Goal: Task Accomplishment & Management: Use online tool/utility

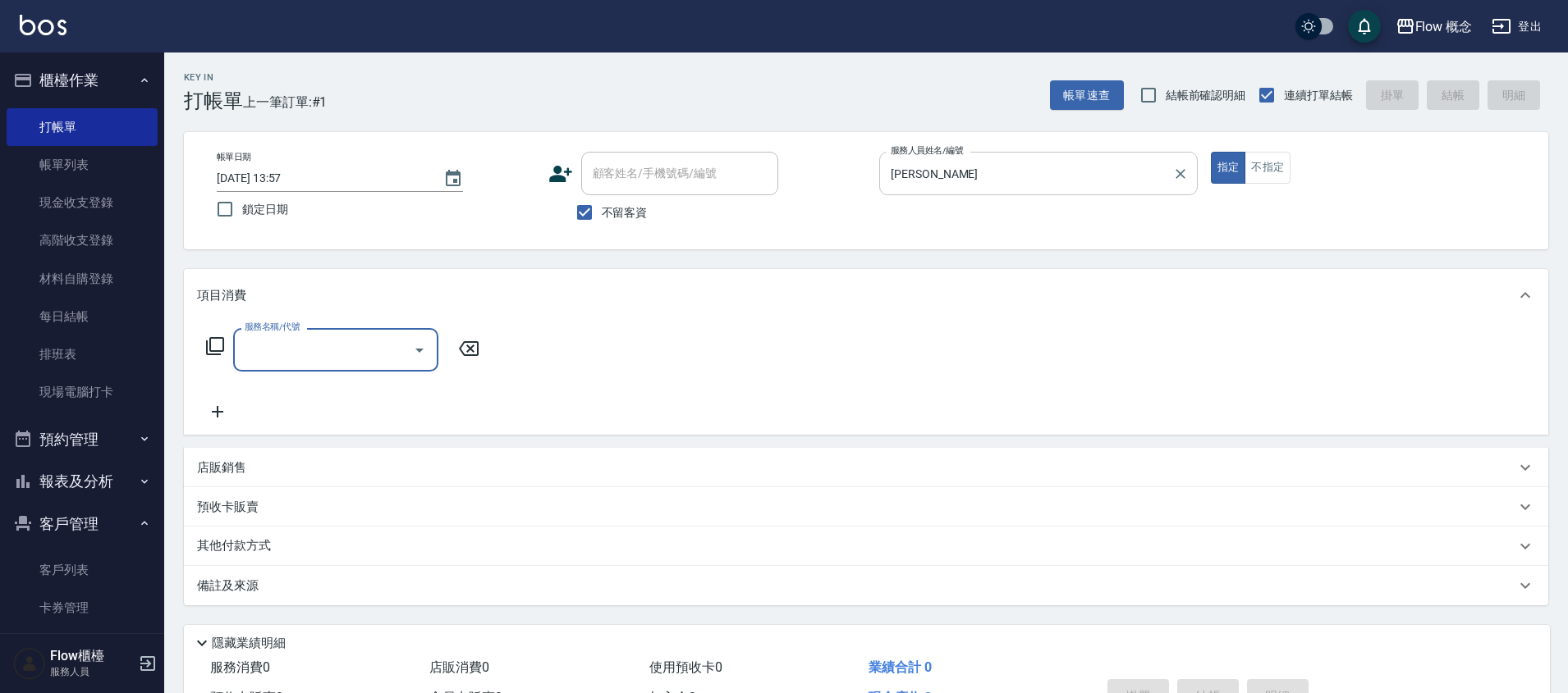
click at [995, 168] on input "[PERSON_NAME]" at bounding box center [1025, 173] width 279 height 28
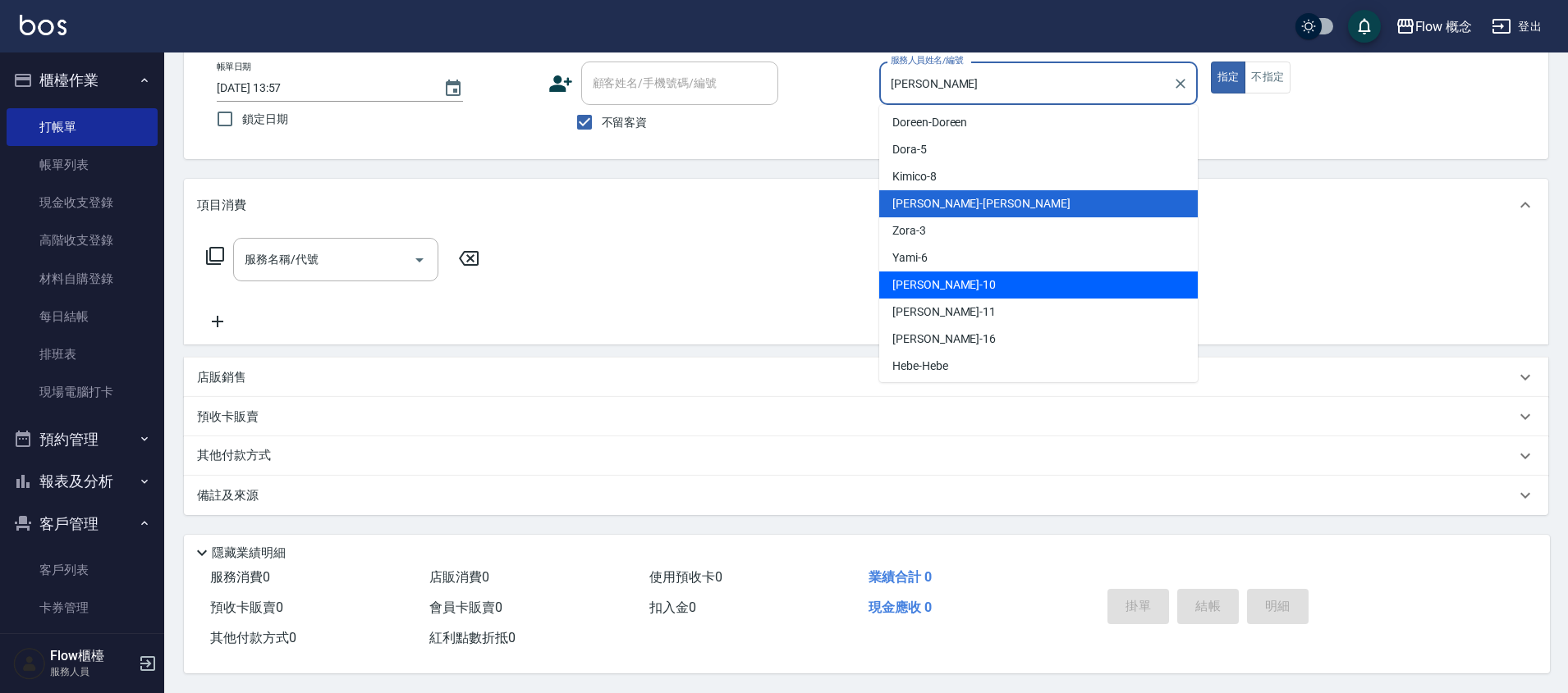
scroll to position [61, 0]
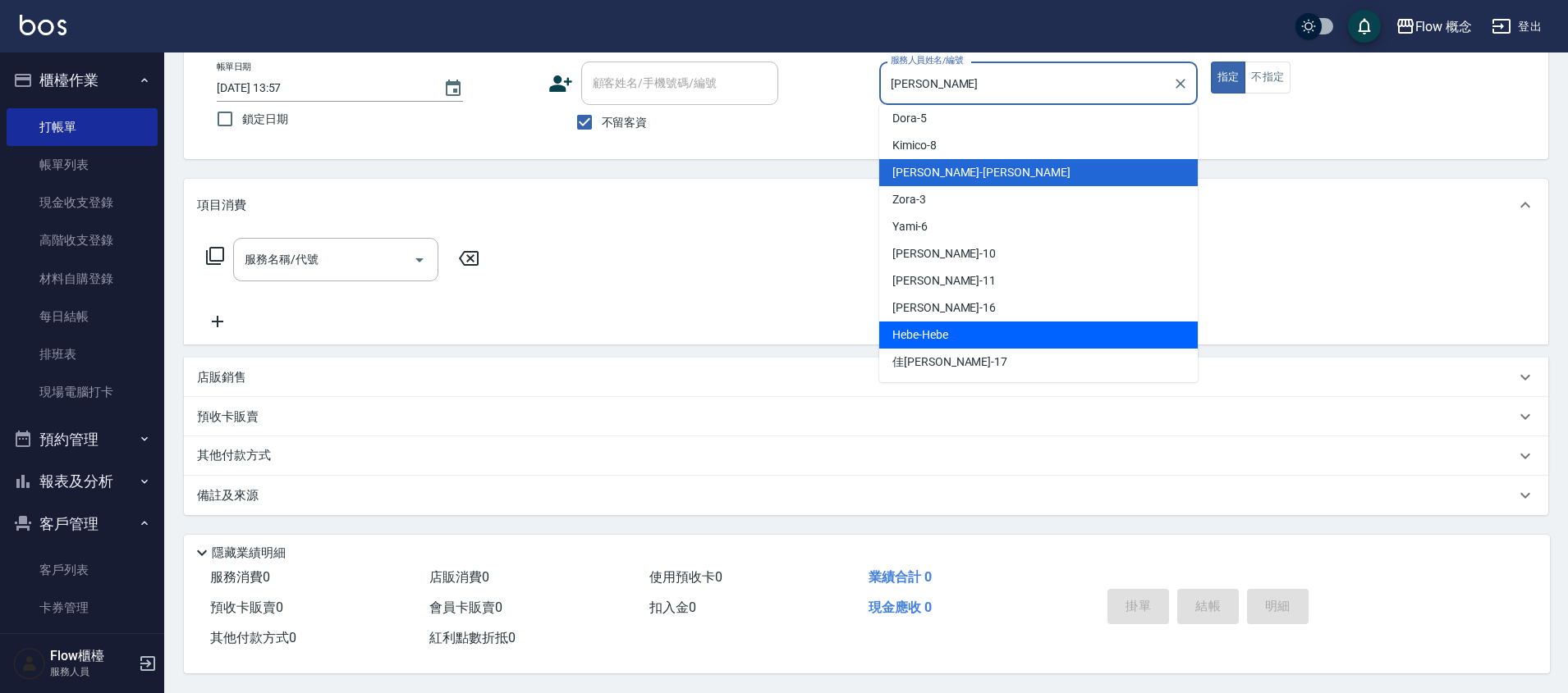
click at [955, 329] on div "Hebe -Hebe" at bounding box center [1038, 335] width 318 height 27
type input "Hebe-Hebe"
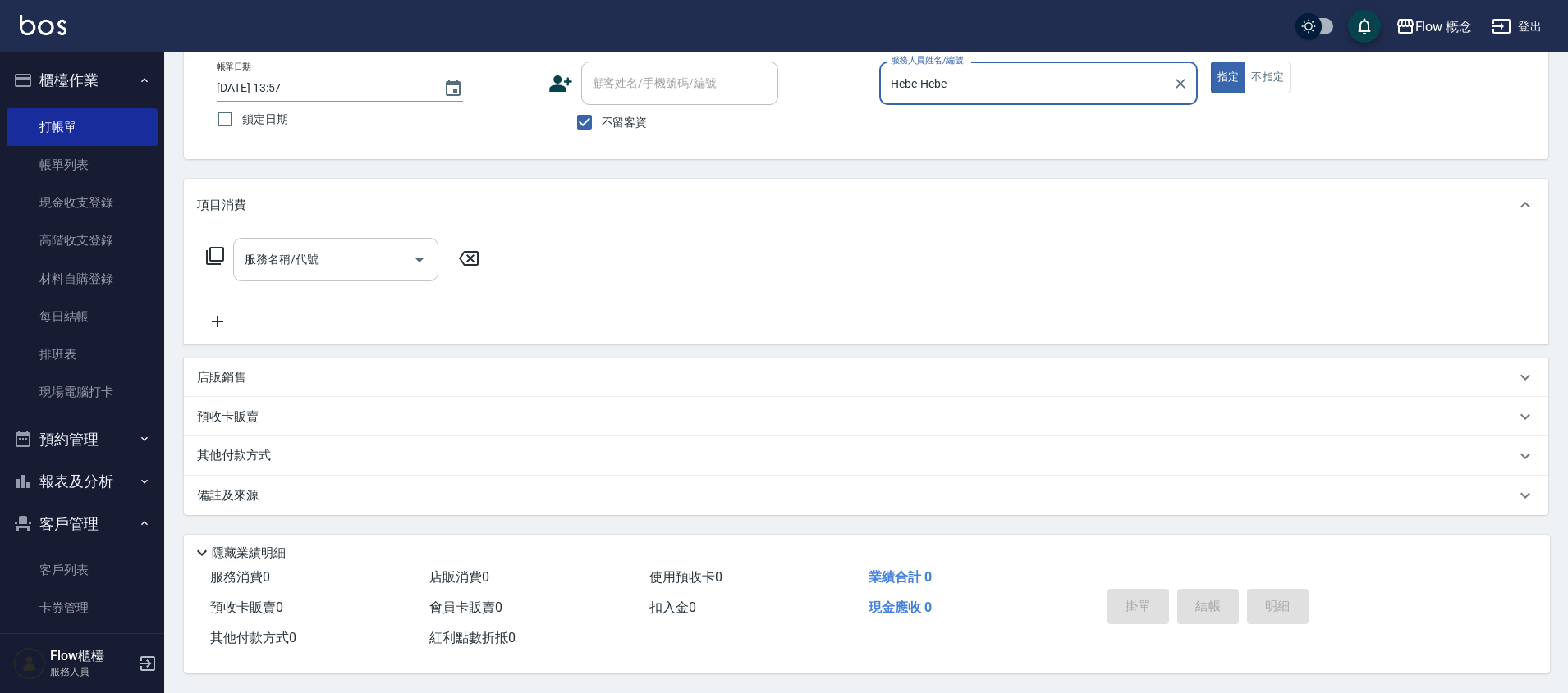
click at [424, 252] on icon "Open" at bounding box center [418, 259] width 19 height 19
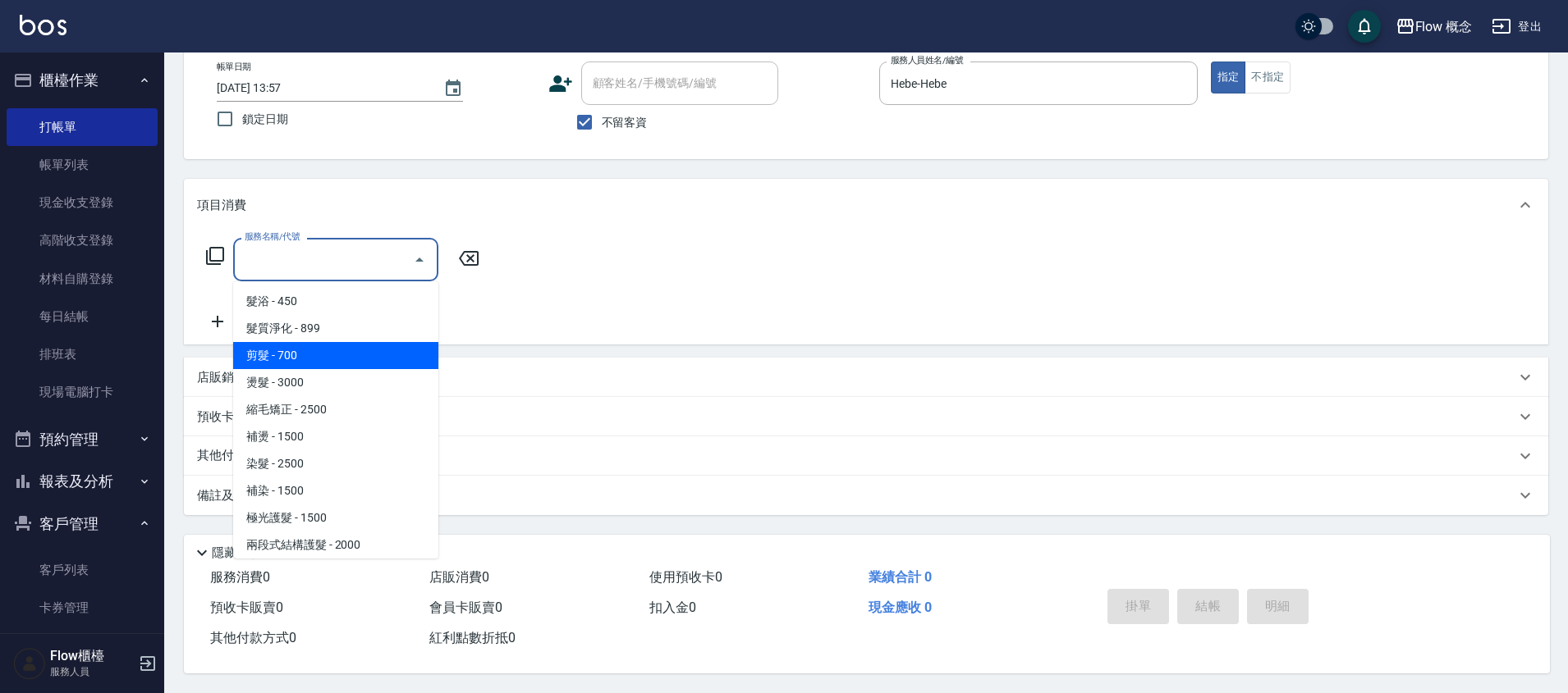
click at [319, 342] on span "剪髮 - 700" at bounding box center [335, 355] width 205 height 27
type input "剪髮(201)"
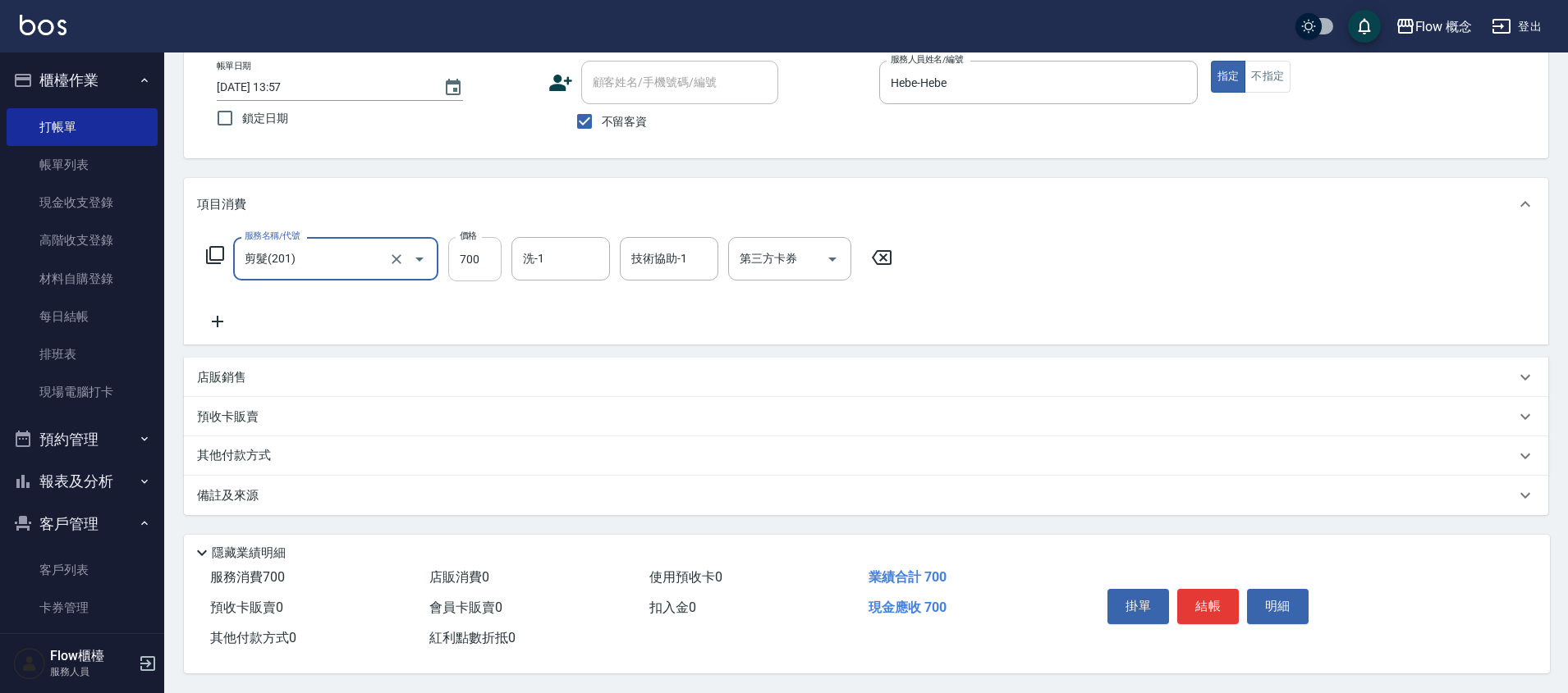
click at [471, 252] on input "700" at bounding box center [475, 259] width 53 height 44
click at [480, 267] on input "700" at bounding box center [475, 259] width 53 height 44
type input "720"
click at [1219, 612] on button "結帳" at bounding box center [1207, 606] width 62 height 34
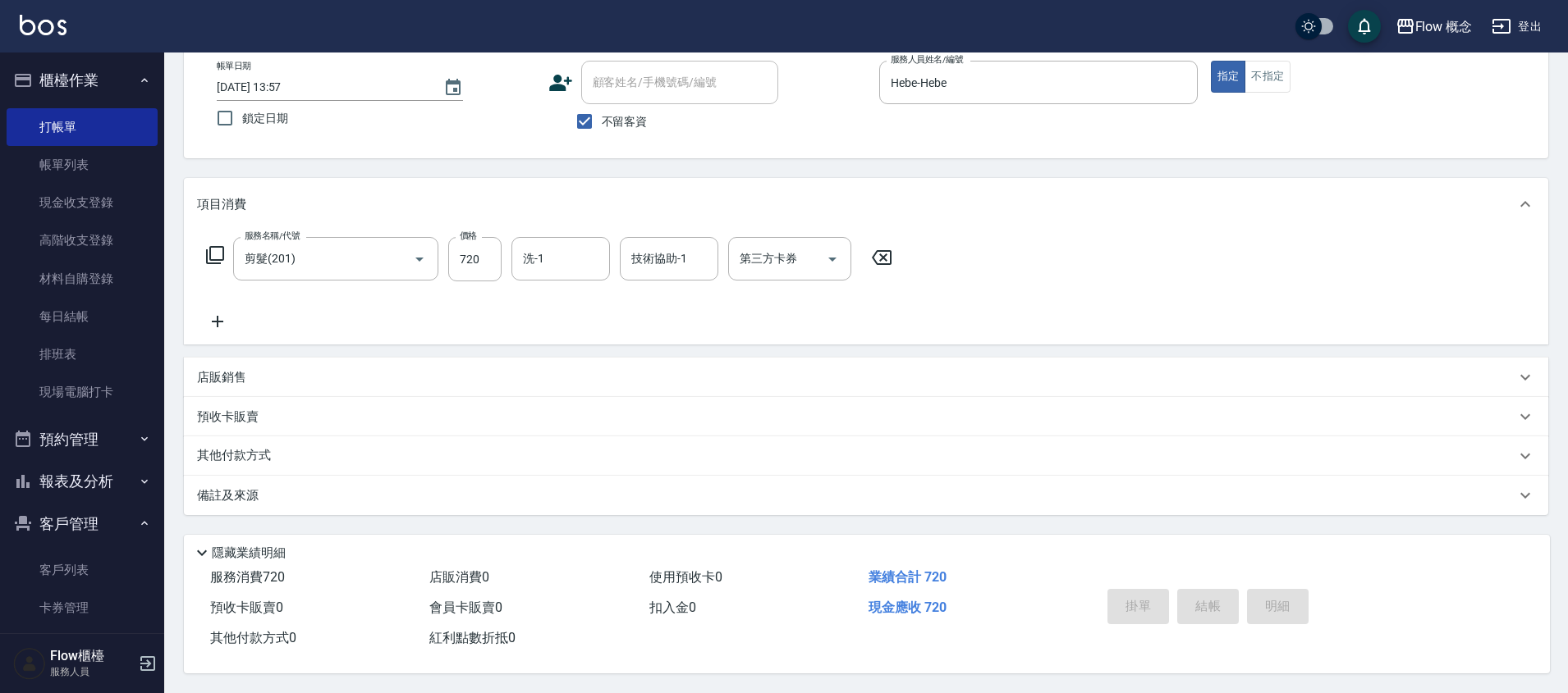
type input "[DATE] 17:39"
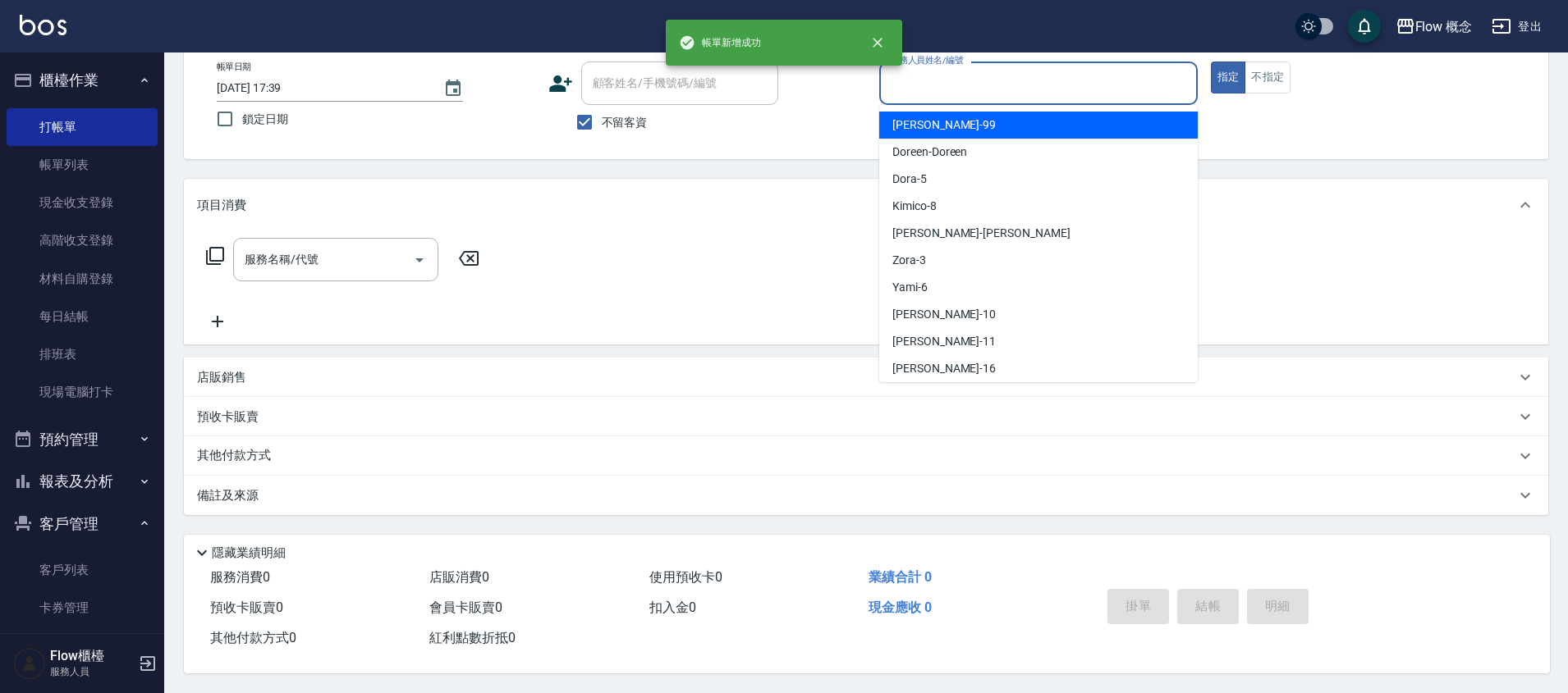
click at [990, 85] on input "服務人員姓名/編號" at bounding box center [1038, 83] width 303 height 28
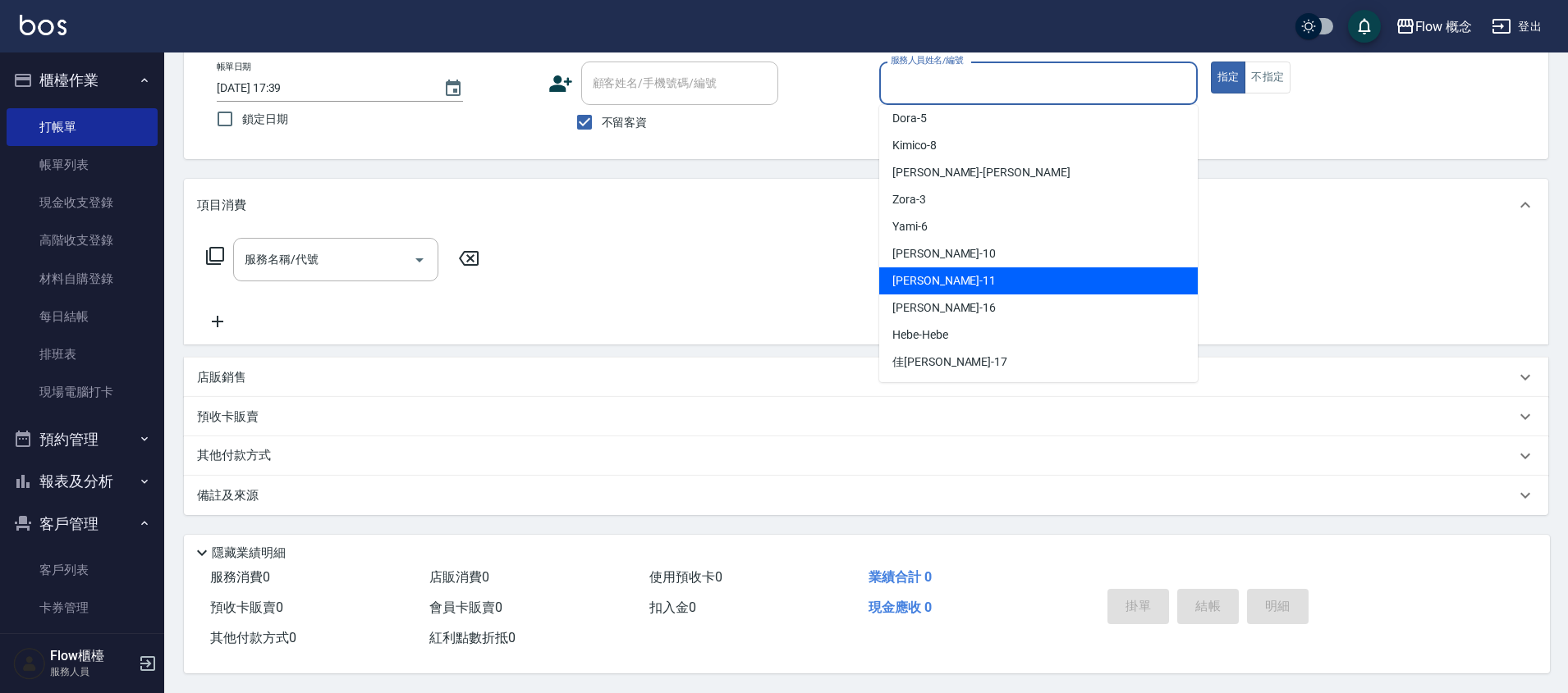
click at [935, 331] on span "Hebe -Hebe" at bounding box center [920, 335] width 56 height 17
type input "Hebe-Hebe"
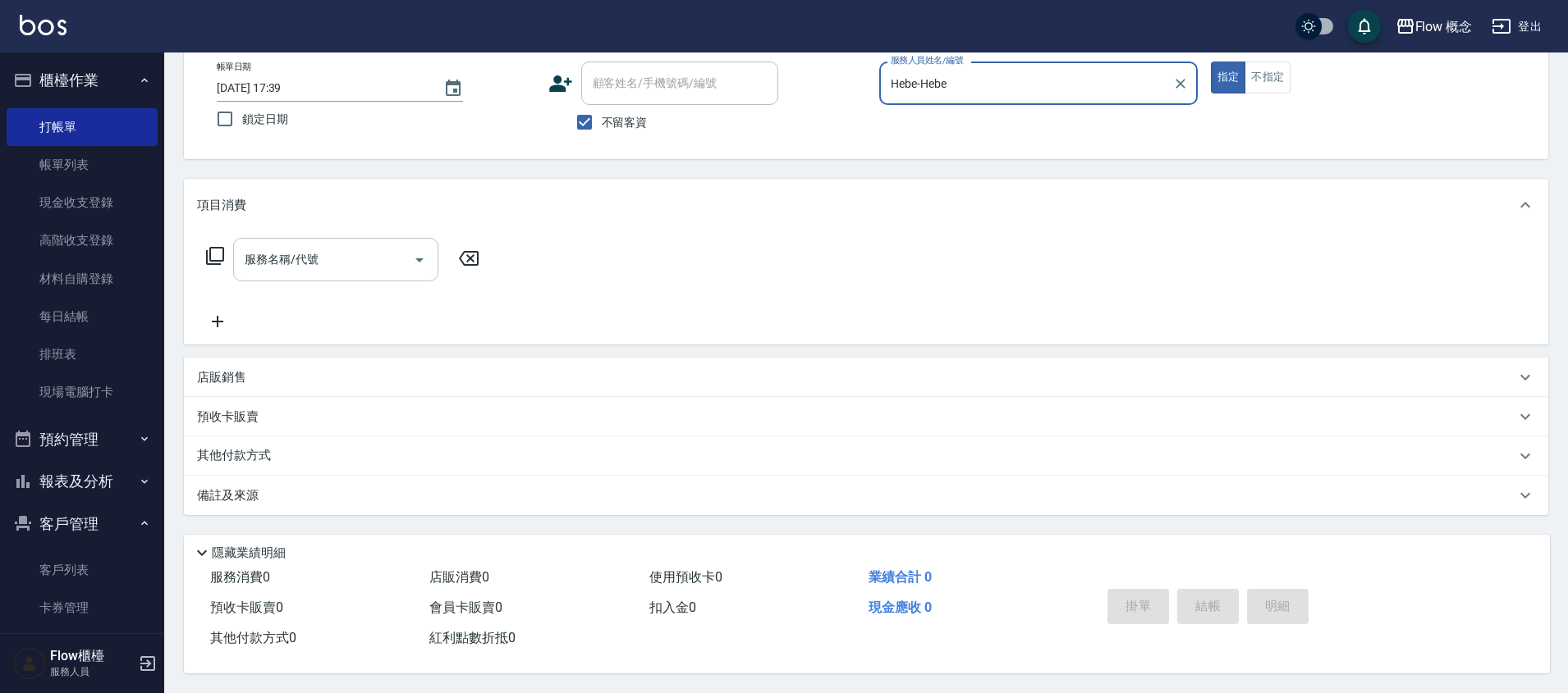
click at [345, 238] on div "服務名稱/代號" at bounding box center [335, 259] width 205 height 43
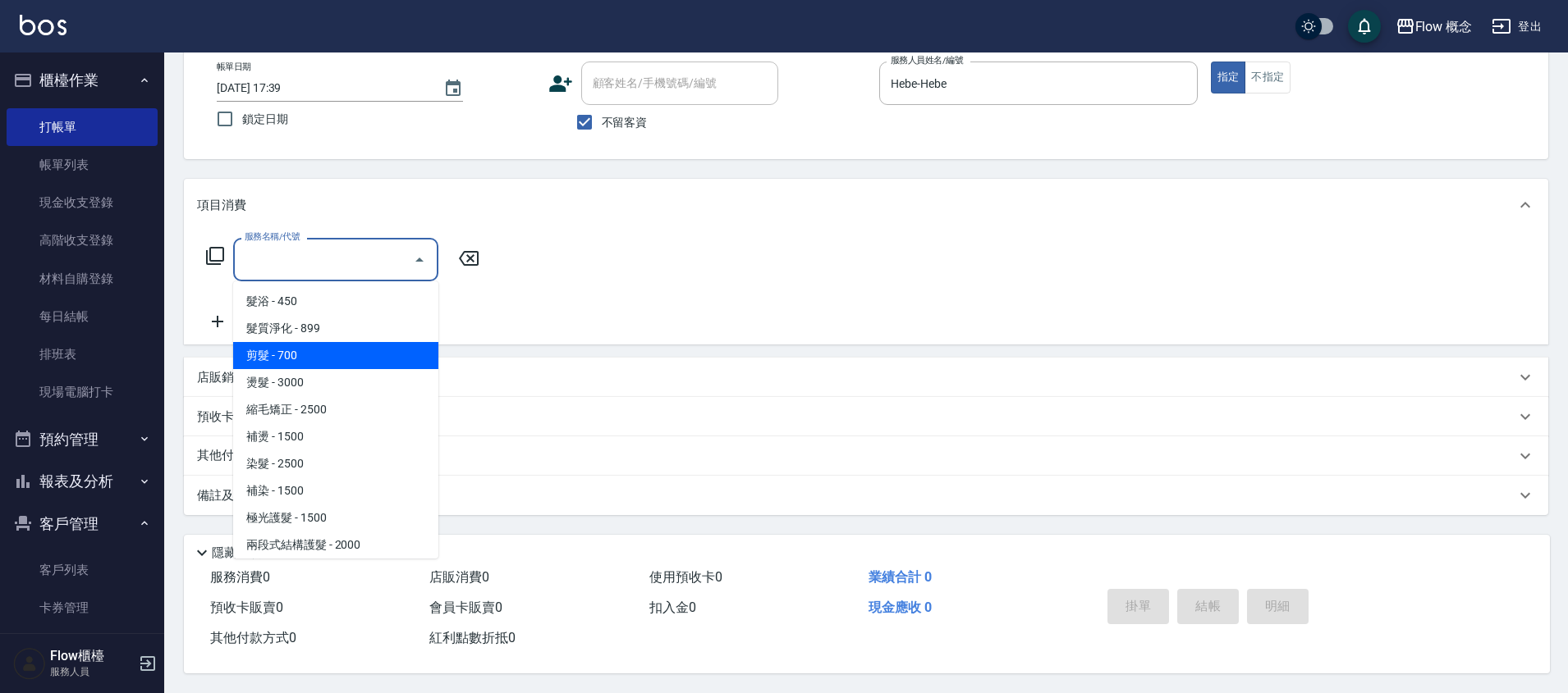
click at [310, 347] on span "剪髮 - 700" at bounding box center [335, 355] width 205 height 27
type input "剪髮(201)"
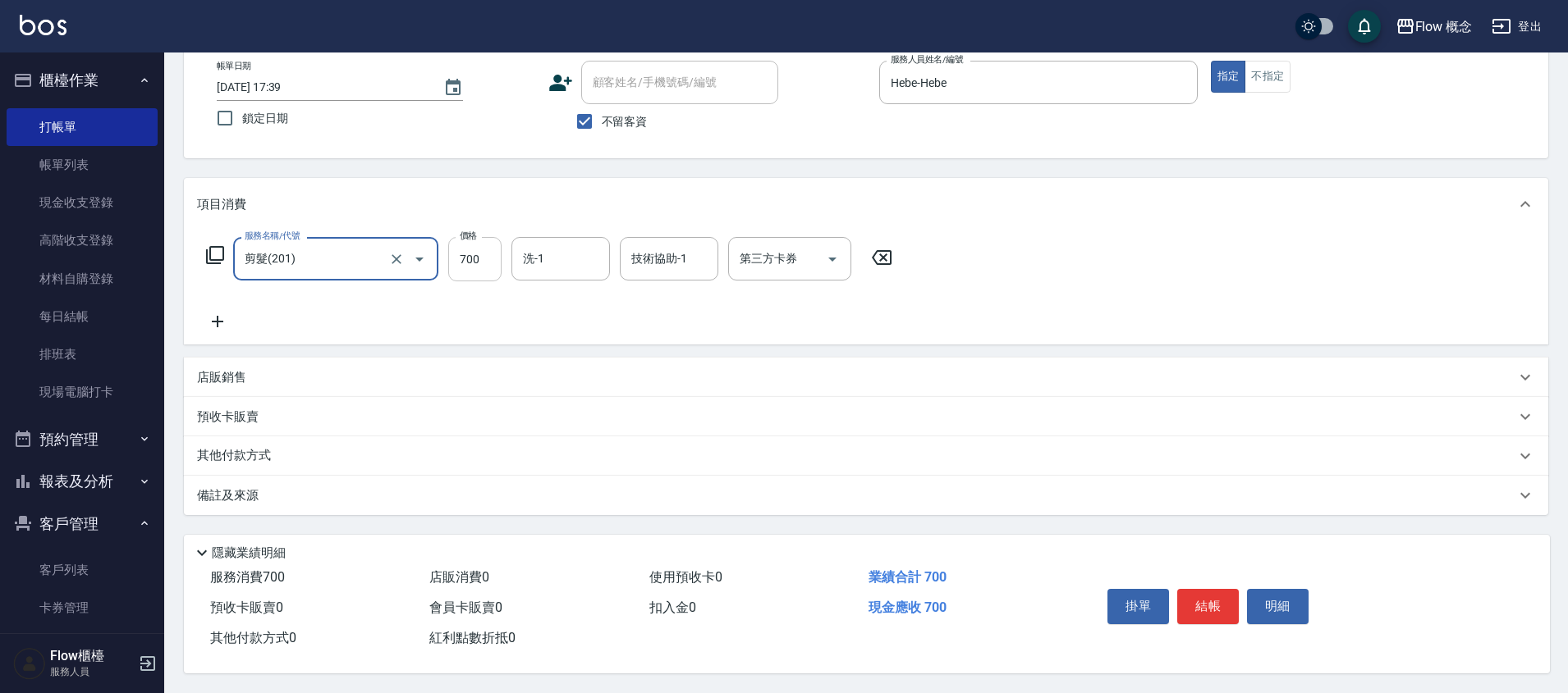
click at [465, 252] on input "700" at bounding box center [475, 259] width 53 height 44
type input "720"
click at [1230, 595] on button "結帳" at bounding box center [1207, 606] width 62 height 34
type input "2025/08/23 17:40"
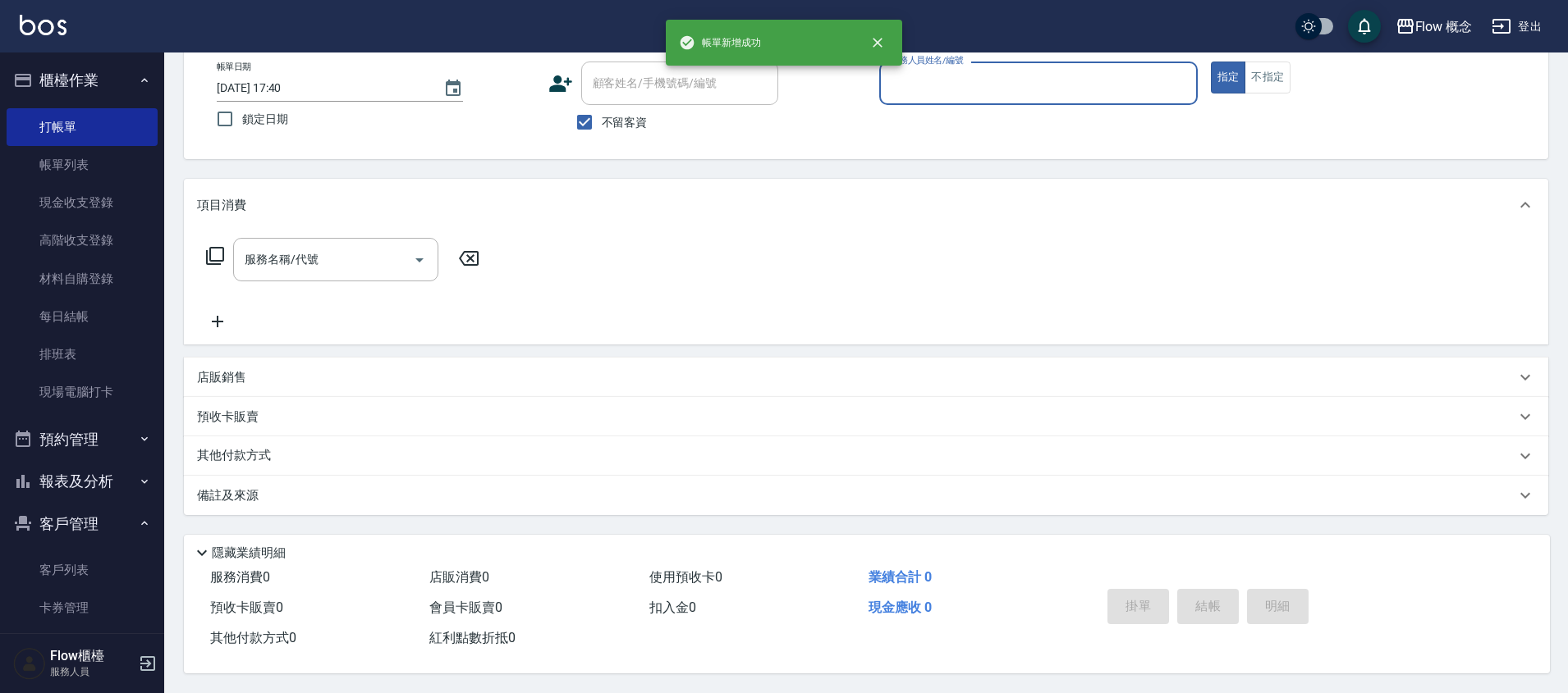
click at [928, 91] on div "服務人員姓名/編號" at bounding box center [1038, 83] width 318 height 43
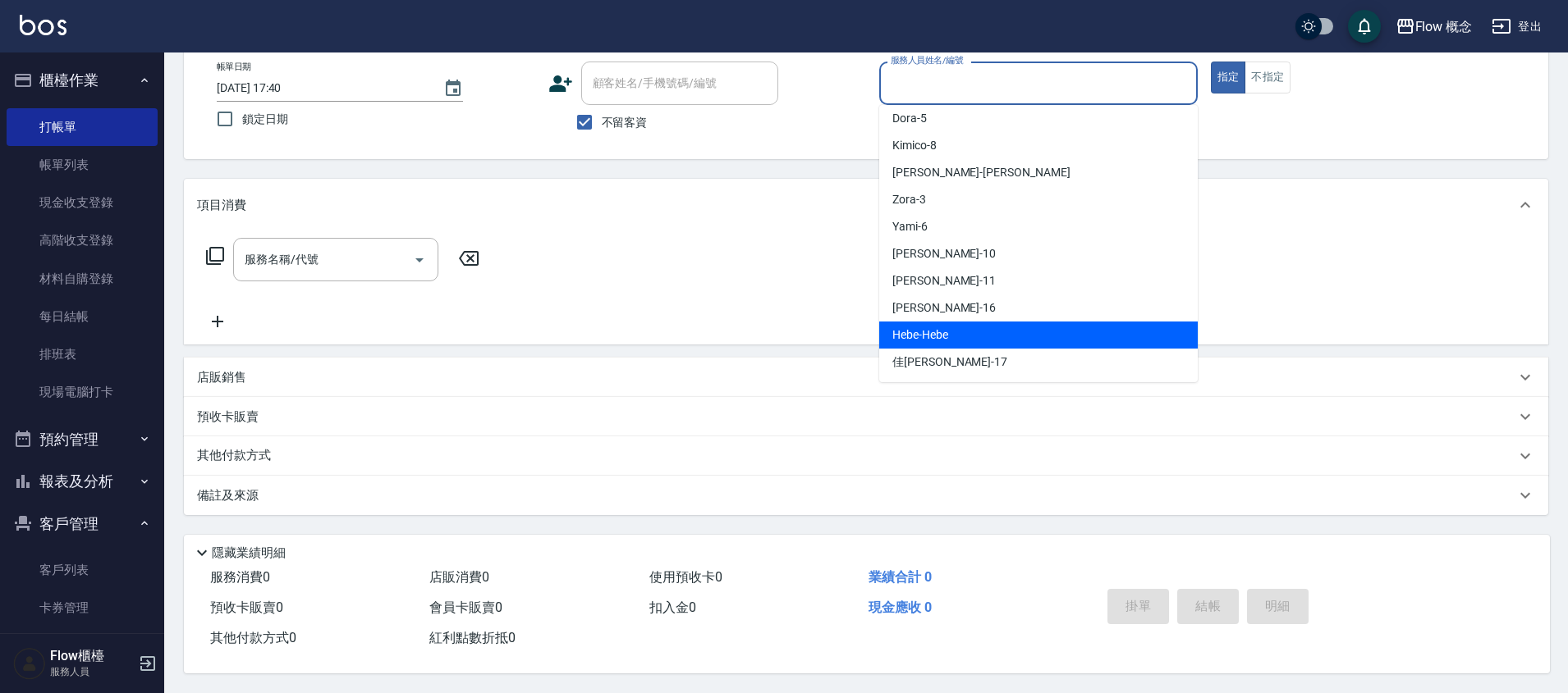
click at [989, 322] on div "Hebe -Hebe" at bounding box center [1038, 335] width 318 height 27
type input "Hebe-Hebe"
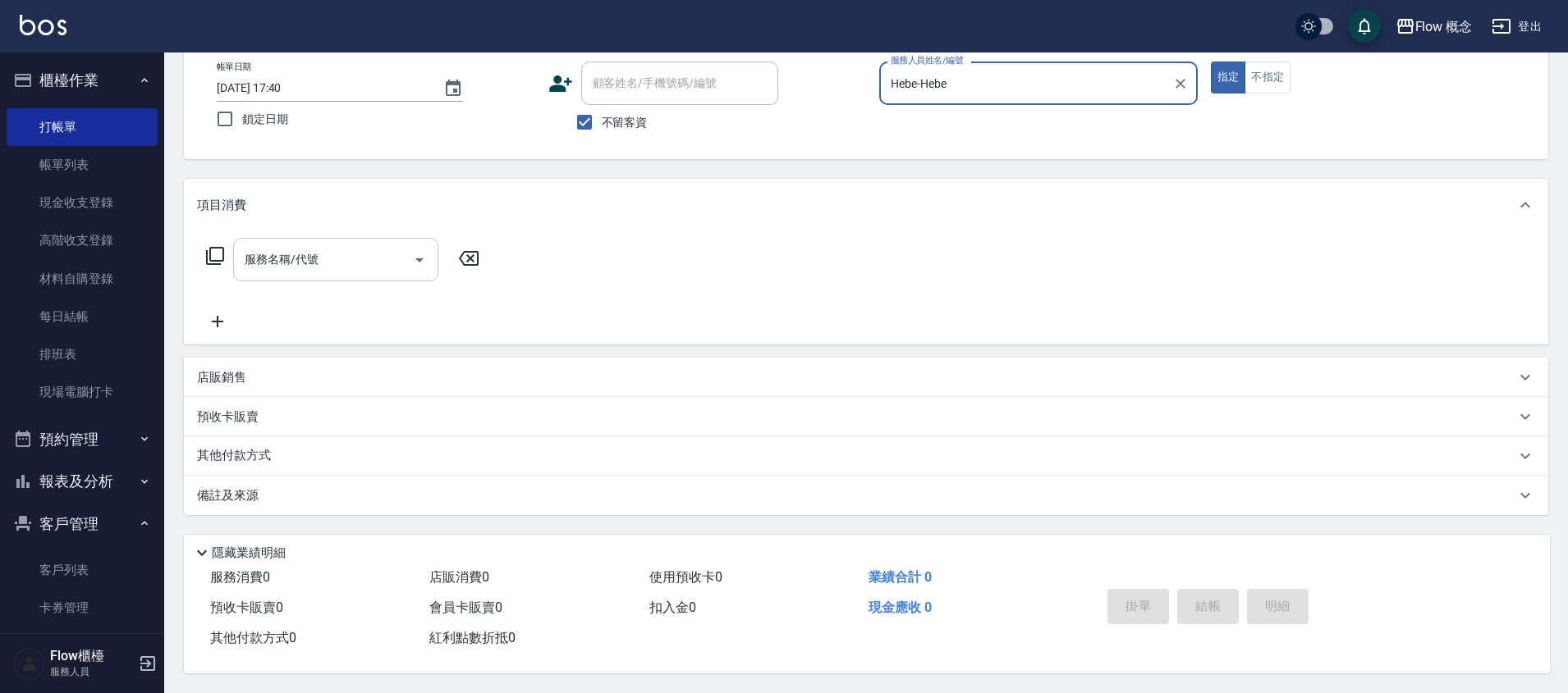
click at [420, 264] on button "Open" at bounding box center [419, 260] width 27 height 27
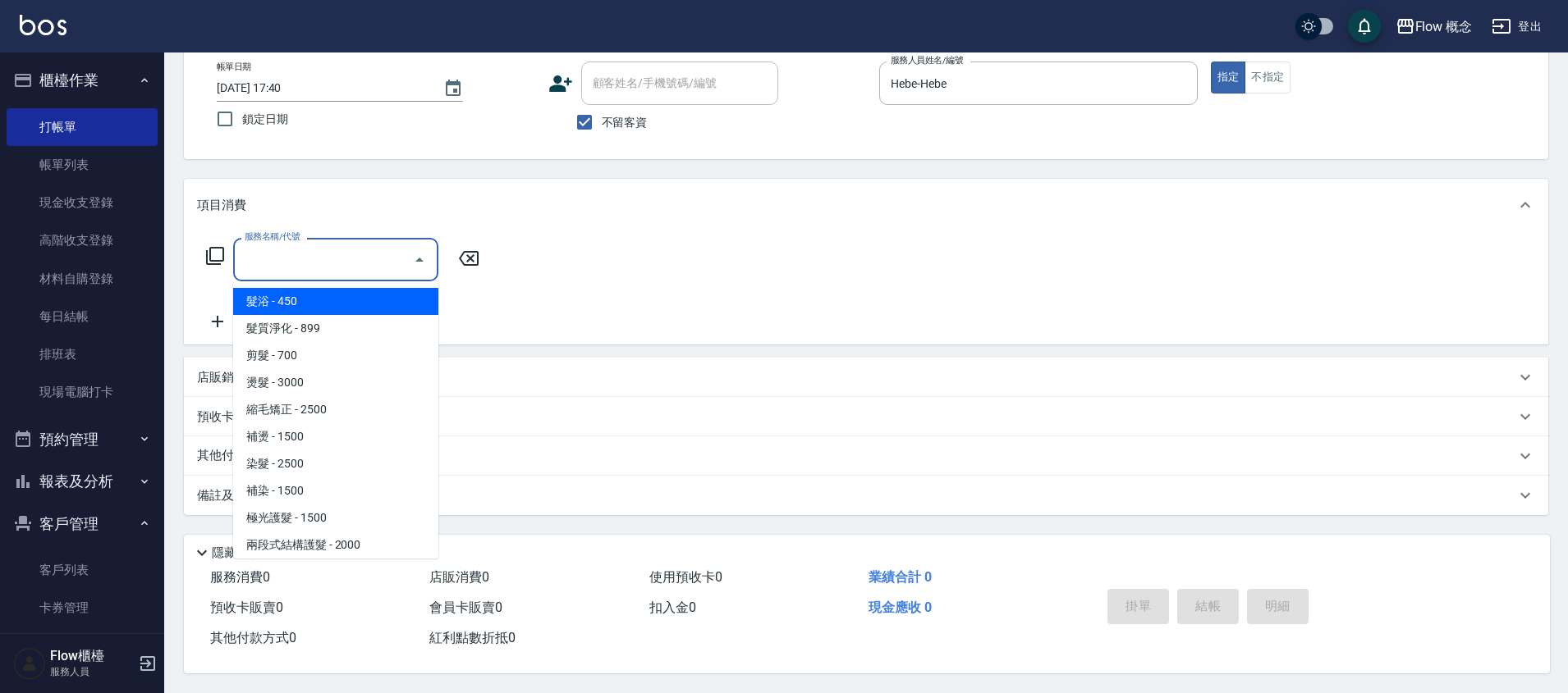
click at [302, 293] on span "髮浴 - 450" at bounding box center [335, 301] width 205 height 27
type input "髮浴 (101)"
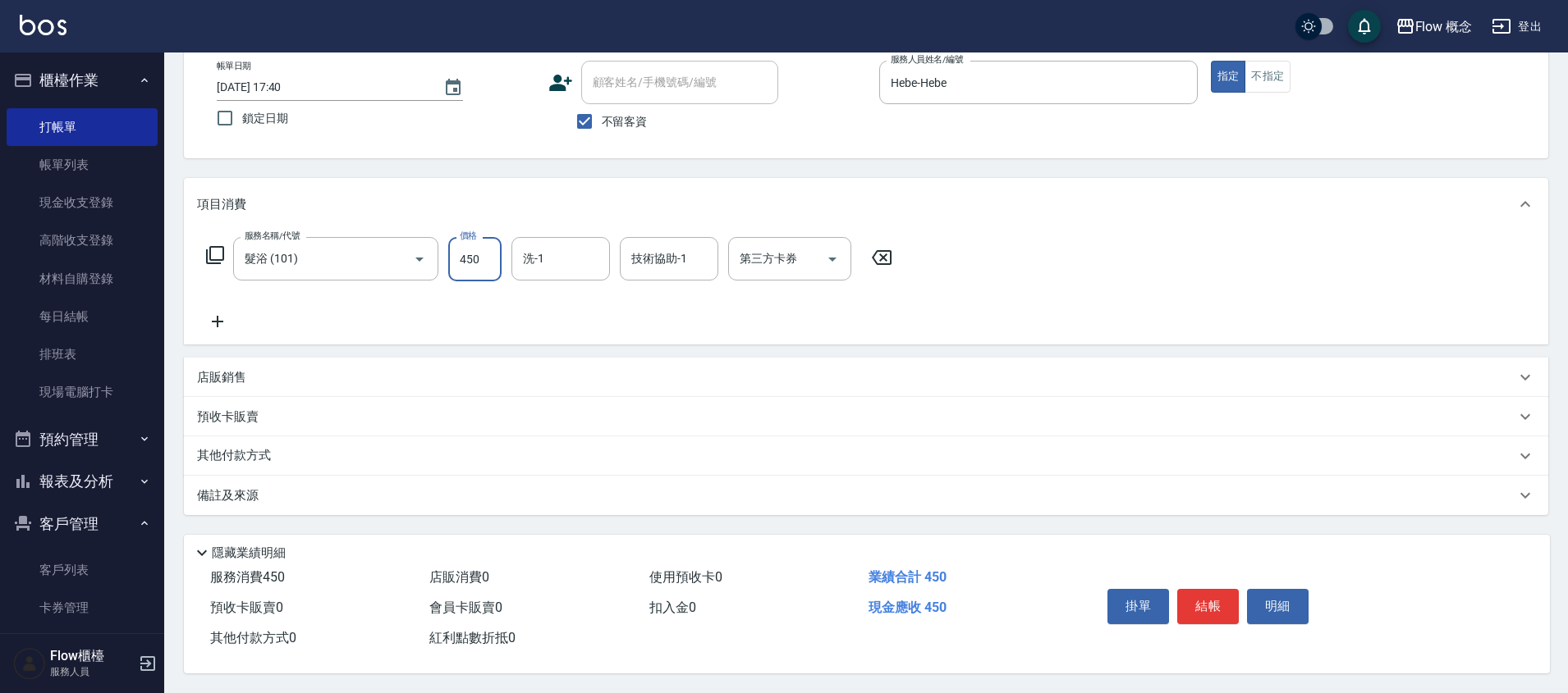
click at [491, 254] on input "450" at bounding box center [475, 259] width 53 height 44
type input "300"
click at [1206, 617] on button "結帳" at bounding box center [1207, 606] width 62 height 34
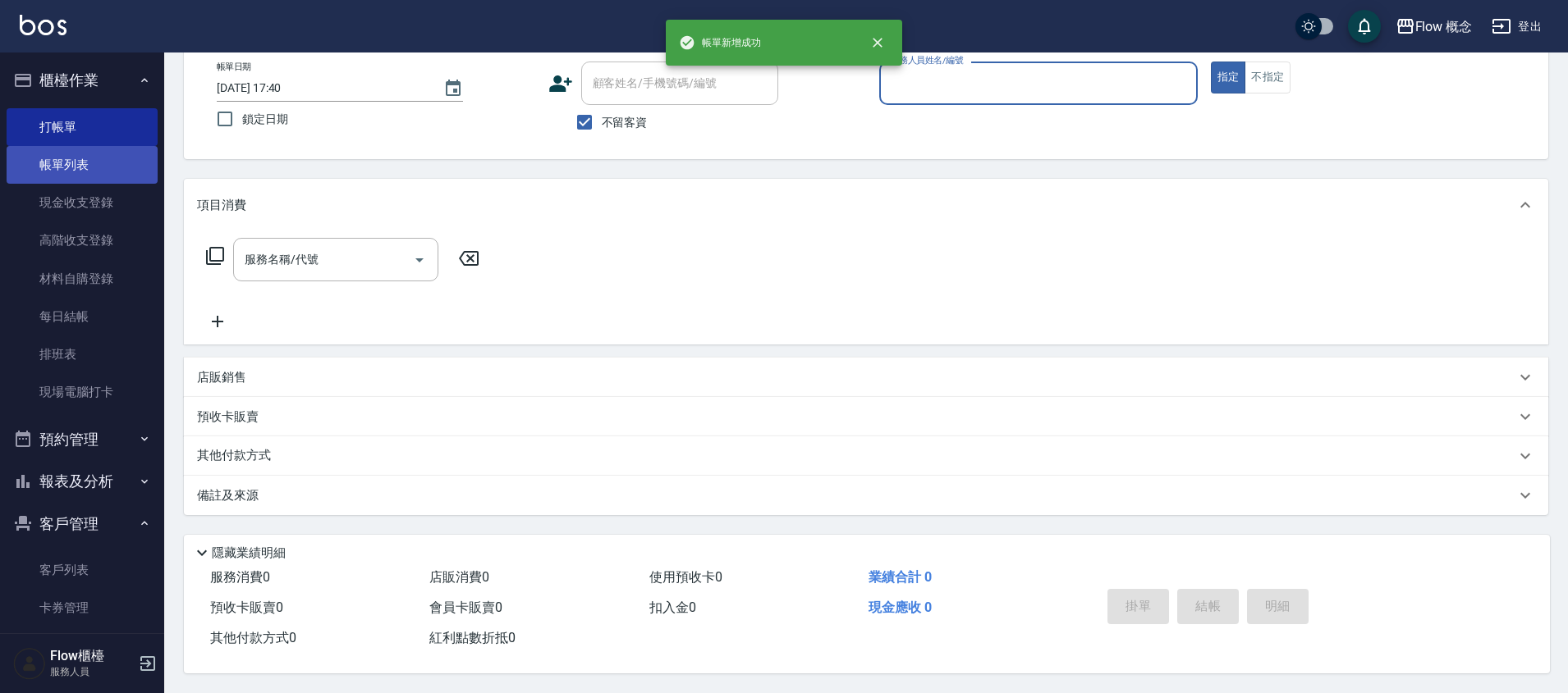
click at [74, 170] on link "帳單列表" at bounding box center [82, 165] width 151 height 38
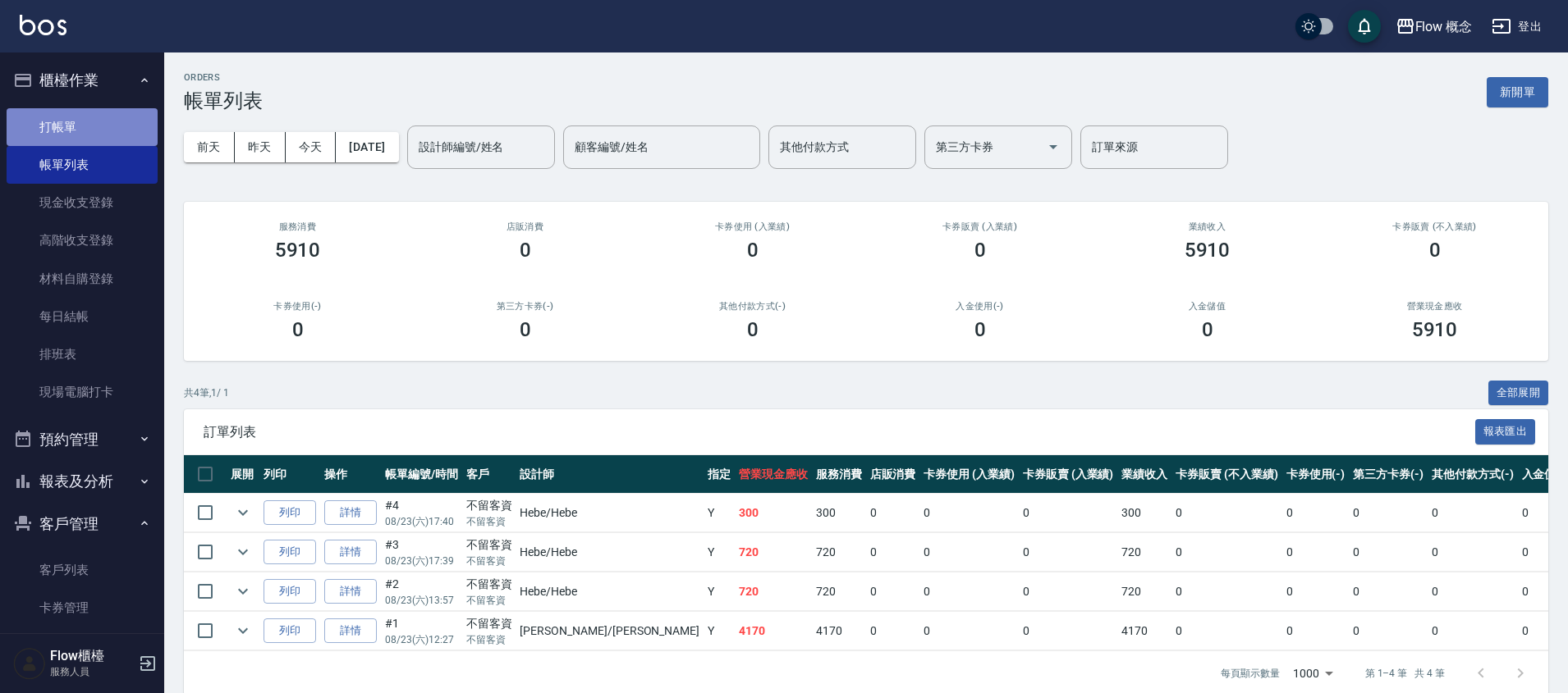
click at [89, 131] on link "打帳單" at bounding box center [82, 127] width 151 height 38
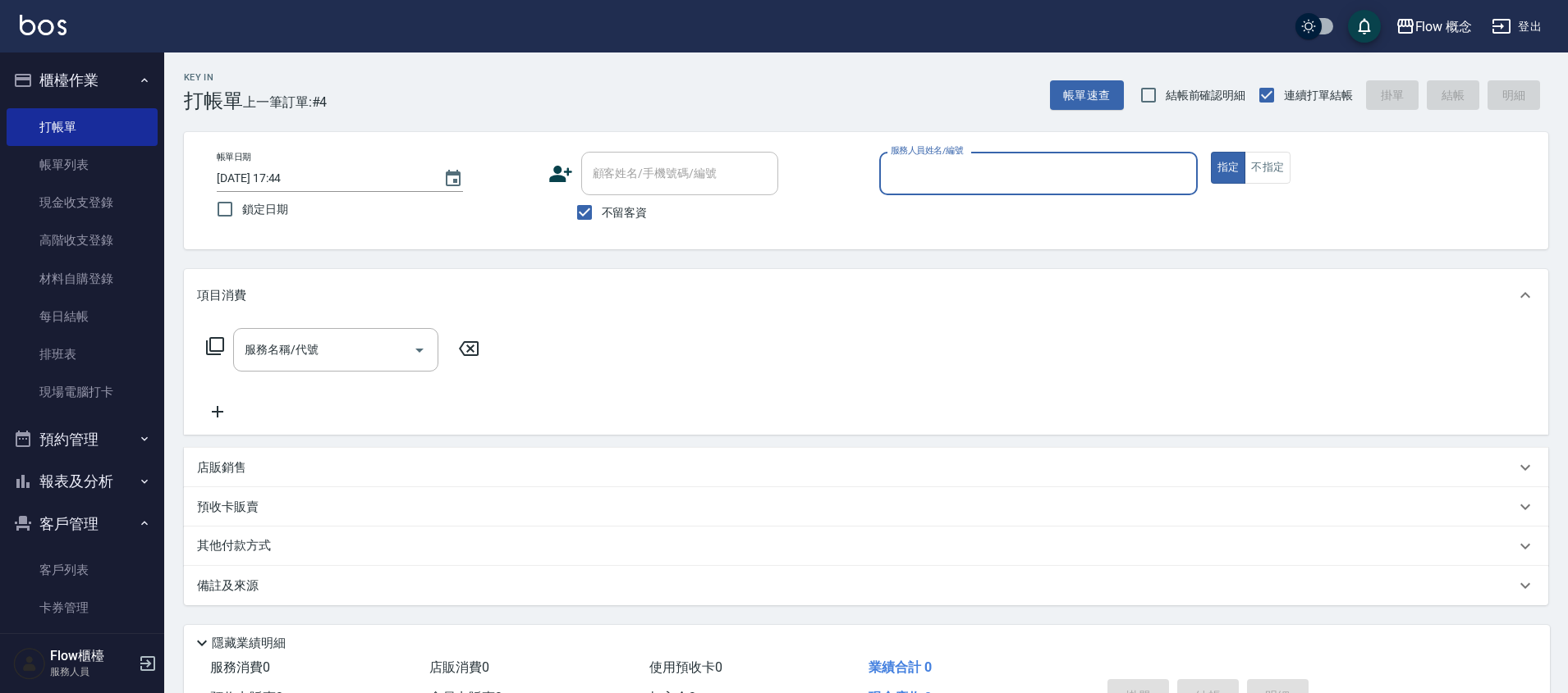
click at [994, 186] on input "服務人員姓名/編號" at bounding box center [1038, 173] width 303 height 28
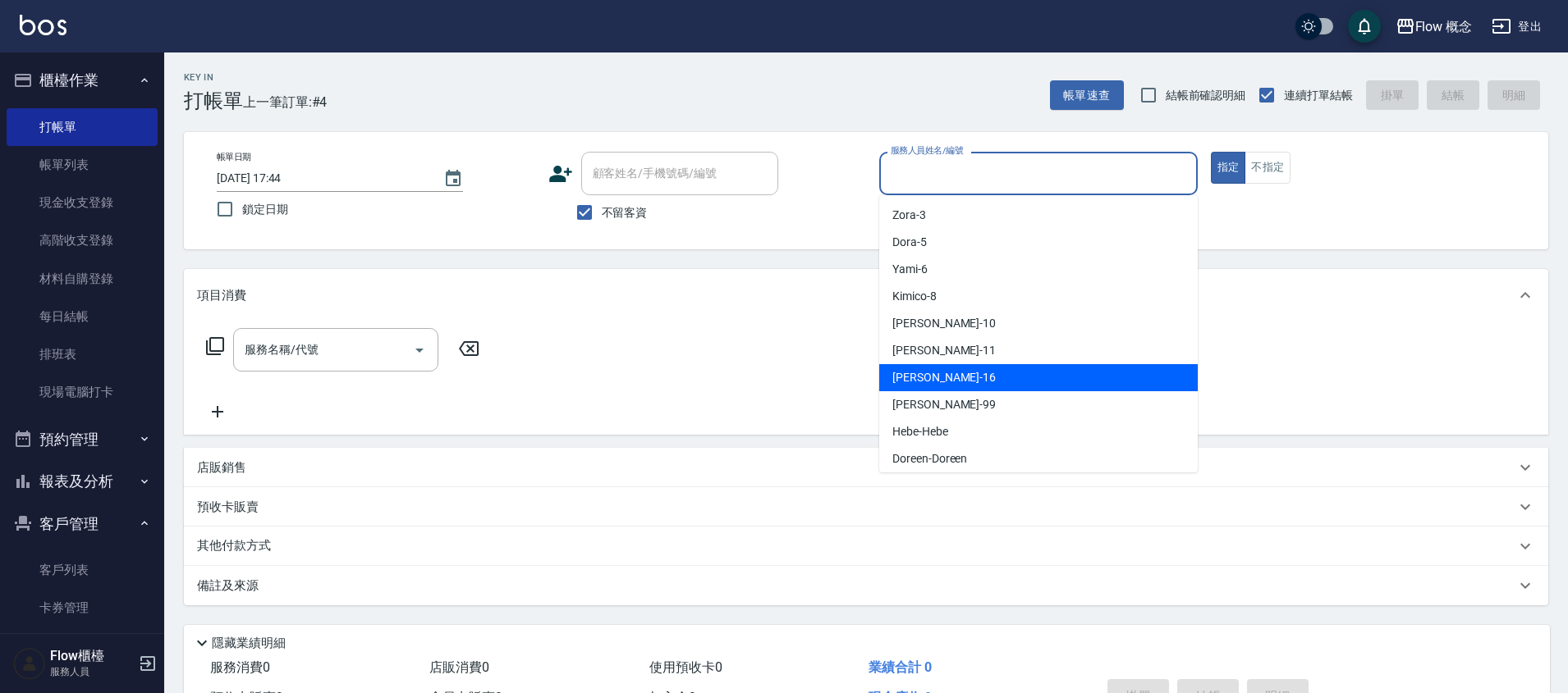
scroll to position [61, 0]
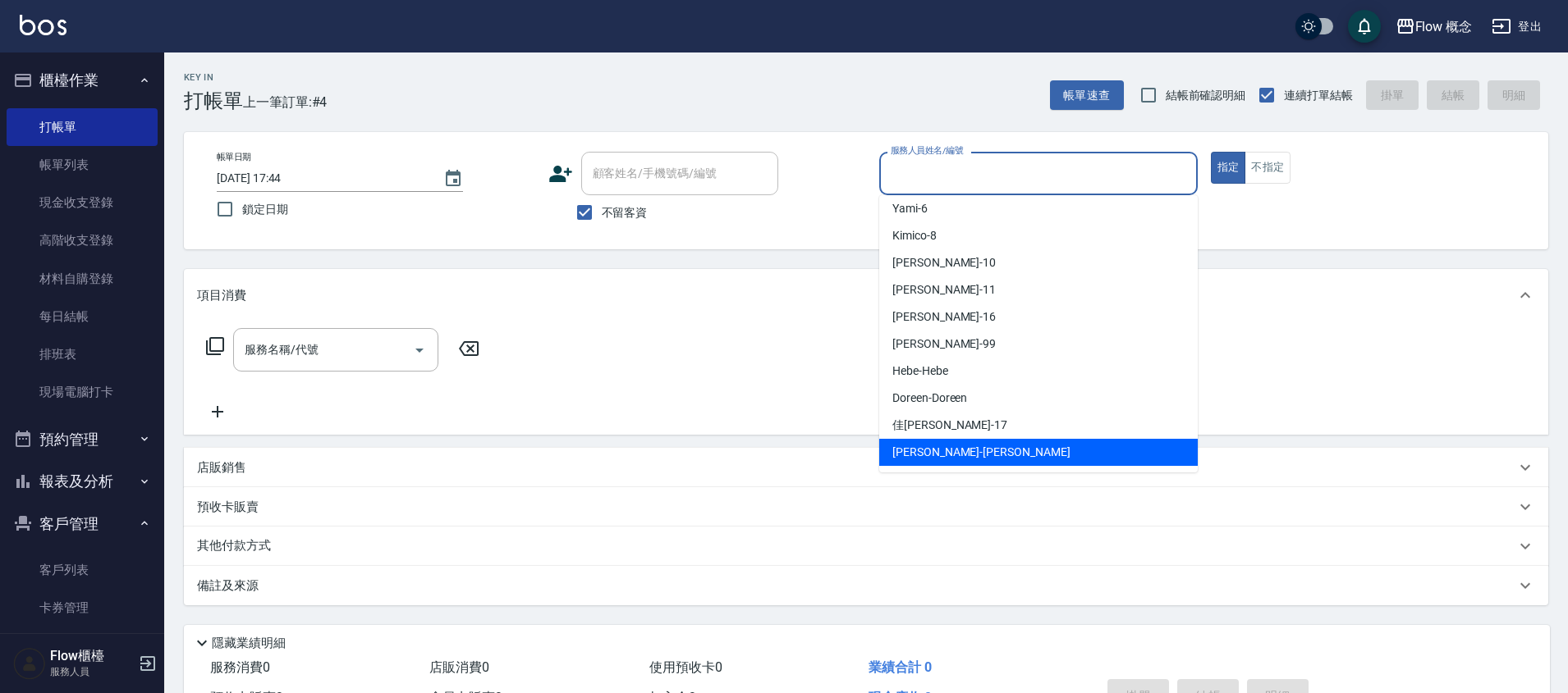
click at [924, 444] on span "Irene -Irene" at bounding box center [981, 452] width 178 height 17
type input "Irene-Irene"
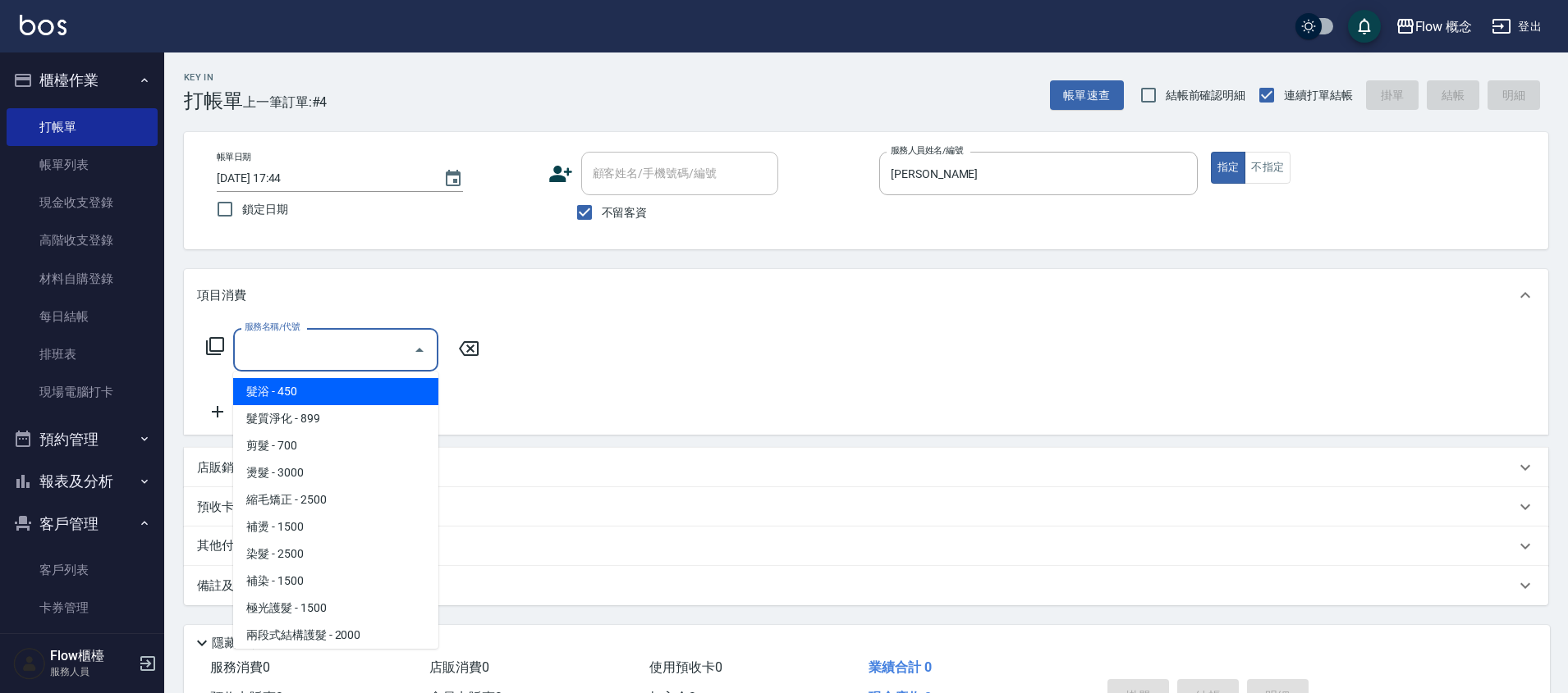
click at [379, 340] on input "服務名稱/代號" at bounding box center [324, 349] width 166 height 28
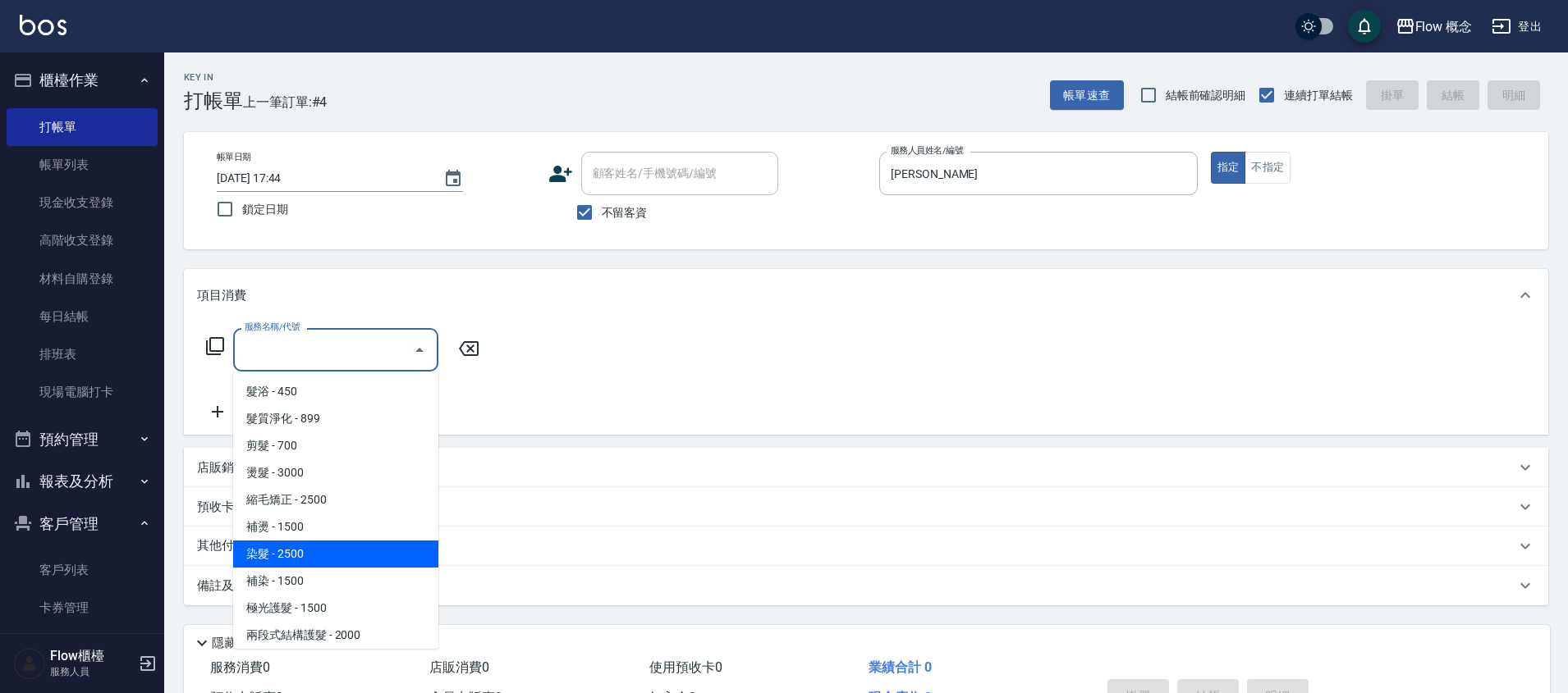
click at [299, 543] on span "染髮 - 2500" at bounding box center [335, 553] width 205 height 27
type input "染髮(401)"
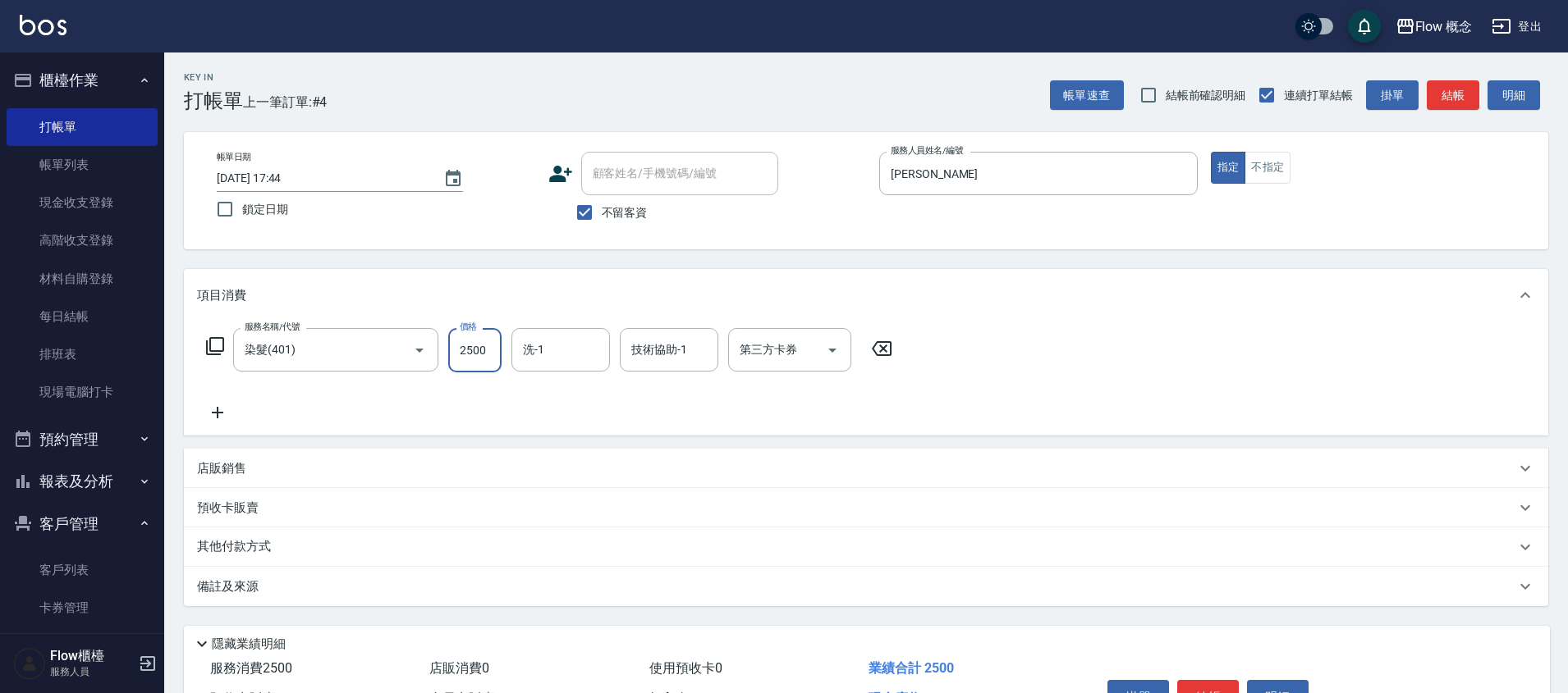
click at [491, 339] on input "2500" at bounding box center [475, 350] width 53 height 44
type input "1390"
click at [556, 351] on input "洗-1" at bounding box center [560, 349] width 84 height 28
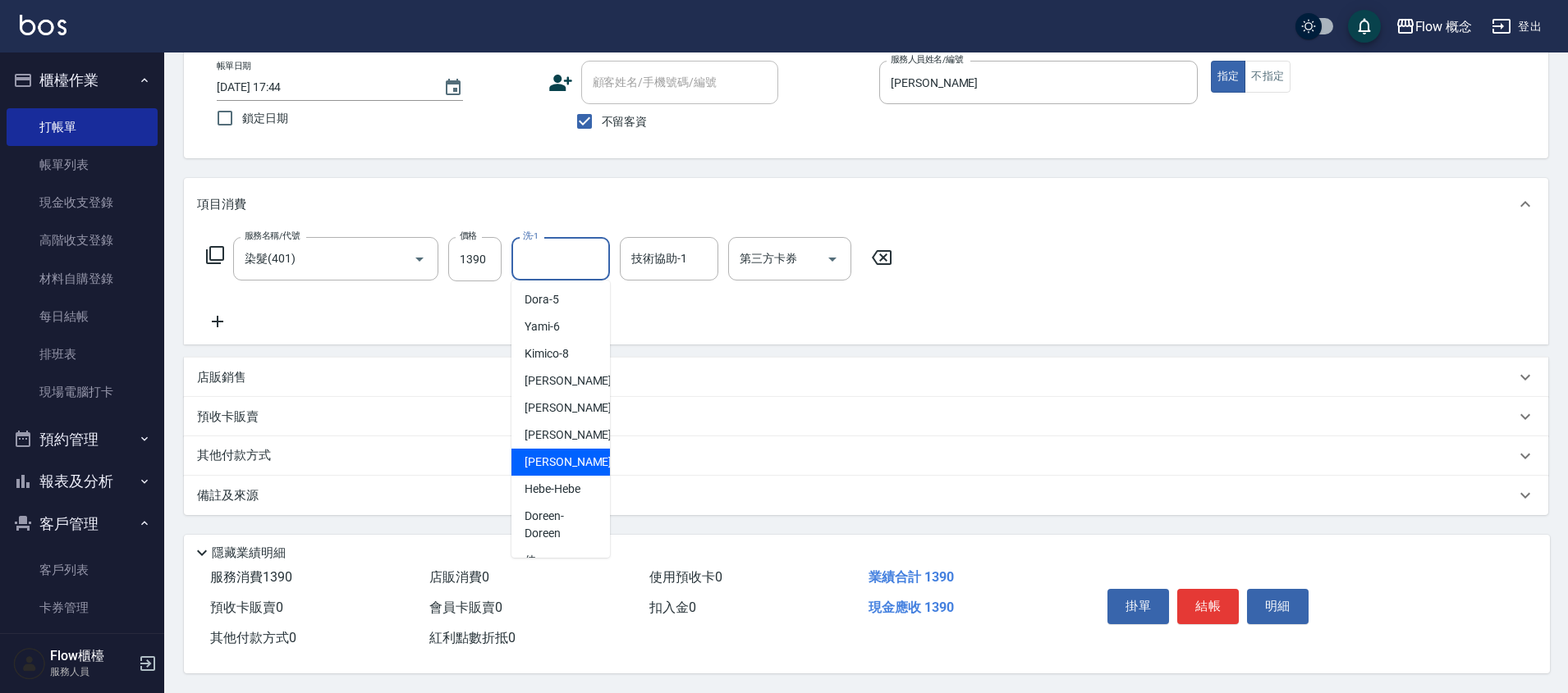
scroll to position [78, 0]
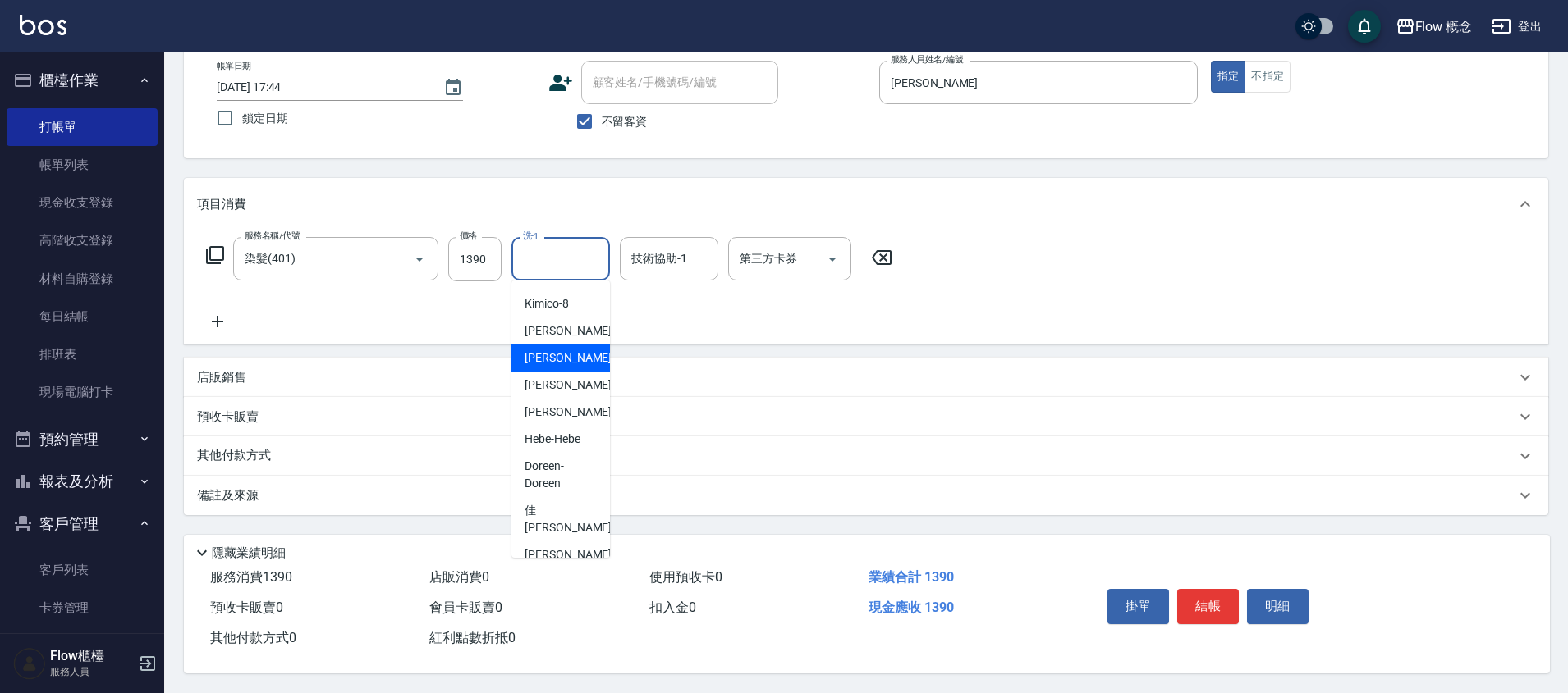
click at [546, 349] on span "恬恬 -11" at bounding box center [576, 358] width 103 height 17
type input "恬恬-11"
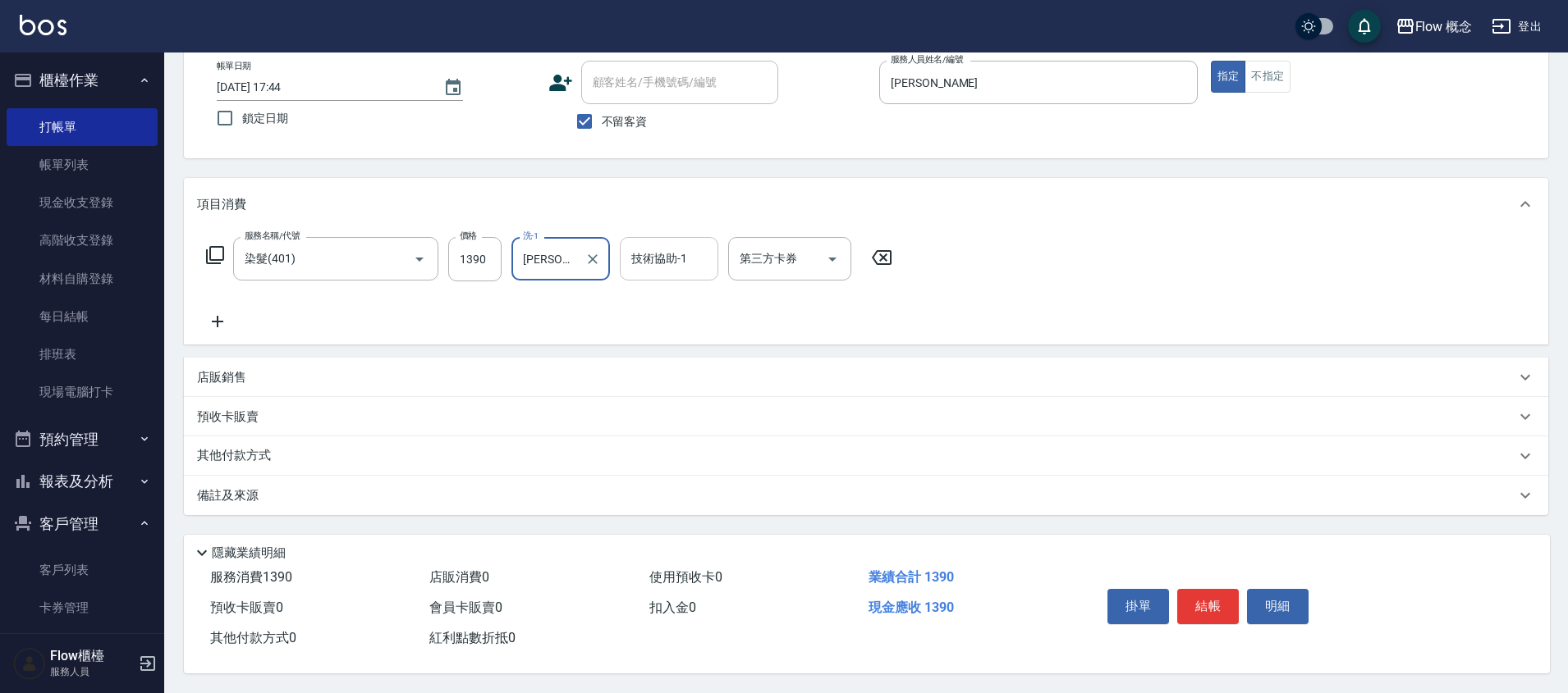
click at [658, 258] on input "技術協助-1" at bounding box center [669, 258] width 84 height 28
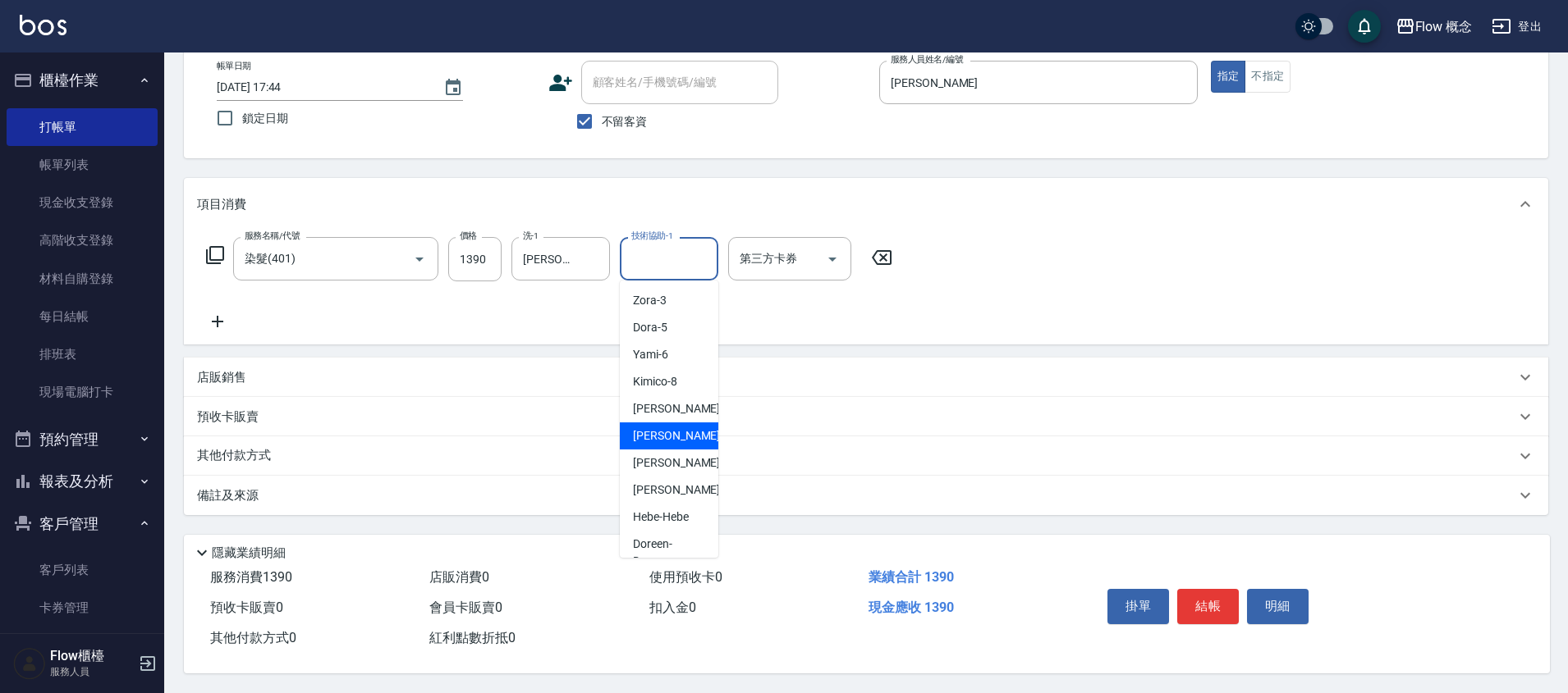
click at [643, 436] on span "恬恬 -11" at bounding box center [684, 436] width 103 height 17
type input "恬恬-11"
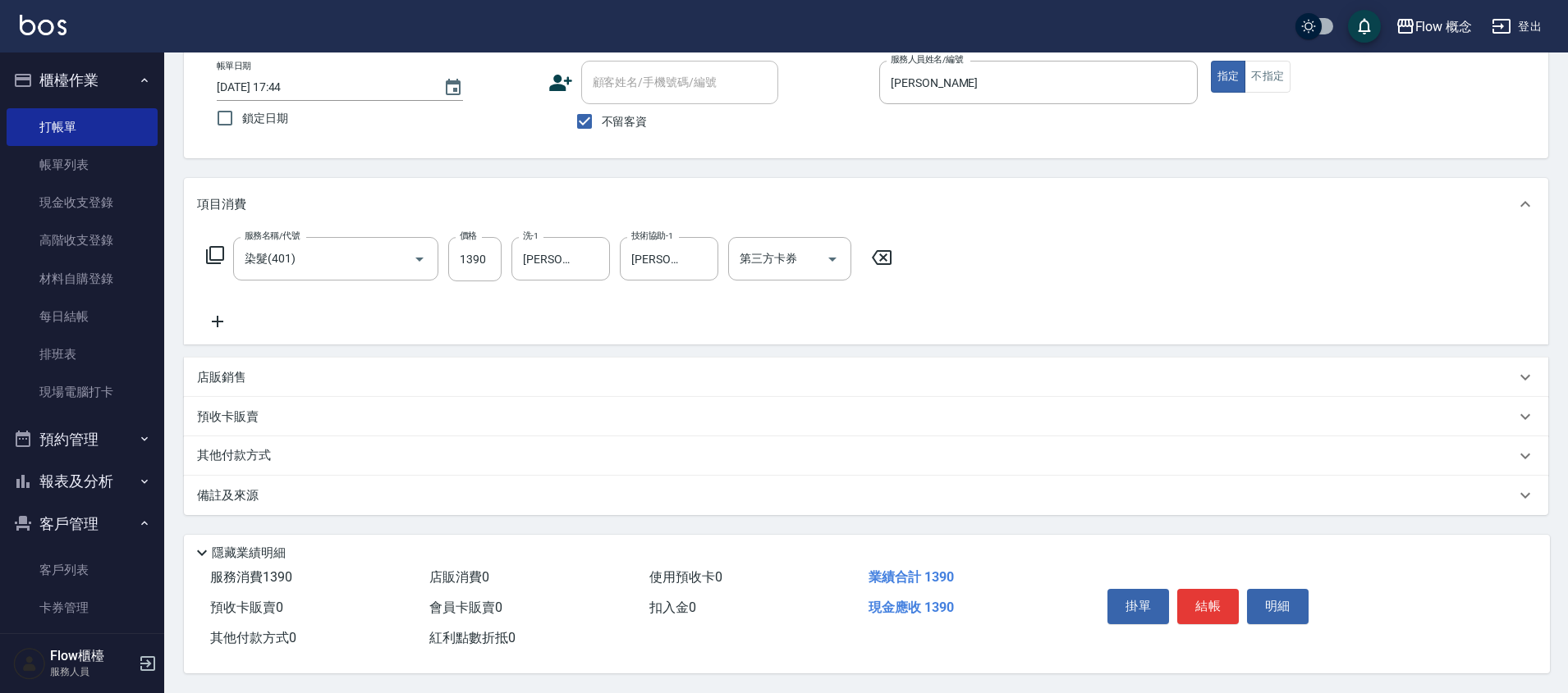
click at [256, 487] on p "備註及來源" at bounding box center [227, 495] width 62 height 17
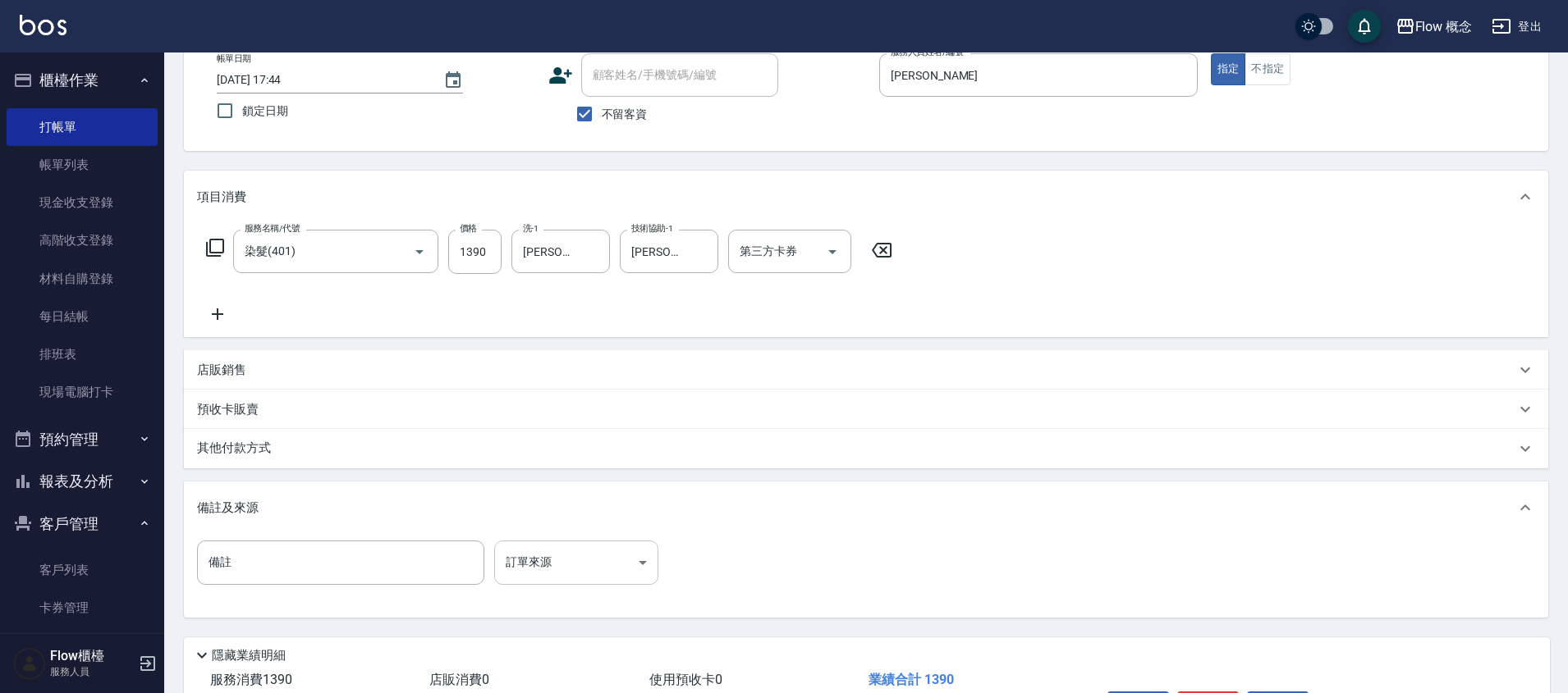
click at [575, 575] on body "Flow 概念 登出 櫃檯作業 打帳單 帳單列表 現金收支登錄 高階收支登錄 材料自購登錄 每日結帳 排班表 現場電腦打卡 預約管理 預約管理 單日預約紀錄 …" at bounding box center [784, 348] width 1568 height 894
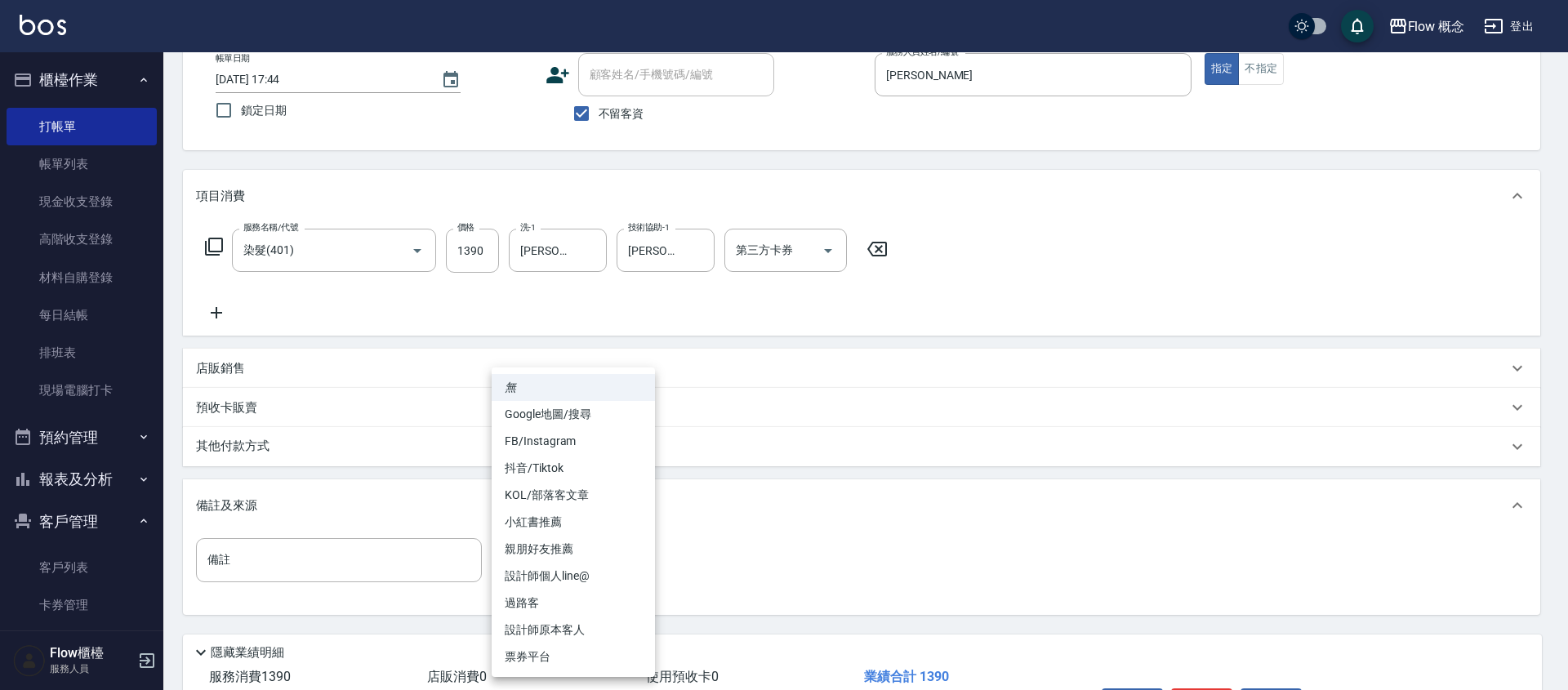
click at [244, 455] on div at bounding box center [784, 345] width 1568 height 690
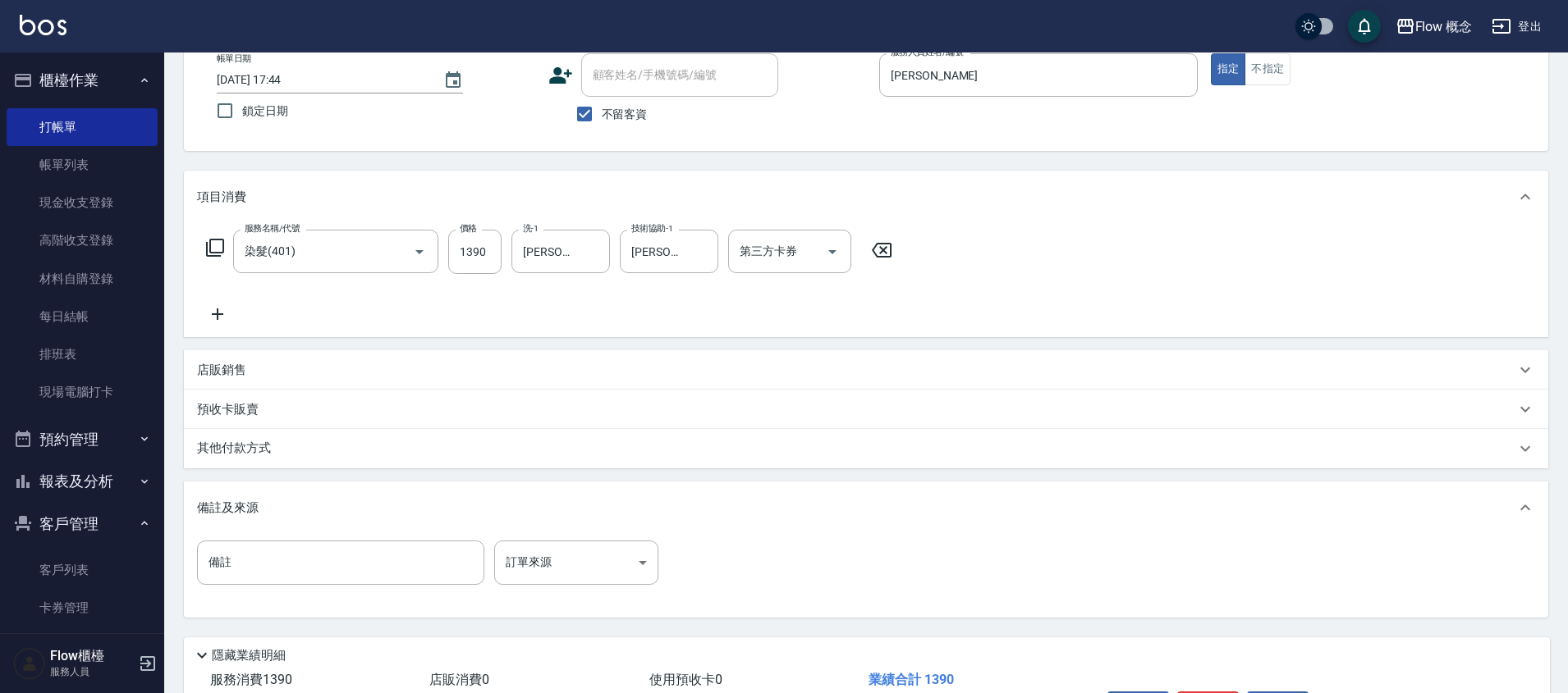
click at [324, 441] on div "其他付款方式" at bounding box center [855, 449] width 1318 height 18
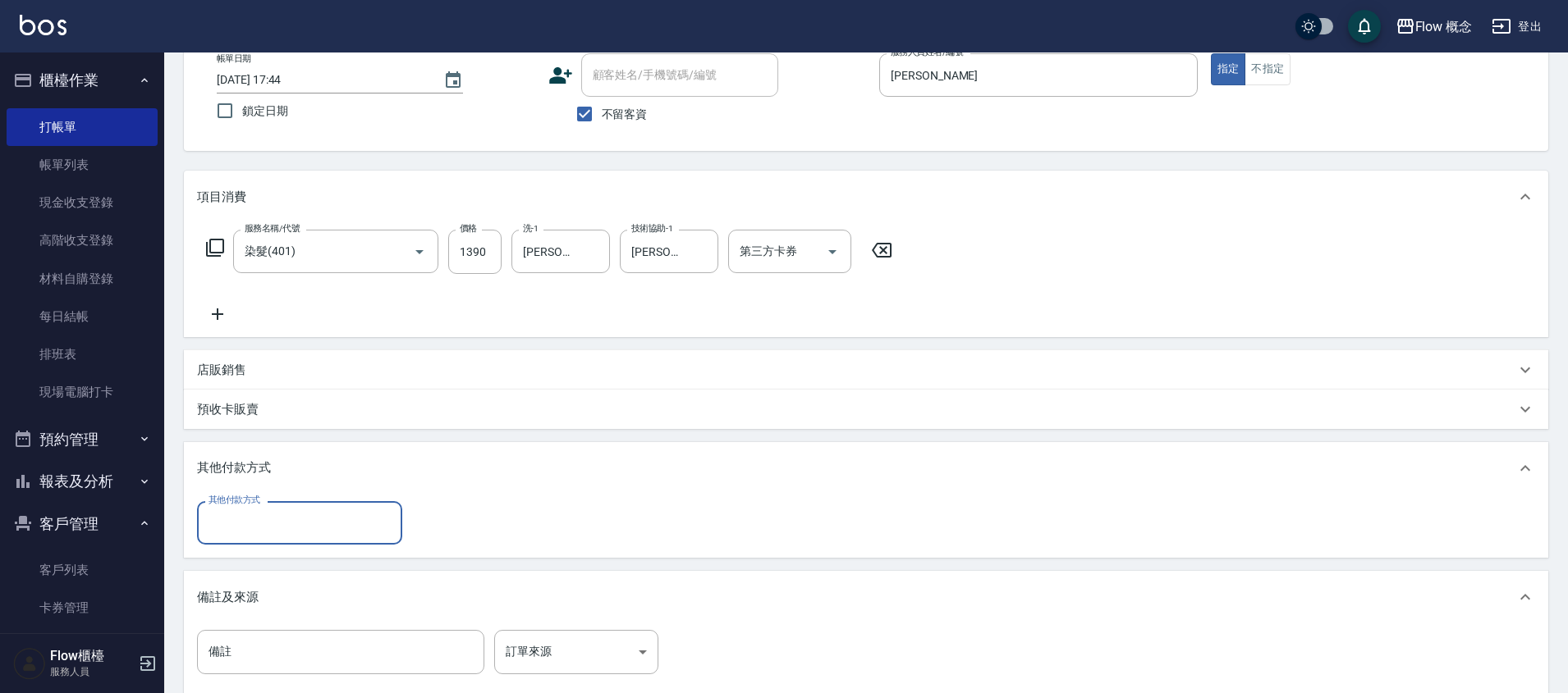
scroll to position [0, 0]
click at [317, 523] on input "其他付款方式" at bounding box center [299, 522] width 190 height 28
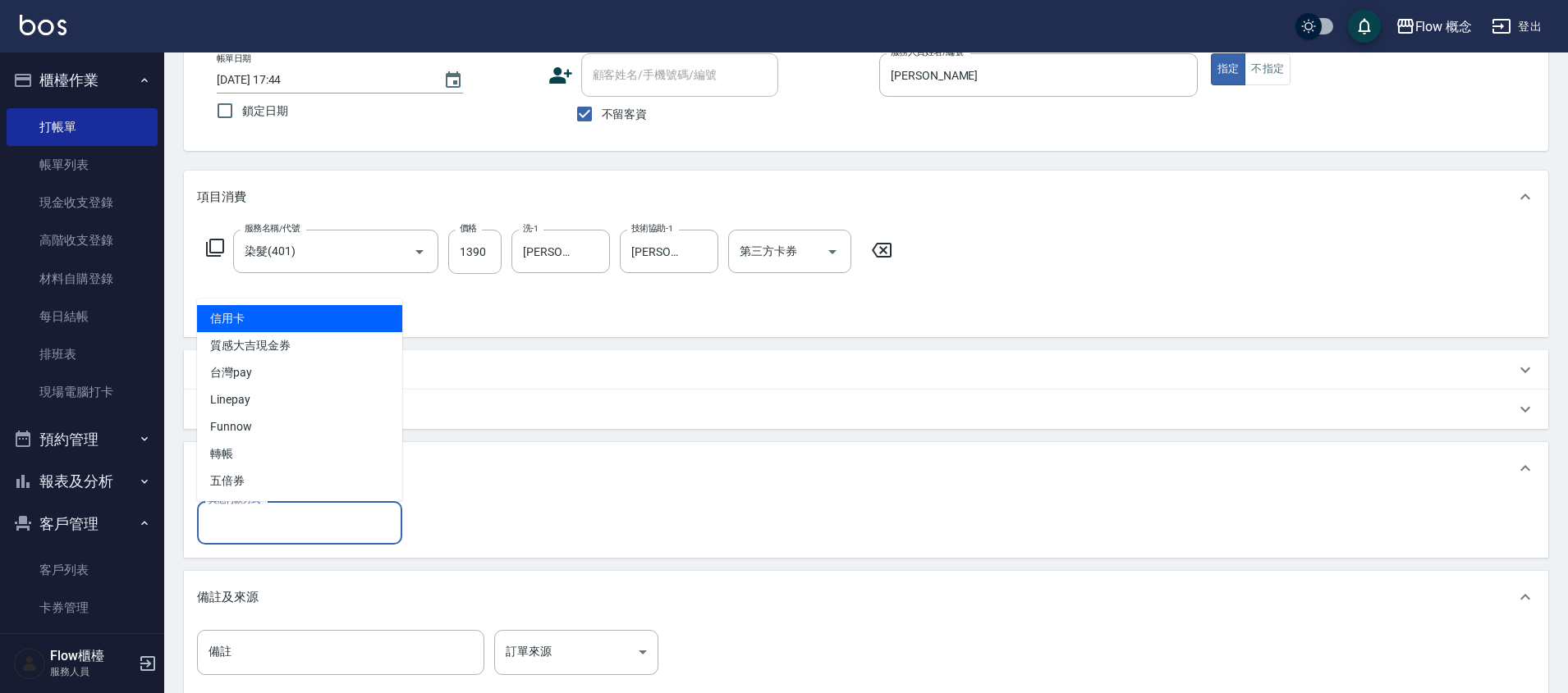
click at [225, 305] on span "信用卡" at bounding box center [299, 318] width 205 height 27
type input "信用卡"
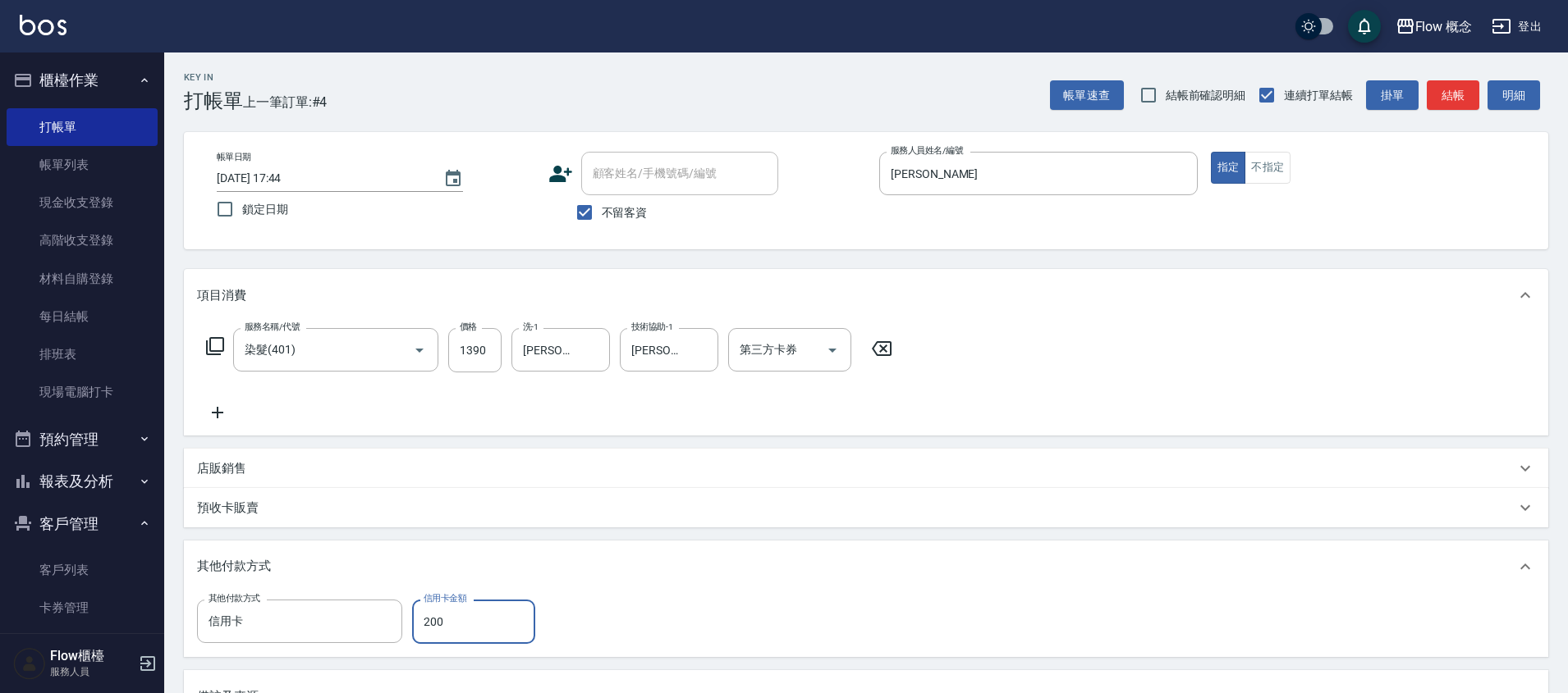
click at [206, 403] on icon at bounding box center [217, 412] width 41 height 19
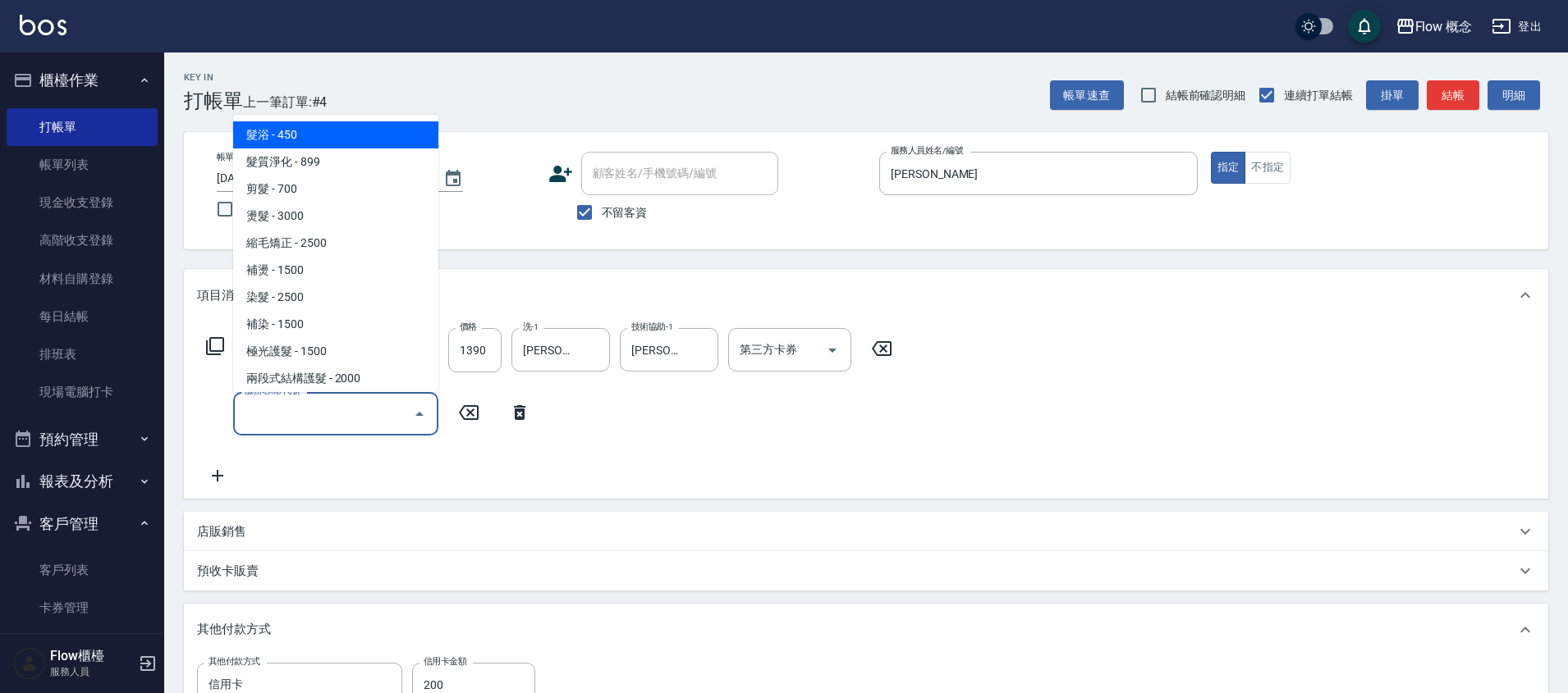
click at [286, 413] on input "服務名稱/代號" at bounding box center [324, 414] width 166 height 28
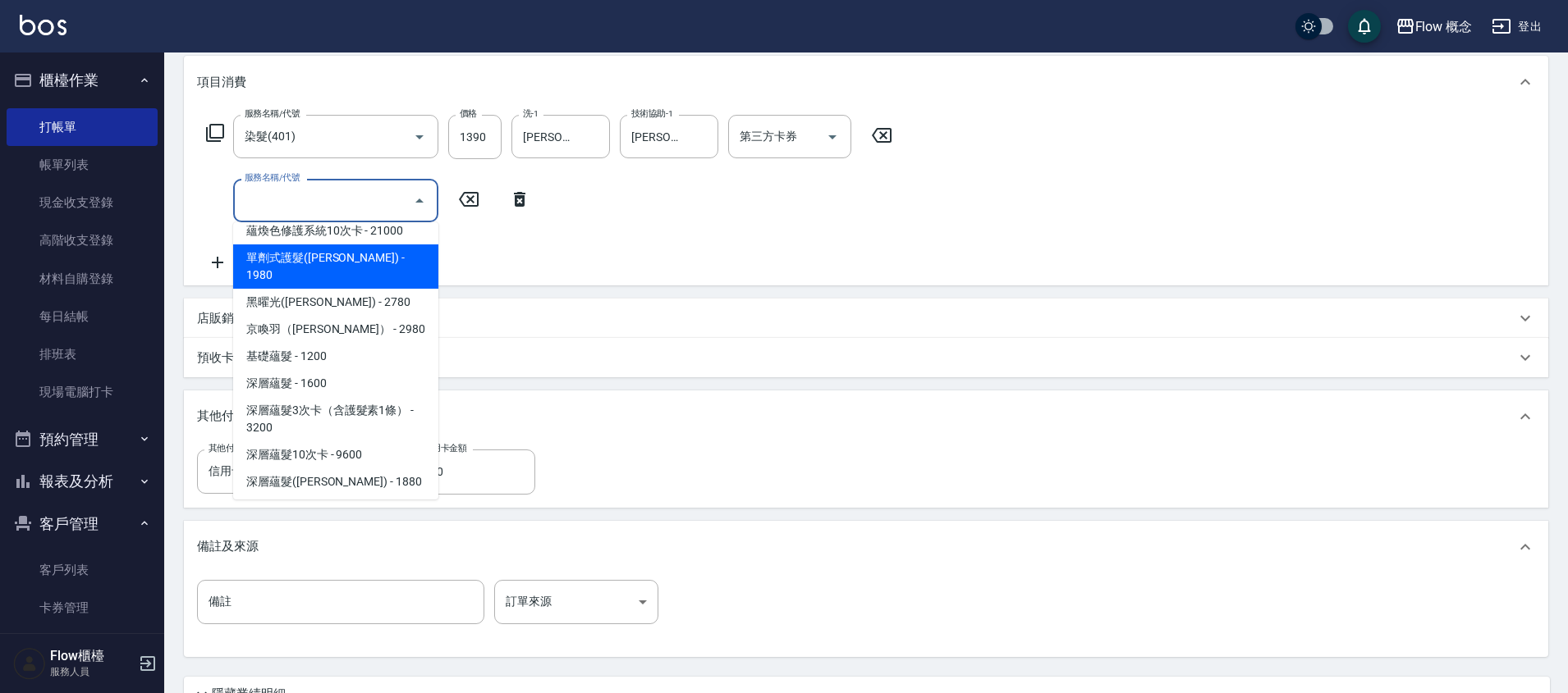
scroll to position [714, 0]
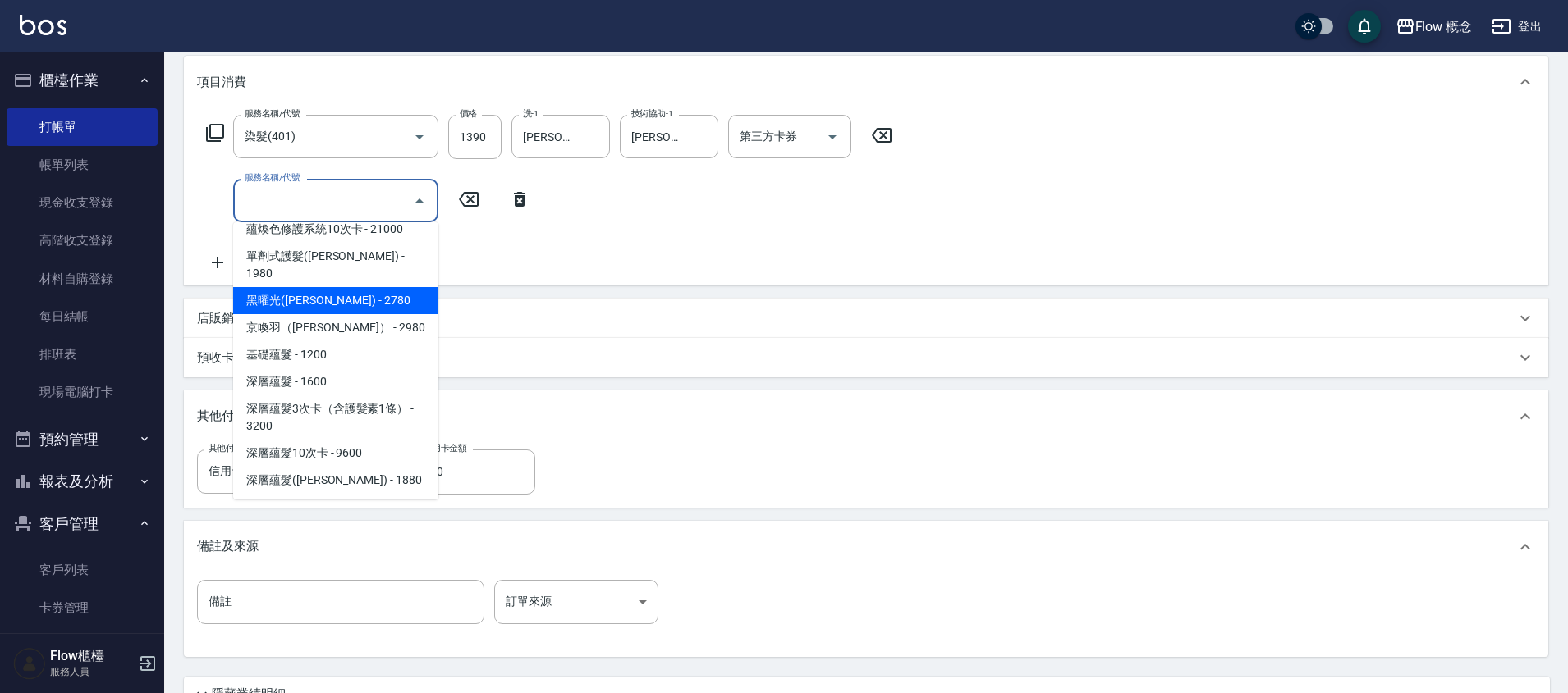
click at [345, 287] on span "黑曜光([PERSON_NAME]) - 2780" at bounding box center [335, 300] width 205 height 27
type input "0"
type input "黑曜光(Irene)(520)"
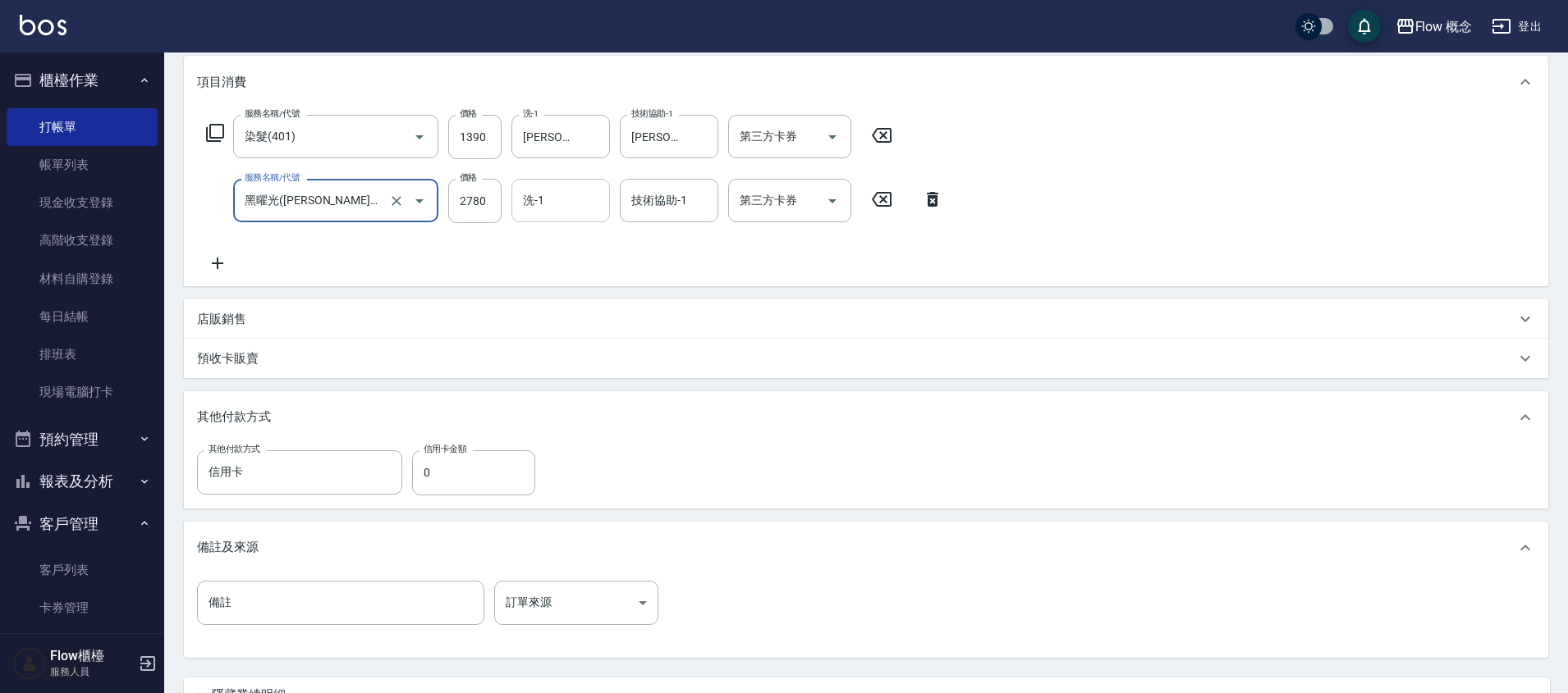
click at [534, 202] on input "洗-1" at bounding box center [560, 200] width 84 height 28
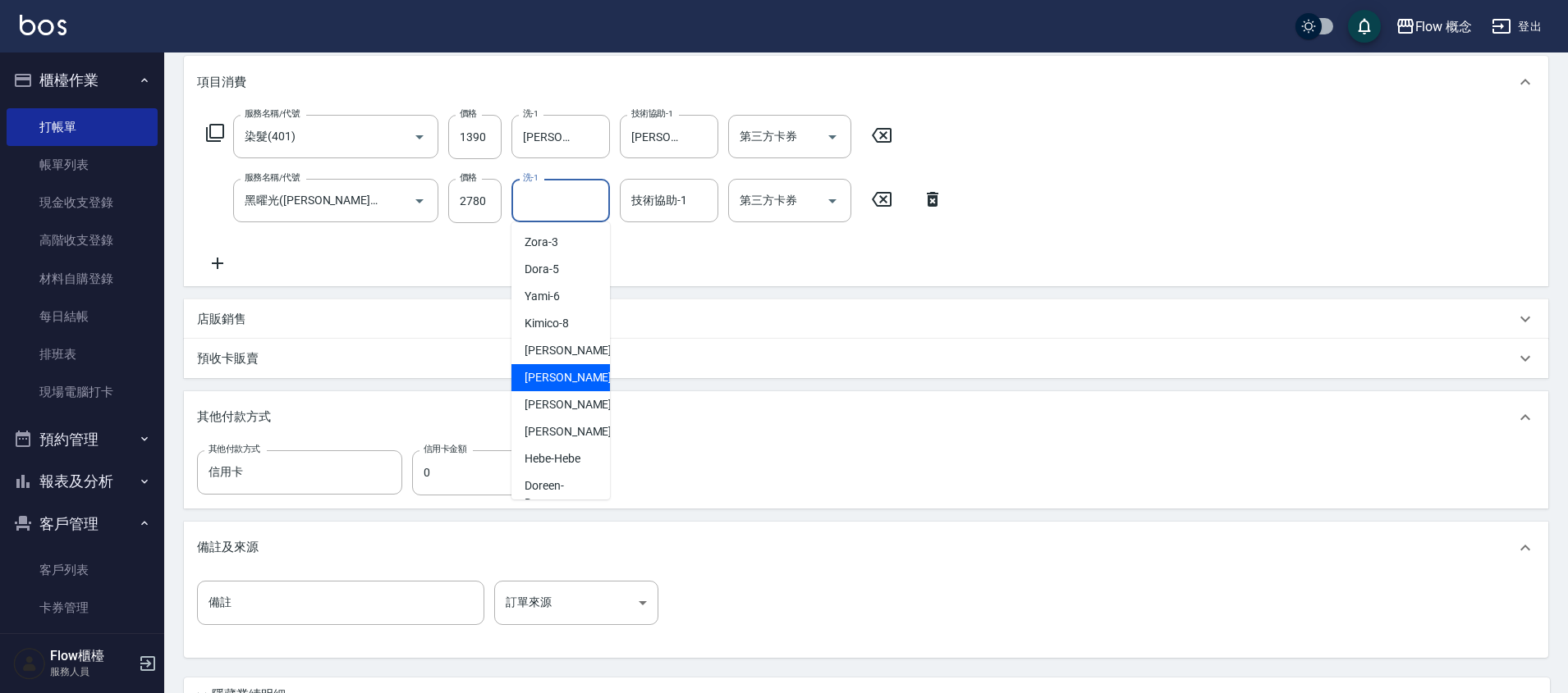
scroll to position [78, 0]
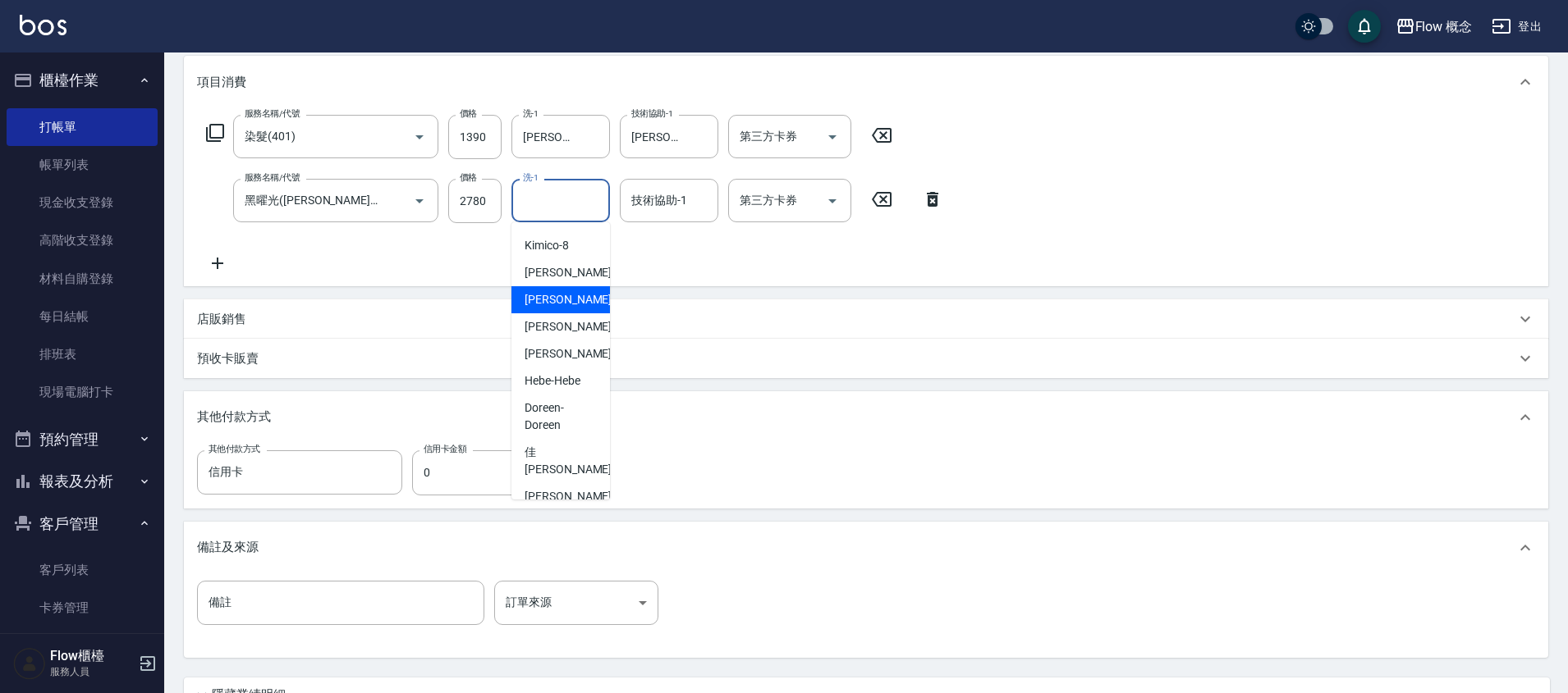
click at [552, 294] on span "恬恬 -11" at bounding box center [576, 300] width 103 height 17
type input "恬恬-11"
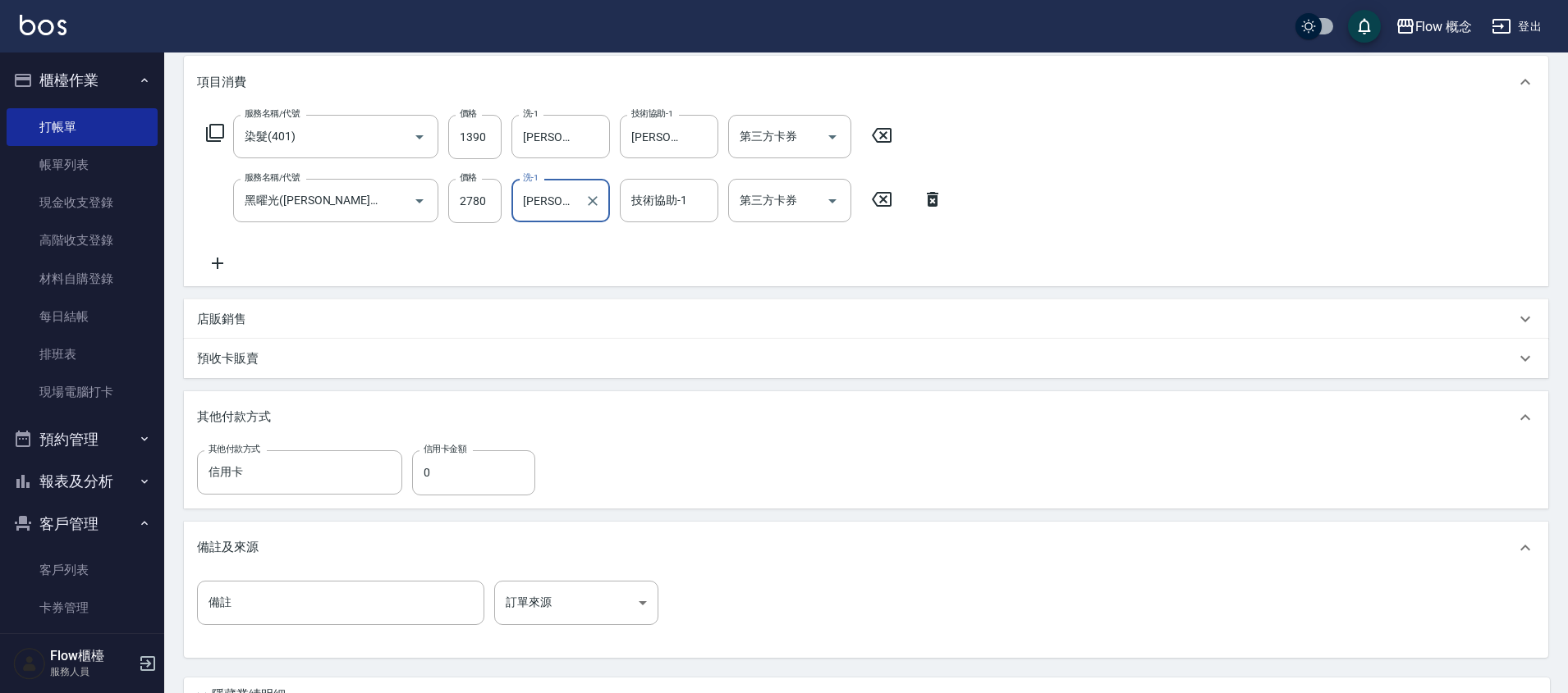
scroll to position [363, 0]
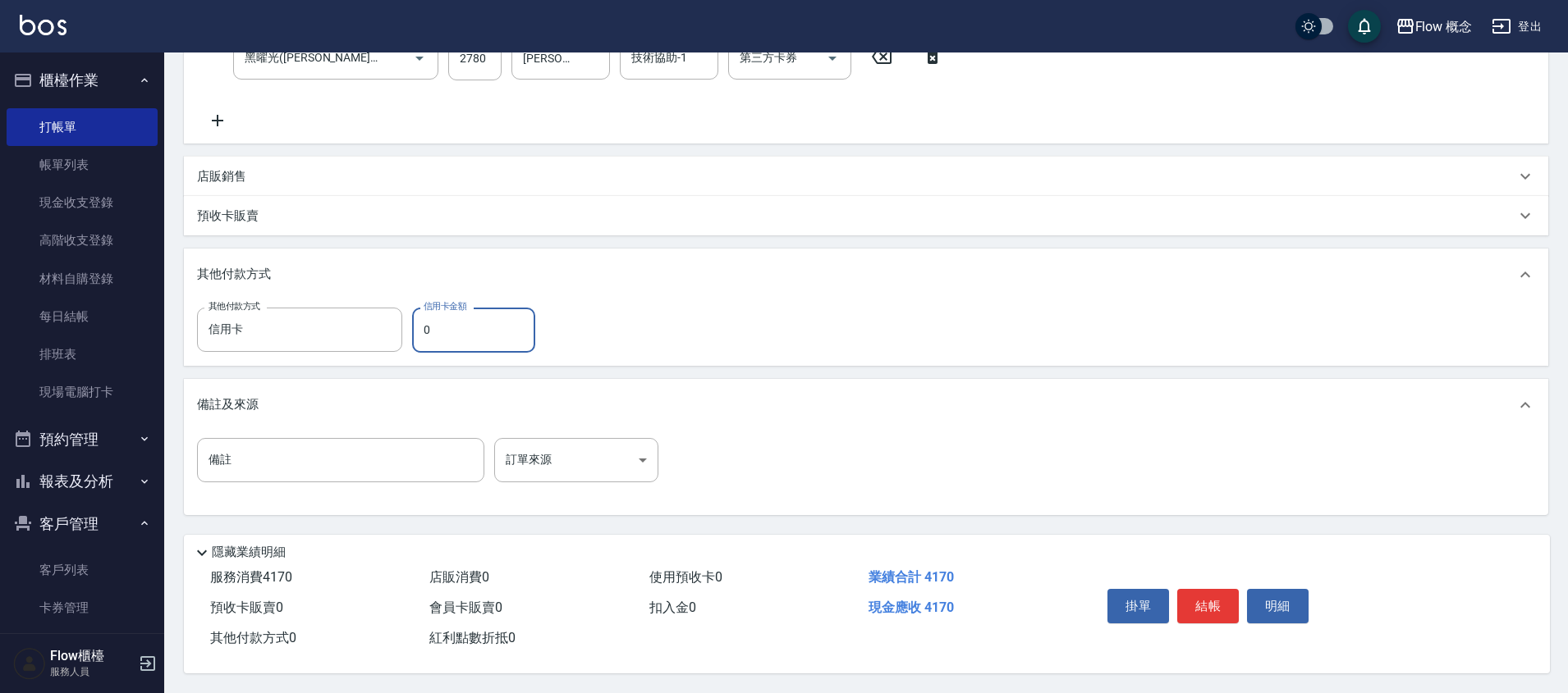
click at [486, 335] on input "0" at bounding box center [474, 330] width 123 height 44
type input "2000"
click at [1230, 596] on button "結帳" at bounding box center [1207, 606] width 62 height 34
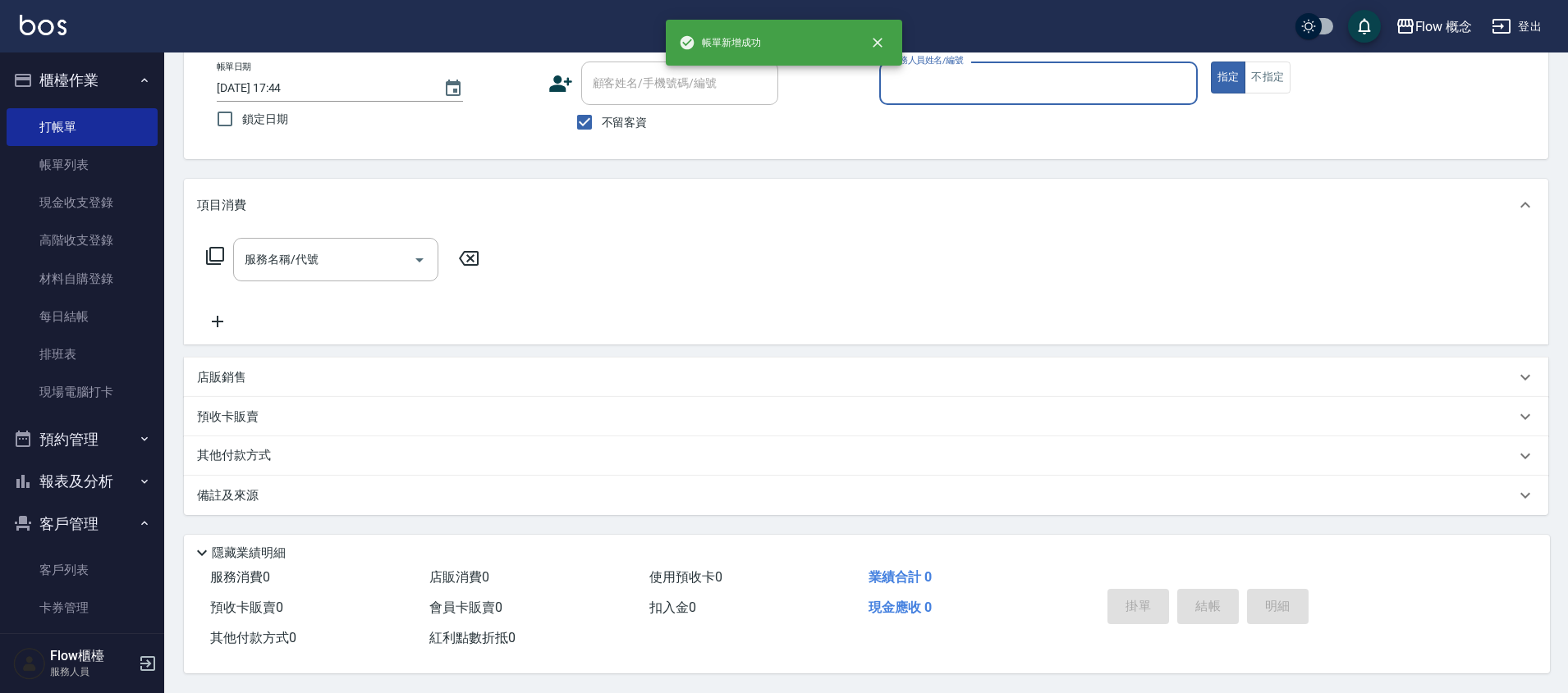
scroll to position [0, 0]
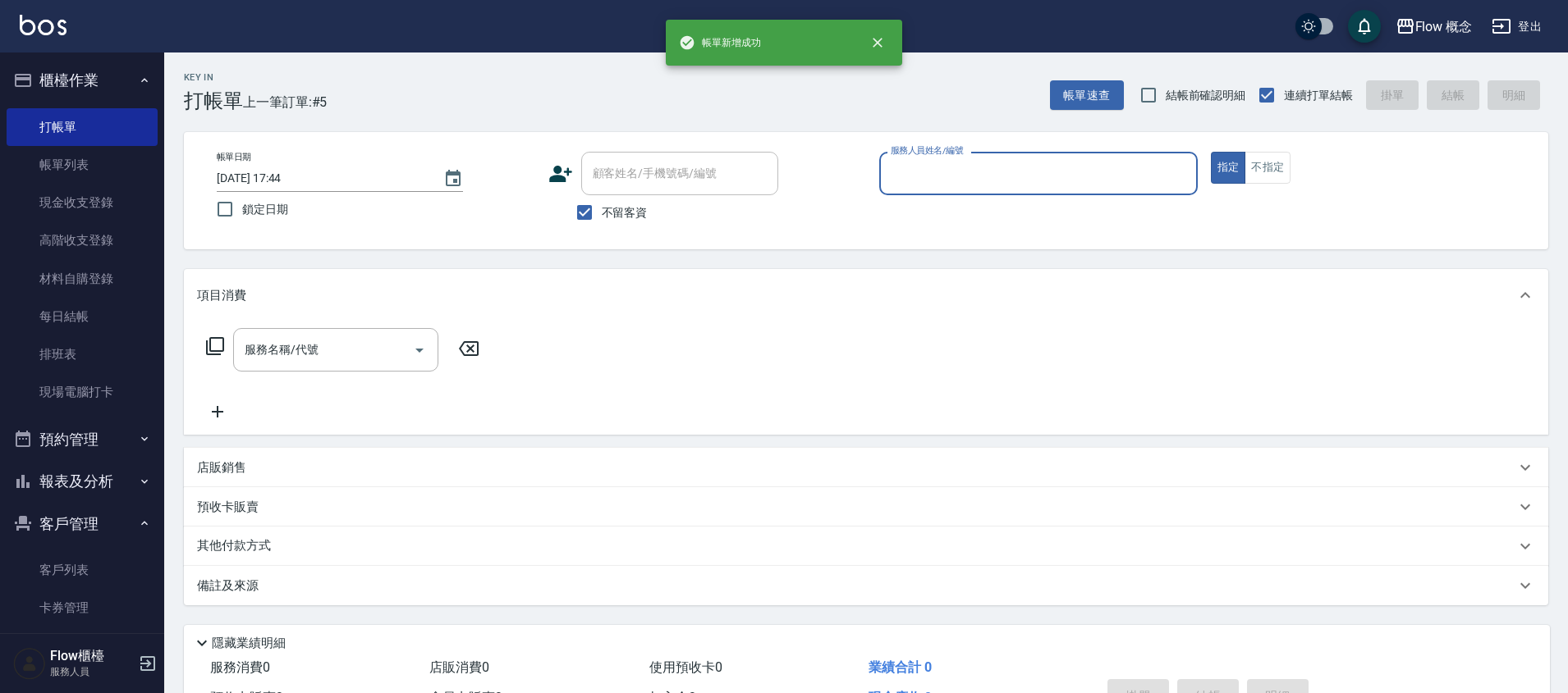
click at [937, 163] on input "服務人員姓名/編號" at bounding box center [1038, 173] width 303 height 28
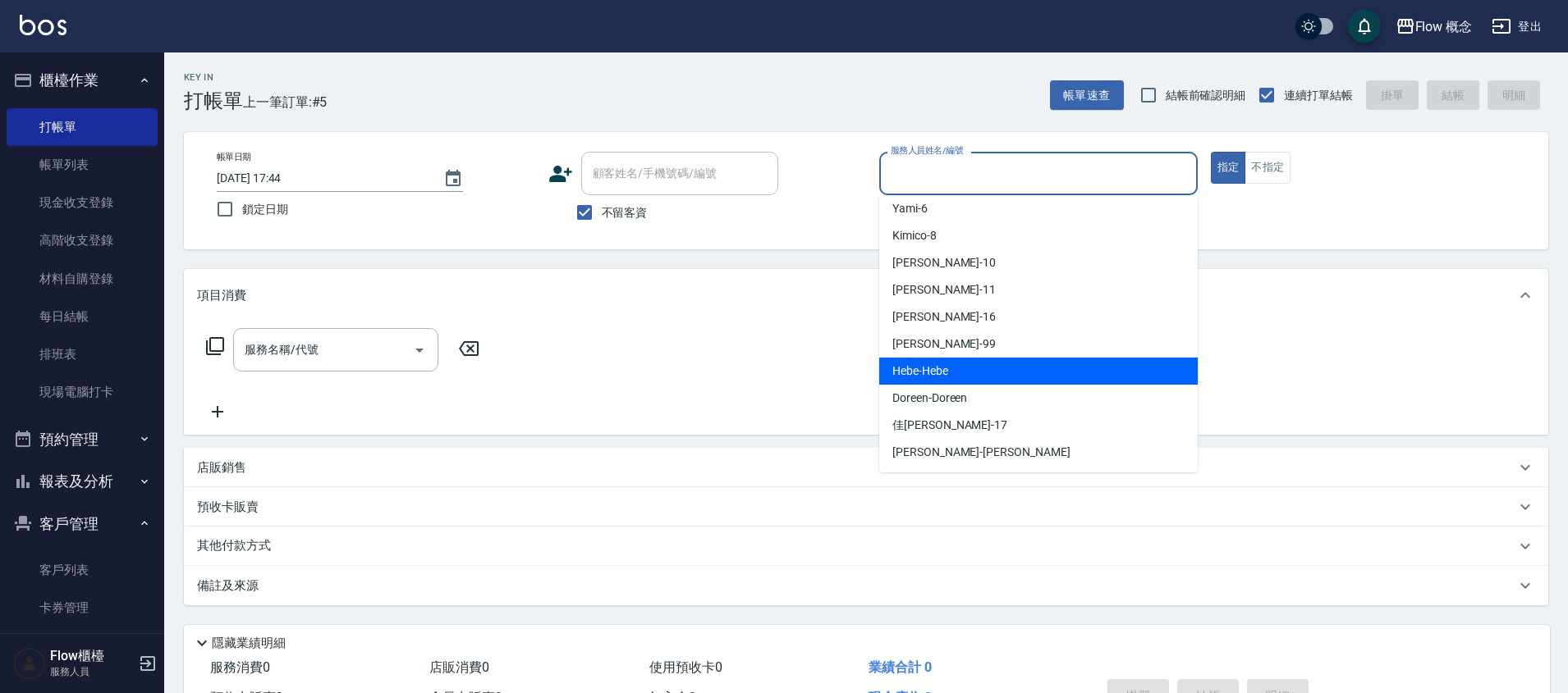
scroll to position [4, 0]
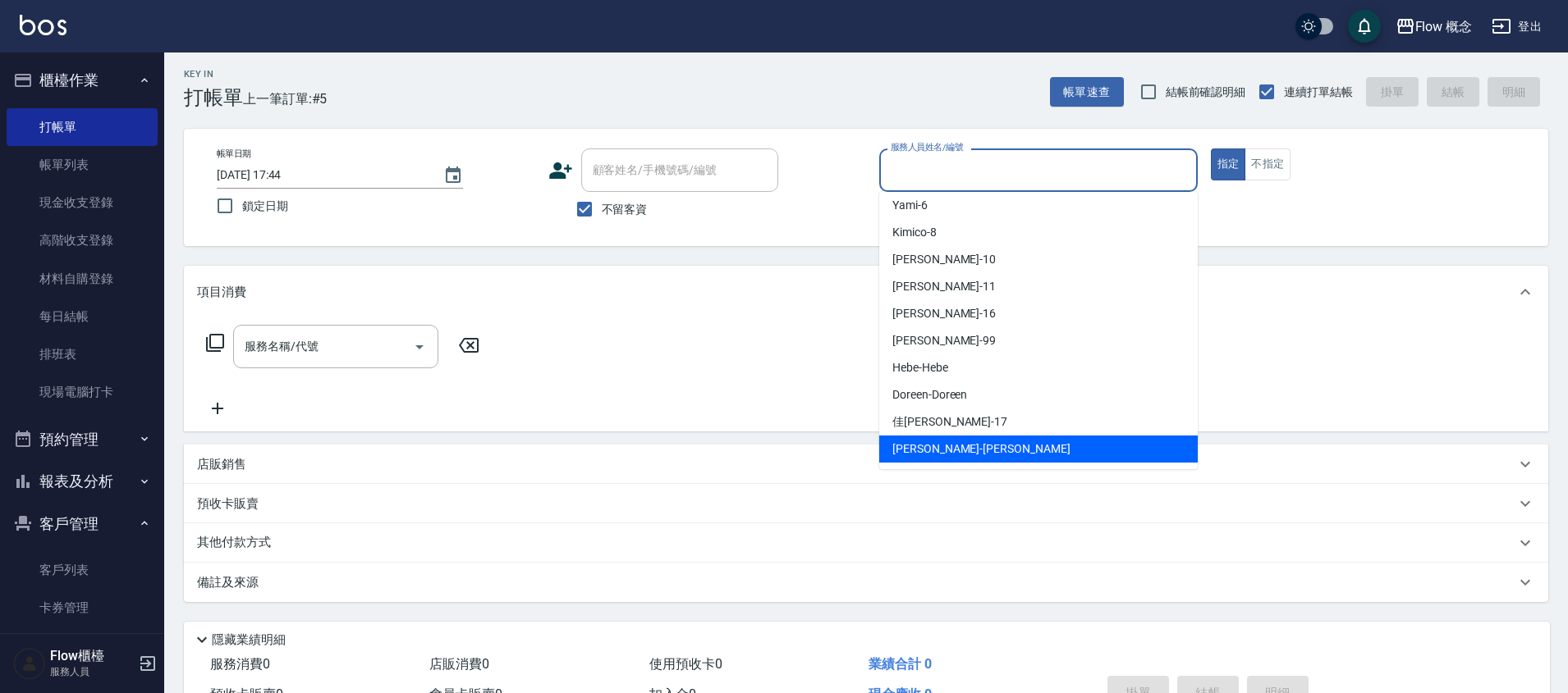
click at [951, 436] on div "Irene -Irene" at bounding box center [1038, 449] width 318 height 27
type input "Irene-Irene"
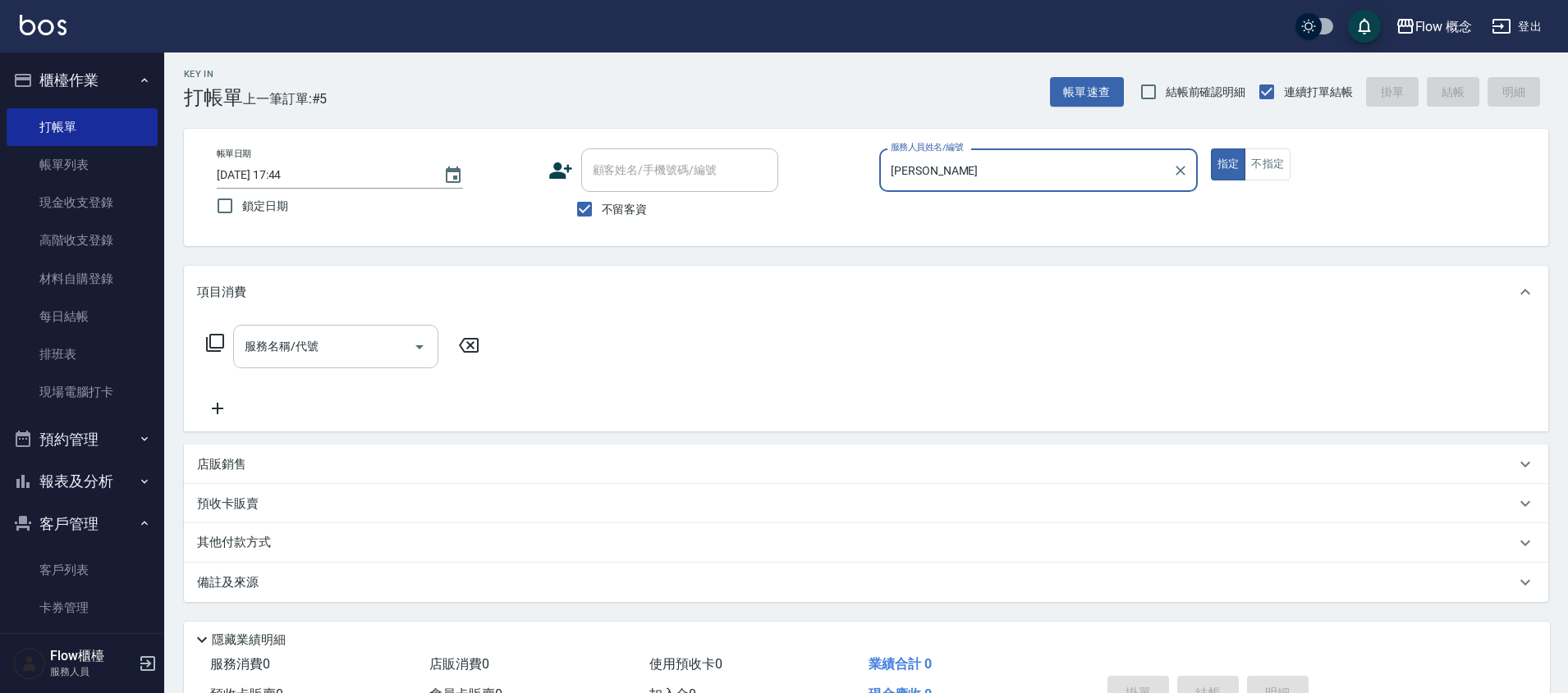
click at [364, 346] on input "服務名稱/代號" at bounding box center [324, 346] width 166 height 28
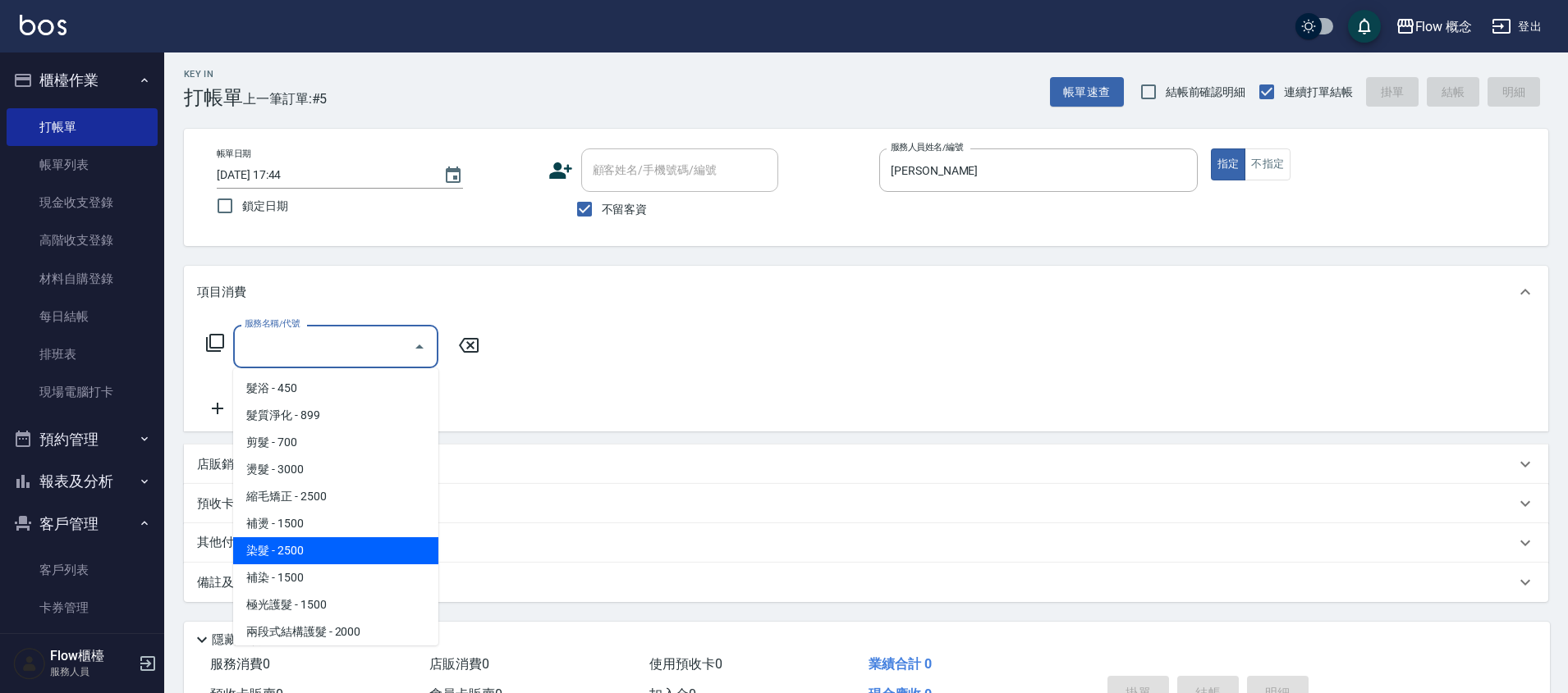
click at [298, 541] on span "染髮 - 2500" at bounding box center [335, 551] width 205 height 27
type input "染髮(401)"
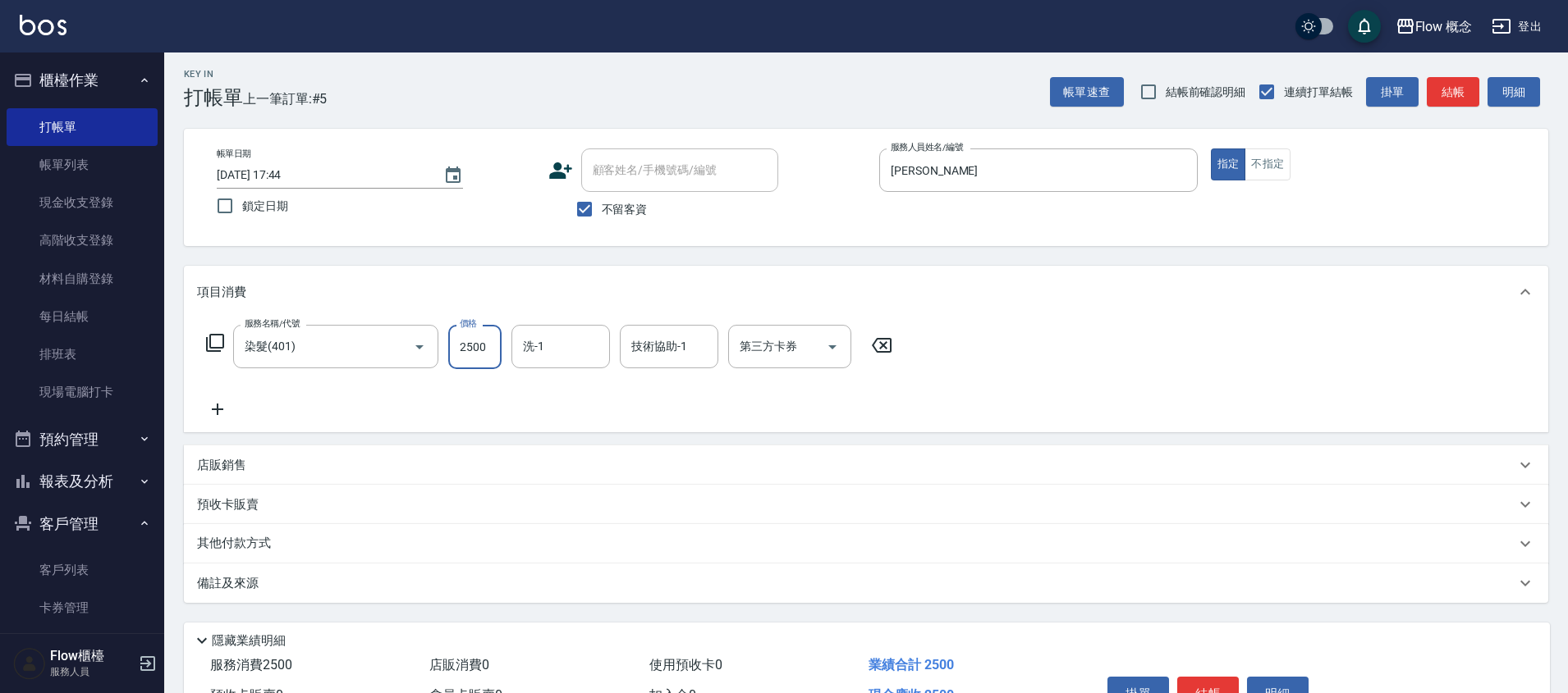
click at [485, 355] on input "2500" at bounding box center [475, 346] width 53 height 44
type input "3000"
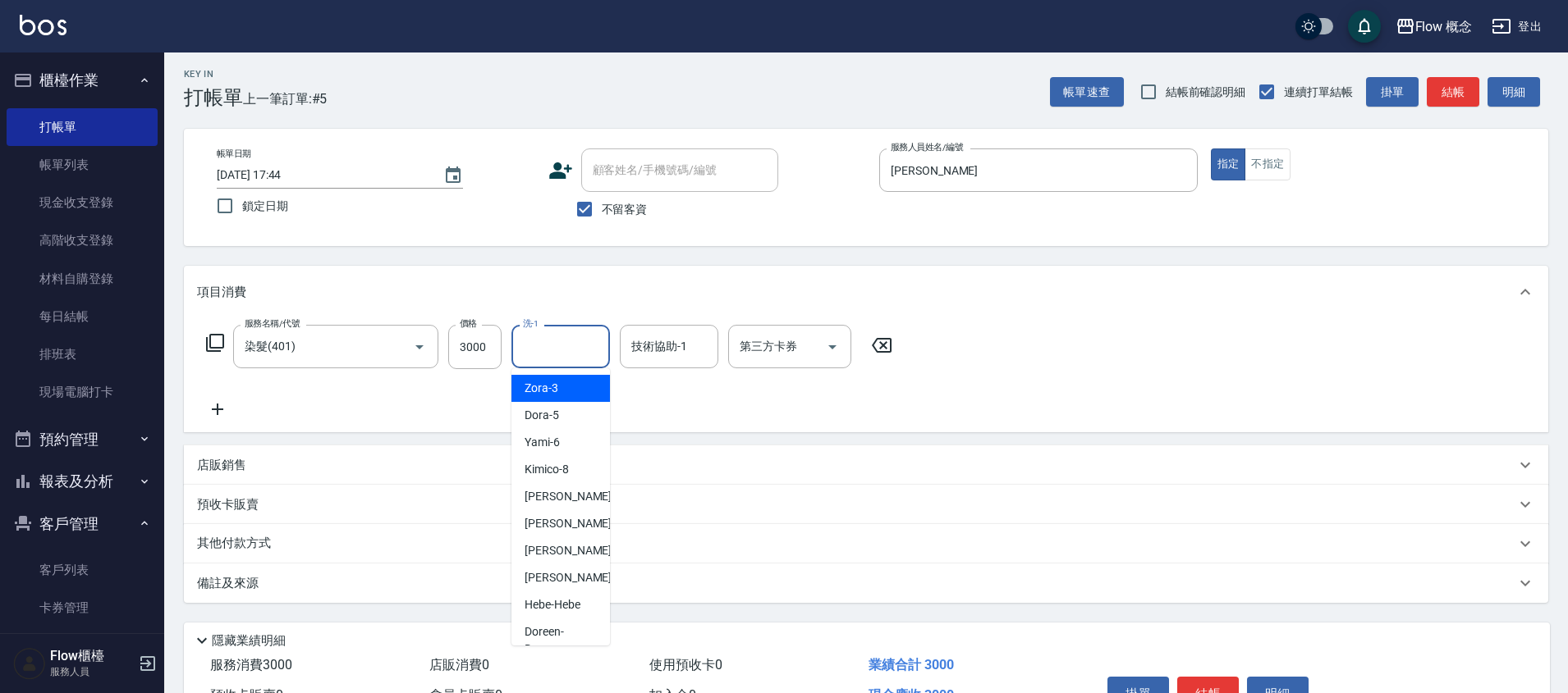
click at [555, 335] on input "洗-1" at bounding box center [560, 346] width 84 height 28
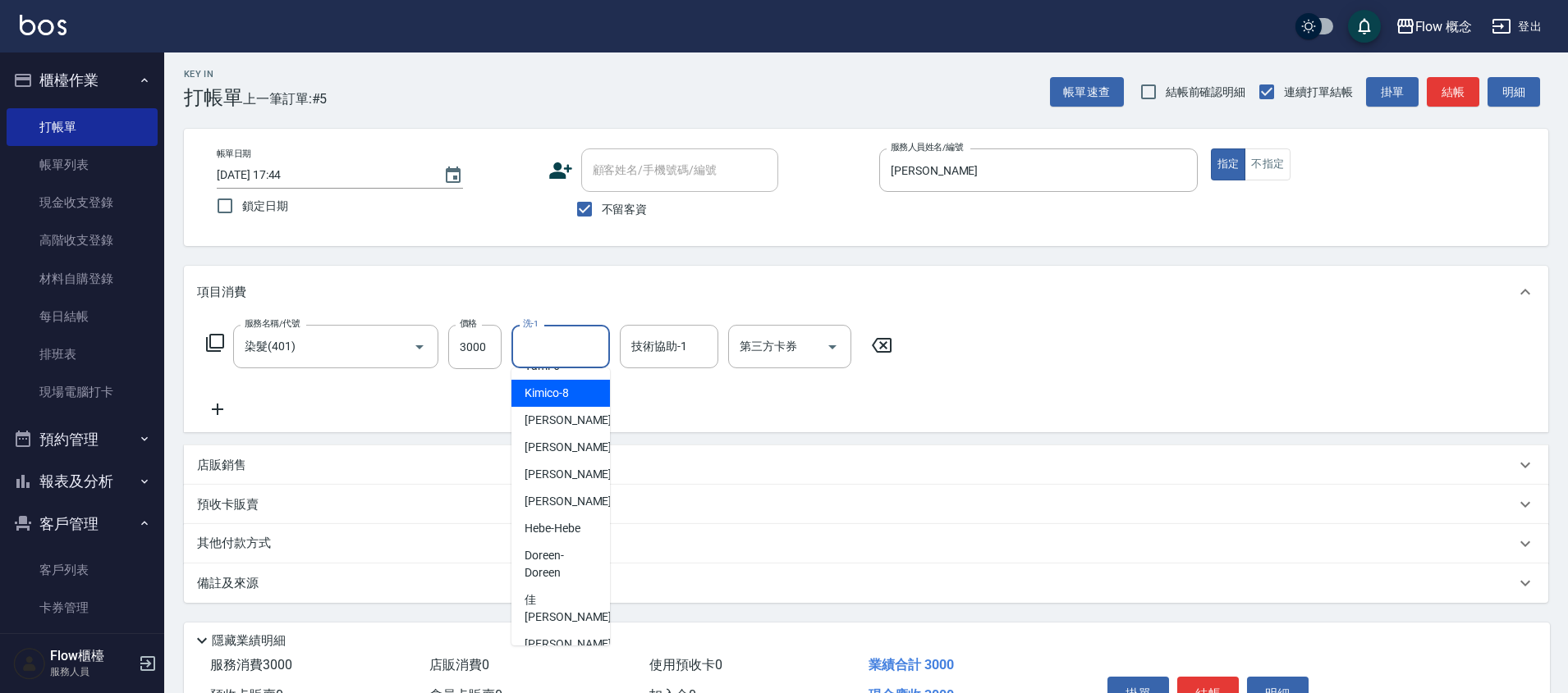
scroll to position [78, 0]
click at [553, 442] on span "恬恬 -11" at bounding box center [576, 446] width 103 height 17
type input "恬恬-11"
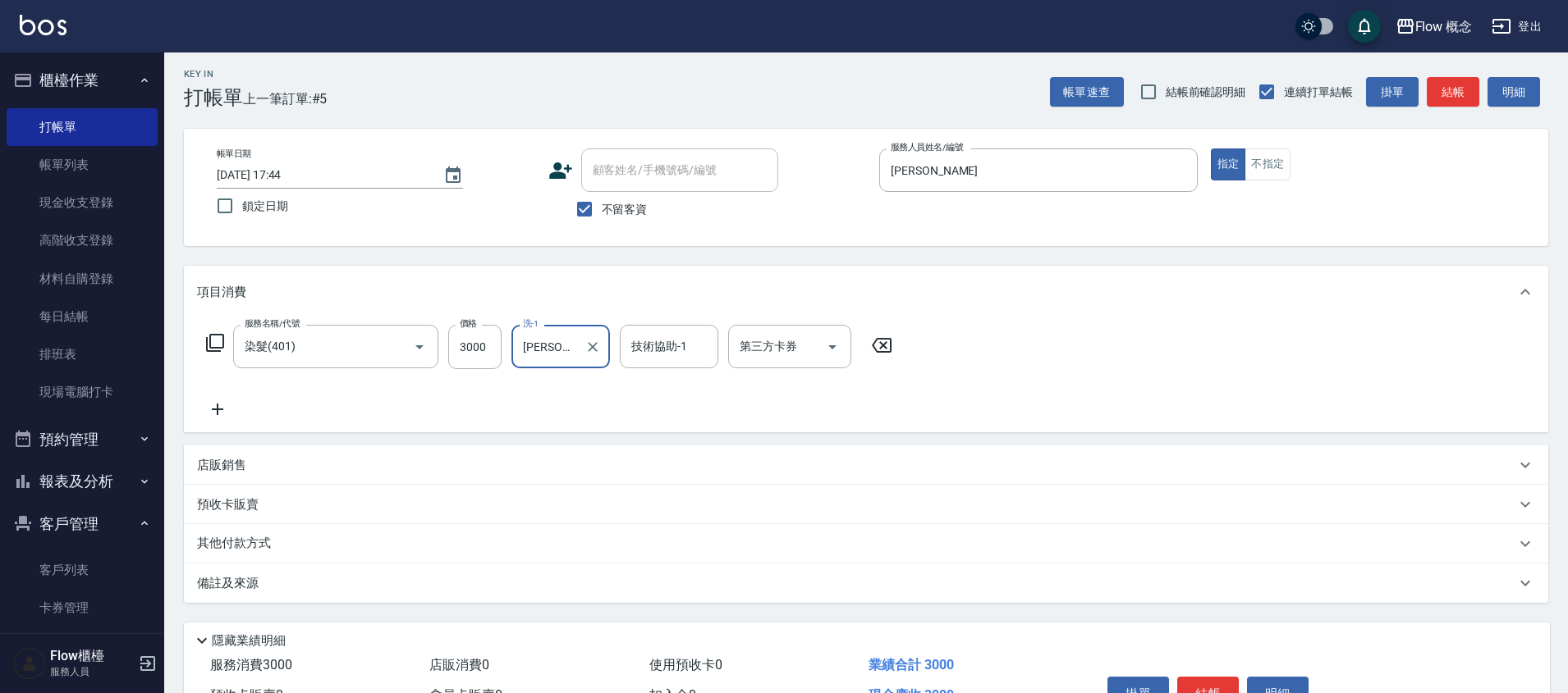
click at [651, 343] on input "技術協助-1" at bounding box center [669, 346] width 84 height 28
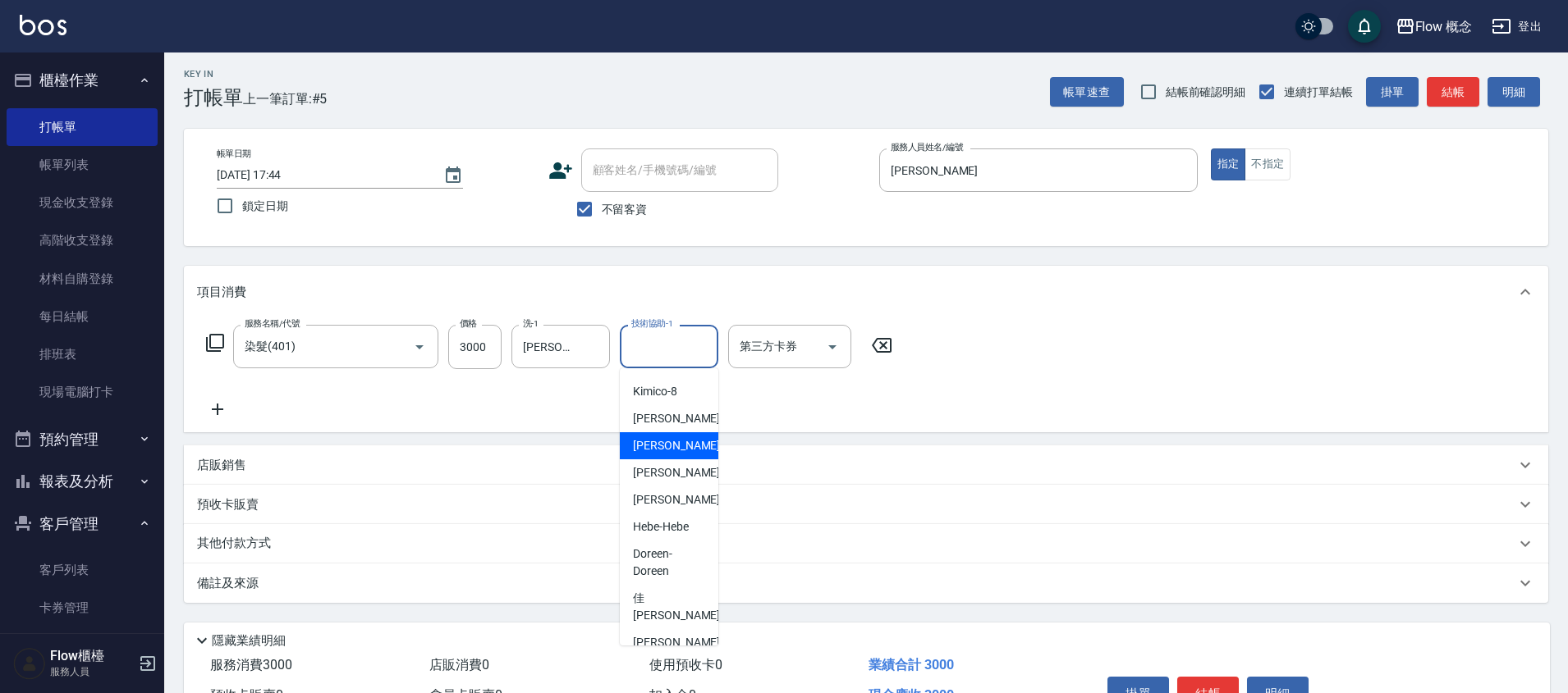
click at [658, 454] on span "恬恬 -11" at bounding box center [684, 446] width 103 height 17
type input "恬恬-11"
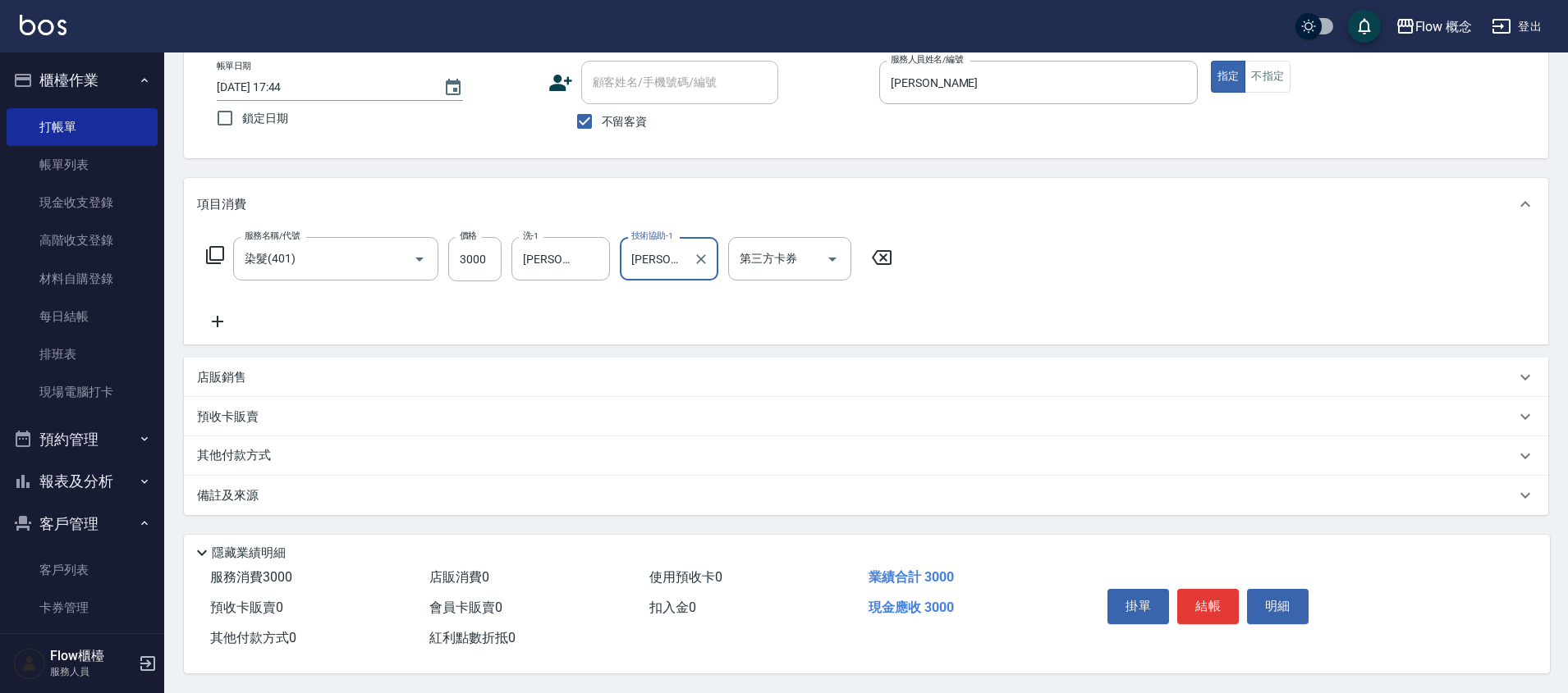
scroll to position [98, 0]
click at [1203, 599] on button "結帳" at bounding box center [1207, 606] width 62 height 34
type input "2025/08/23 17:45"
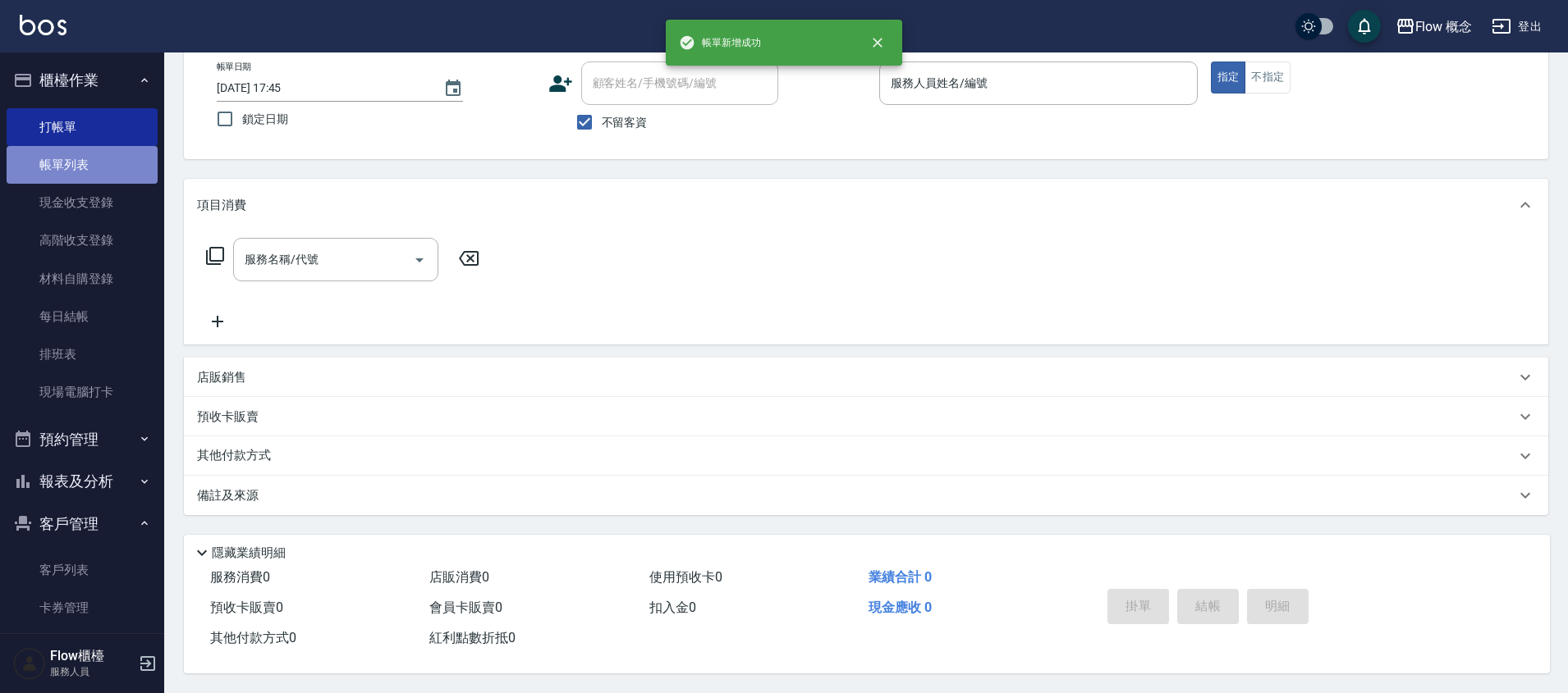
click at [98, 176] on link "帳單列表" at bounding box center [82, 165] width 151 height 38
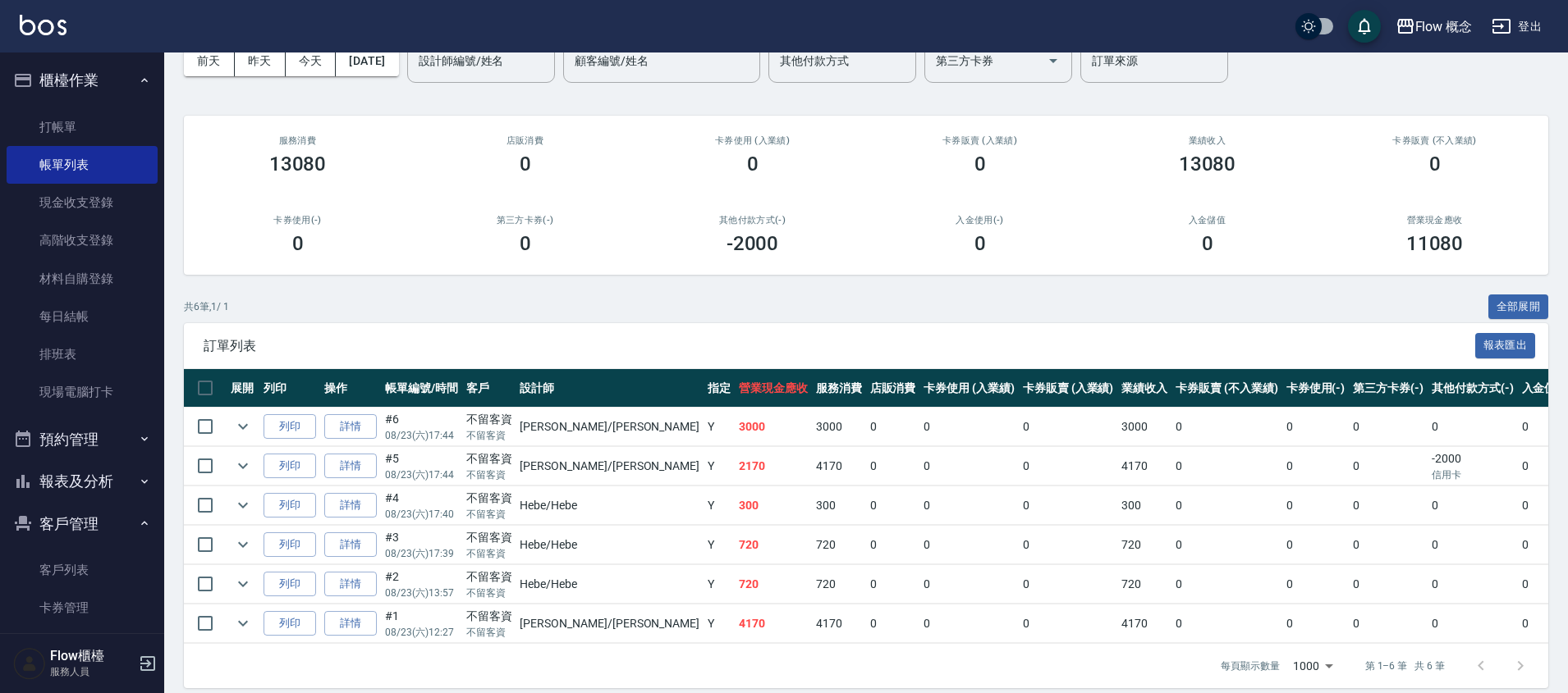
scroll to position [88, 0]
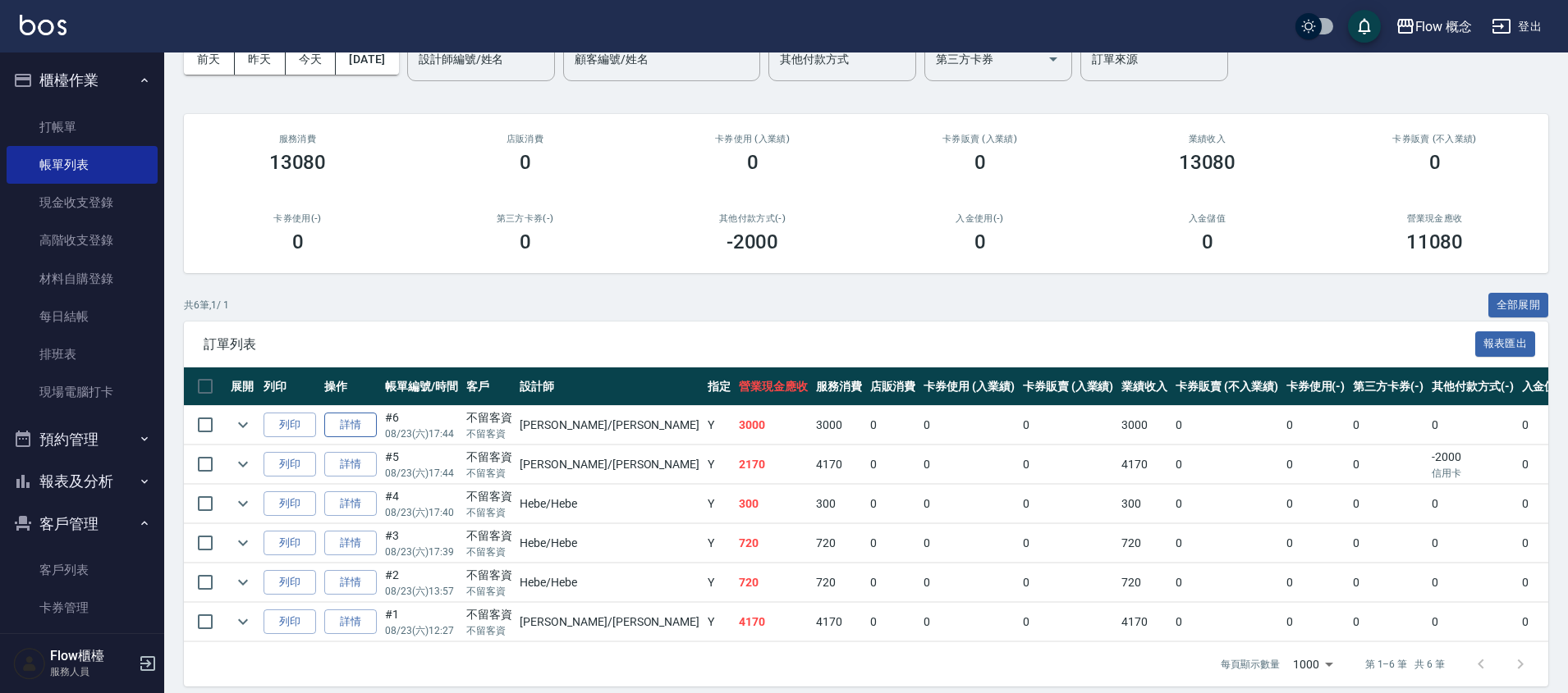
click at [349, 419] on link "詳情" at bounding box center [350, 426] width 52 height 26
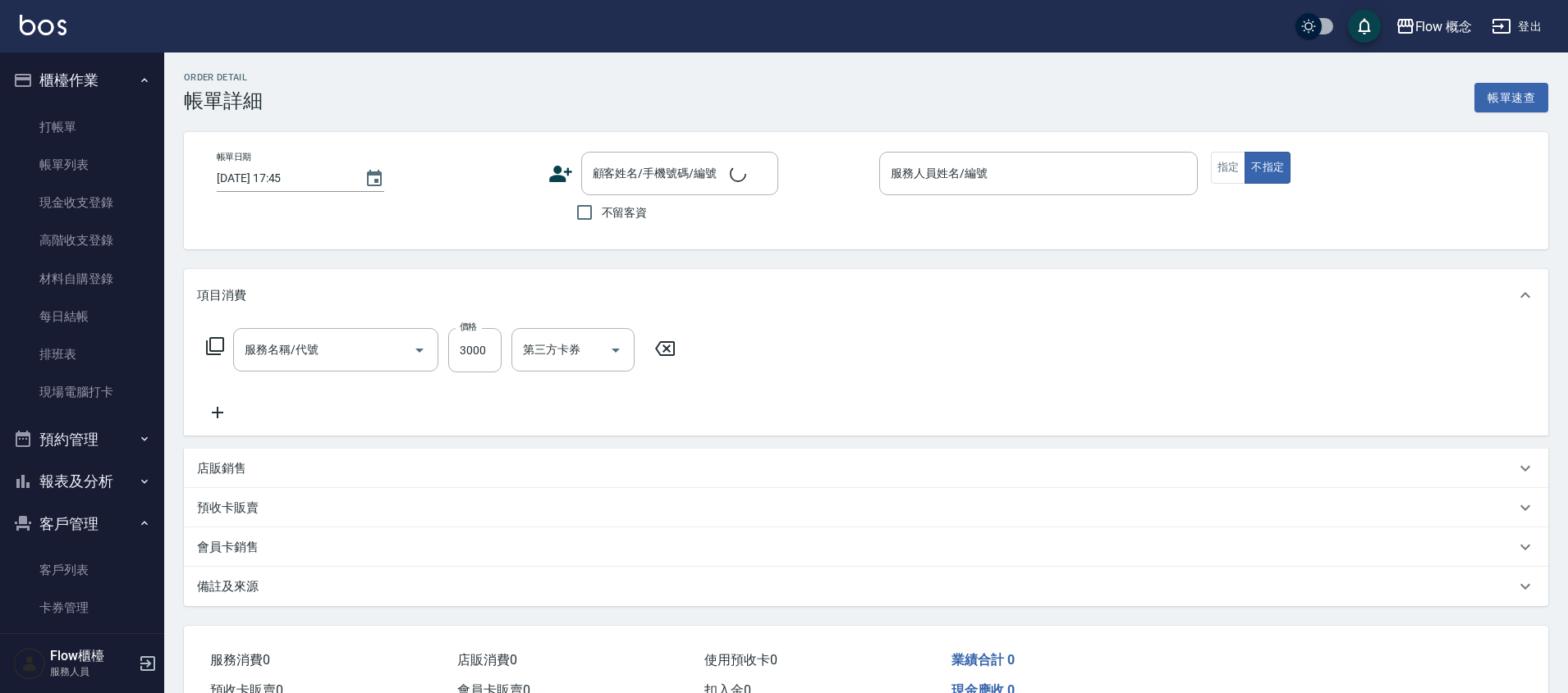
type input "2025/08/23 17:44"
checkbox input "true"
type input "Irene-Irene"
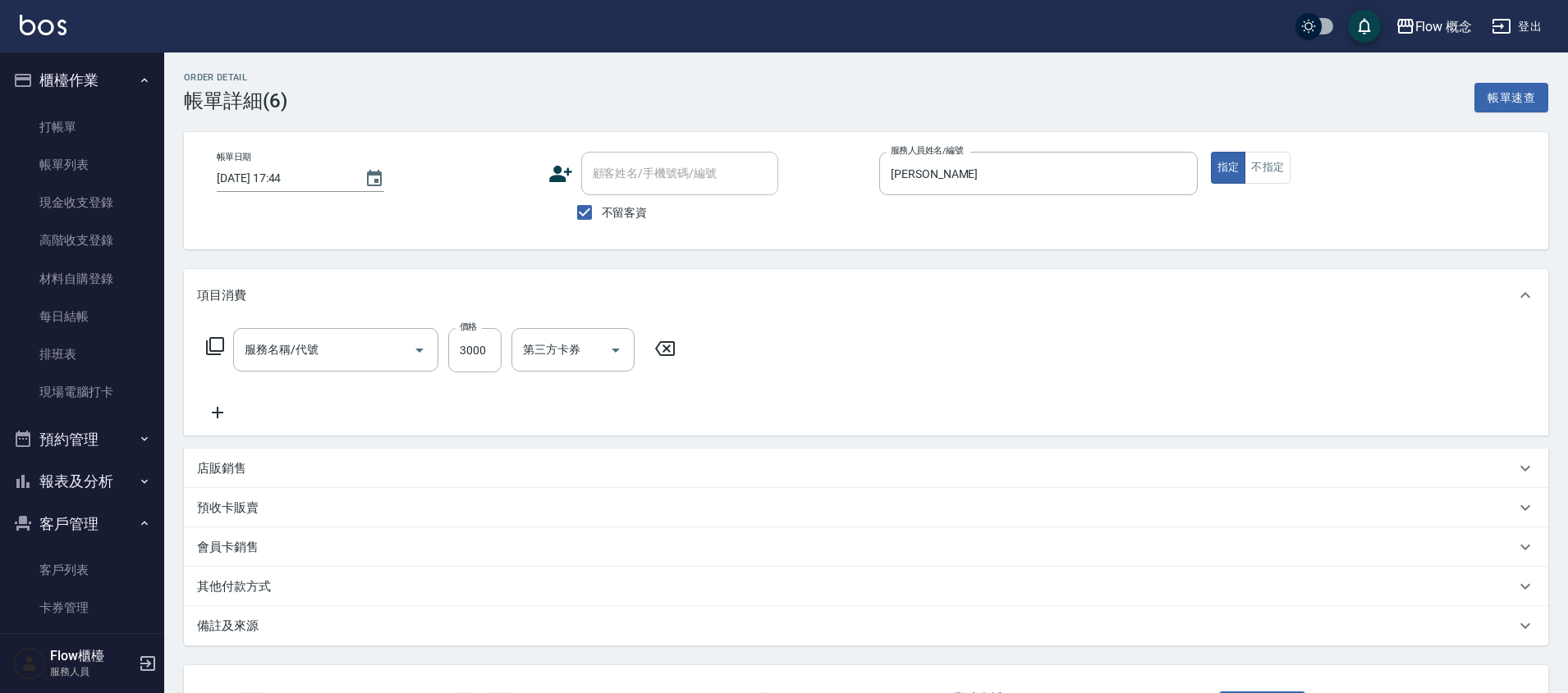
type input "染髮(401)"
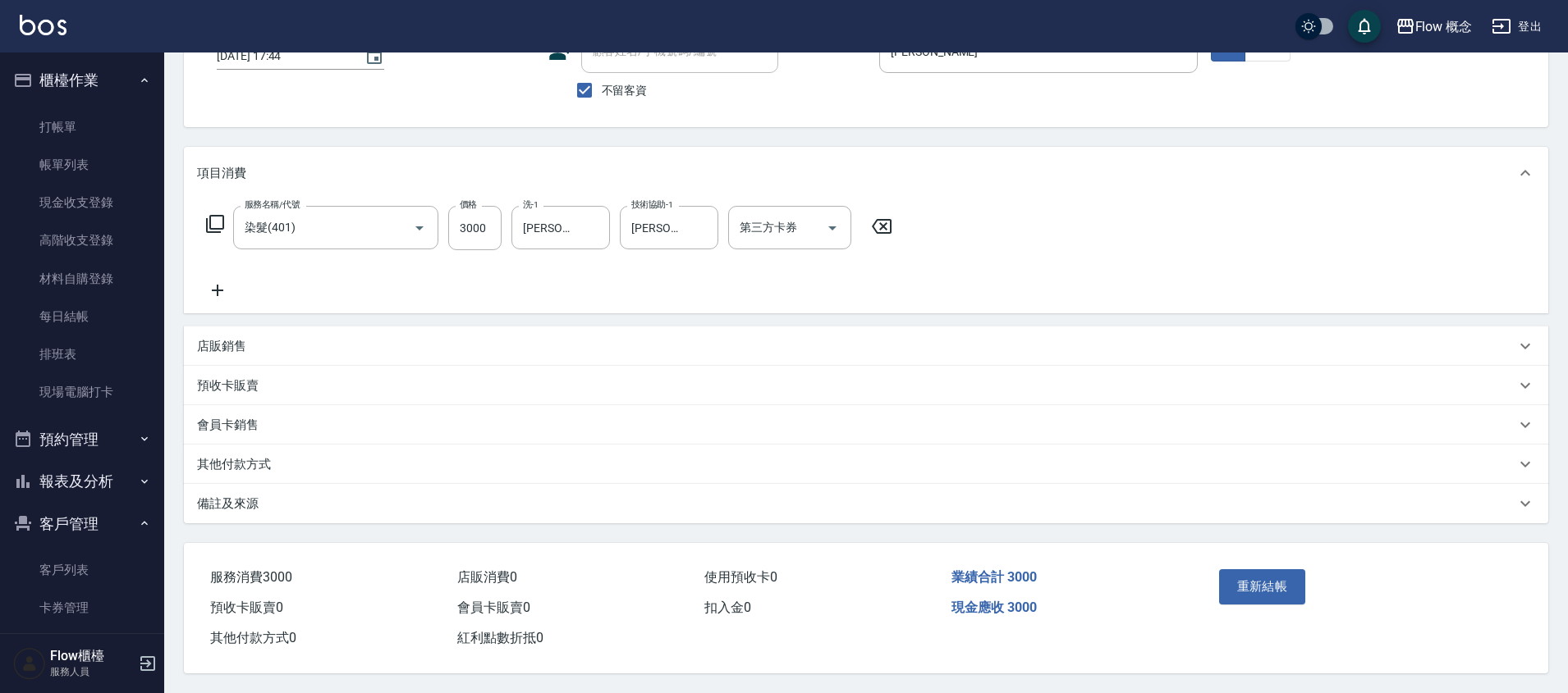
click at [280, 468] on div "其他付款方式" at bounding box center [865, 464] width 1364 height 40
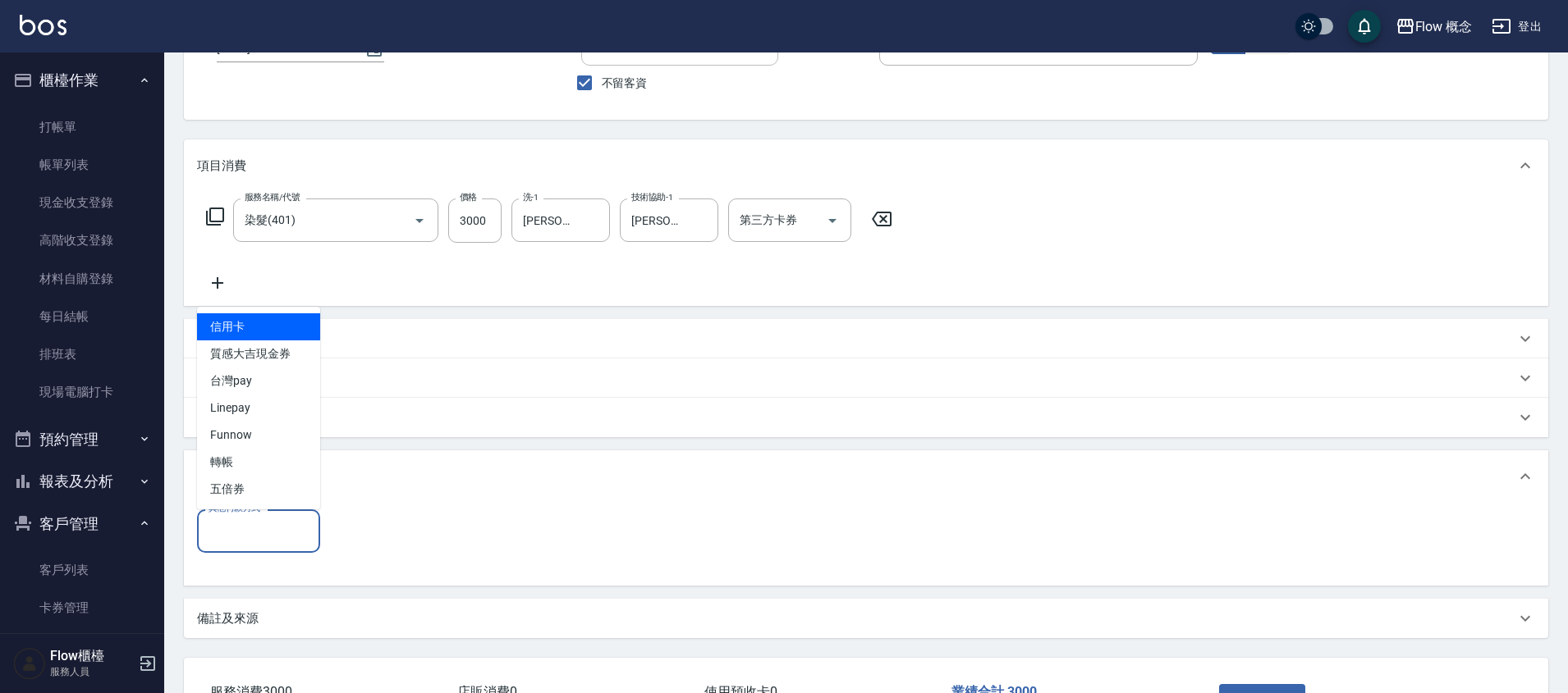
click at [257, 531] on input "其他付款方式" at bounding box center [258, 530] width 109 height 28
click at [227, 469] on span "轉帳" at bounding box center [258, 461] width 123 height 27
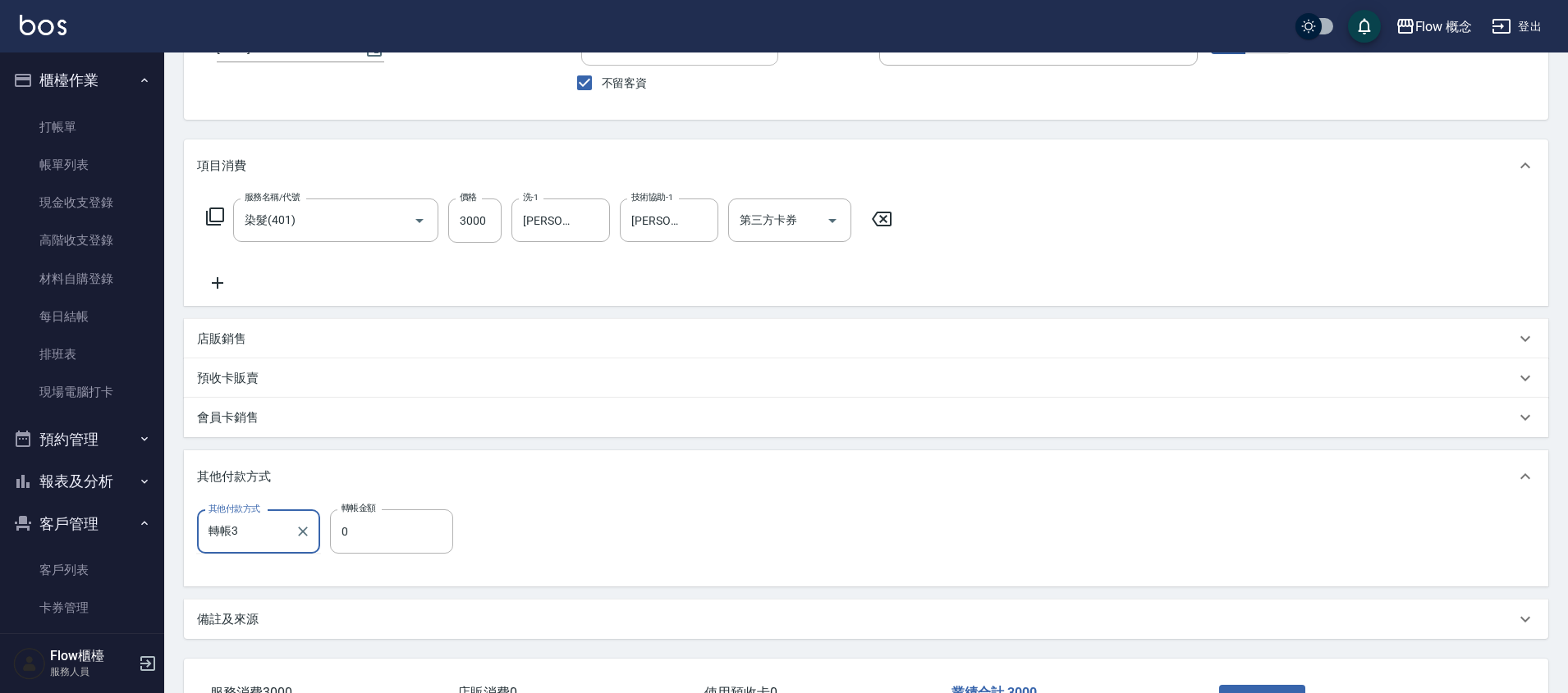
type input "轉帳"
click at [448, 539] on input "0" at bounding box center [392, 531] width 123 height 44
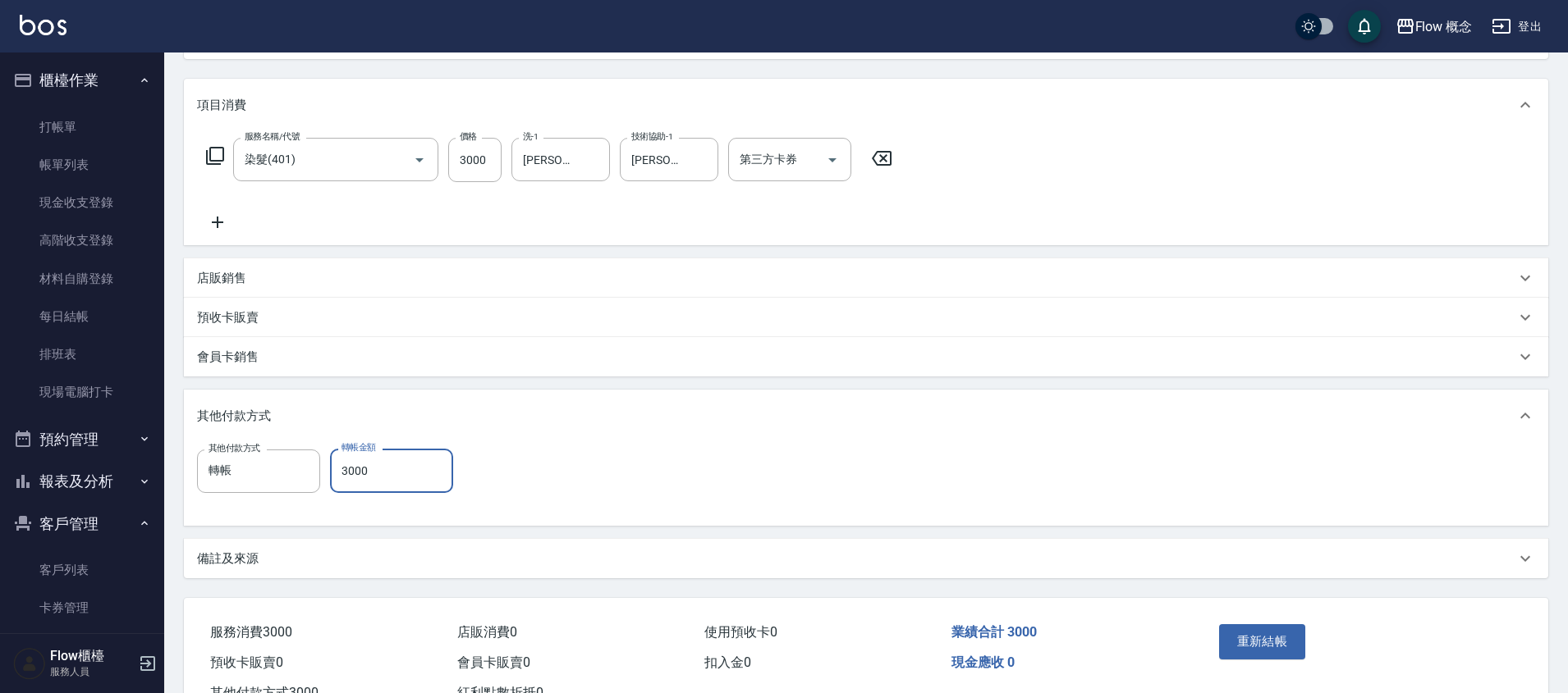
scroll to position [253, 0]
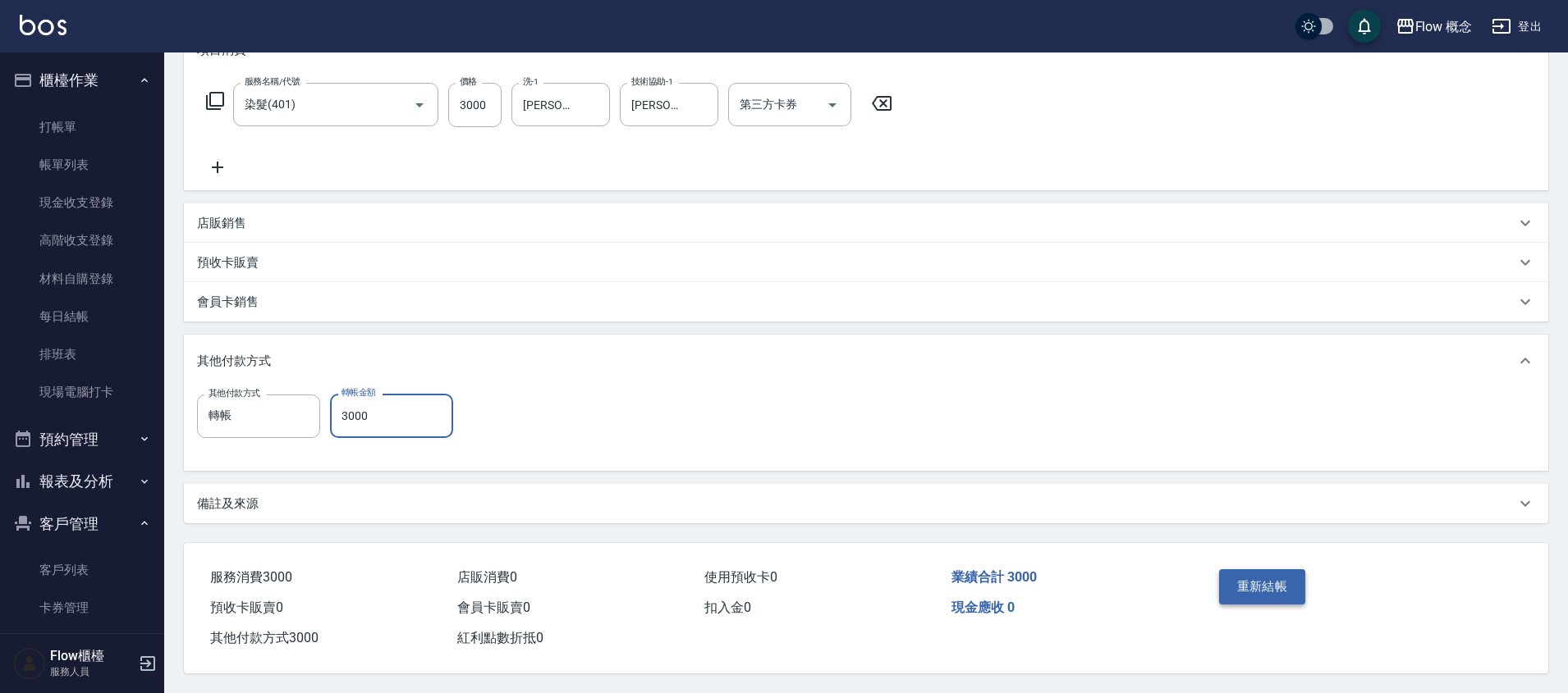
type input "3000"
drag, startPoint x: 1254, startPoint y: 574, endPoint x: 1260, endPoint y: 546, distance: 28.6
click at [1255, 574] on button "重新結帳" at bounding box center [1262, 585] width 87 height 34
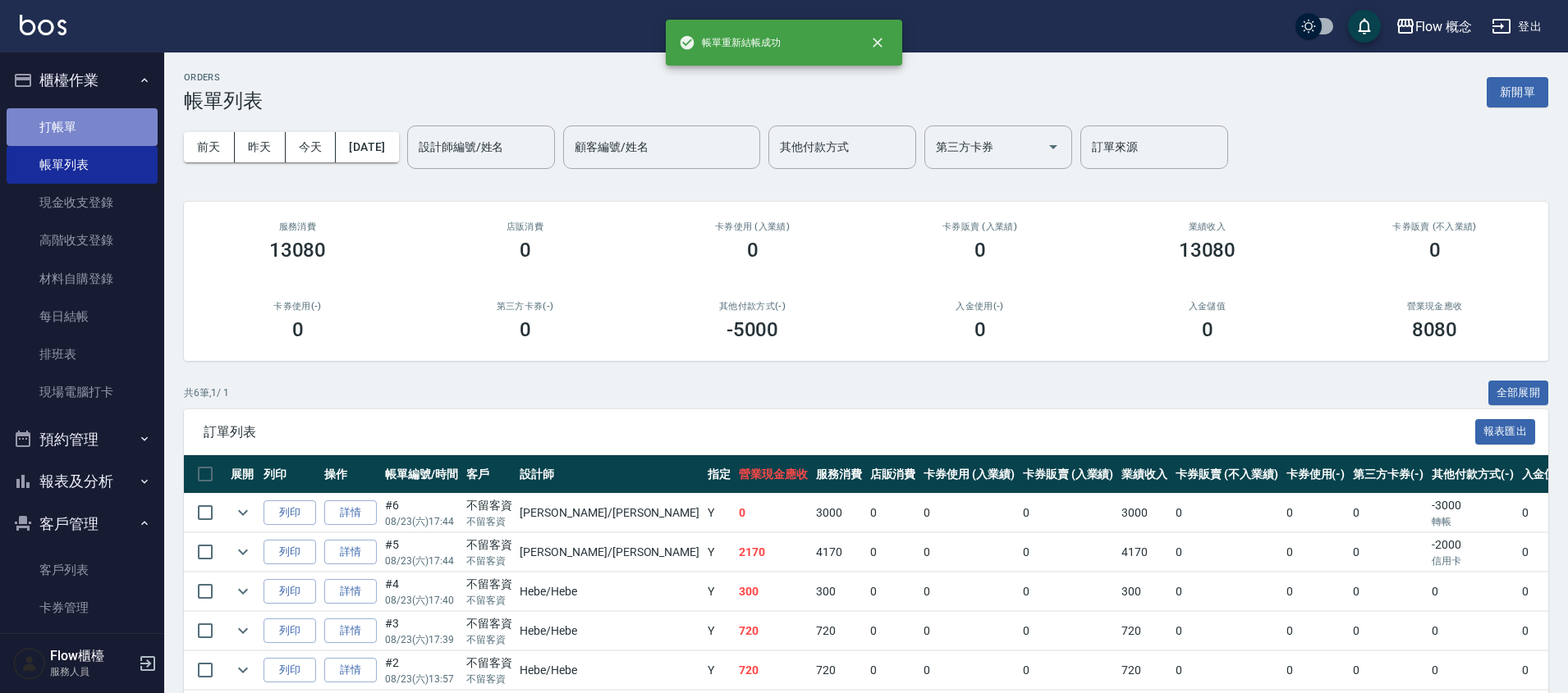
click at [86, 114] on link "打帳單" at bounding box center [82, 127] width 151 height 38
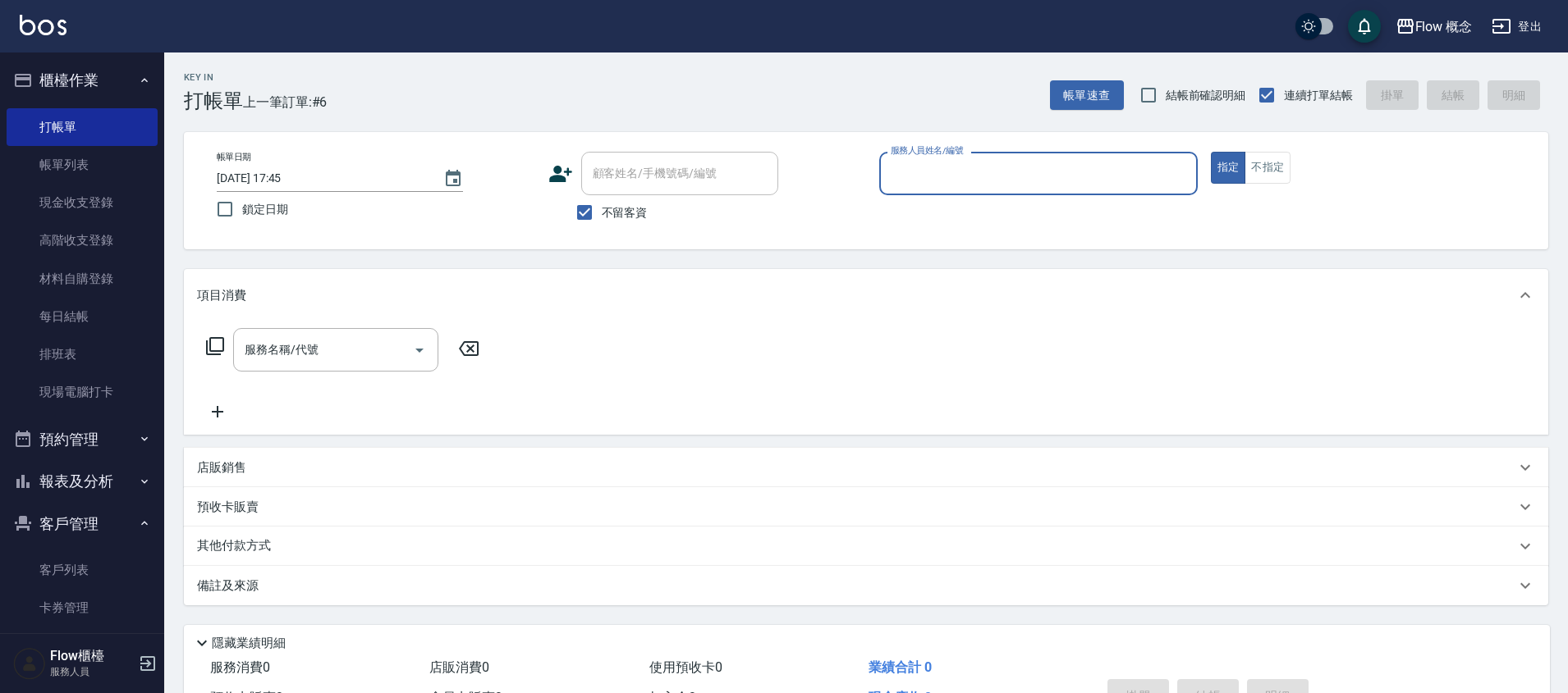
click at [957, 186] on input "服務人員姓名/編號" at bounding box center [1038, 173] width 303 height 28
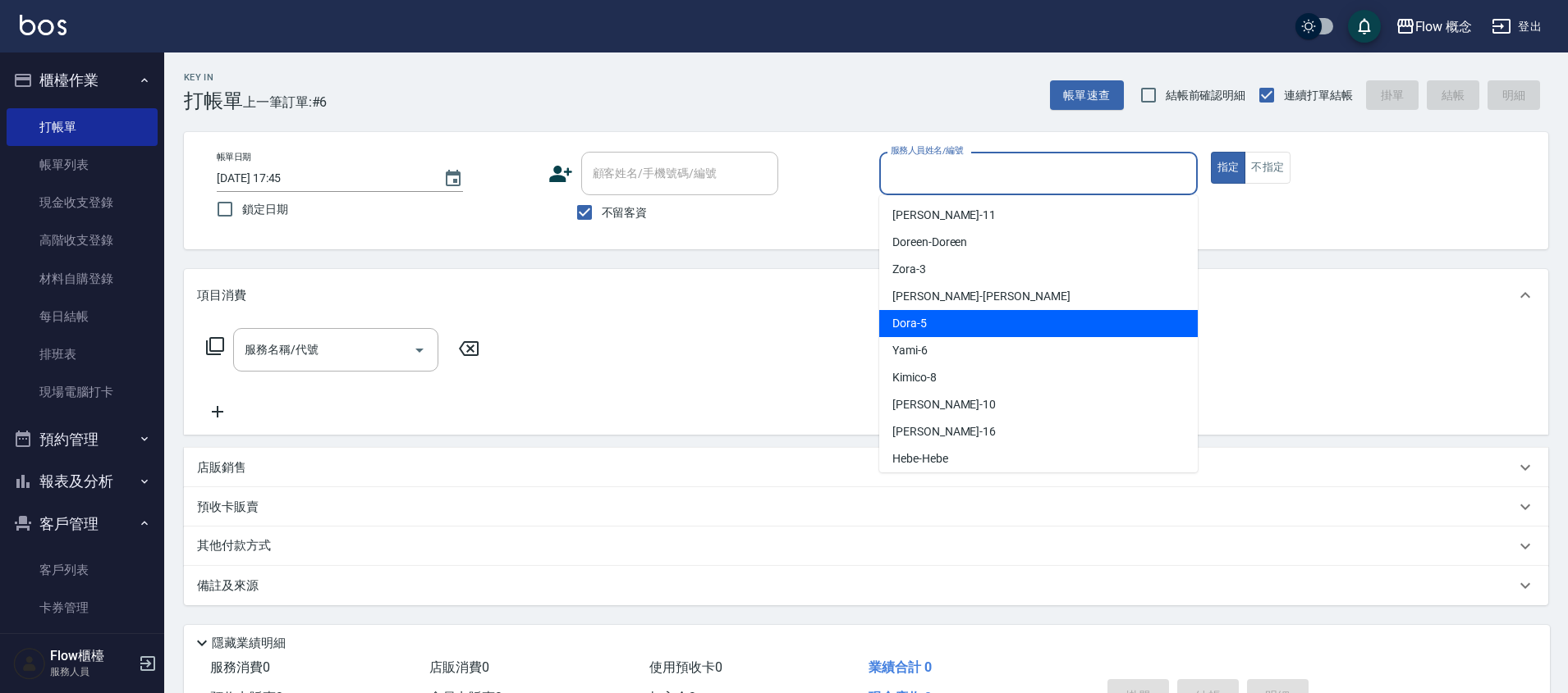
click at [930, 310] on div "Dora -5" at bounding box center [1038, 323] width 318 height 27
click at [944, 182] on input "Dora-5" at bounding box center [1025, 173] width 279 height 28
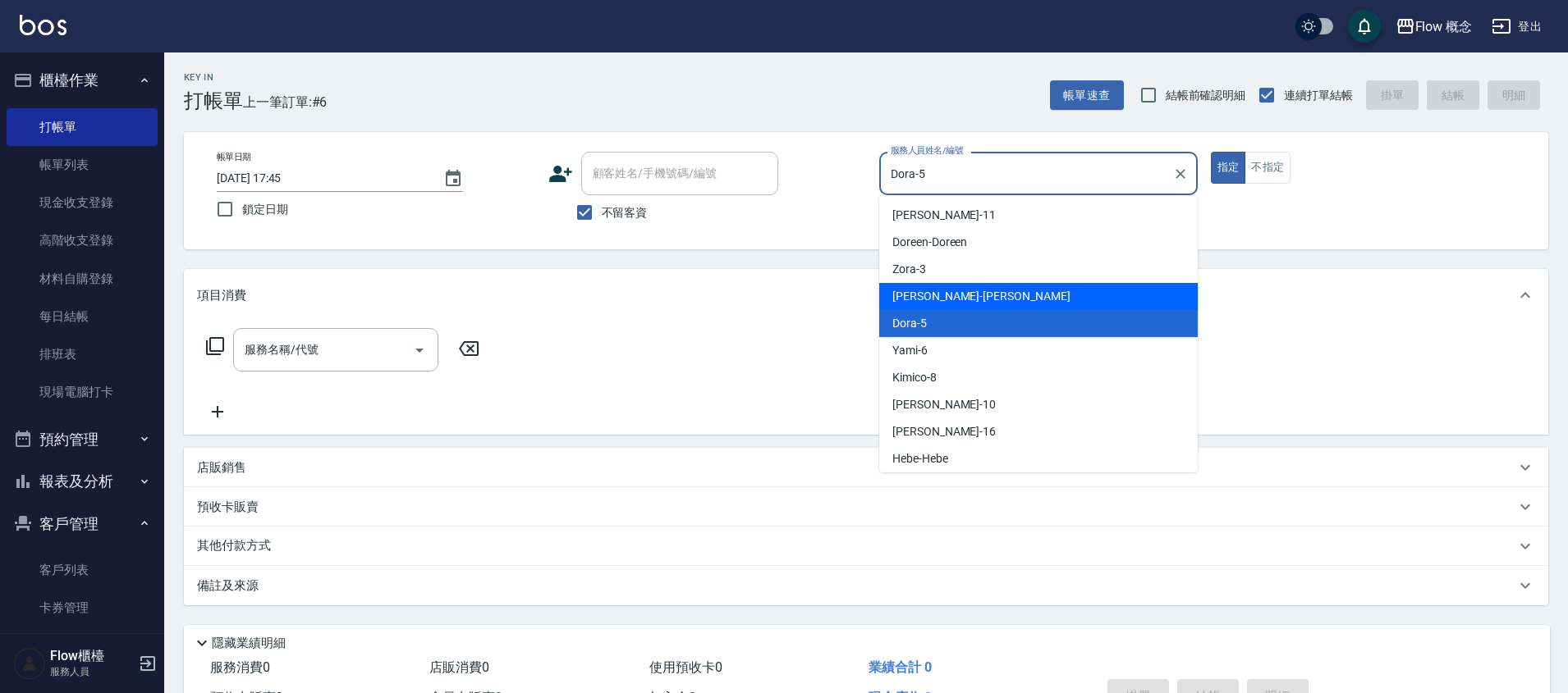
click at [930, 303] on span "Irene -Irene" at bounding box center [981, 296] width 178 height 17
type input "Irene-Irene"
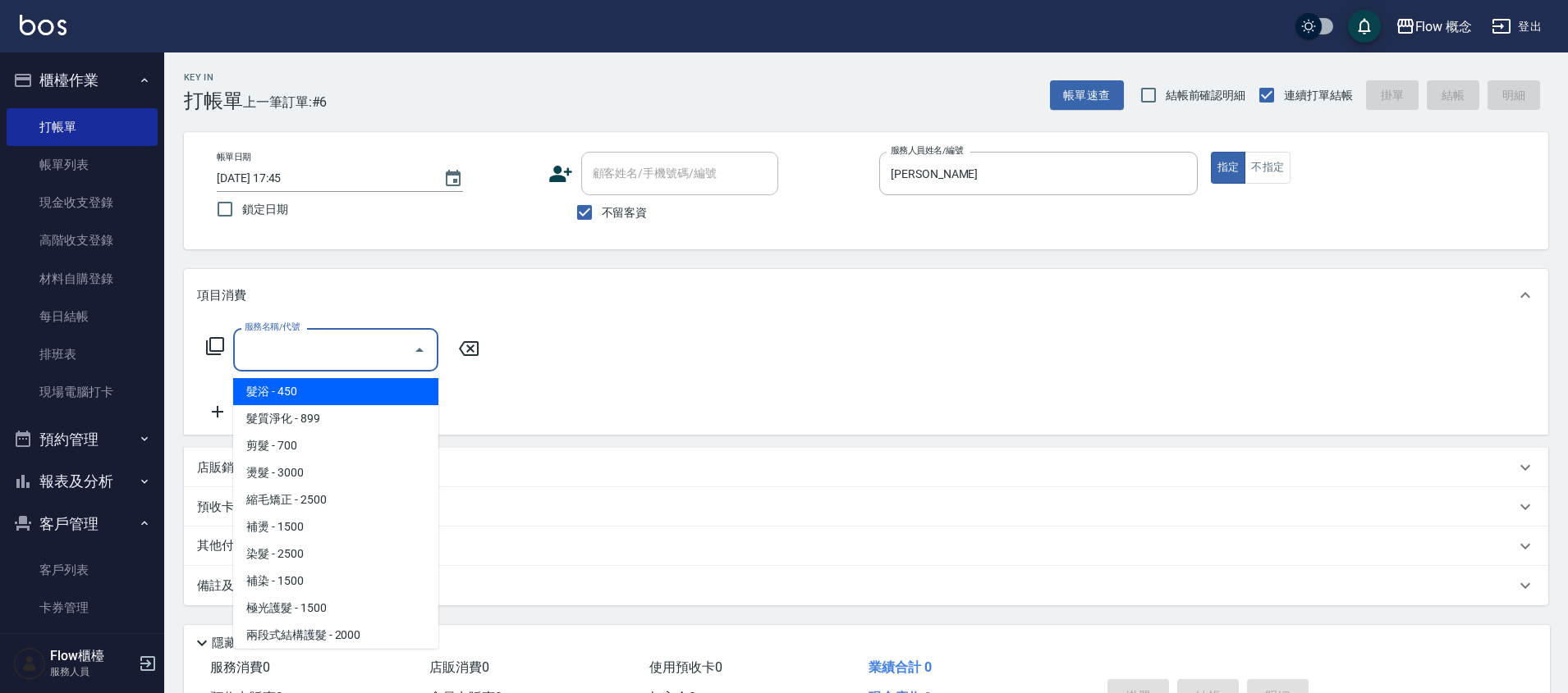
click at [396, 355] on input "服務名稱/代號" at bounding box center [324, 349] width 166 height 28
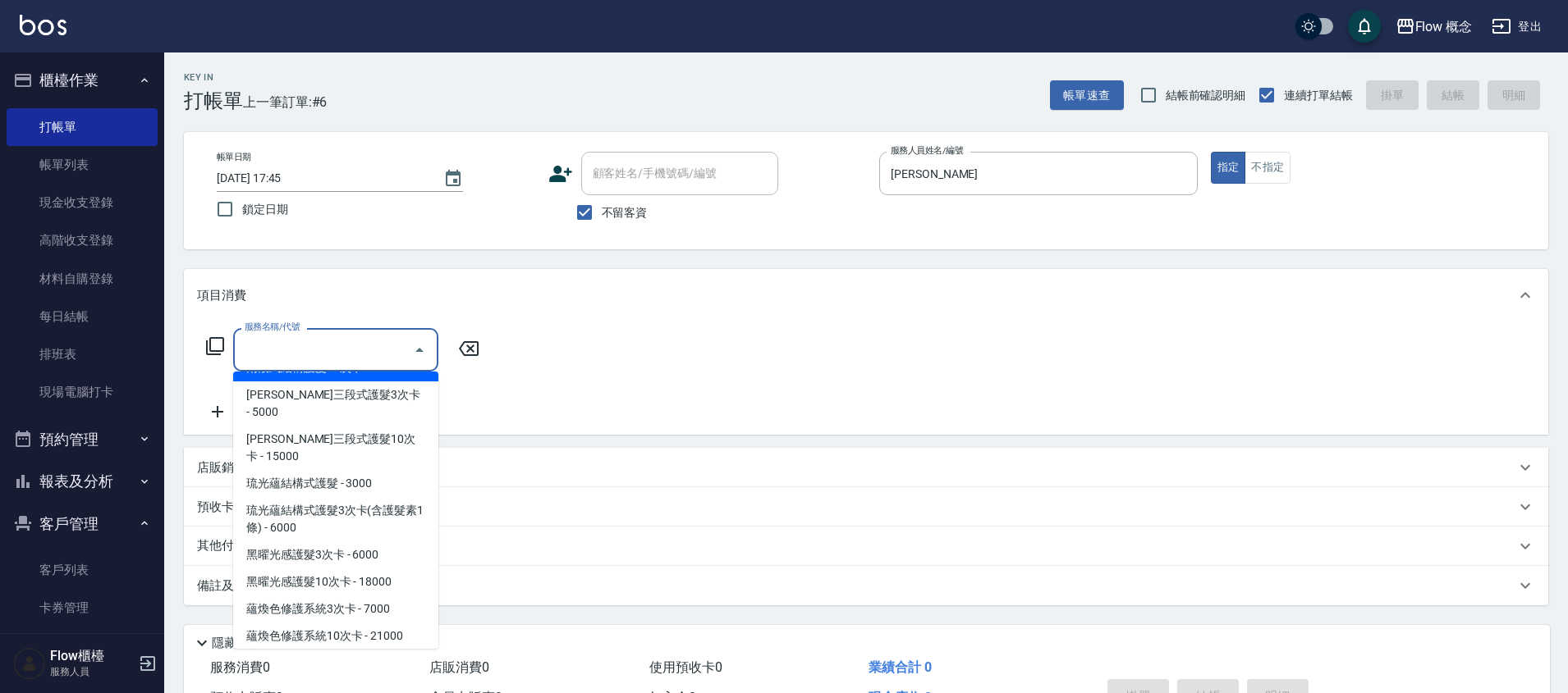
scroll to position [619, 0]
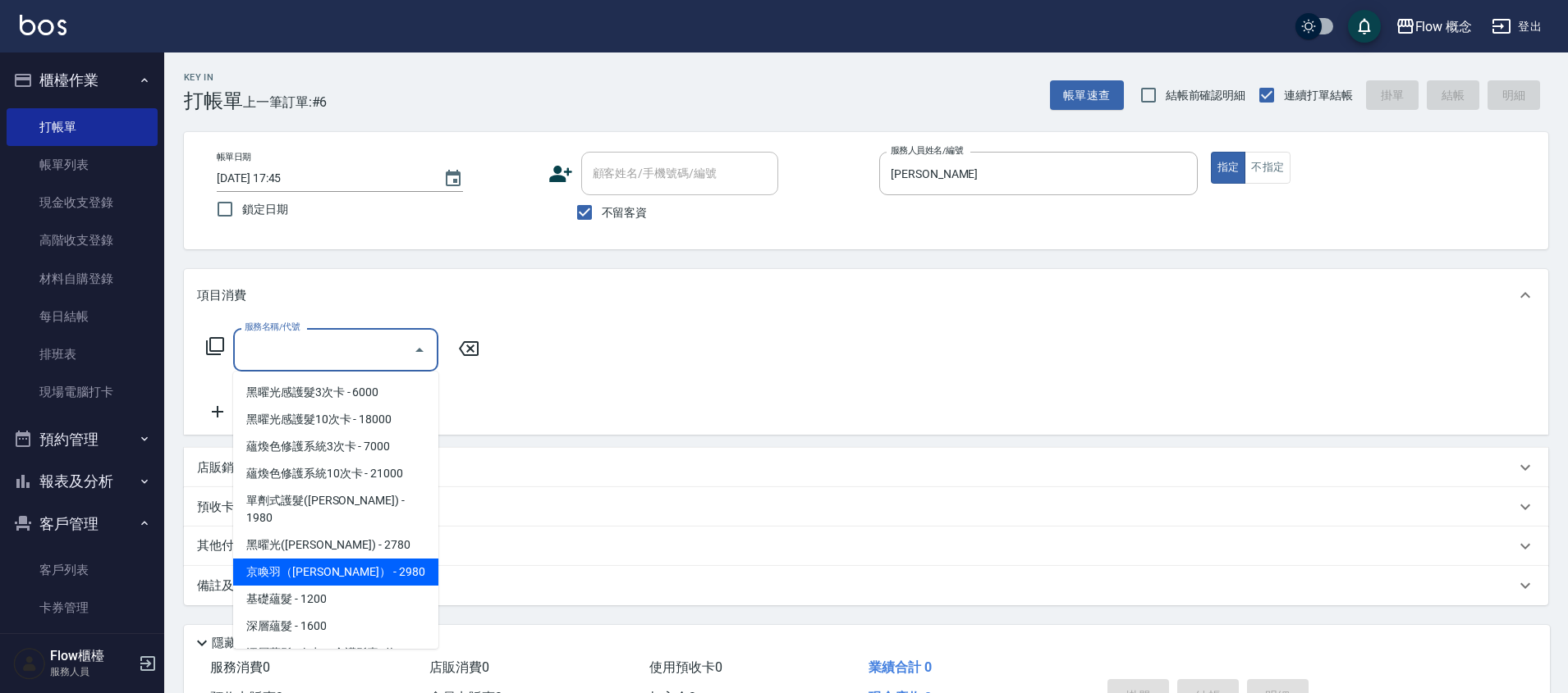
click at [309, 559] on span "京喚羽（[PERSON_NAME]） - 2980" at bounding box center [335, 572] width 205 height 27
type input "京喚羽（Irene）(521)"
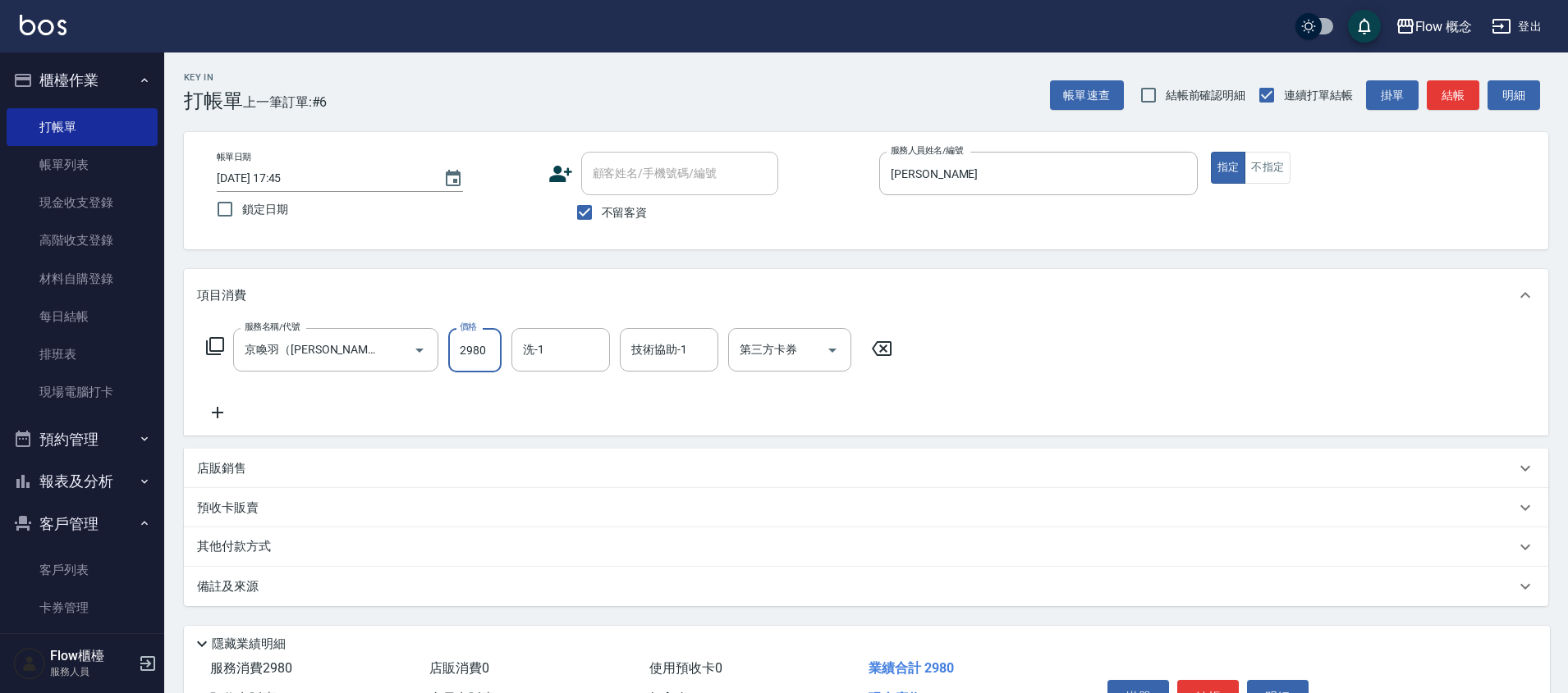
click at [479, 355] on input "2980" at bounding box center [475, 350] width 53 height 44
type input "3960"
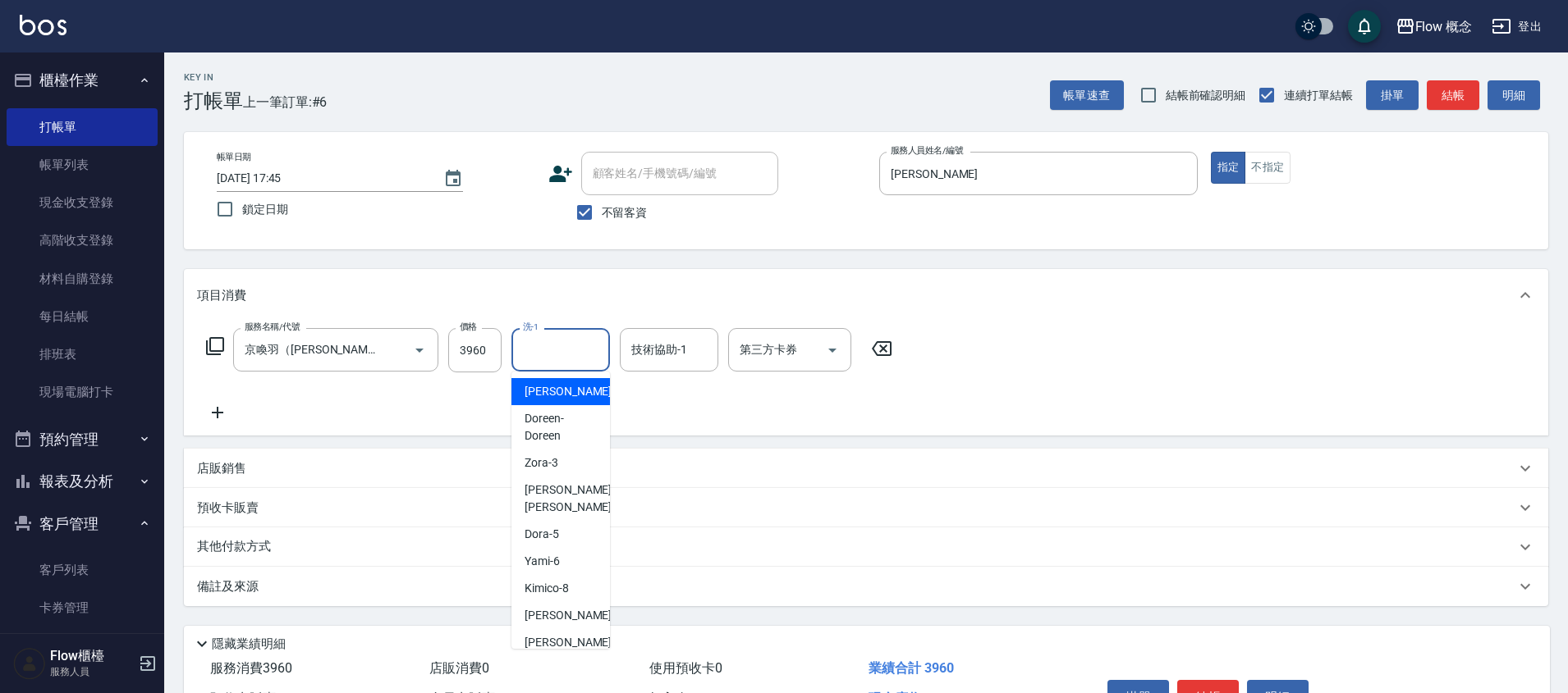
click at [544, 348] on input "洗-1" at bounding box center [560, 349] width 84 height 28
click at [553, 377] on ul "恬恬 -11 Doreen -Doreen Zora -3 Irene -Irene Dora -5 Yami -6 Kimico -8 Rita -10 亭…" at bounding box center [560, 510] width 98 height 278
click at [551, 386] on span "恬恬 -11" at bounding box center [576, 392] width 103 height 17
type input "恬恬-11"
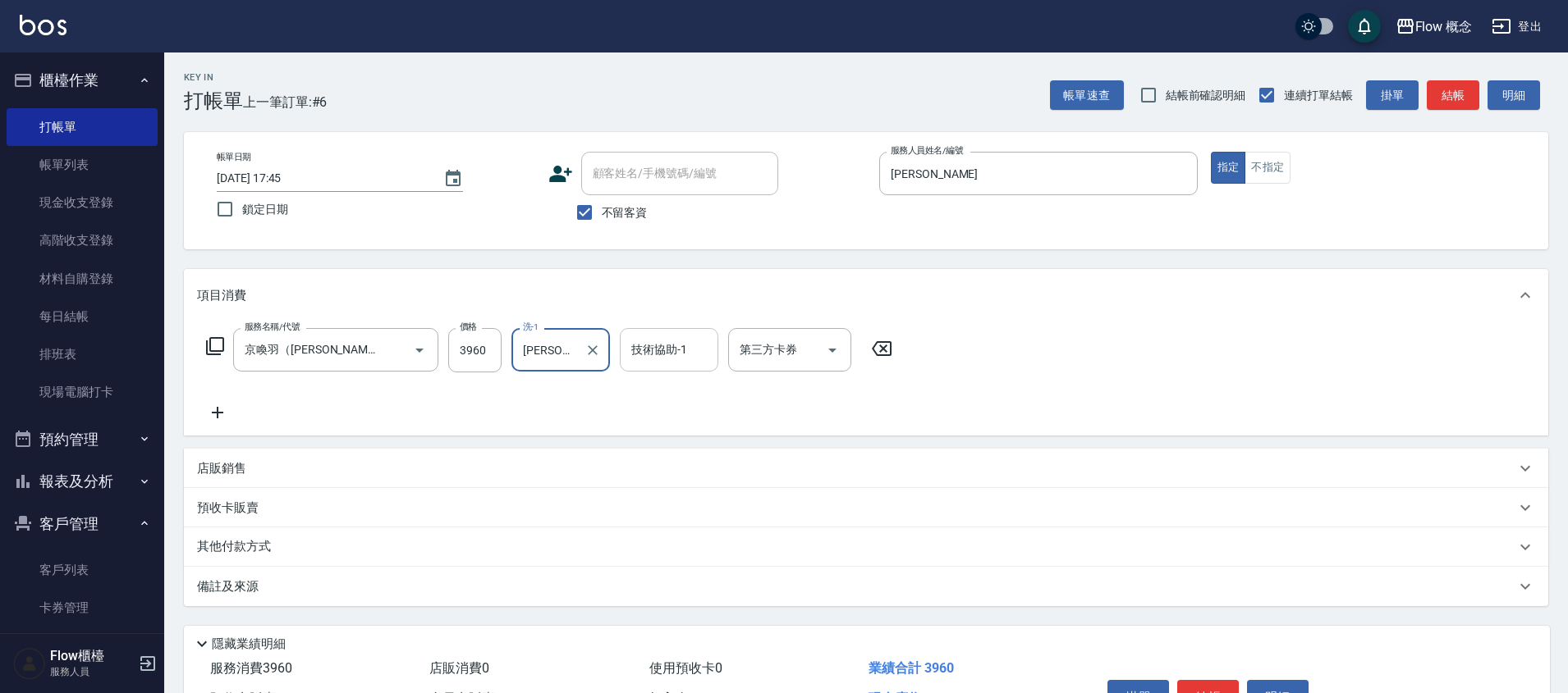
drag, startPoint x: 619, startPoint y: 344, endPoint x: 654, endPoint y: 344, distance: 35.0
click at [620, 344] on div "技術協助-1" at bounding box center [669, 349] width 98 height 43
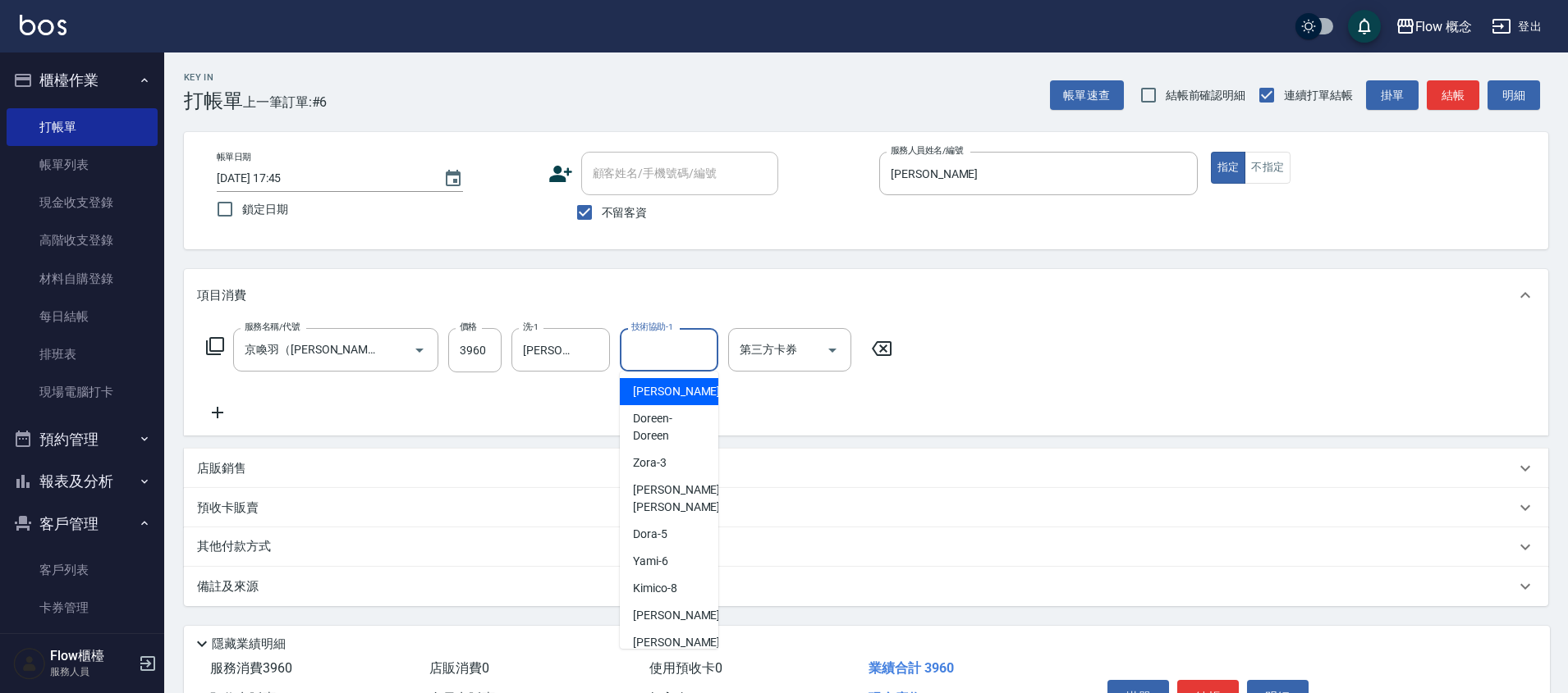
click at [676, 395] on div "恬恬 -11" at bounding box center [669, 391] width 98 height 27
type input "恬恬-11"
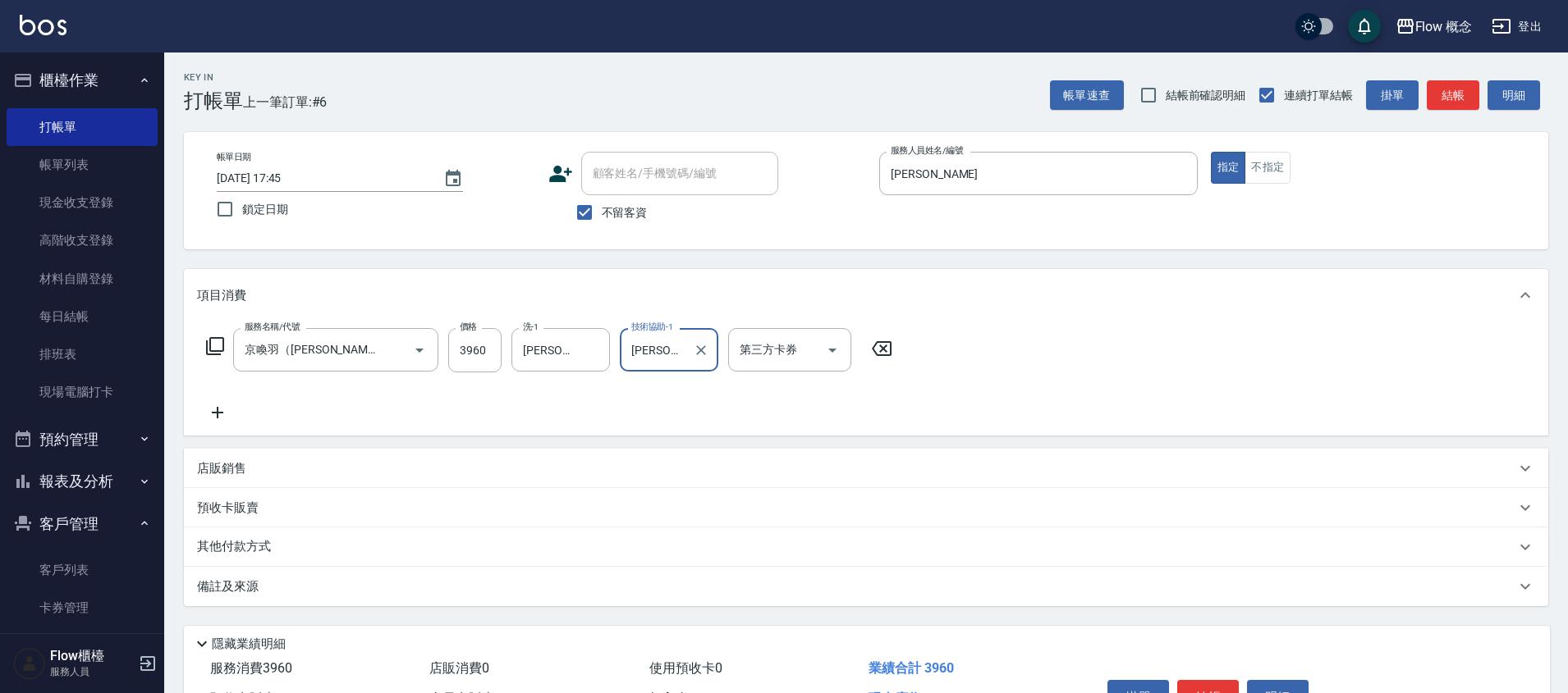
scroll to position [36, 0]
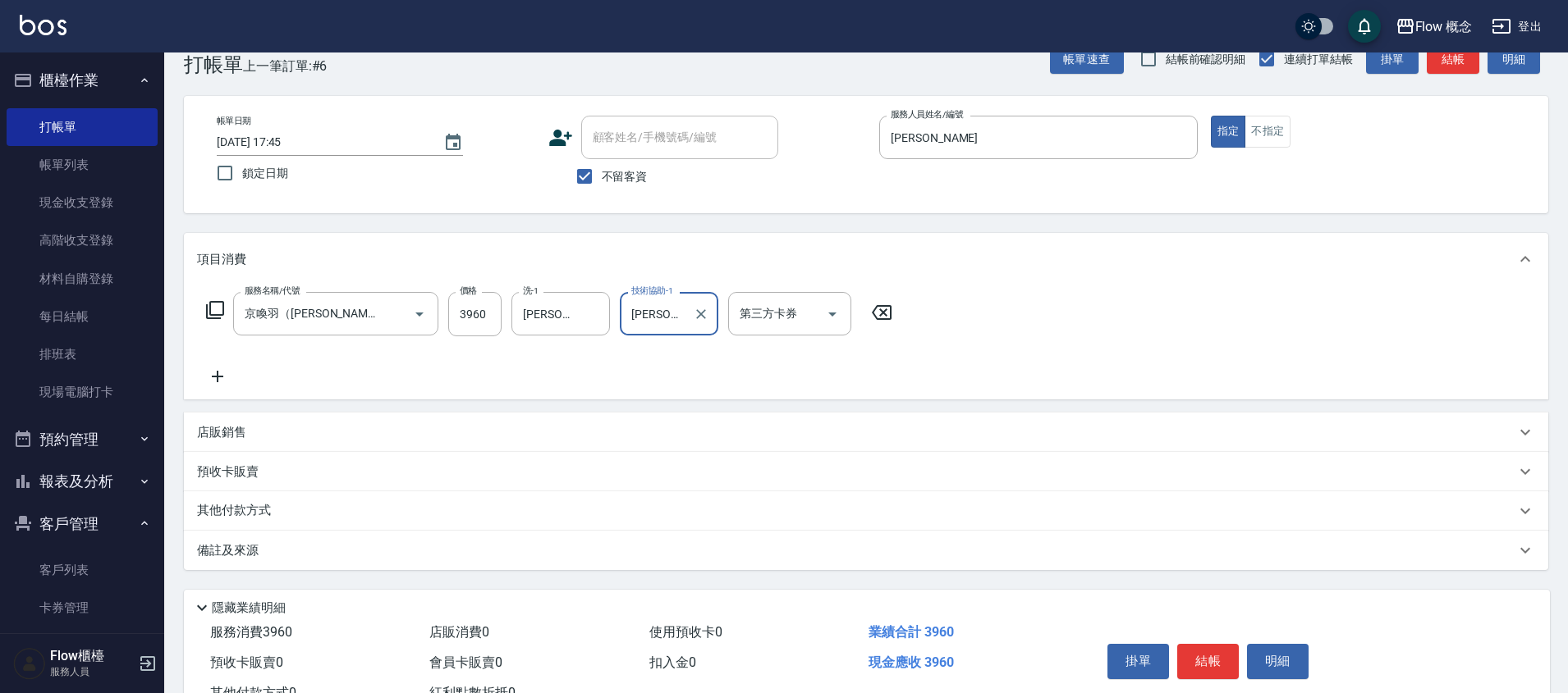
click at [233, 511] on p "其他付款方式" at bounding box center [237, 511] width 82 height 18
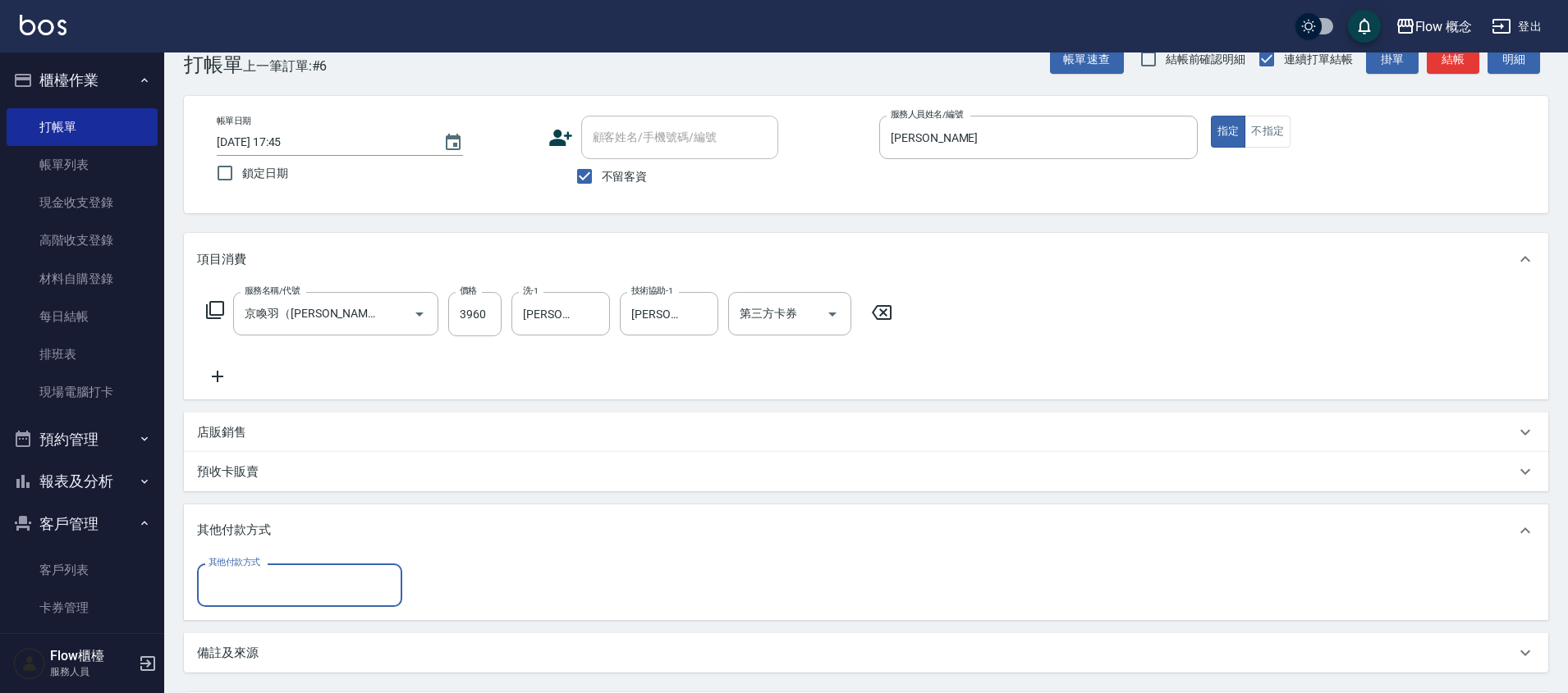
scroll to position [0, 0]
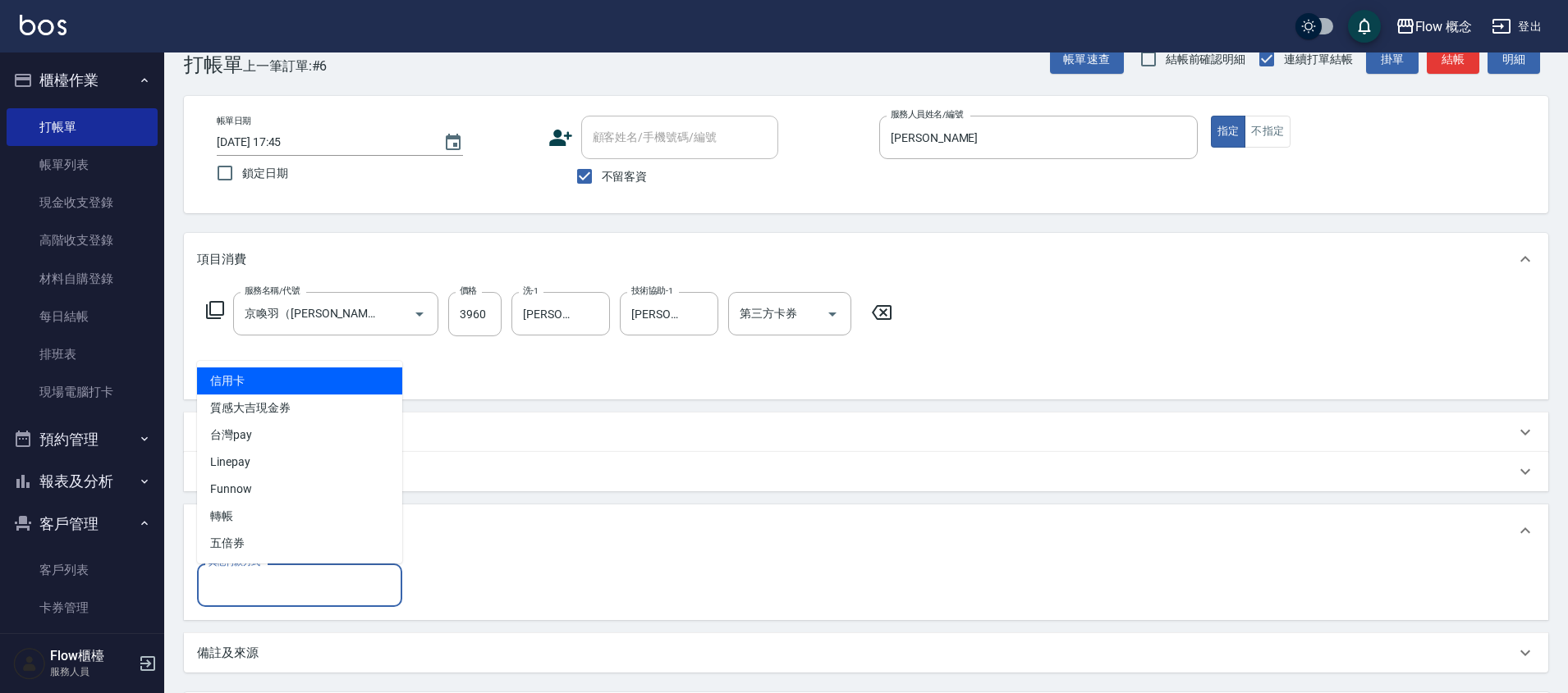
click at [332, 583] on input "其他付款方式" at bounding box center [299, 585] width 190 height 28
click at [241, 387] on span "信用卡" at bounding box center [299, 381] width 205 height 27
type input "信用卡"
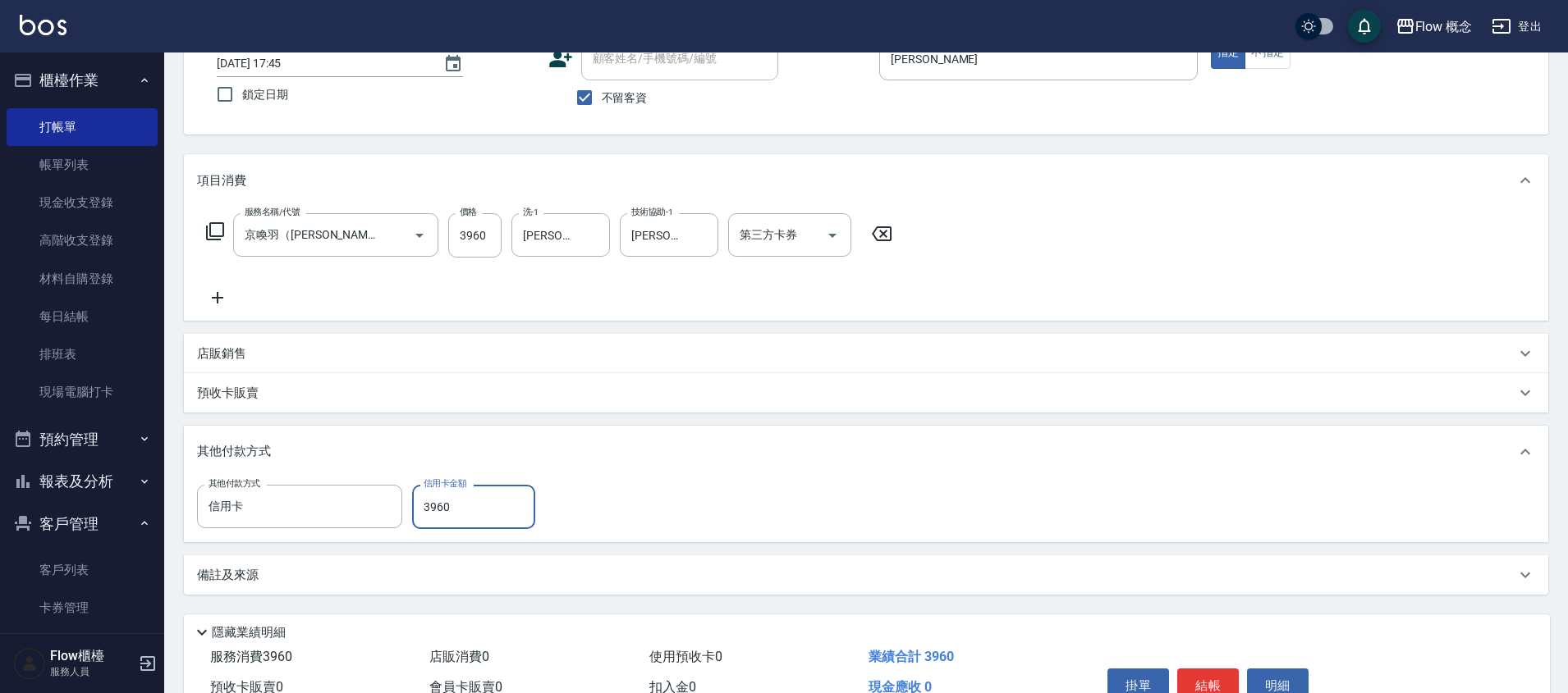
scroll to position [202, 0]
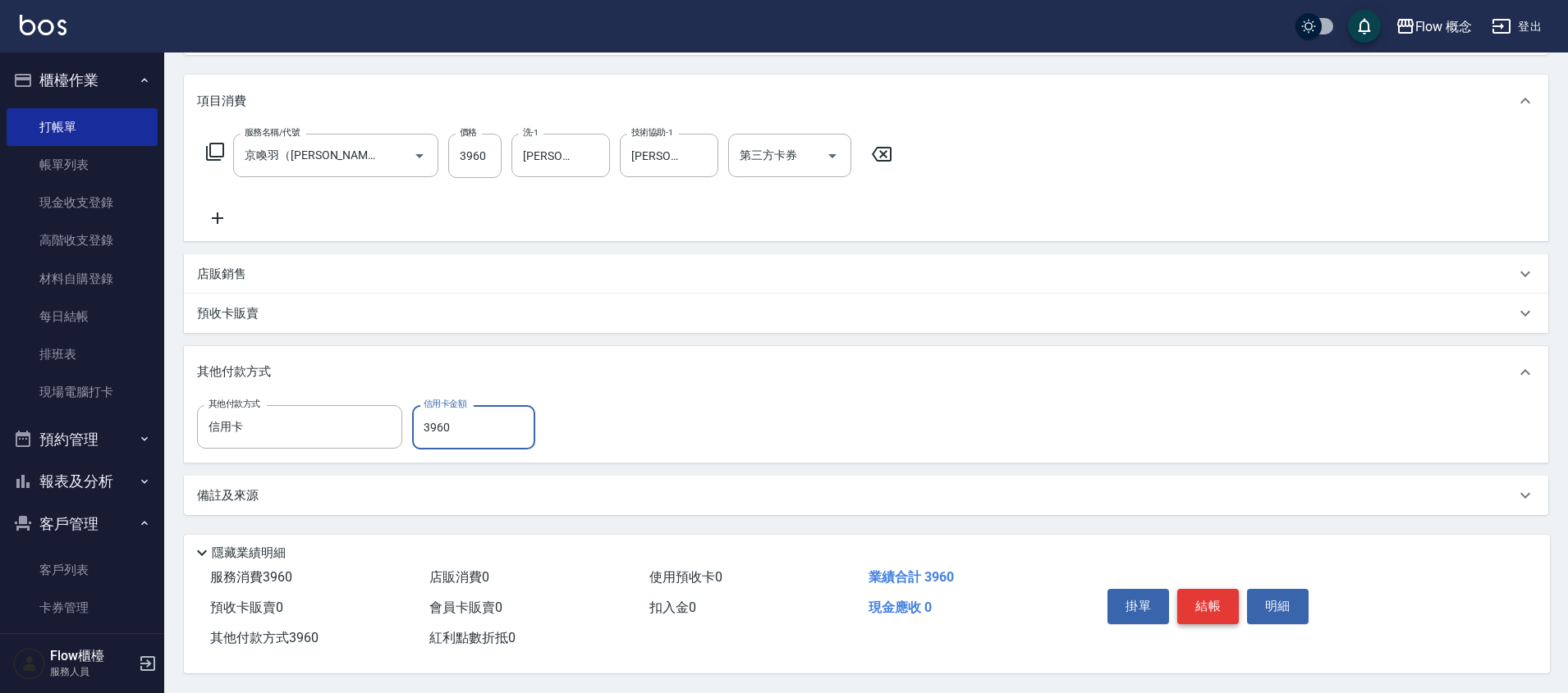
type input "3960"
click at [1194, 589] on button "結帳" at bounding box center [1207, 606] width 62 height 34
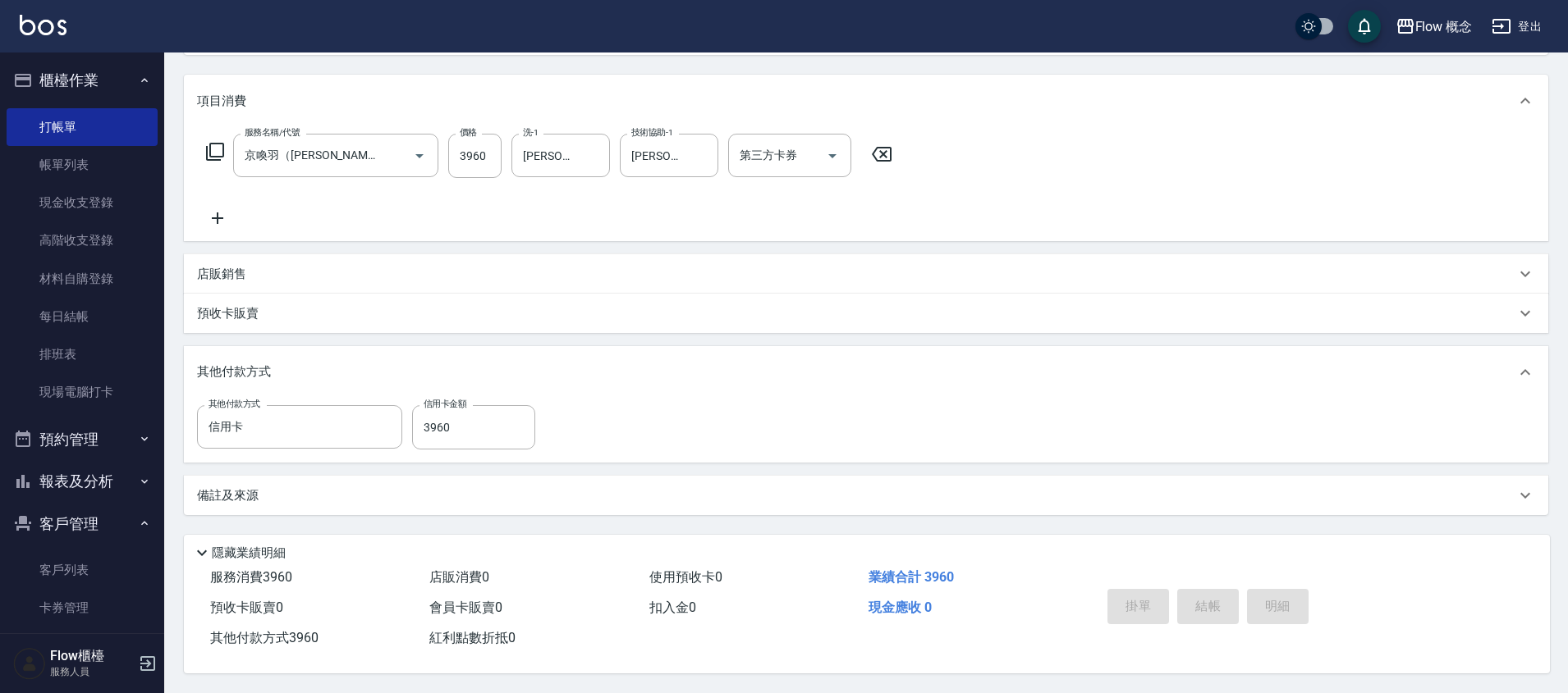
type input "2025/08/23 17:46"
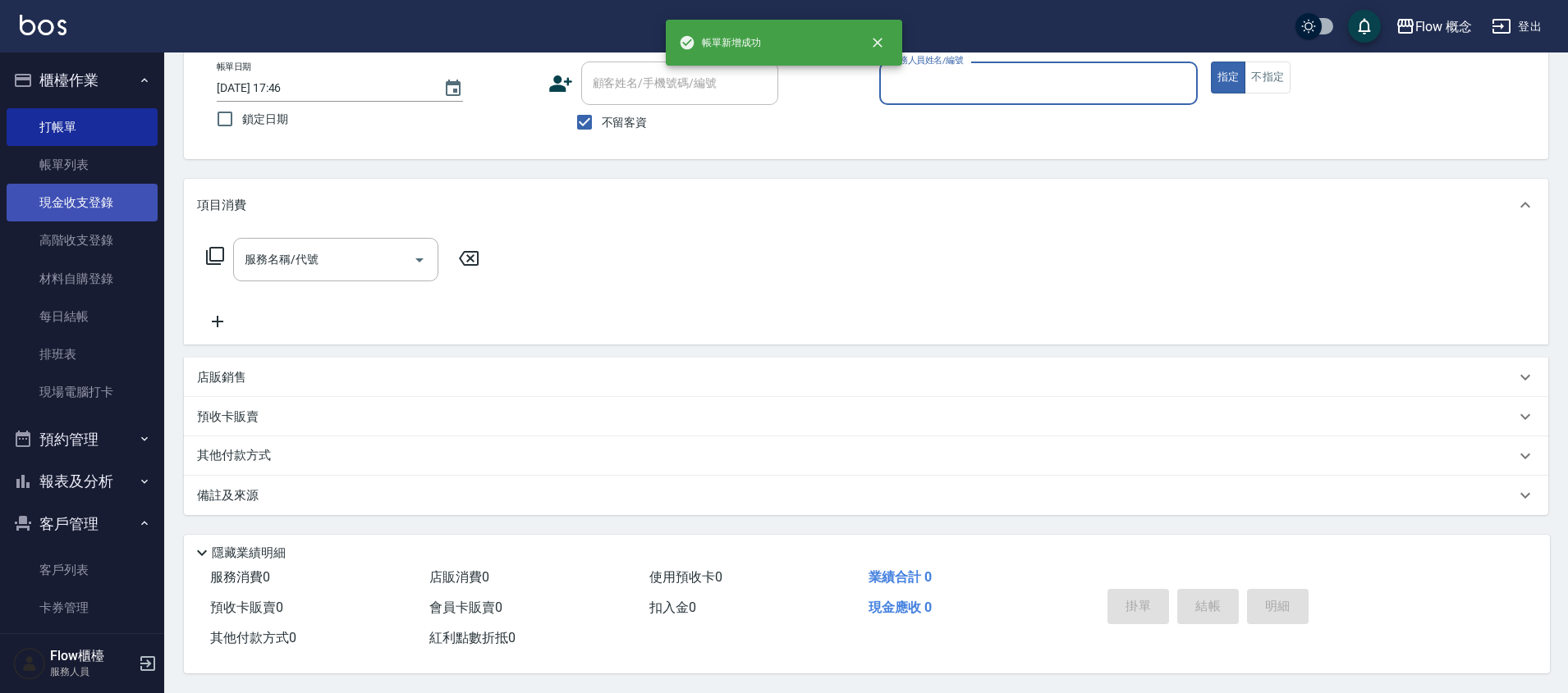
scroll to position [0, 0]
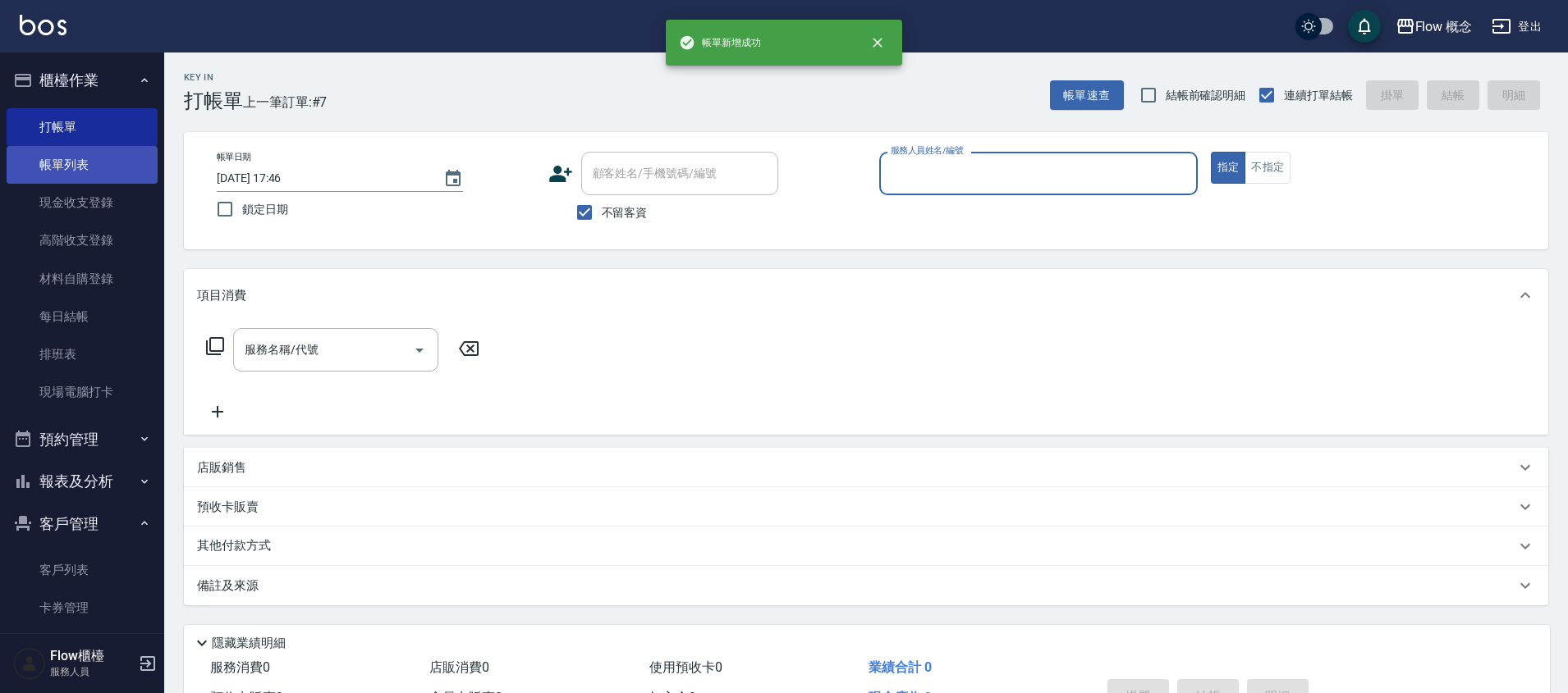
click at [82, 166] on link "帳單列表" at bounding box center [82, 165] width 151 height 38
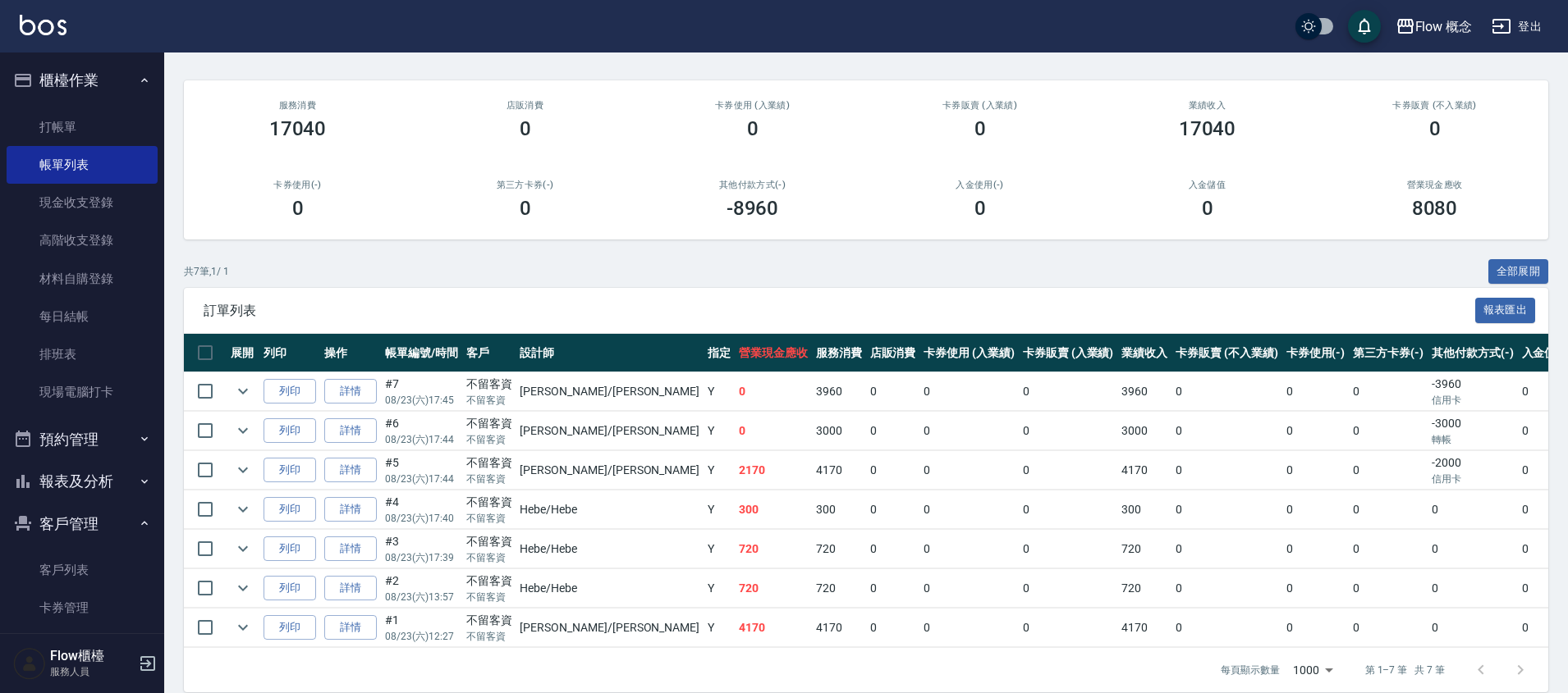
scroll to position [127, 0]
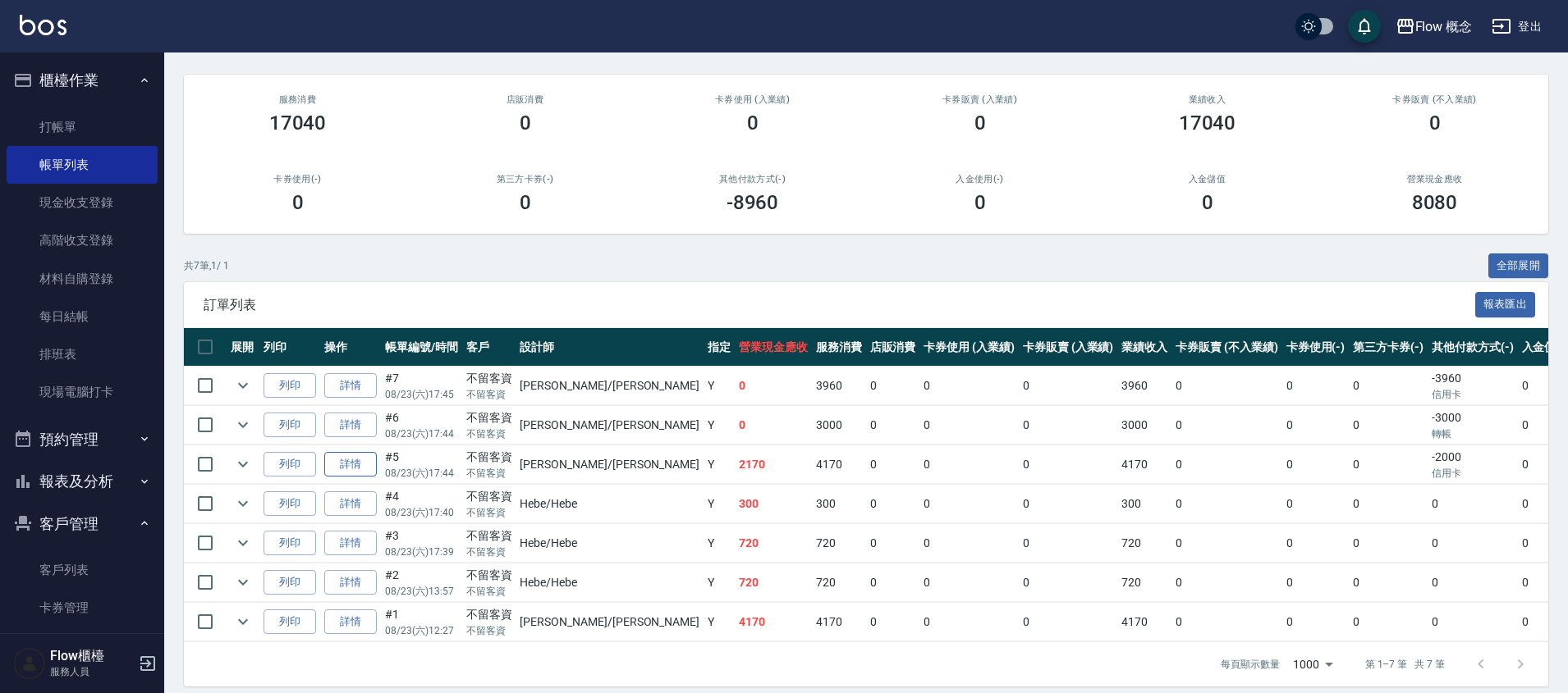
click at [359, 455] on link "詳情" at bounding box center [350, 465] width 52 height 26
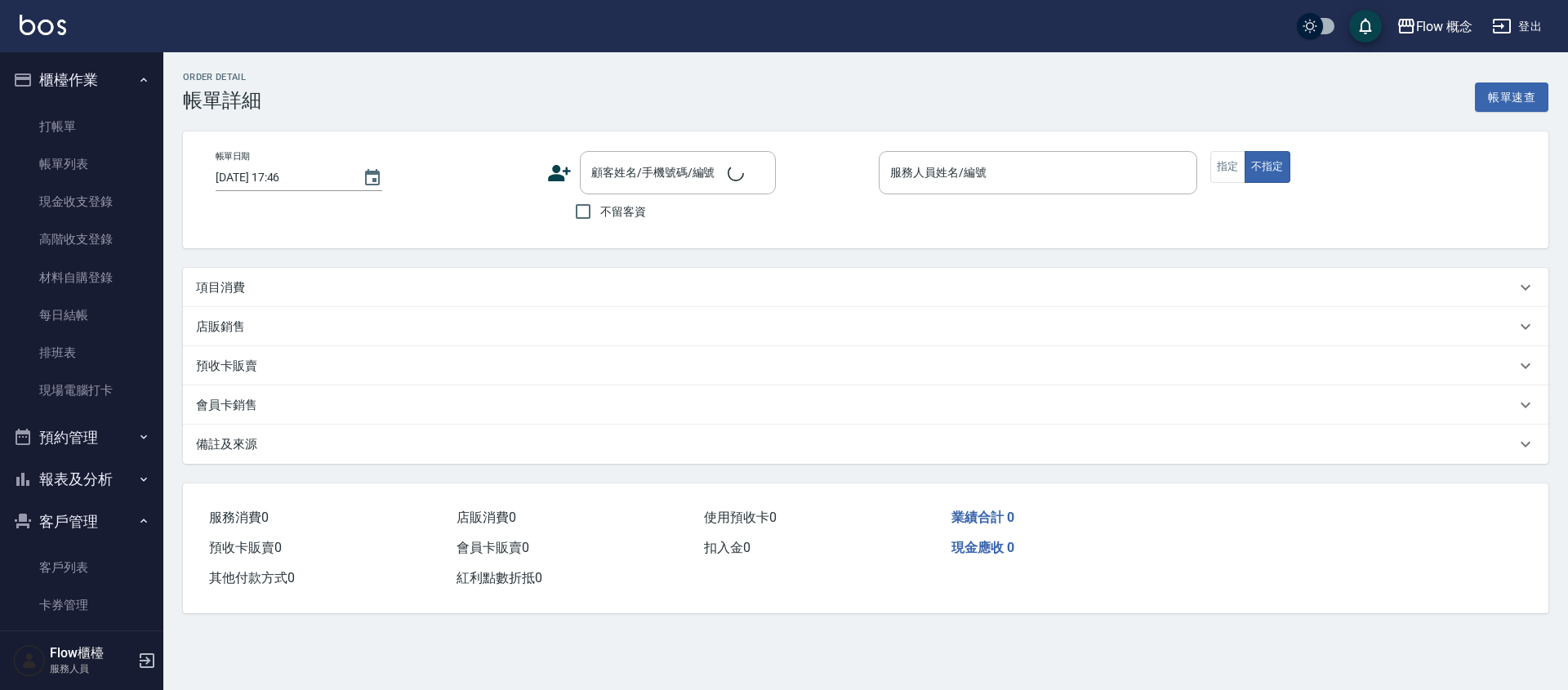
type input "2025/08/23 17:44"
checkbox input "true"
type input "Irene-Irene"
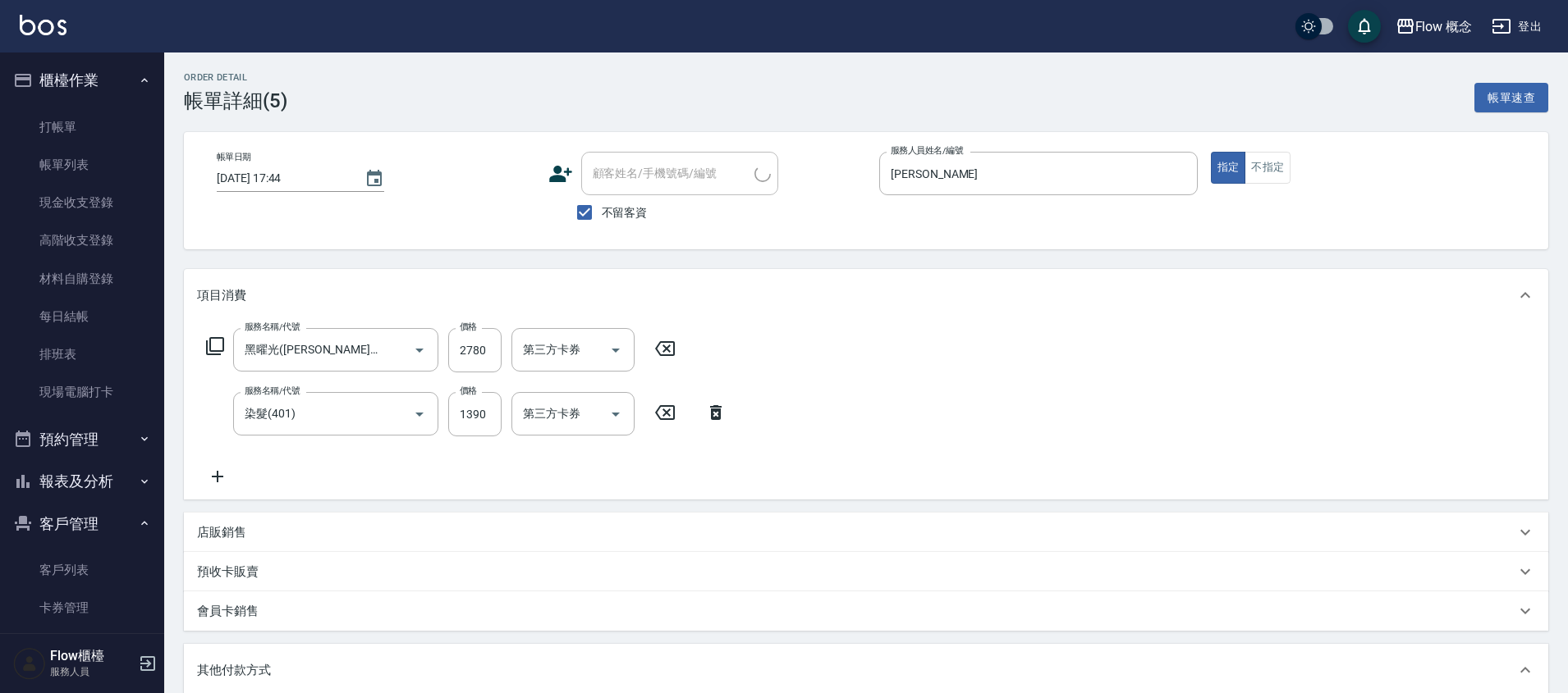
type input "黑曜光(Irene)(520)"
type input "染髮(401)"
click at [591, 352] on icon "Clear" at bounding box center [592, 350] width 17 height 17
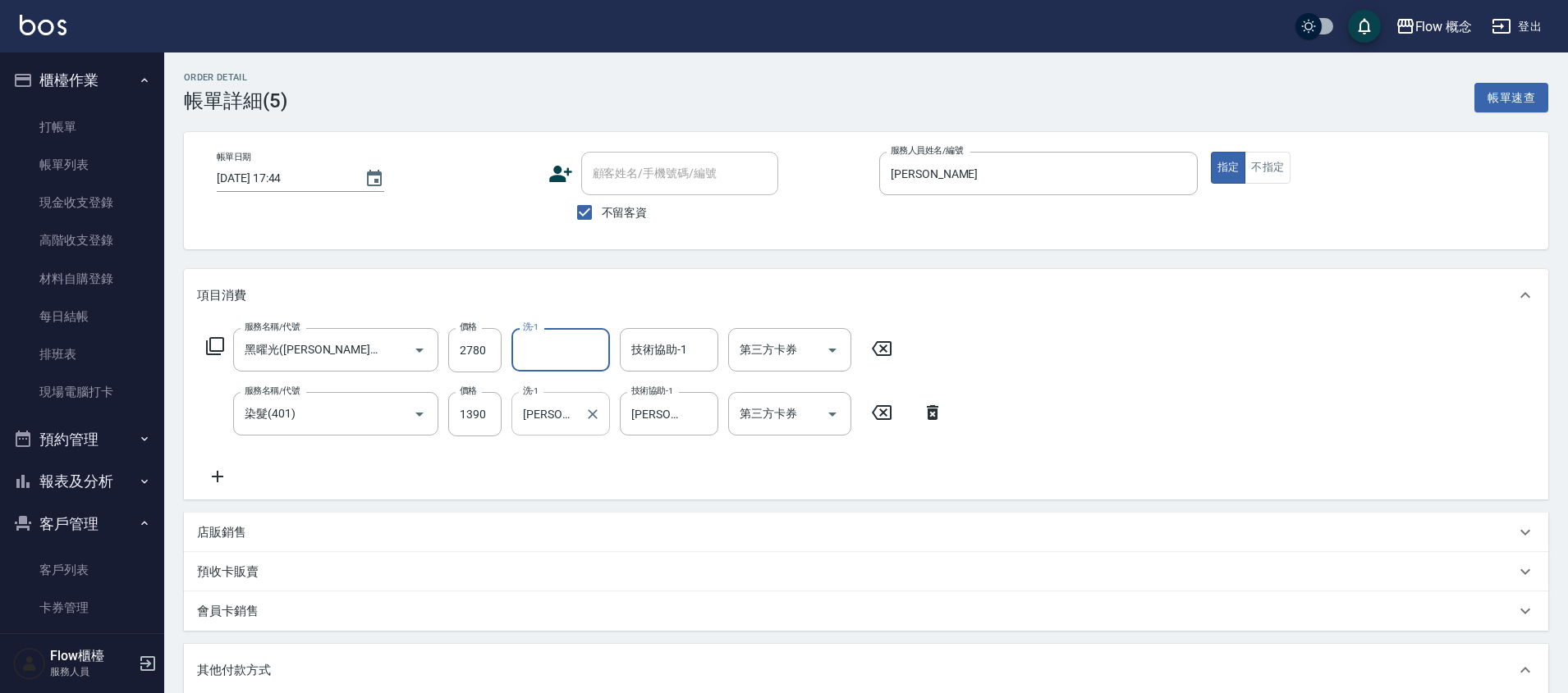
click at [592, 408] on icon "Clear" at bounding box center [592, 415] width 17 height 17
click at [702, 408] on icon "Clear" at bounding box center [701, 415] width 17 height 17
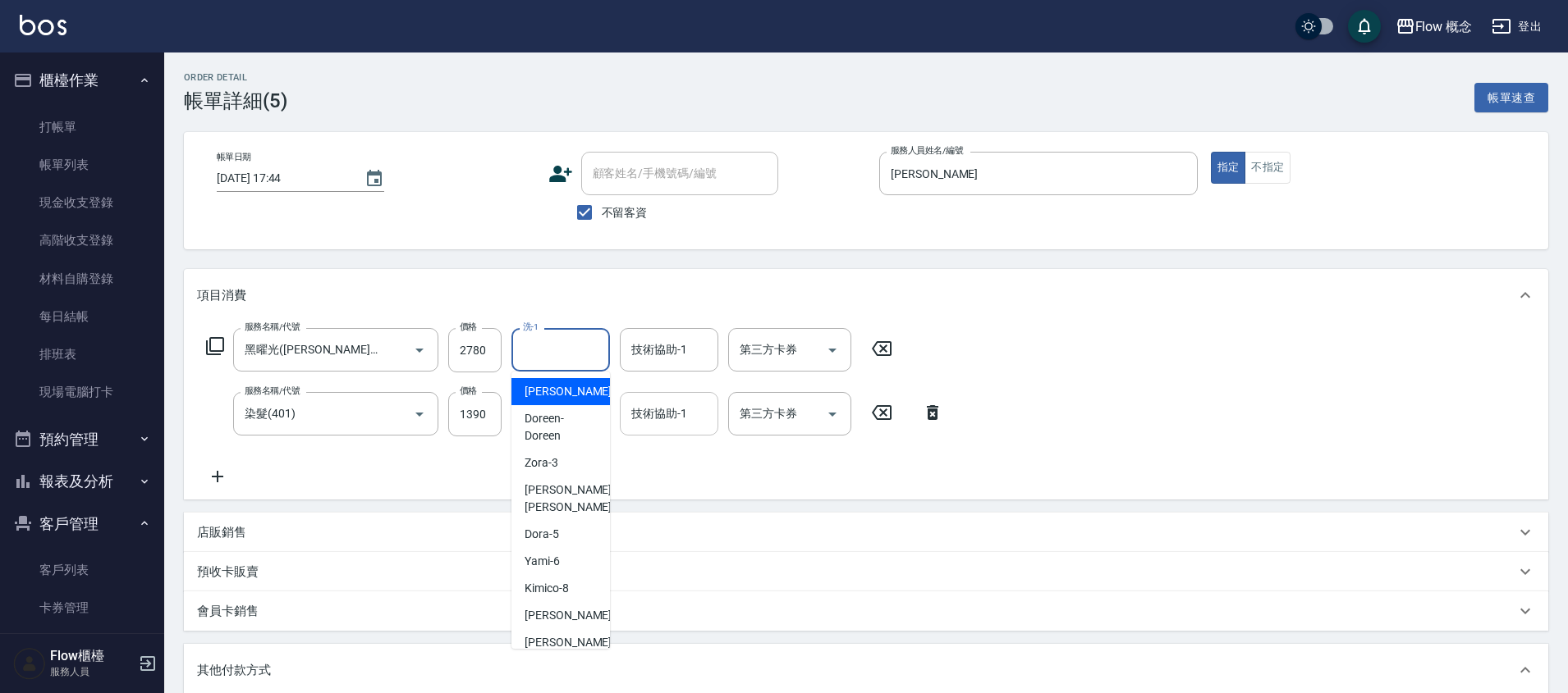
click at [582, 353] on input "洗-1" at bounding box center [560, 349] width 84 height 28
click at [554, 456] on span "Zora -3" at bounding box center [541, 462] width 34 height 17
type input "Zora-3"
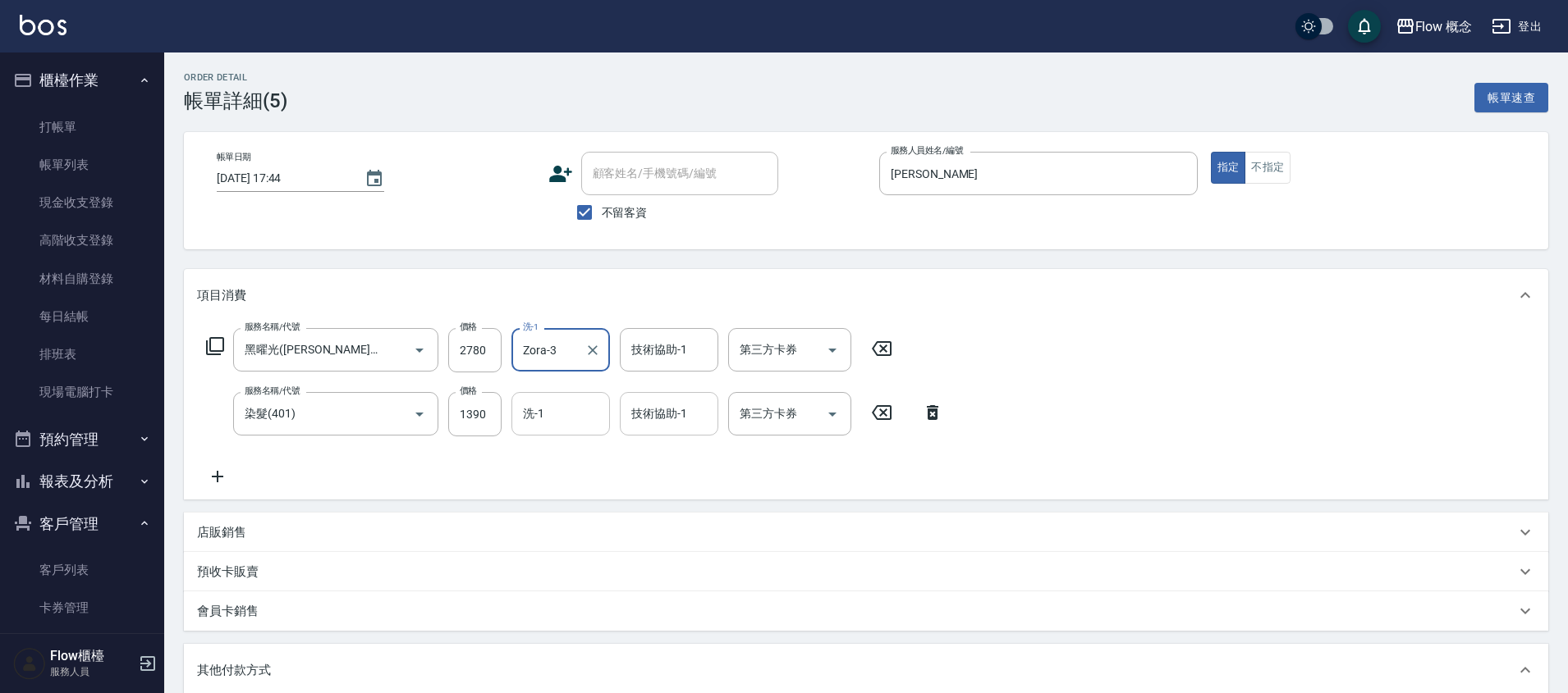
click at [558, 417] on input "洗-1" at bounding box center [560, 414] width 84 height 28
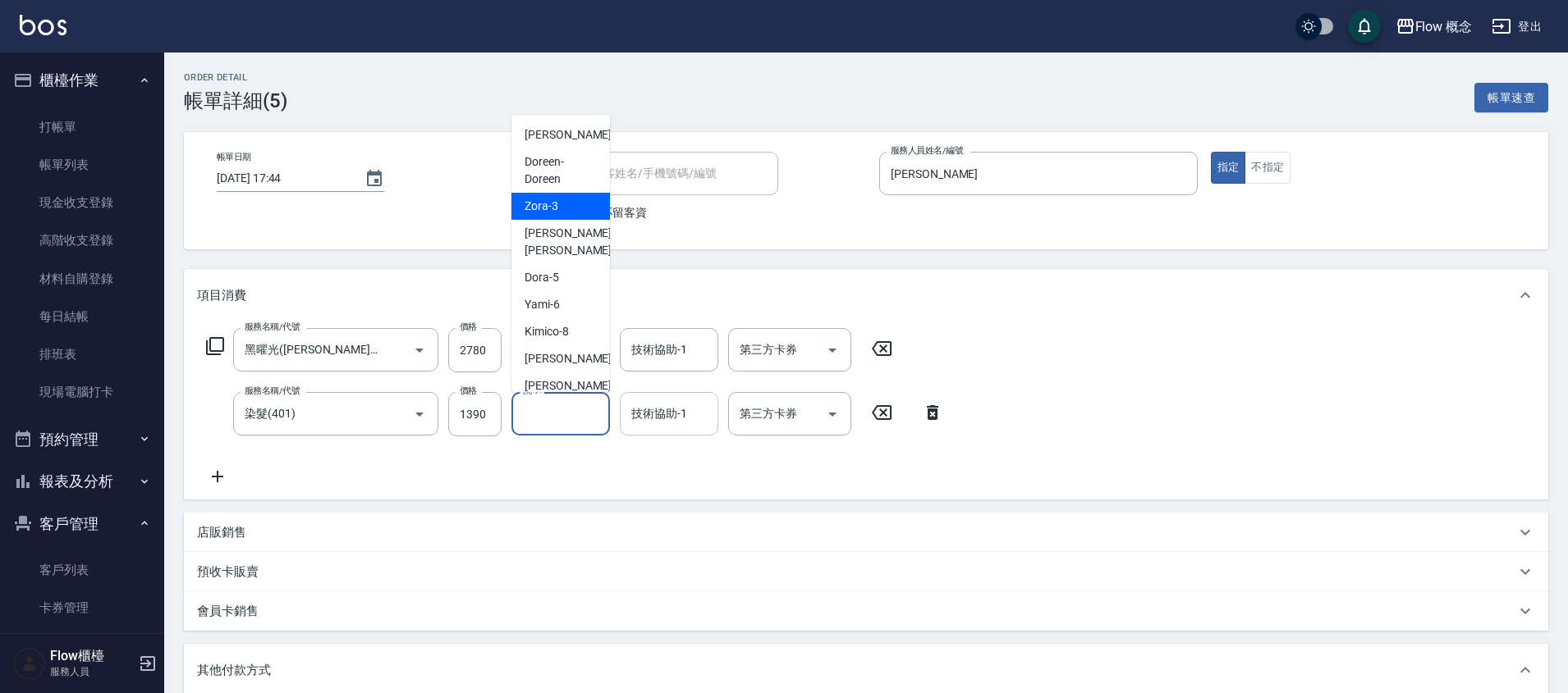
click at [562, 198] on div "Zora -3" at bounding box center [560, 206] width 98 height 27
type input "Zora-3"
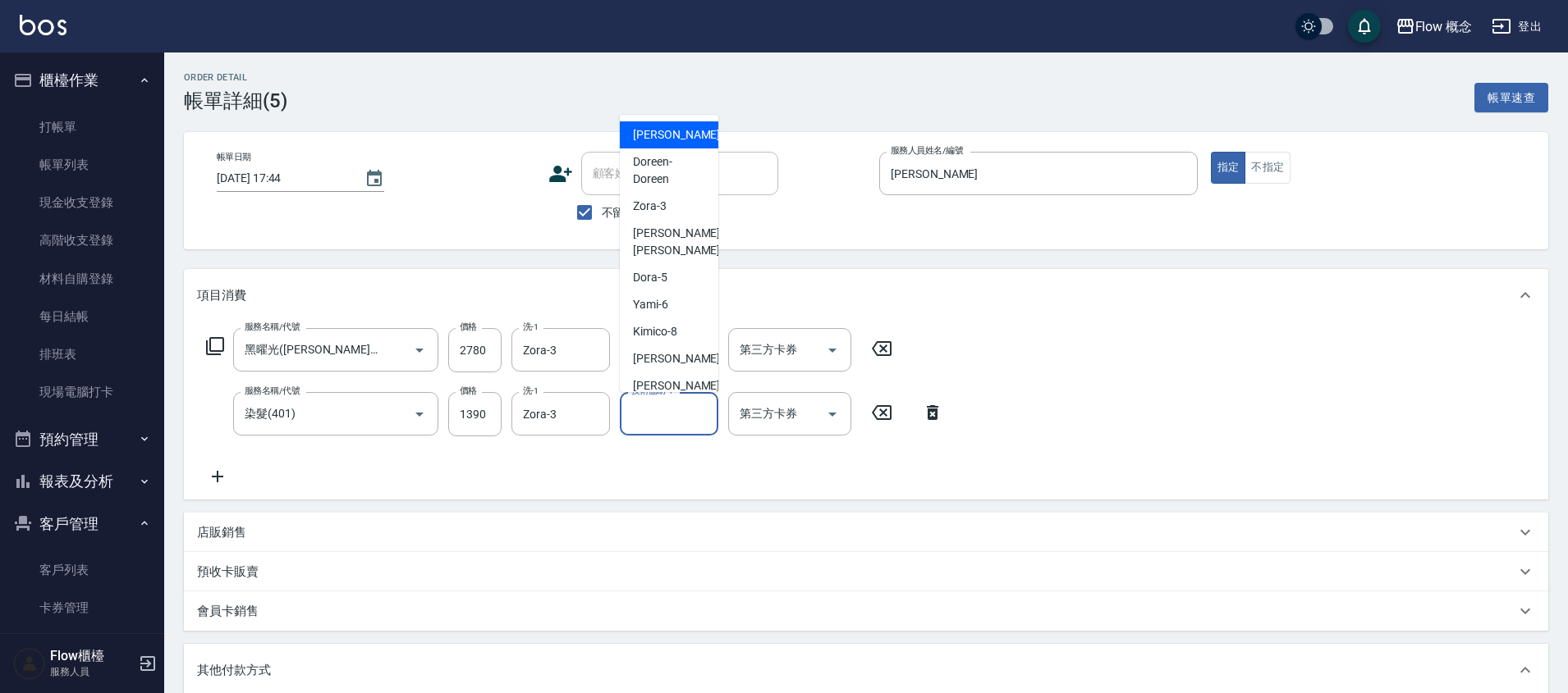
click at [648, 401] on div "技術協助-1 技術協助-1" at bounding box center [669, 414] width 98 height 43
click at [658, 210] on span "Zora -3" at bounding box center [649, 206] width 34 height 17
type input "Zora-3"
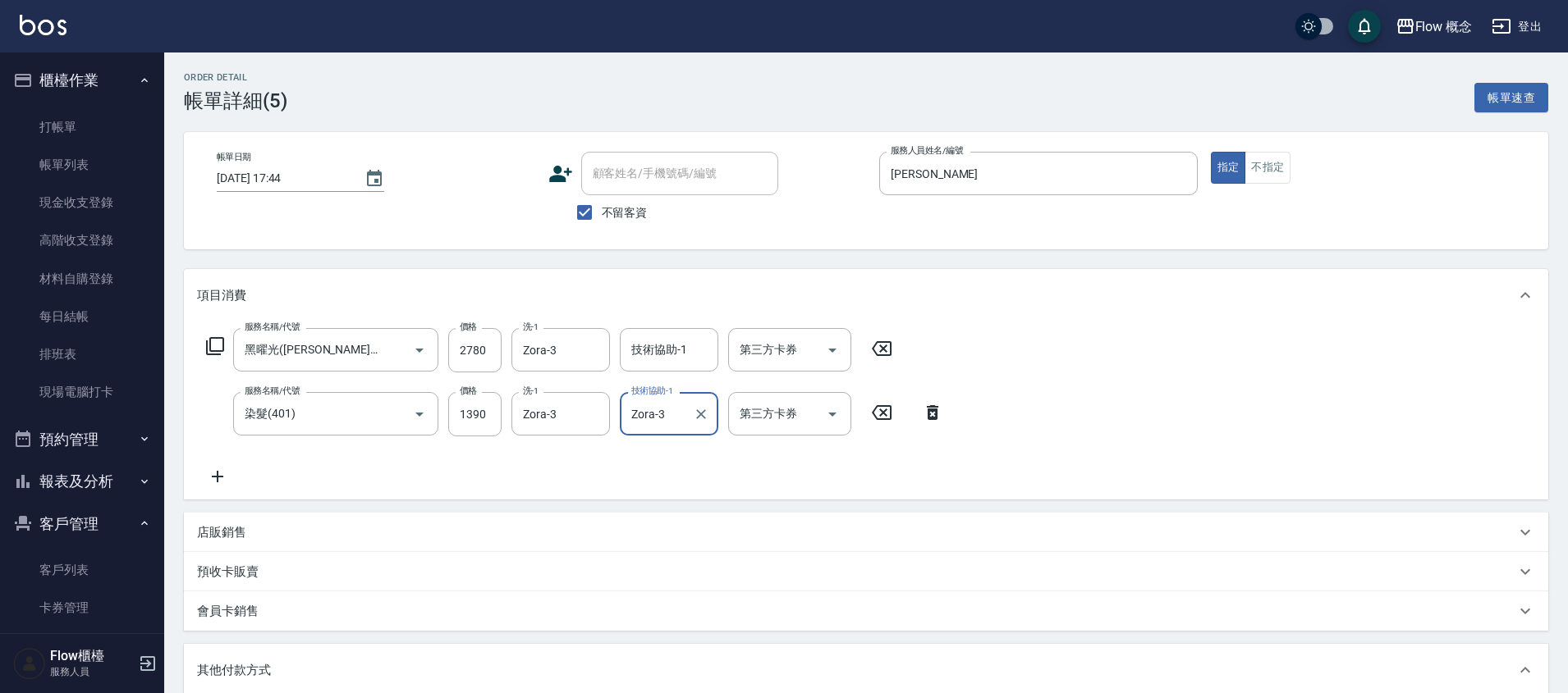
scroll to position [317, 0]
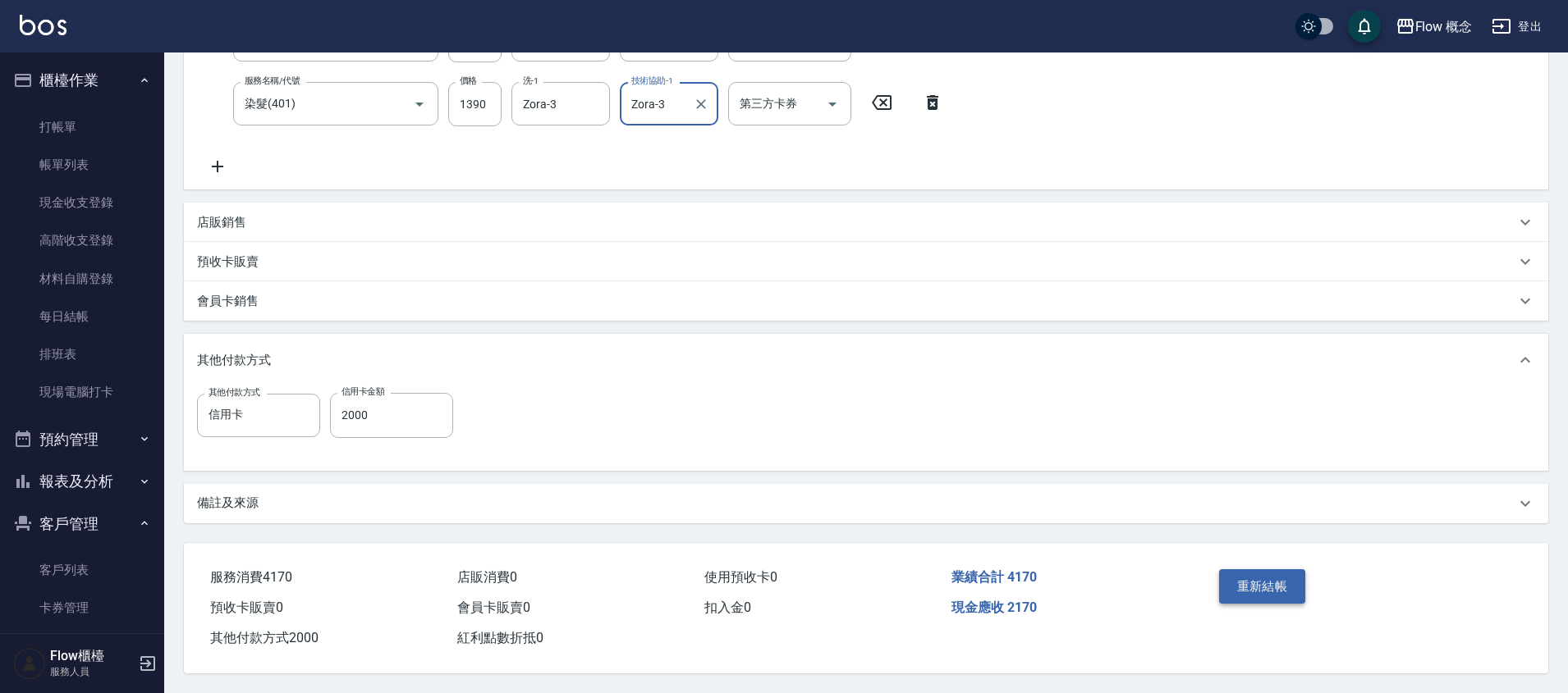
click at [1254, 574] on button "重新結帳" at bounding box center [1262, 585] width 87 height 34
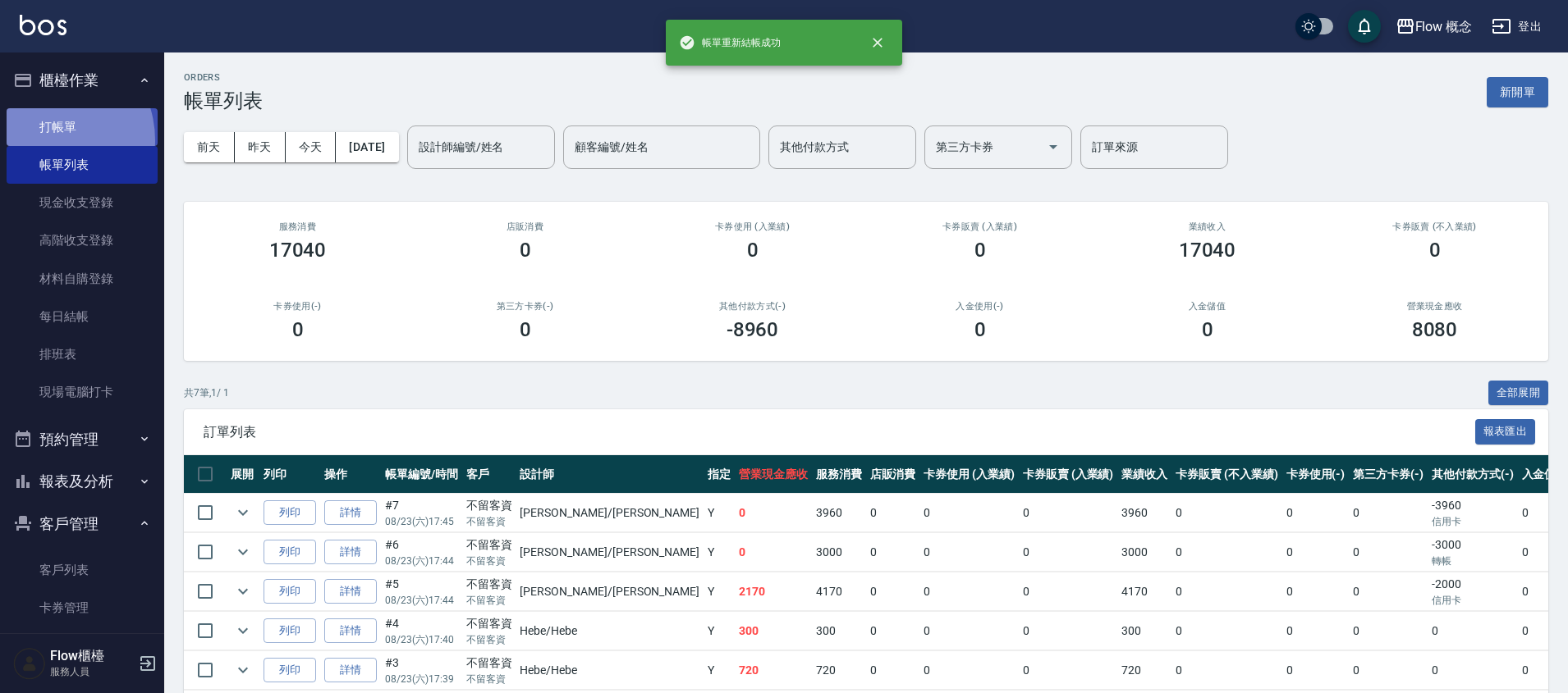
click at [43, 140] on link "打帳單" at bounding box center [82, 127] width 151 height 38
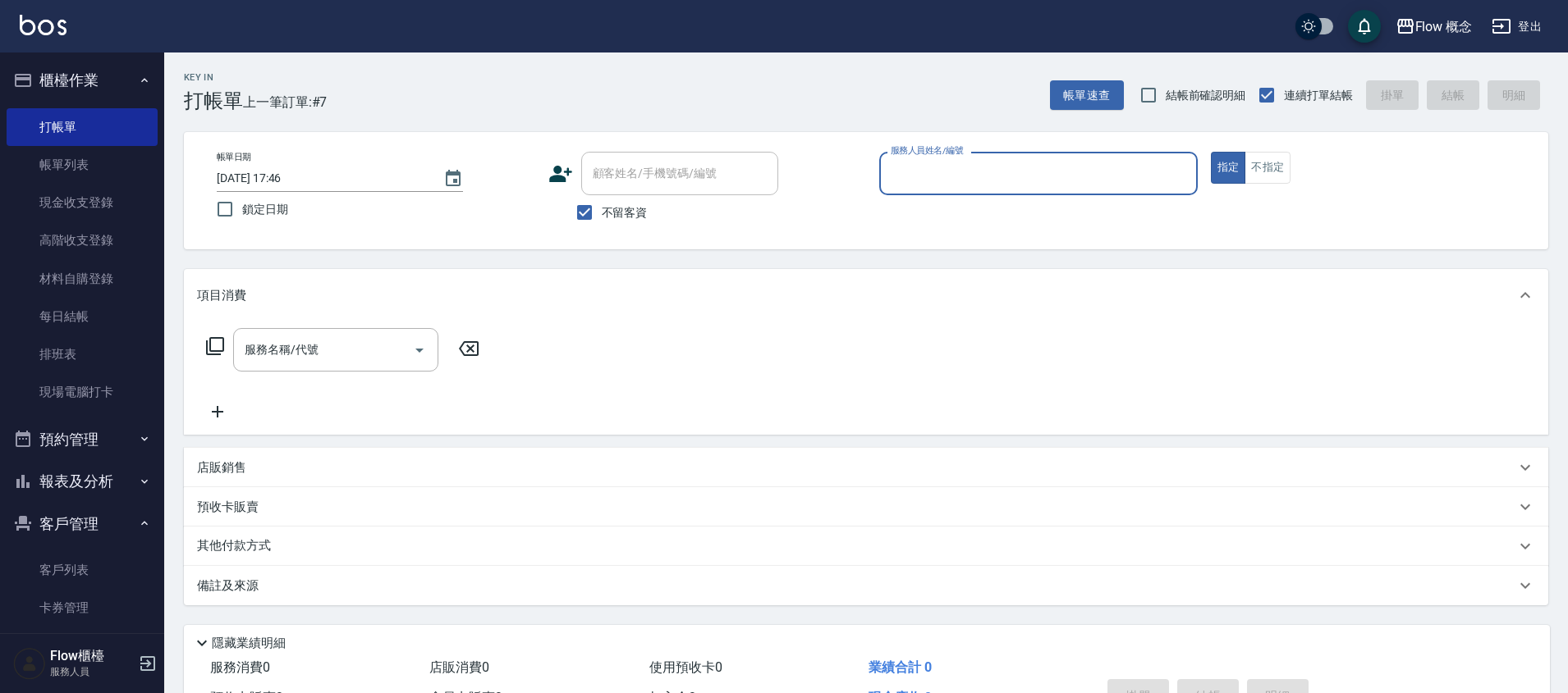
click at [958, 208] on p at bounding box center [1038, 203] width 318 height 17
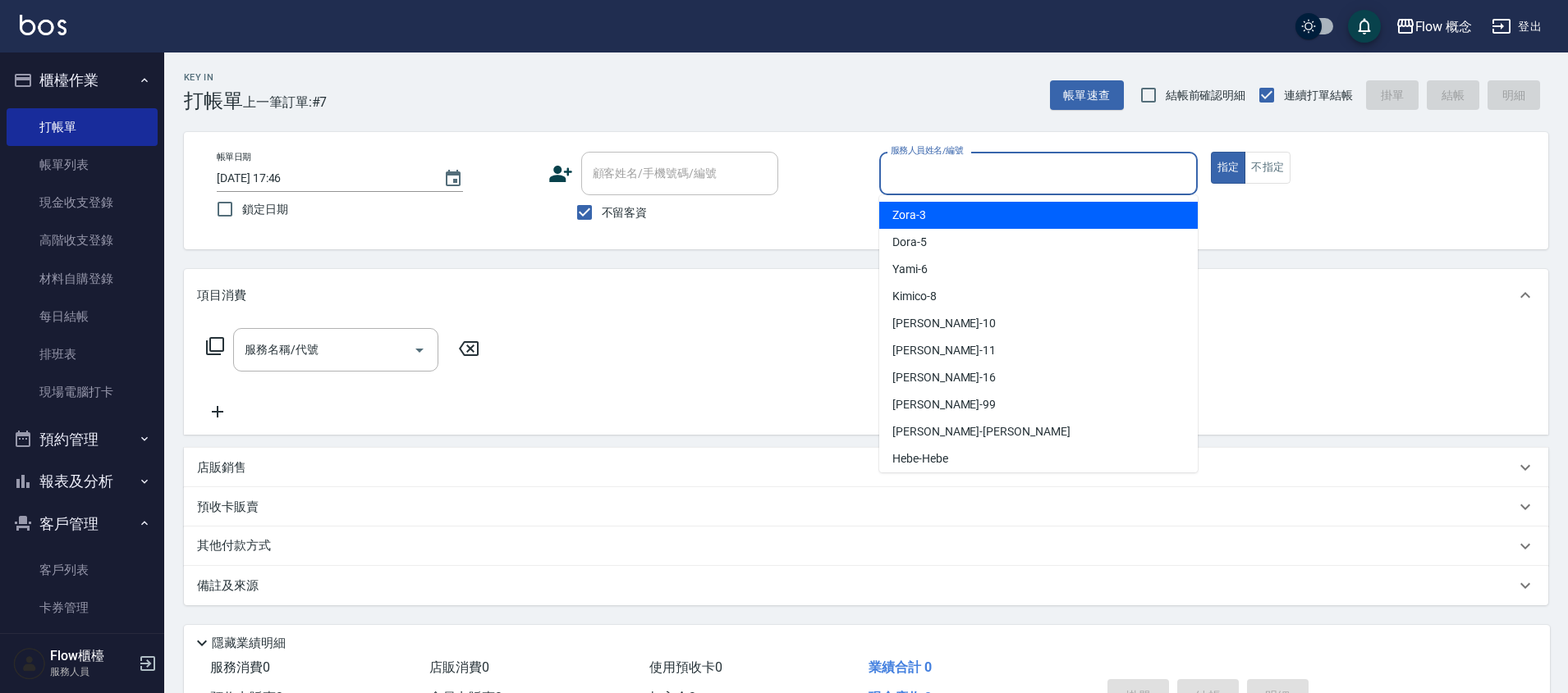
click at [947, 166] on input "服務人員姓名/編號" at bounding box center [1038, 173] width 303 height 28
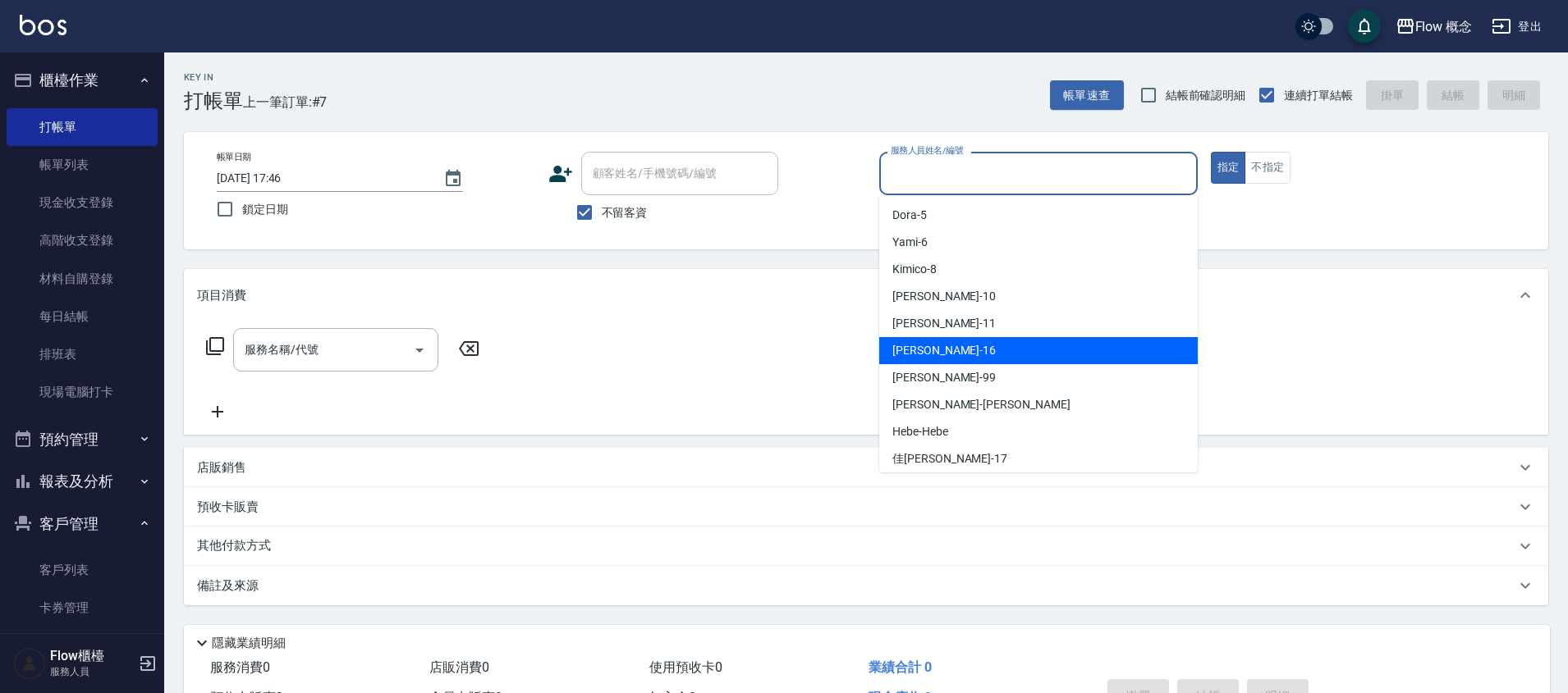
scroll to position [61, 0]
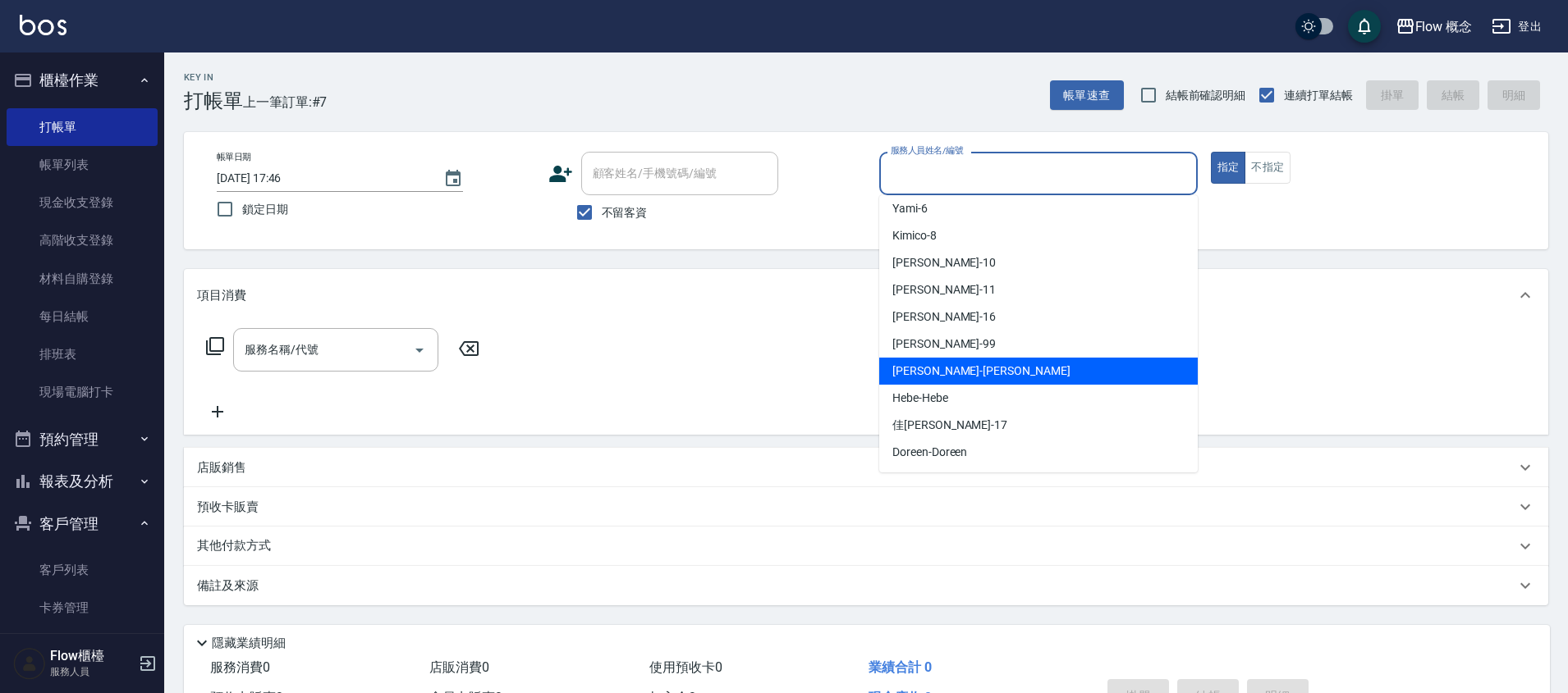
drag, startPoint x: 937, startPoint y: 378, endPoint x: 774, endPoint y: 350, distance: 165.4
click at [937, 378] on span "Irene -Irene" at bounding box center [981, 370] width 178 height 17
type input "Irene-Irene"
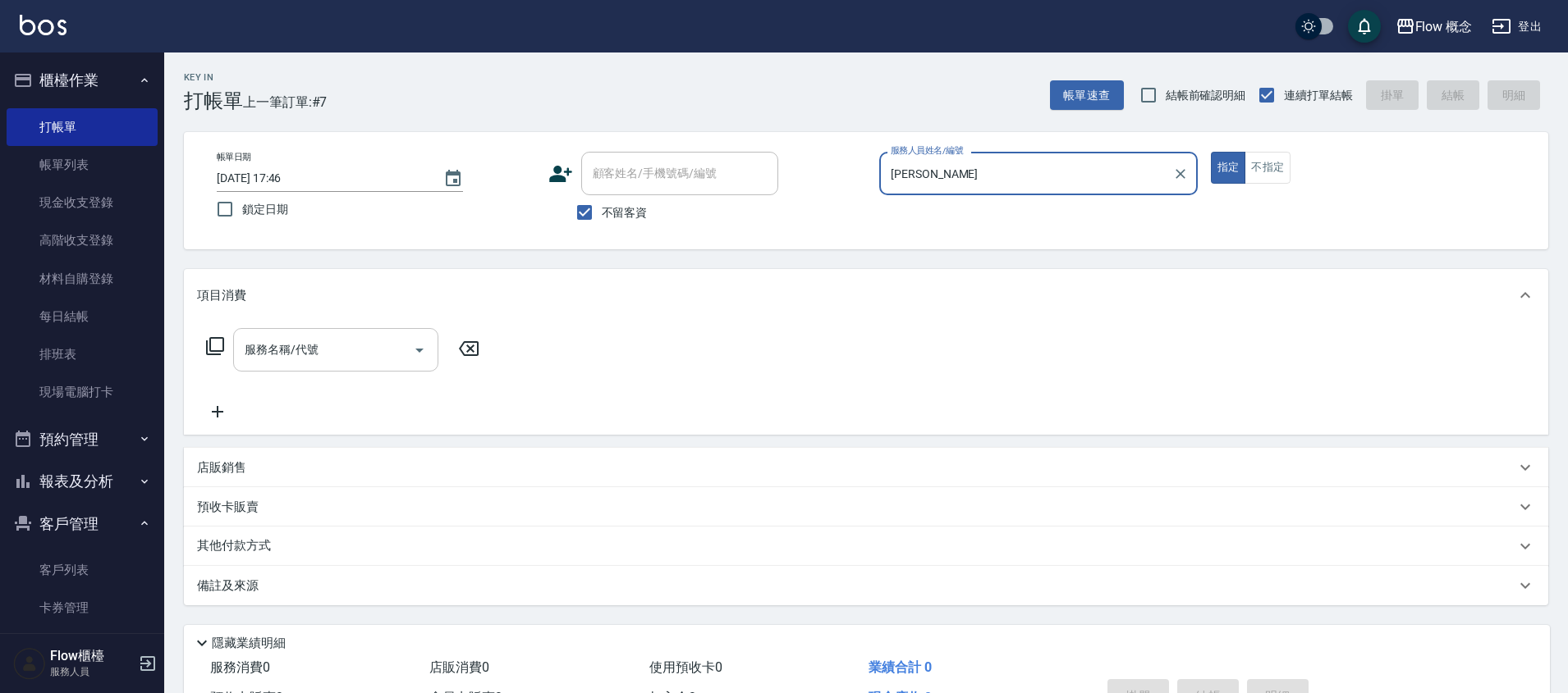
click at [235, 362] on div "服務名稱/代號" at bounding box center [335, 349] width 205 height 43
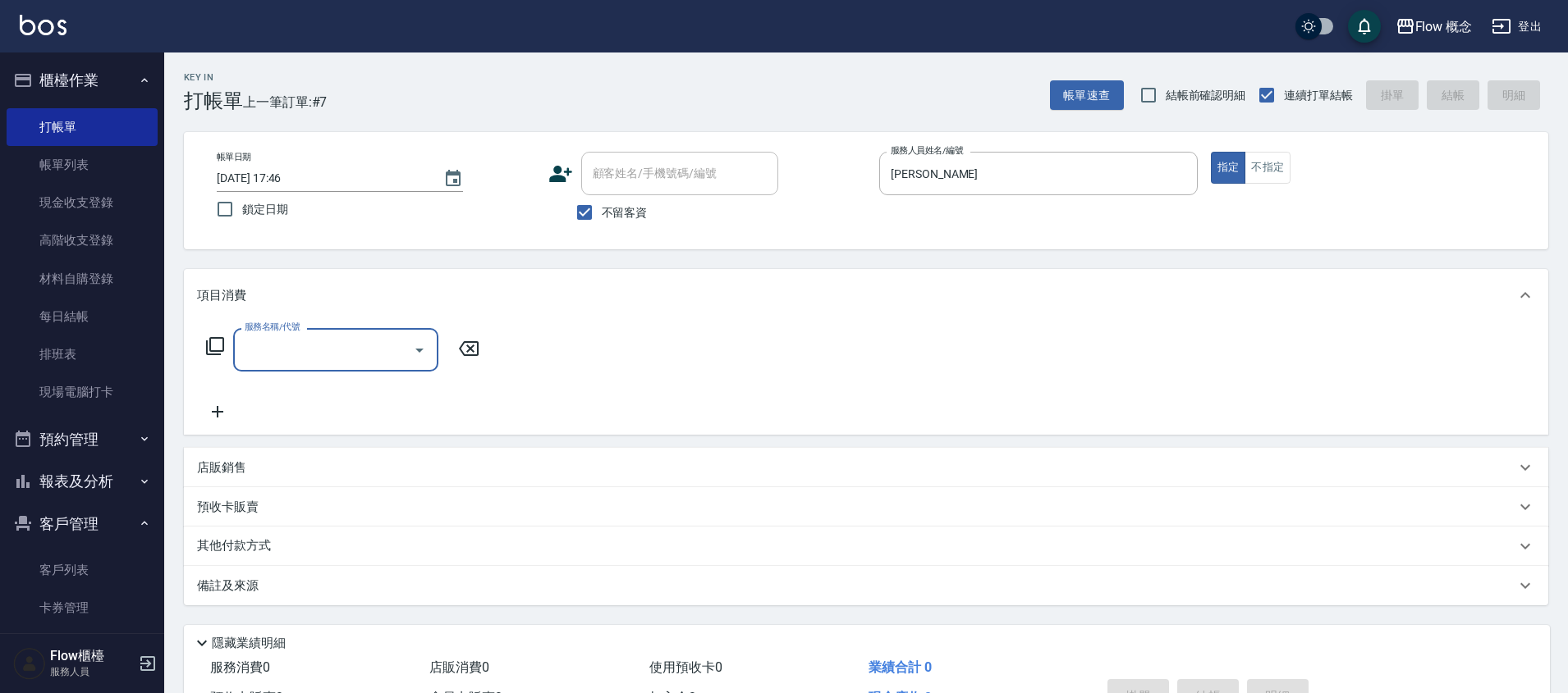
click at [357, 351] on input "服務名稱/代號" at bounding box center [324, 349] width 166 height 28
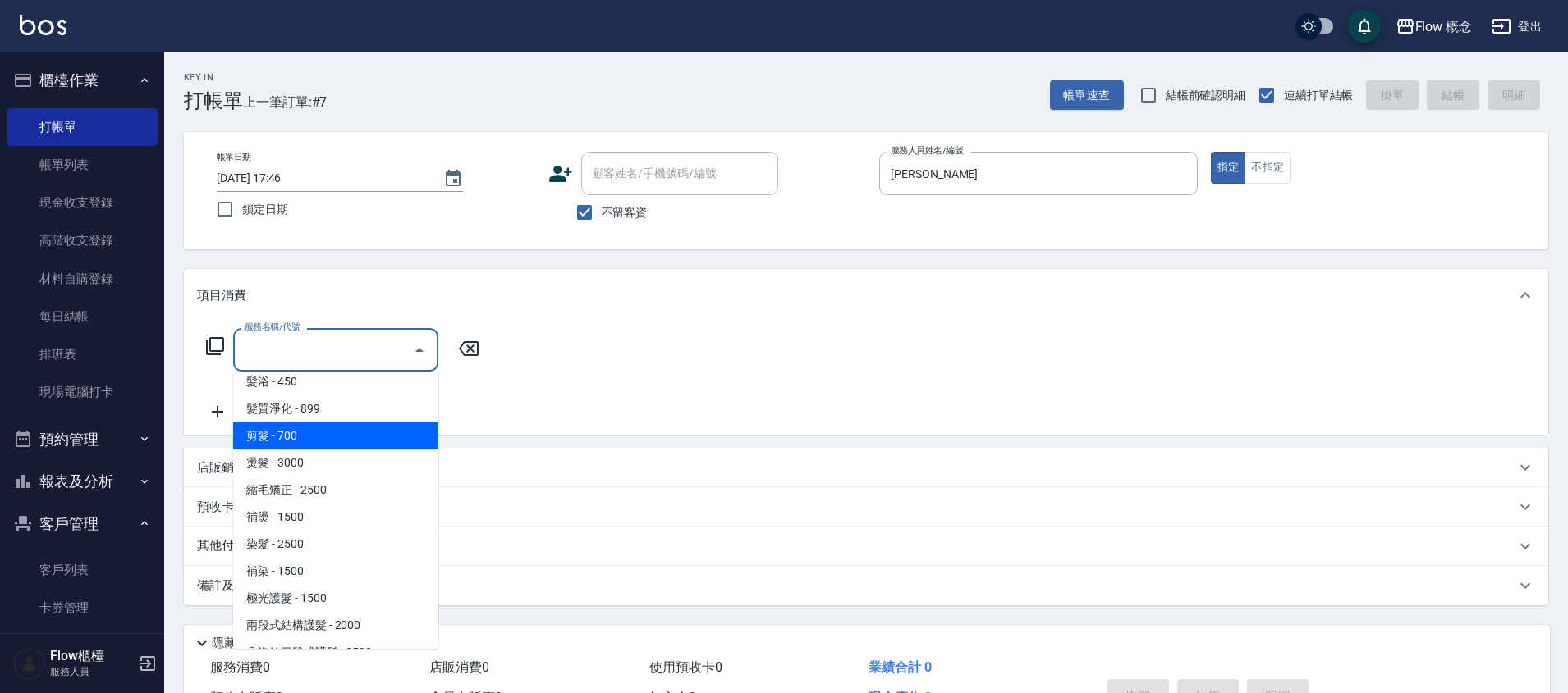
scroll to position [24, 0]
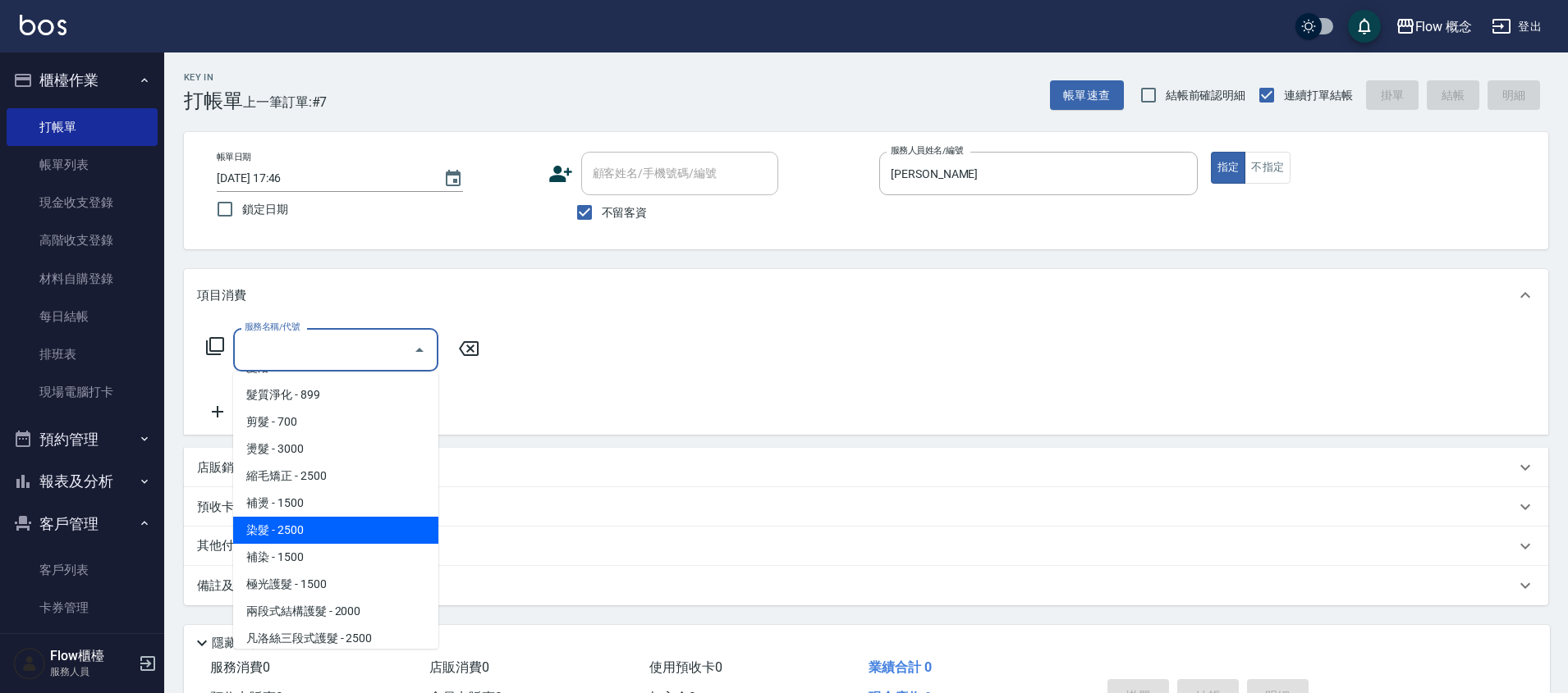
click at [298, 525] on span "染髮 - 2500" at bounding box center [335, 529] width 205 height 27
type input "染髮(401)"
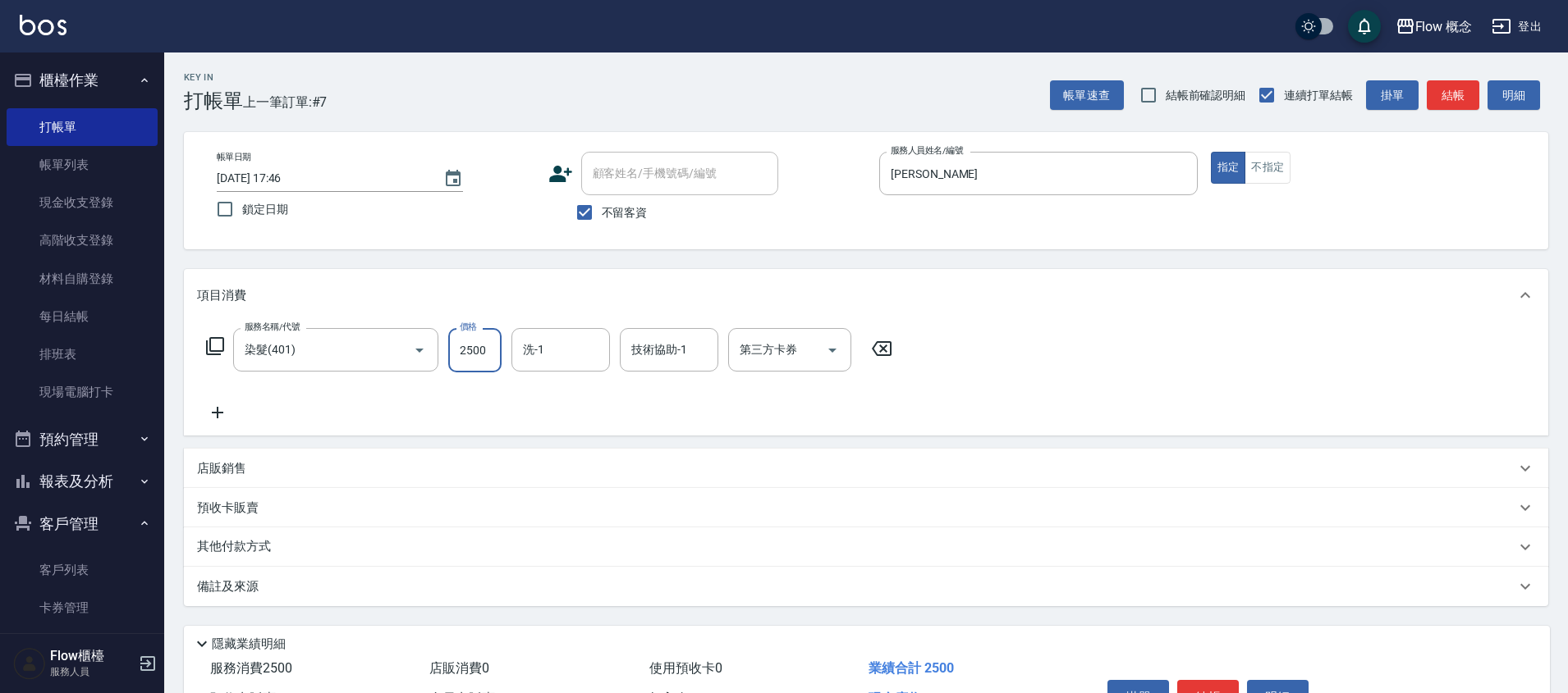
click at [458, 345] on input "2500" at bounding box center [475, 350] width 53 height 44
type input "2380"
click at [556, 340] on input "洗-1" at bounding box center [560, 349] width 84 height 28
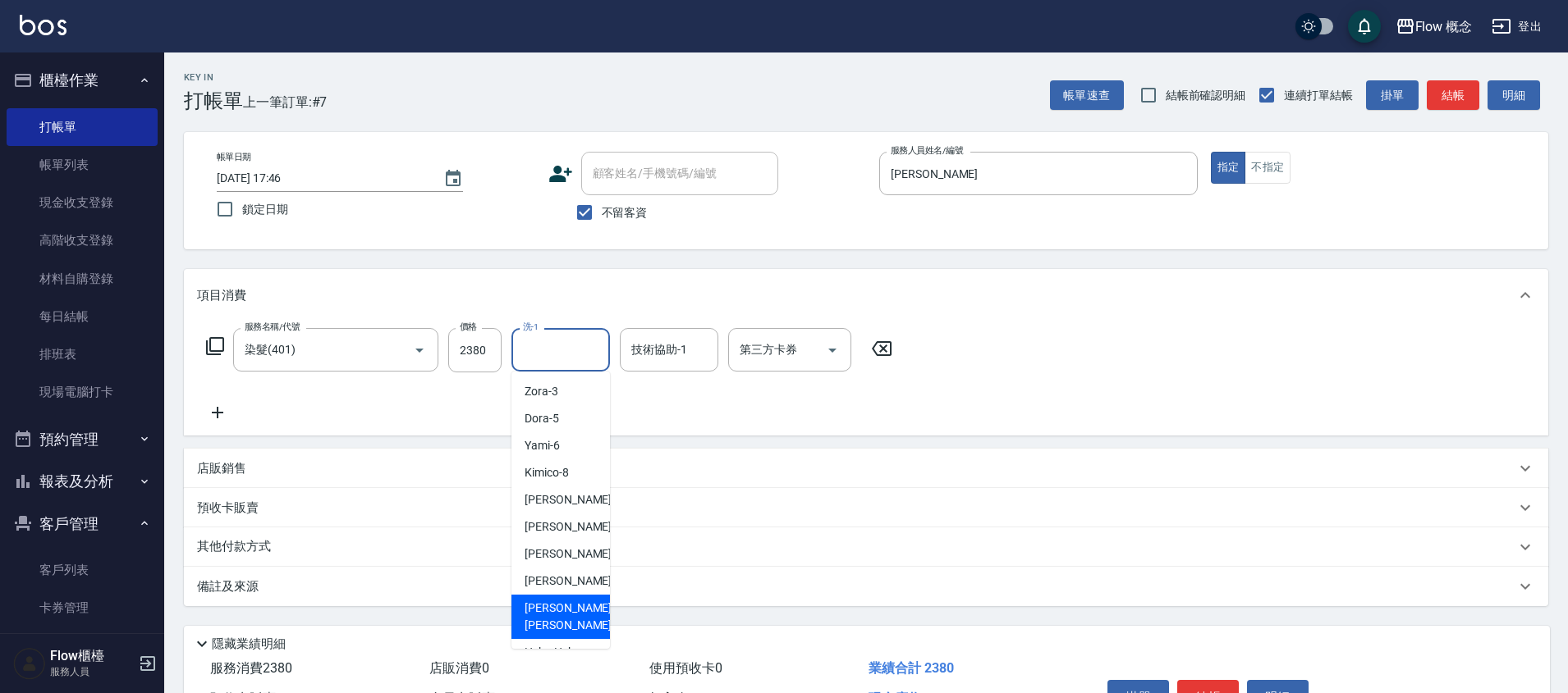
click at [558, 597] on div "Irene -Irene" at bounding box center [560, 617] width 98 height 44
type input "Irene-Irene"
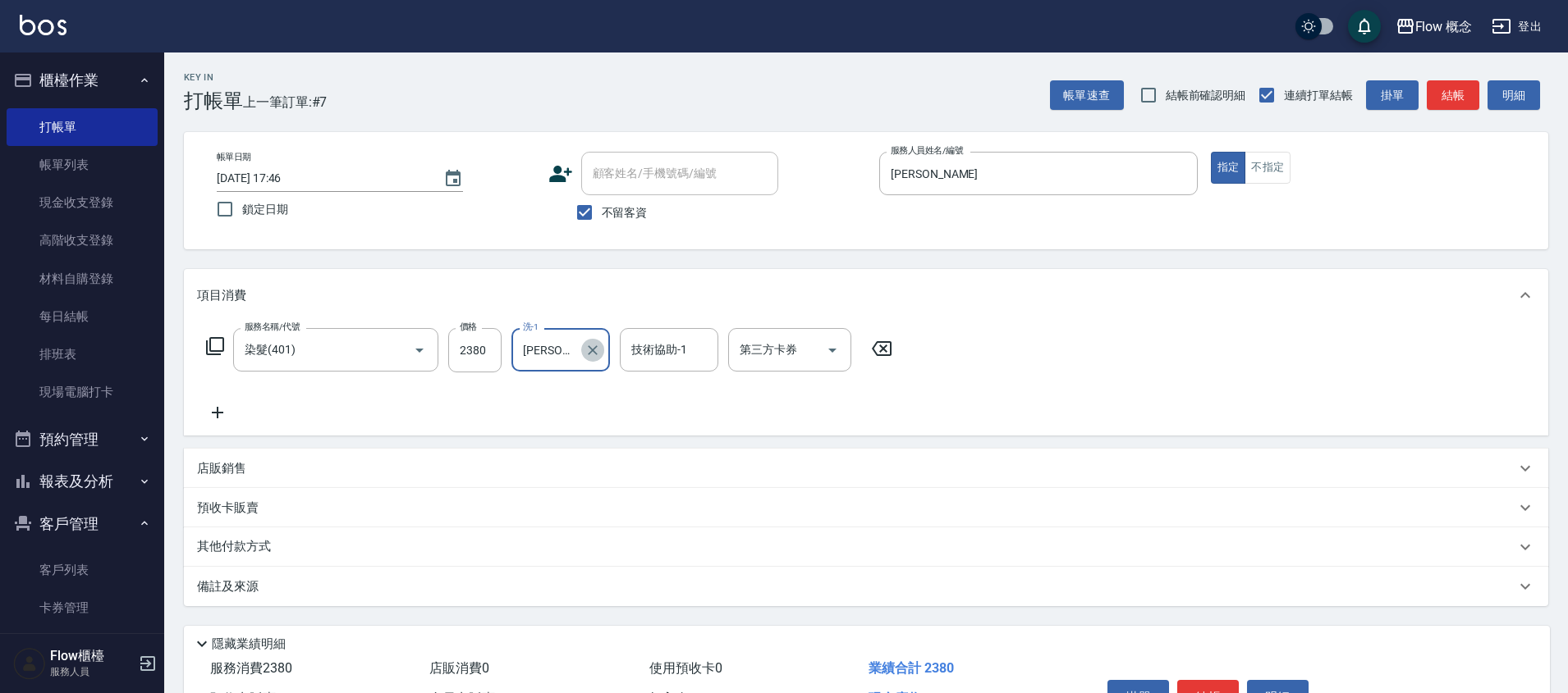
click at [603, 349] on button "Clear" at bounding box center [592, 350] width 23 height 23
click at [523, 343] on input "洗-1" at bounding box center [560, 349] width 84 height 28
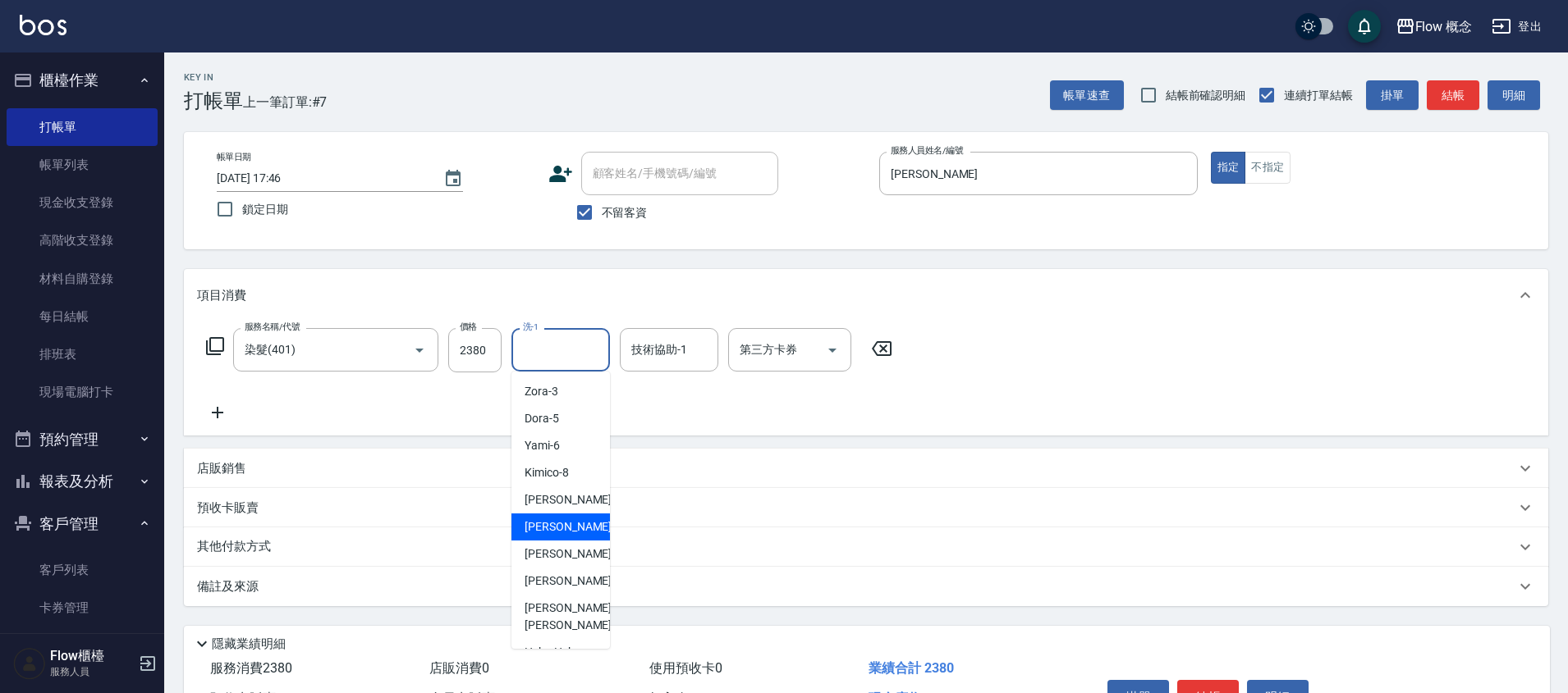
click at [544, 519] on span "恬恬 -11" at bounding box center [576, 527] width 103 height 17
type input "恬恬-11"
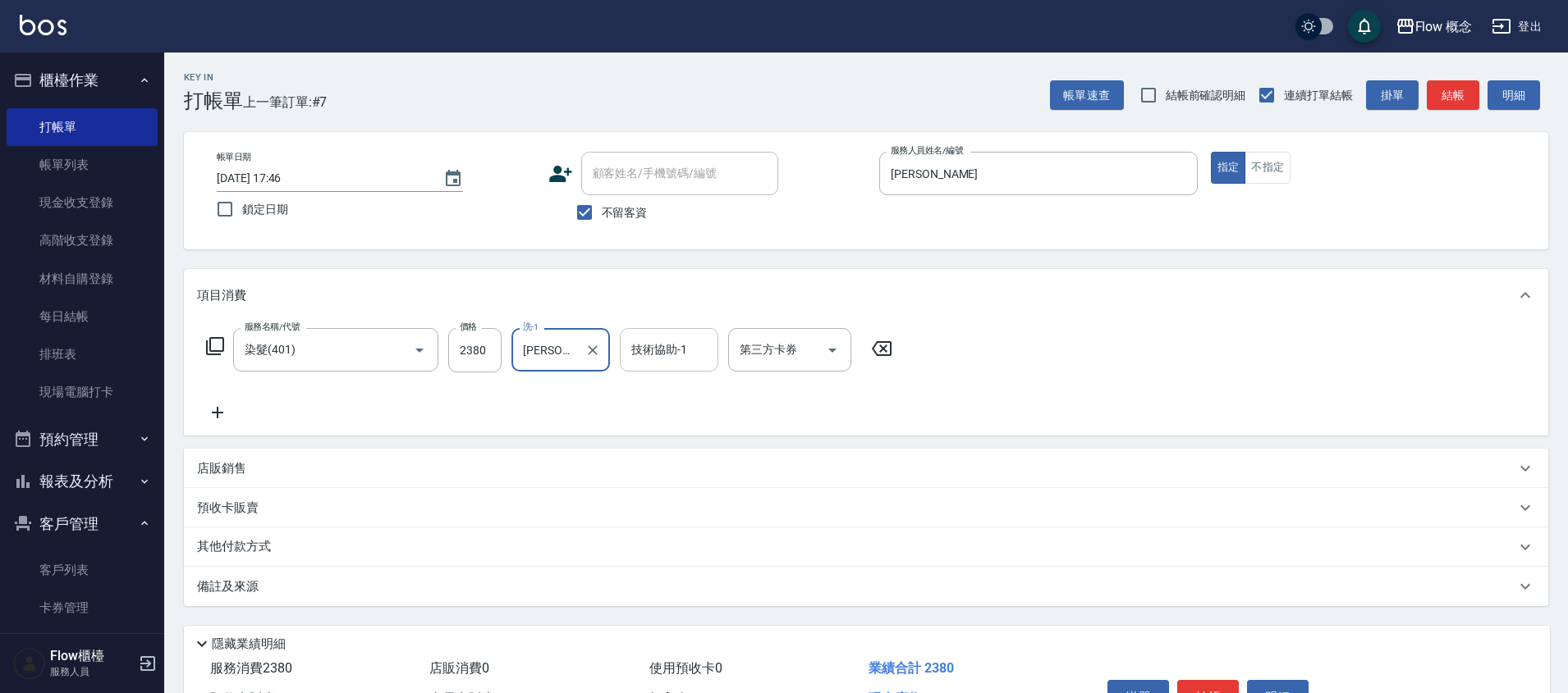
click at [662, 348] on input "技術協助-1" at bounding box center [669, 349] width 84 height 28
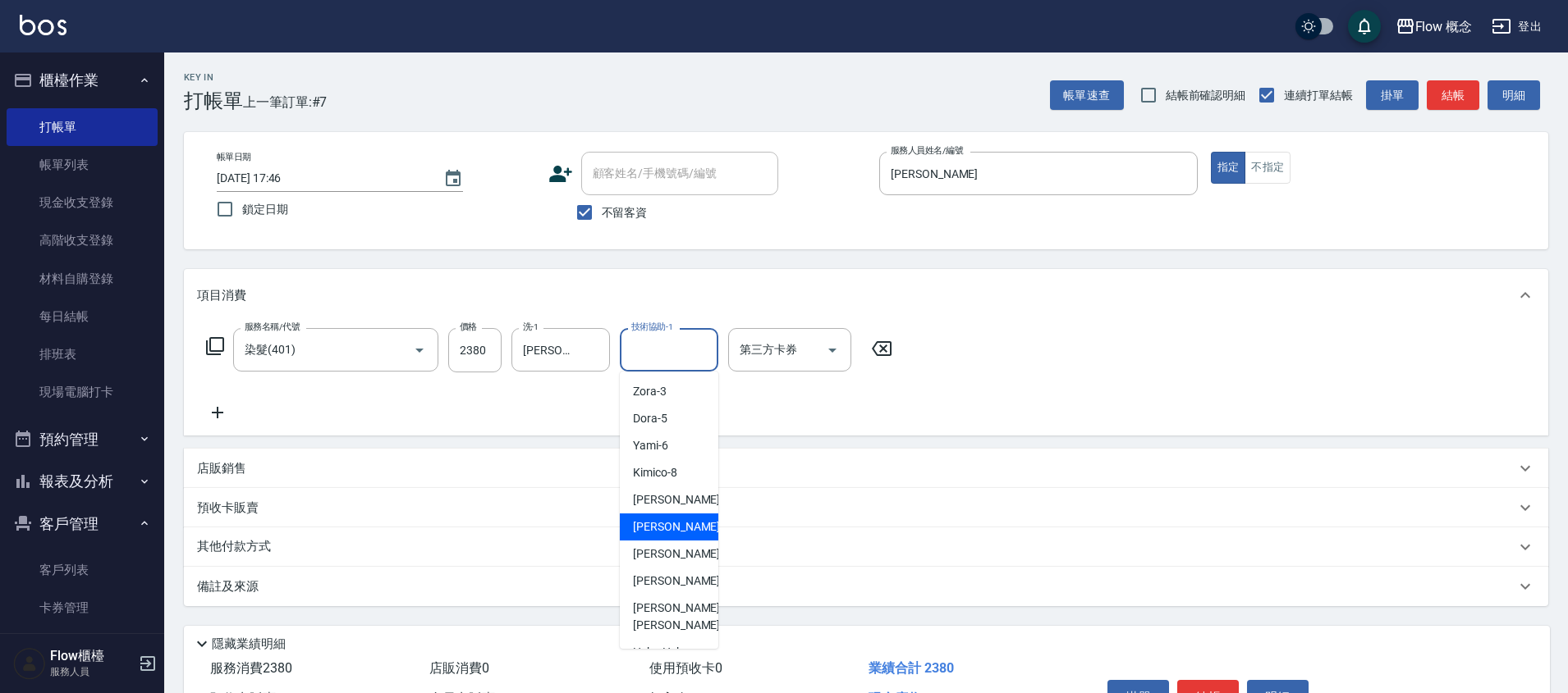
click at [676, 523] on div "恬恬 -11" at bounding box center [669, 527] width 98 height 27
type input "恬恬-11"
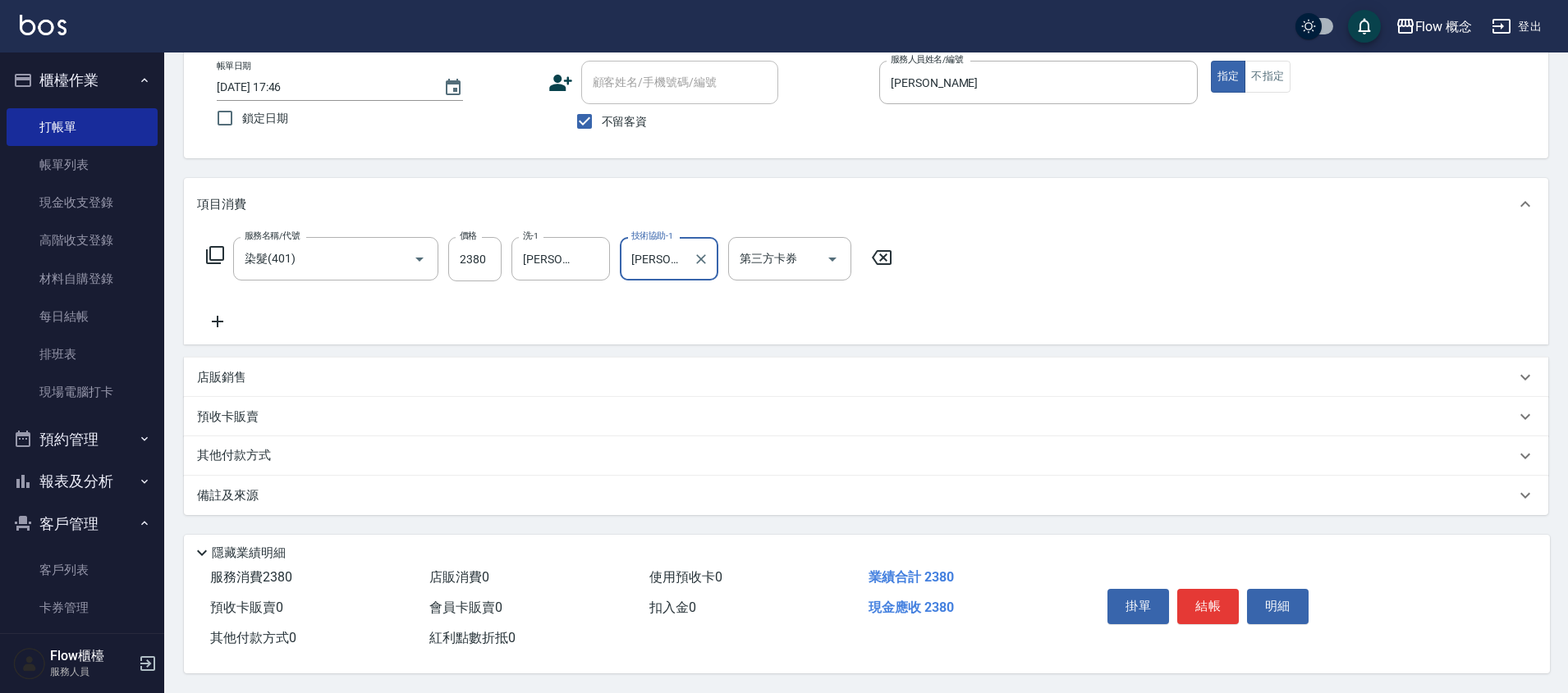
scroll to position [98, 0]
click at [1213, 594] on button "結帳" at bounding box center [1207, 606] width 62 height 34
type input "2025/08/23 17:47"
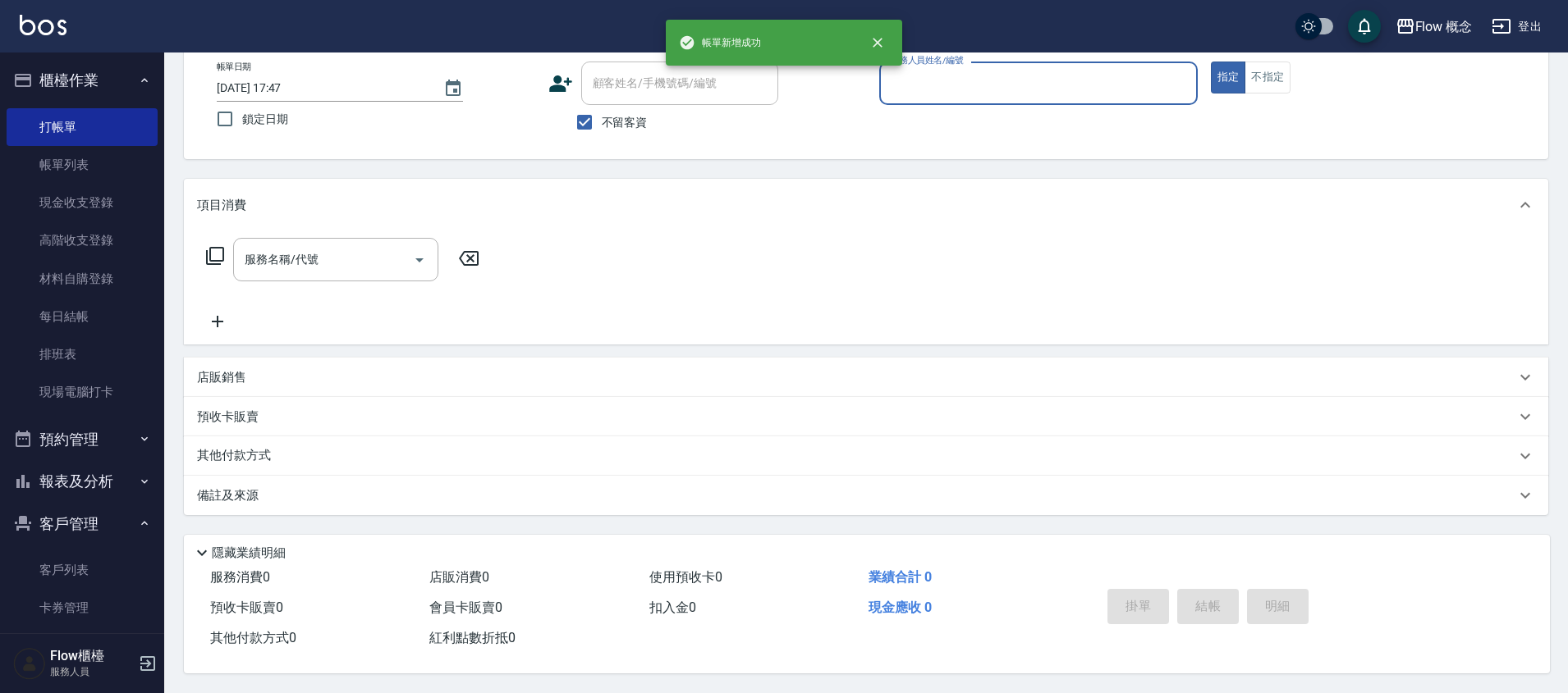
scroll to position [97, 0]
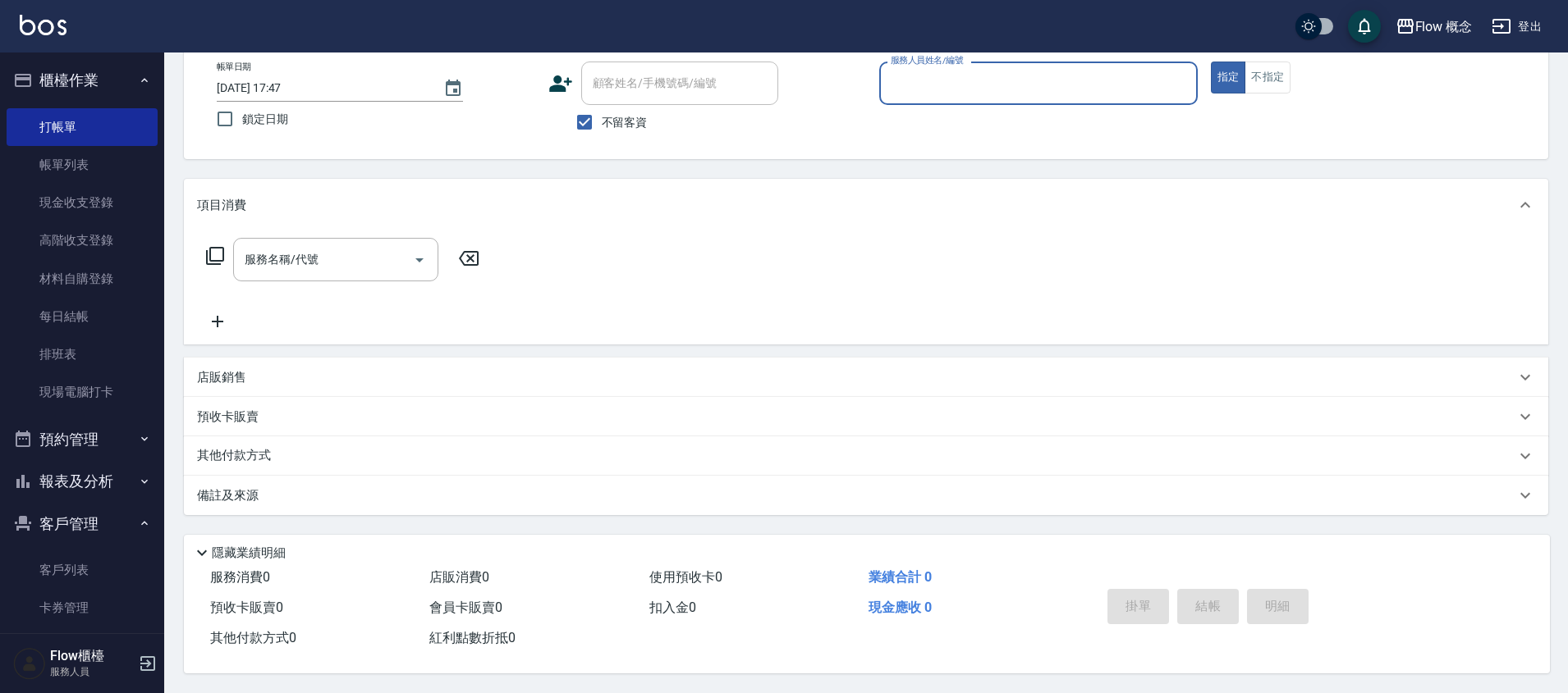
click at [950, 70] on input "服務人員姓名/編號" at bounding box center [1038, 83] width 303 height 28
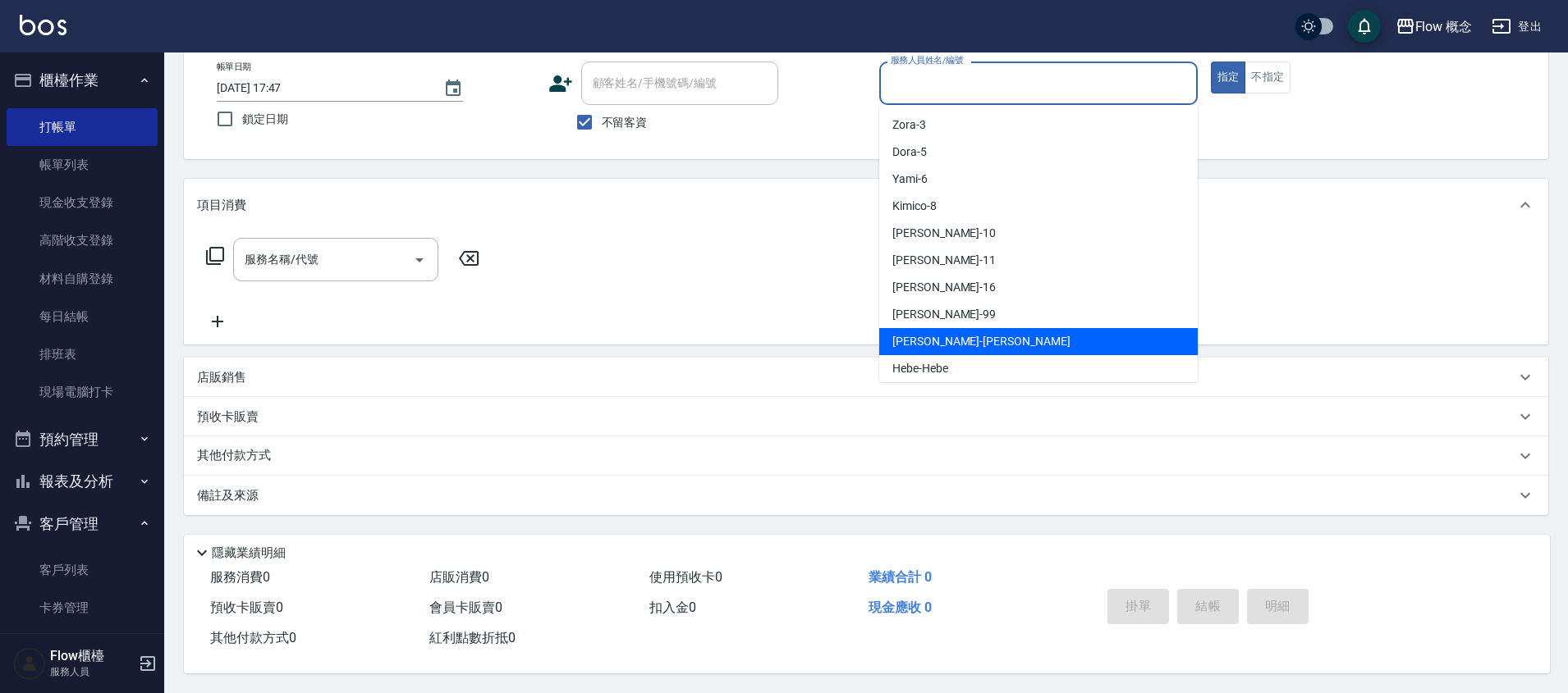
click at [923, 333] on span "Irene -Irene" at bounding box center [981, 341] width 178 height 17
type input "Irene-Irene"
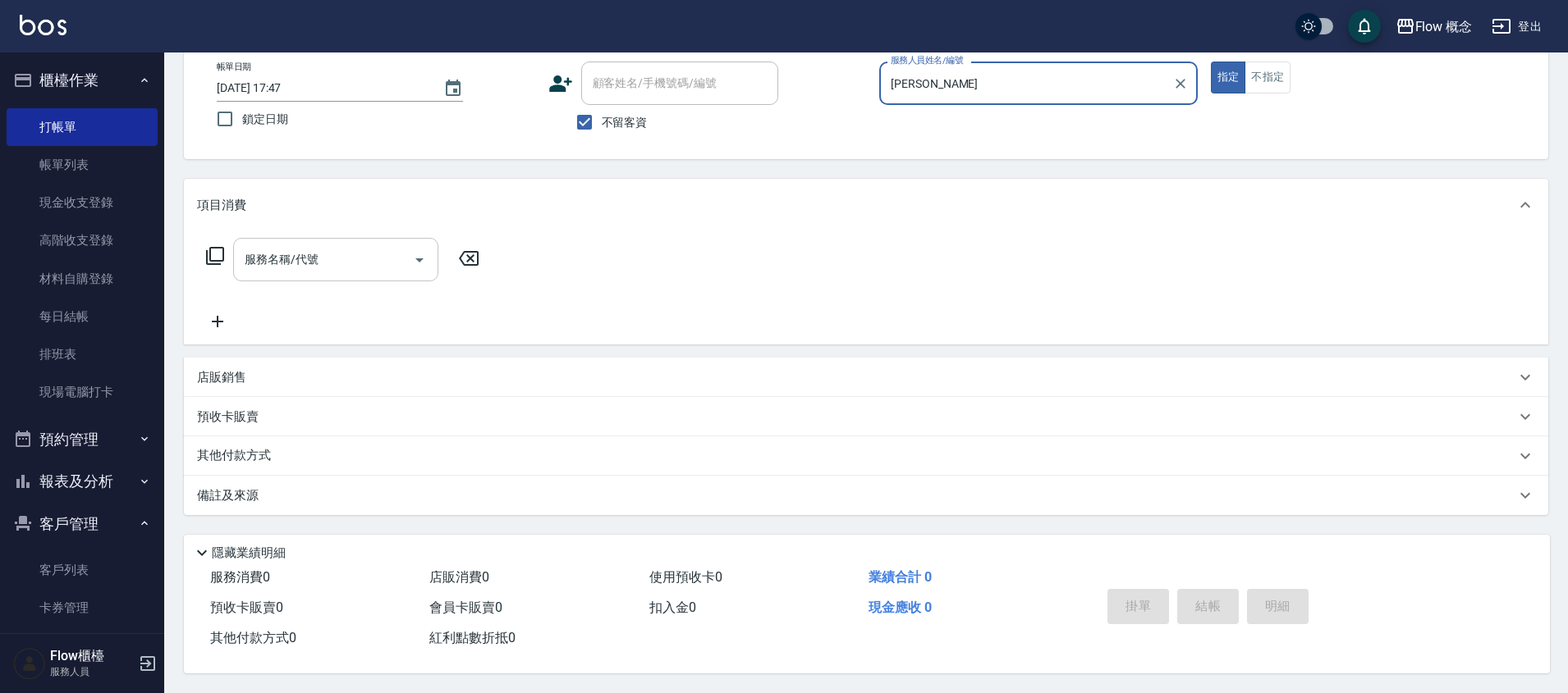
click at [393, 264] on input "服務名稱/代號" at bounding box center [324, 259] width 166 height 28
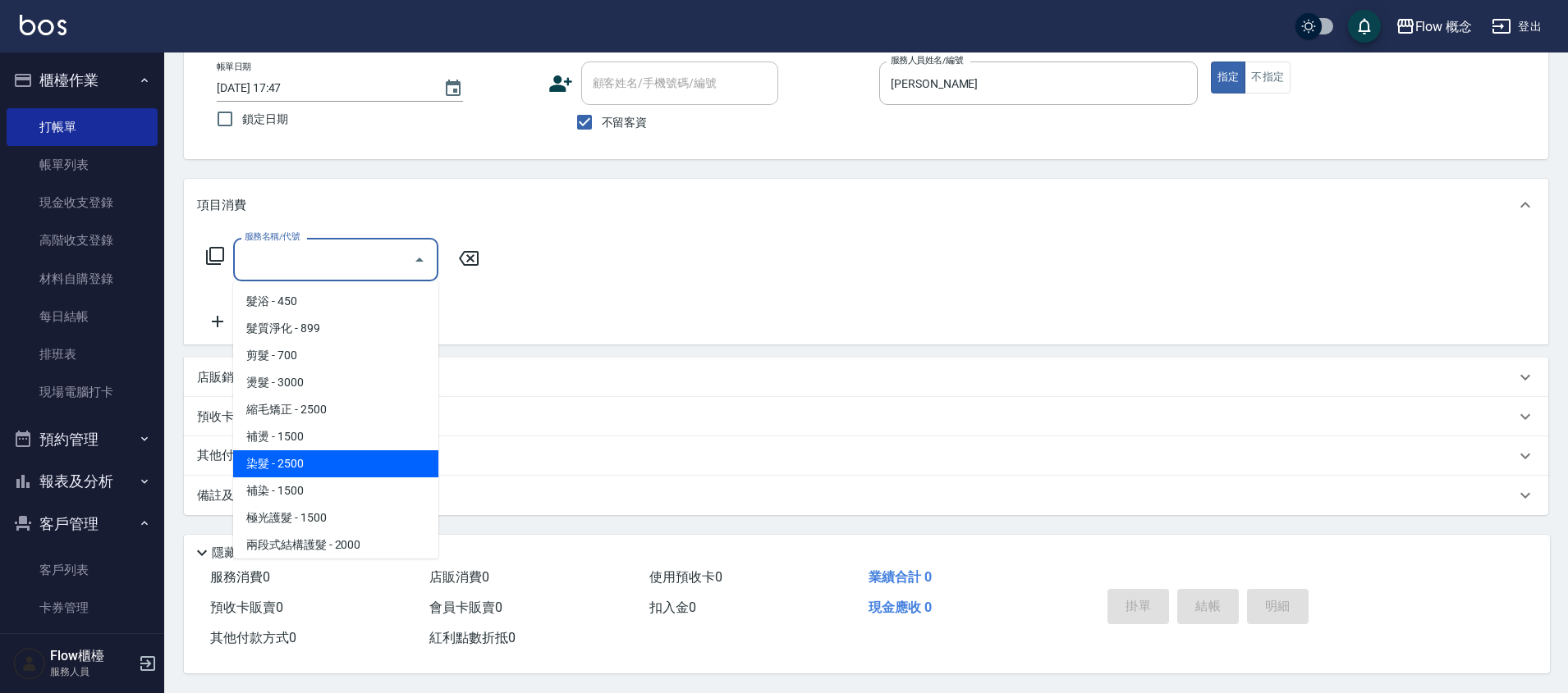
click at [302, 450] on span "染髮 - 2500" at bounding box center [335, 463] width 205 height 27
type input "染髮(401)"
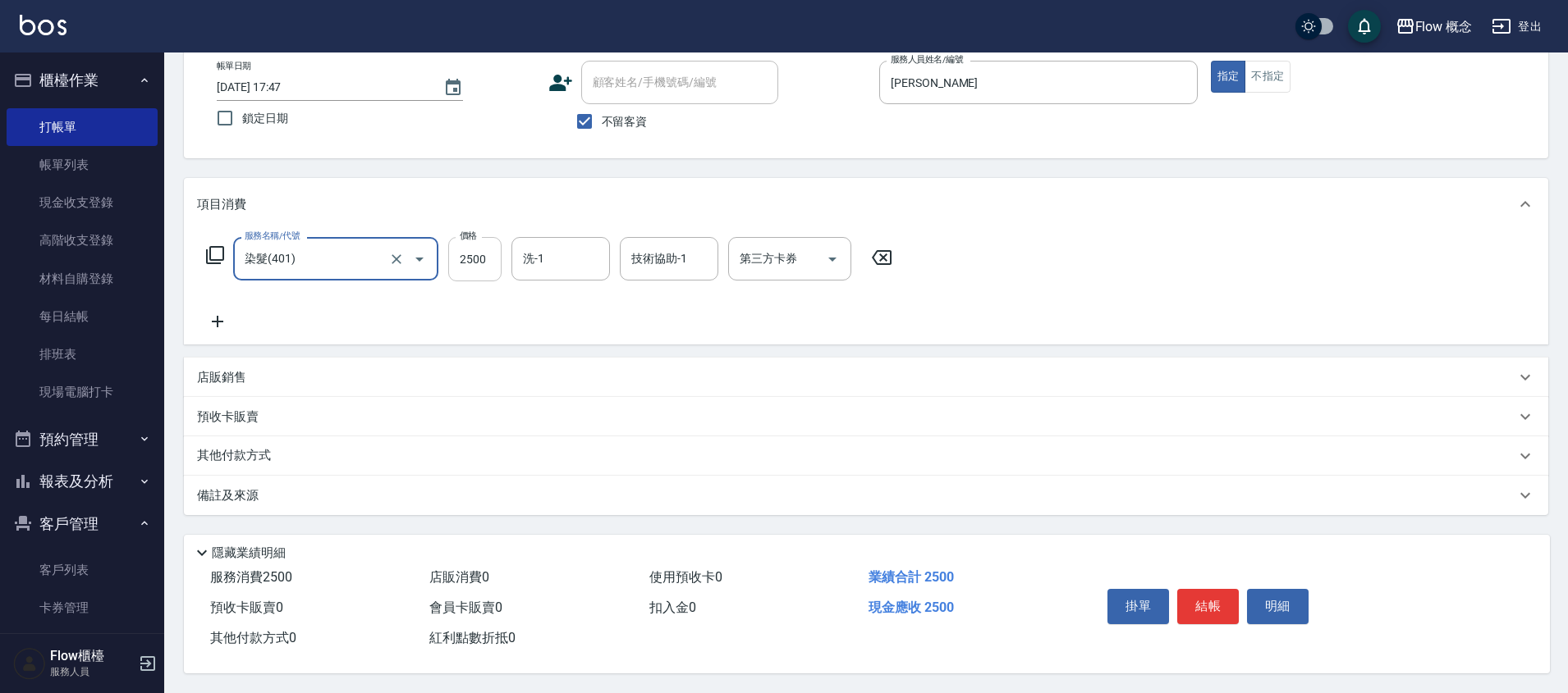
click at [488, 261] on input "2500" at bounding box center [475, 259] width 53 height 44
type input "2580"
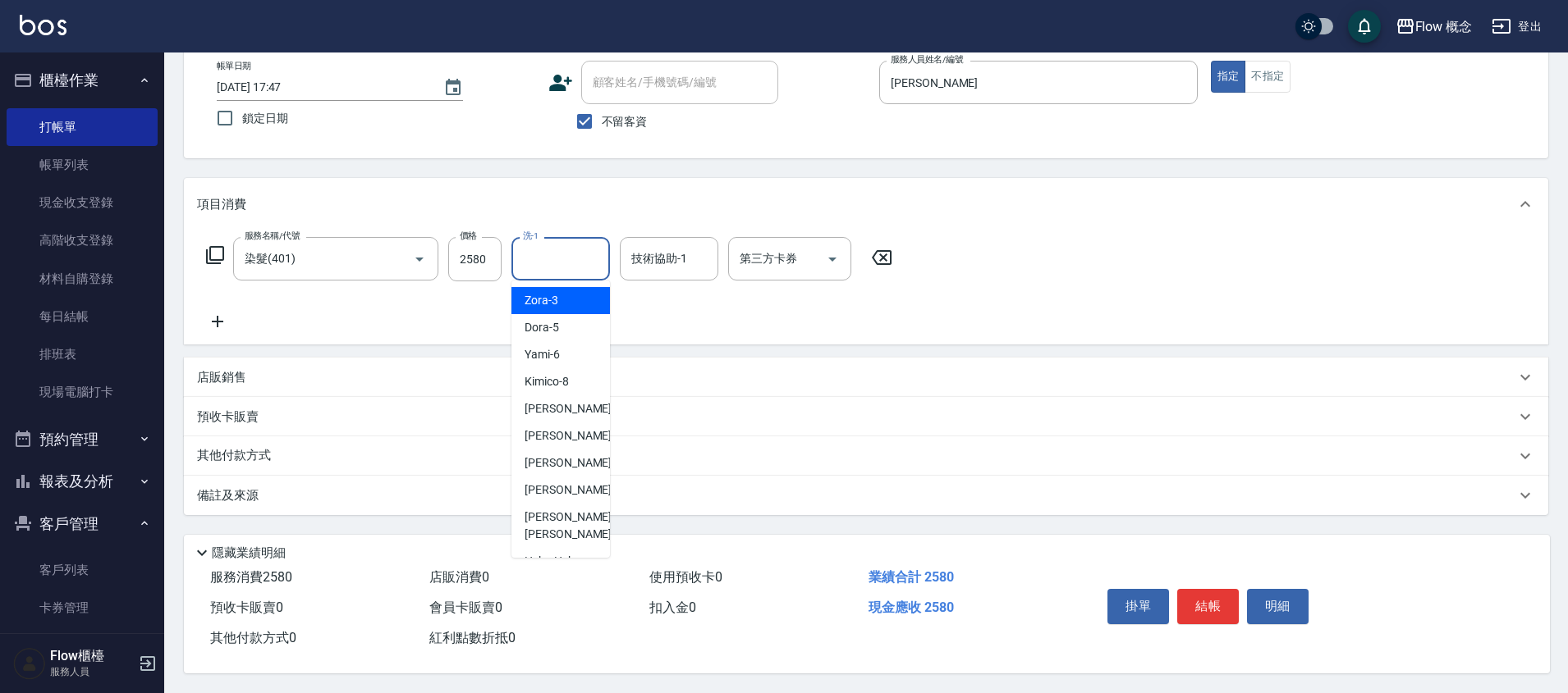
click at [538, 247] on input "洗-1" at bounding box center [560, 258] width 84 height 28
click at [569, 441] on div "恬恬 -11" at bounding box center [560, 436] width 98 height 27
type input "恬恬-11"
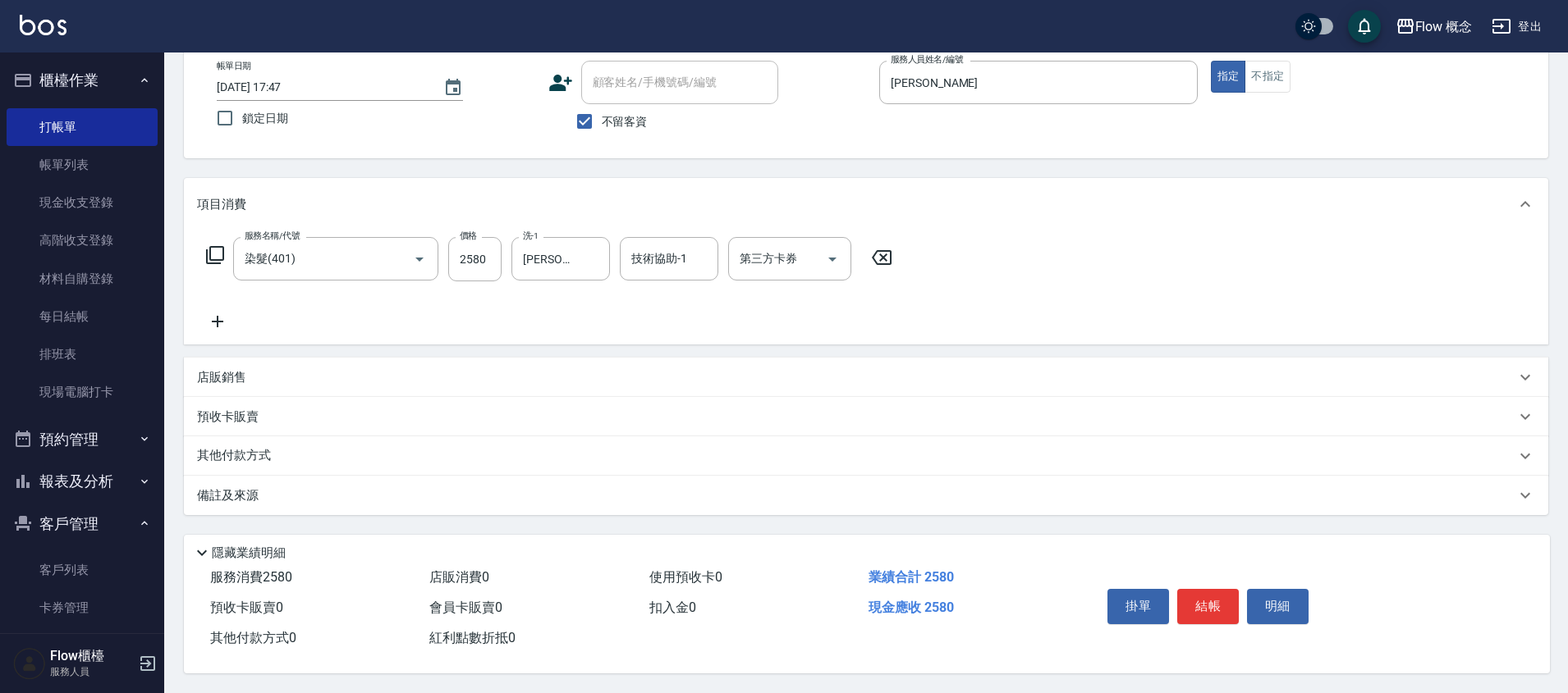
click at [225, 322] on icon at bounding box center [217, 321] width 41 height 19
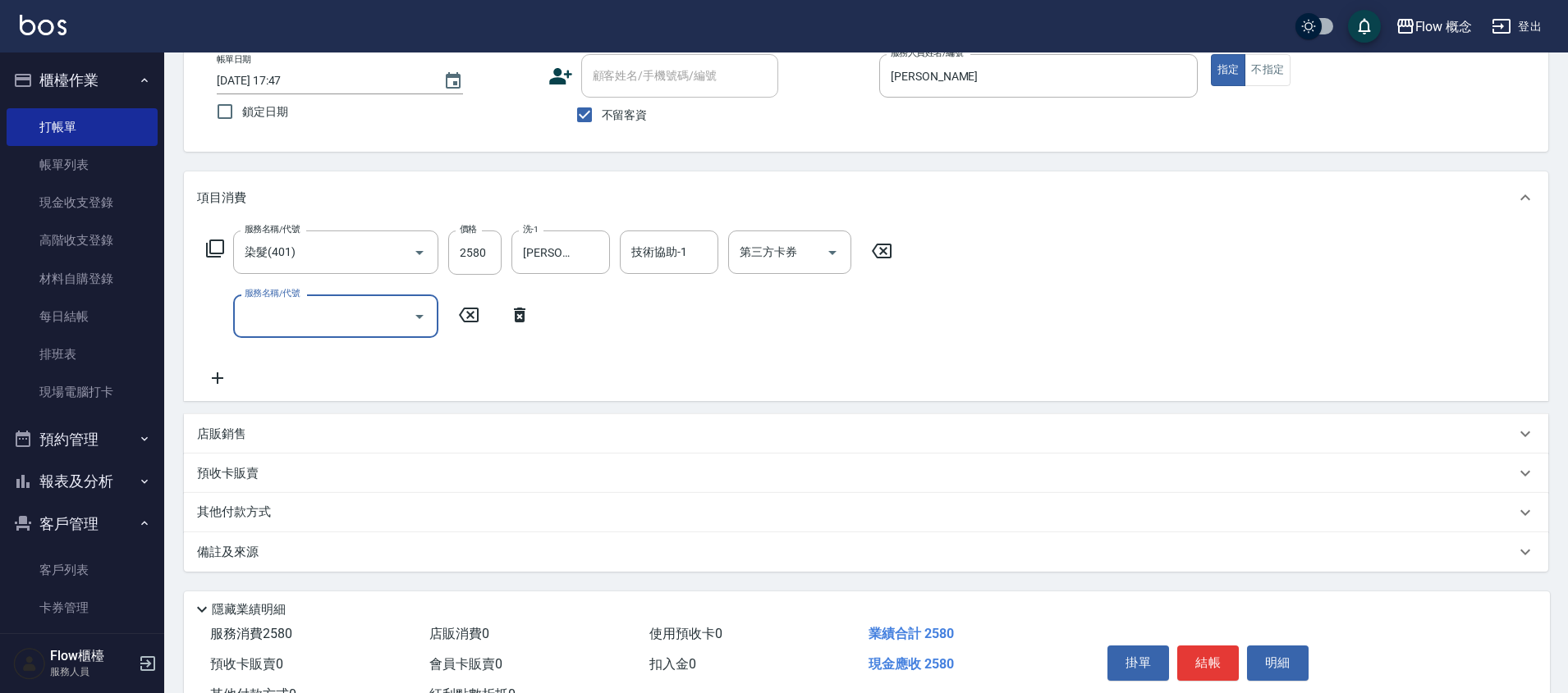
click at [252, 334] on div "服務名稱/代號" at bounding box center [335, 315] width 205 height 43
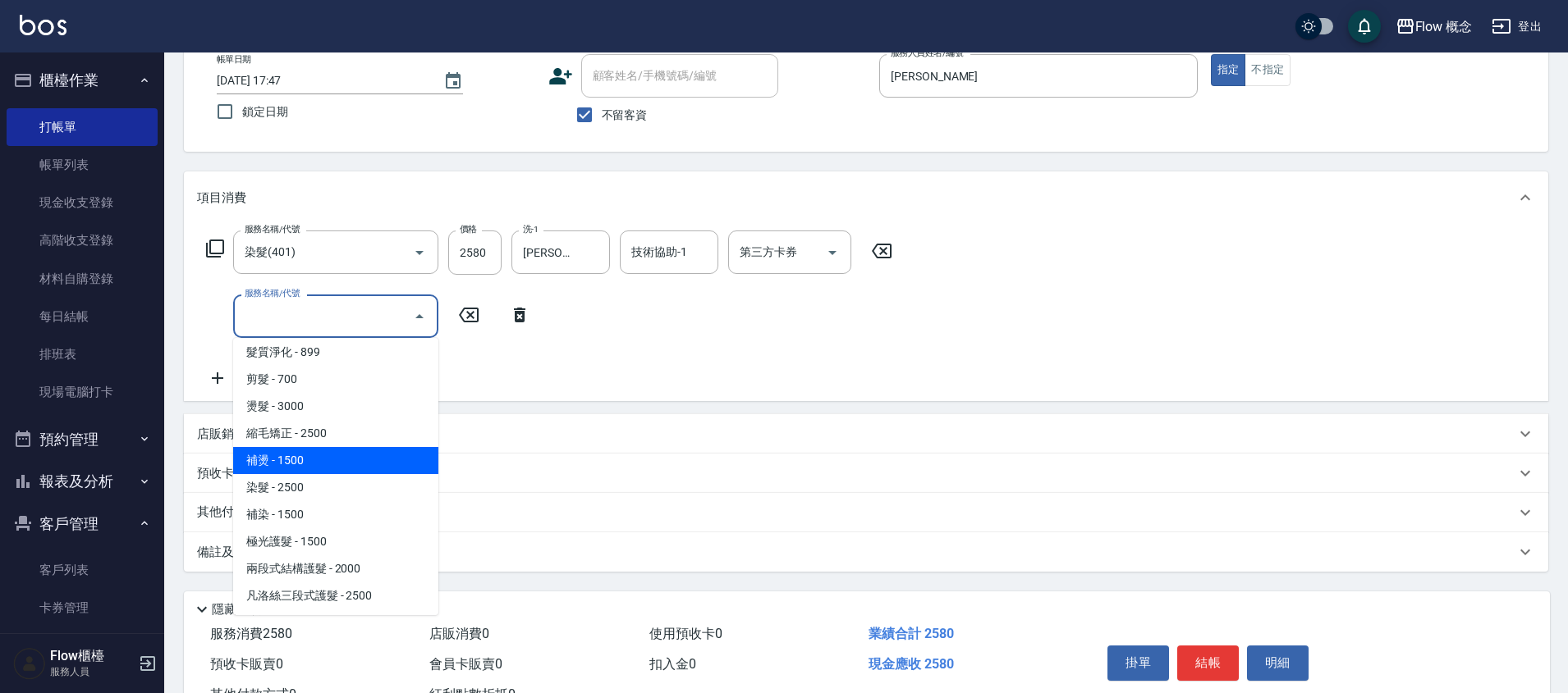
scroll to position [34, 0]
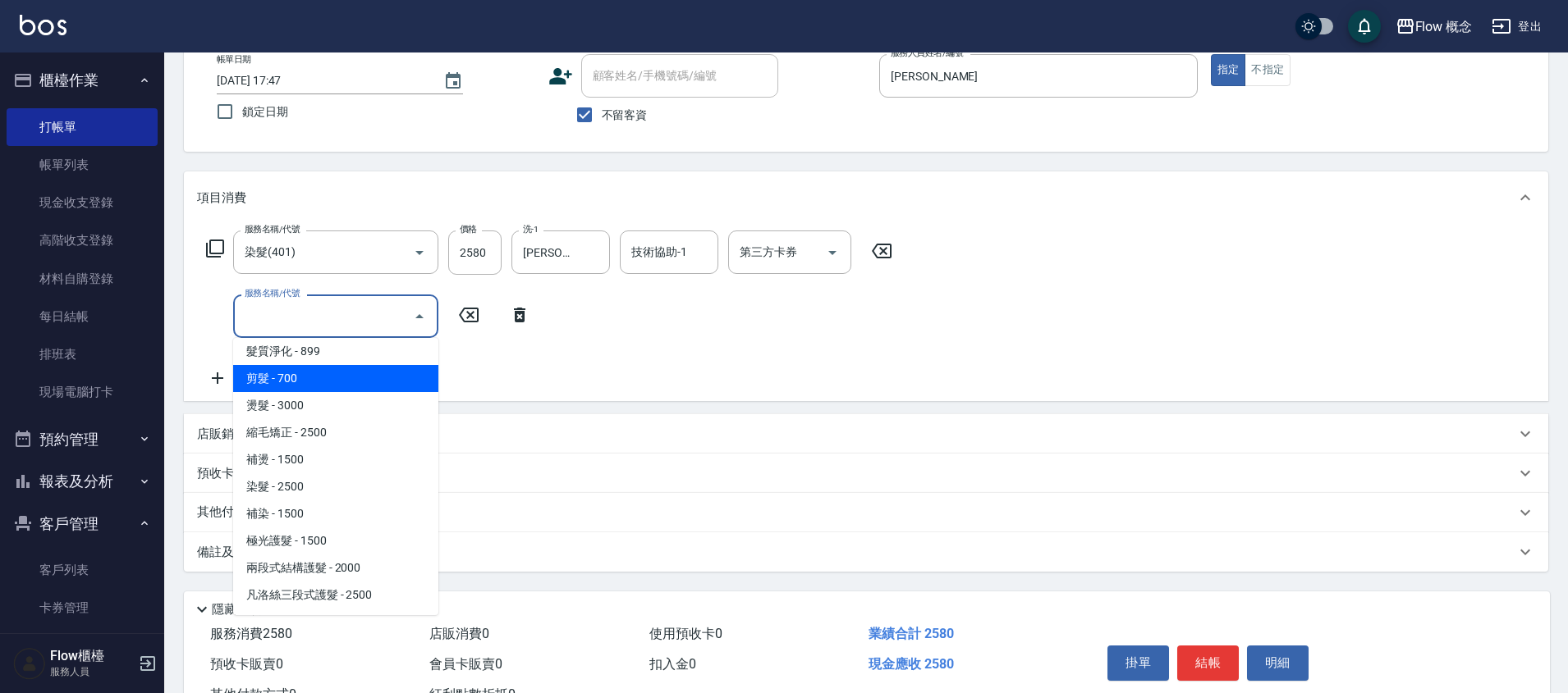
click at [309, 381] on span "剪髮 - 700" at bounding box center [335, 378] width 205 height 27
type input "剪髮(201)"
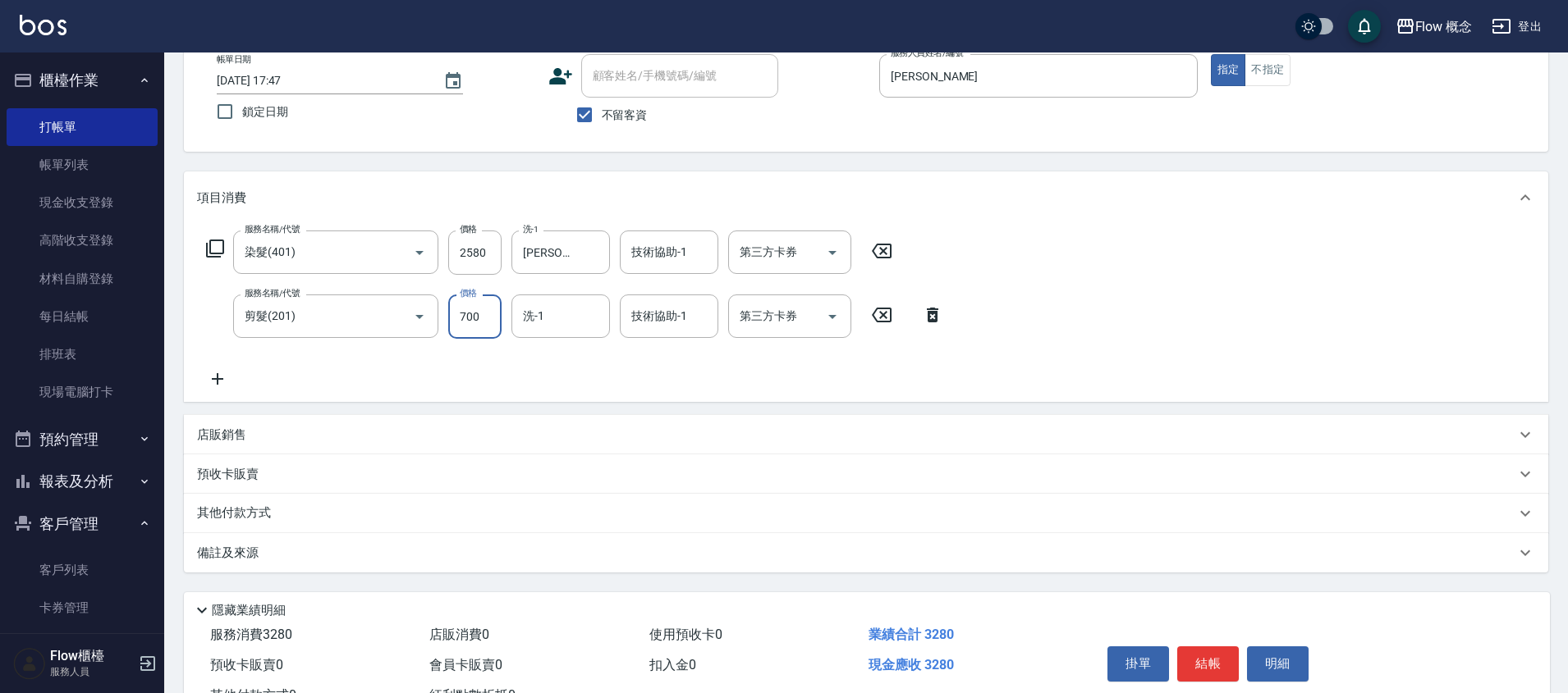
click at [488, 330] on input "700" at bounding box center [475, 316] width 53 height 44
type input "980"
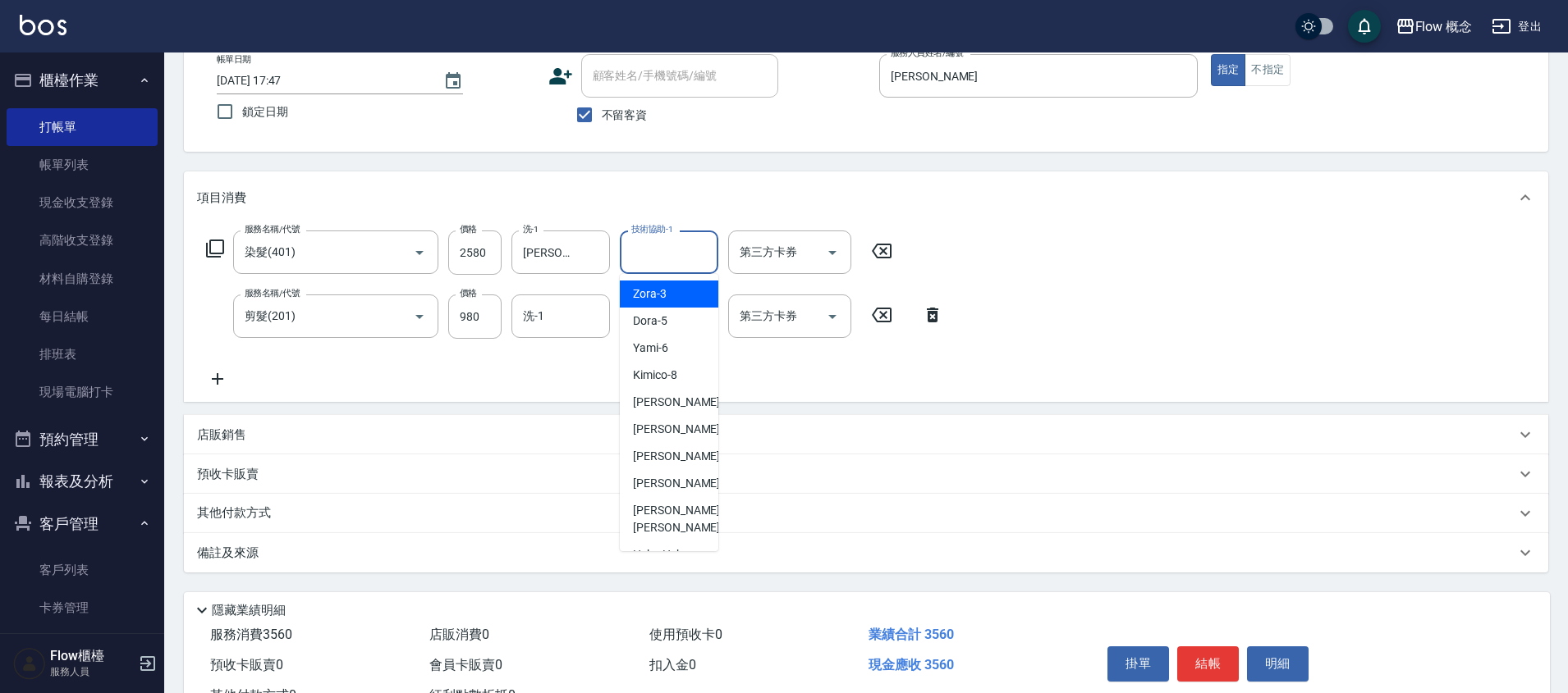
click at [662, 264] on input "技術協助-1" at bounding box center [669, 252] width 84 height 28
click at [651, 424] on span "恬恬 -11" at bounding box center [684, 429] width 103 height 17
type input "恬恬-11"
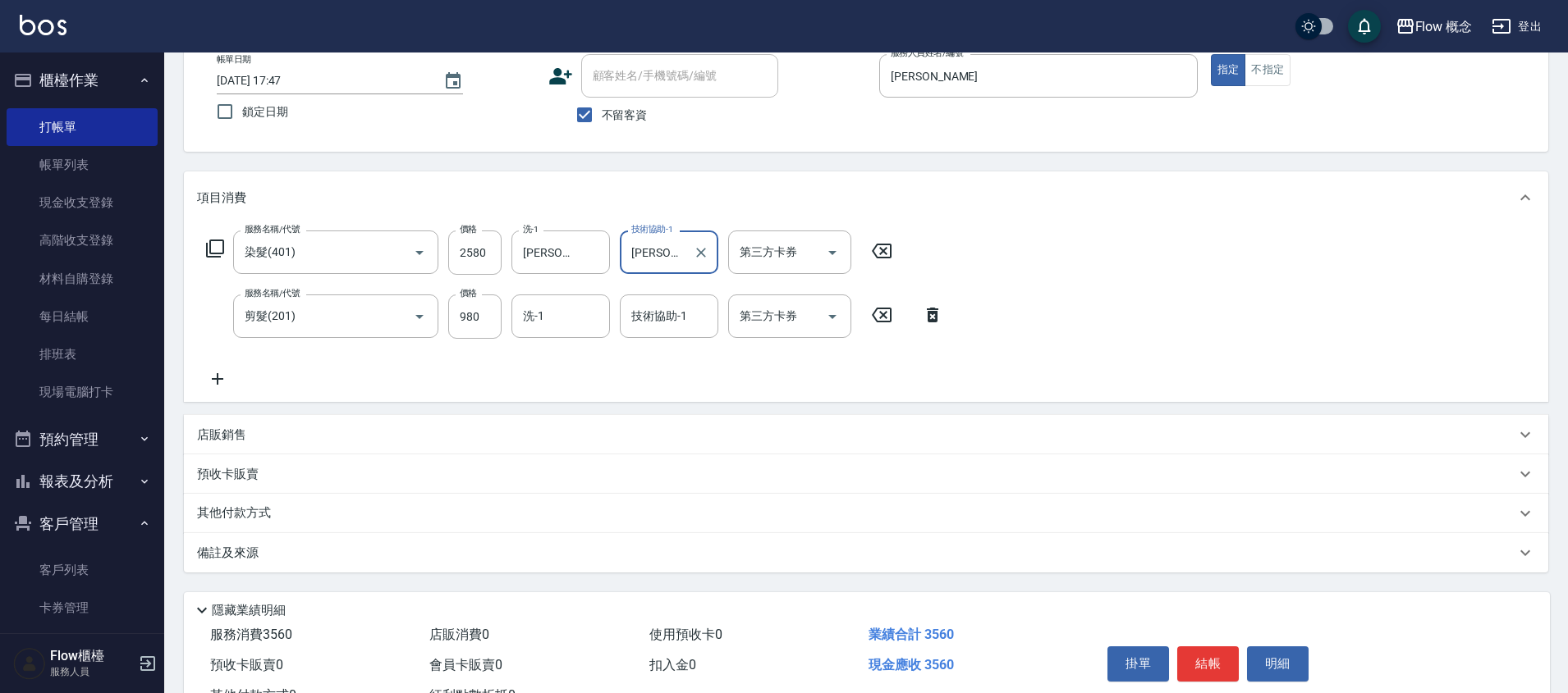
click at [217, 381] on icon at bounding box center [217, 379] width 11 height 11
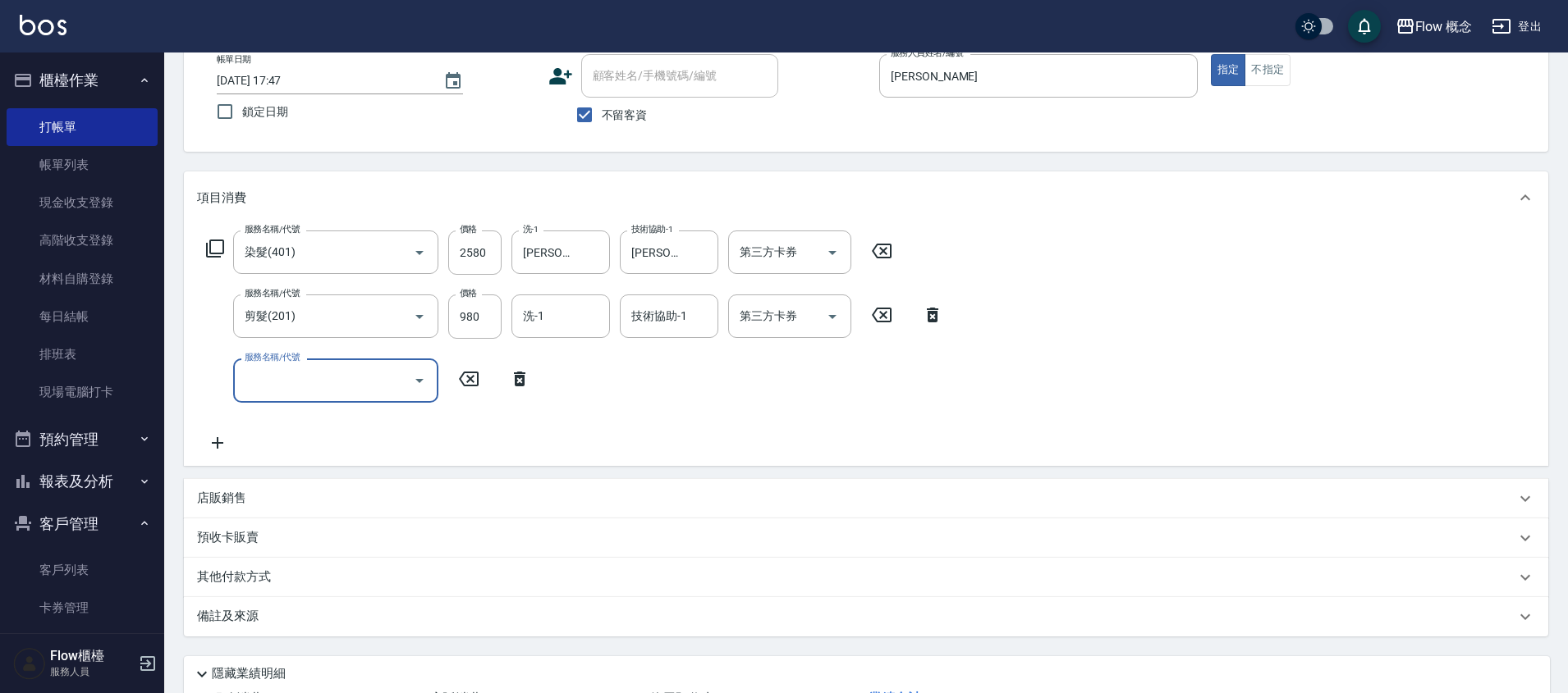
click at [326, 380] on input "服務名稱/代號" at bounding box center [324, 380] width 166 height 28
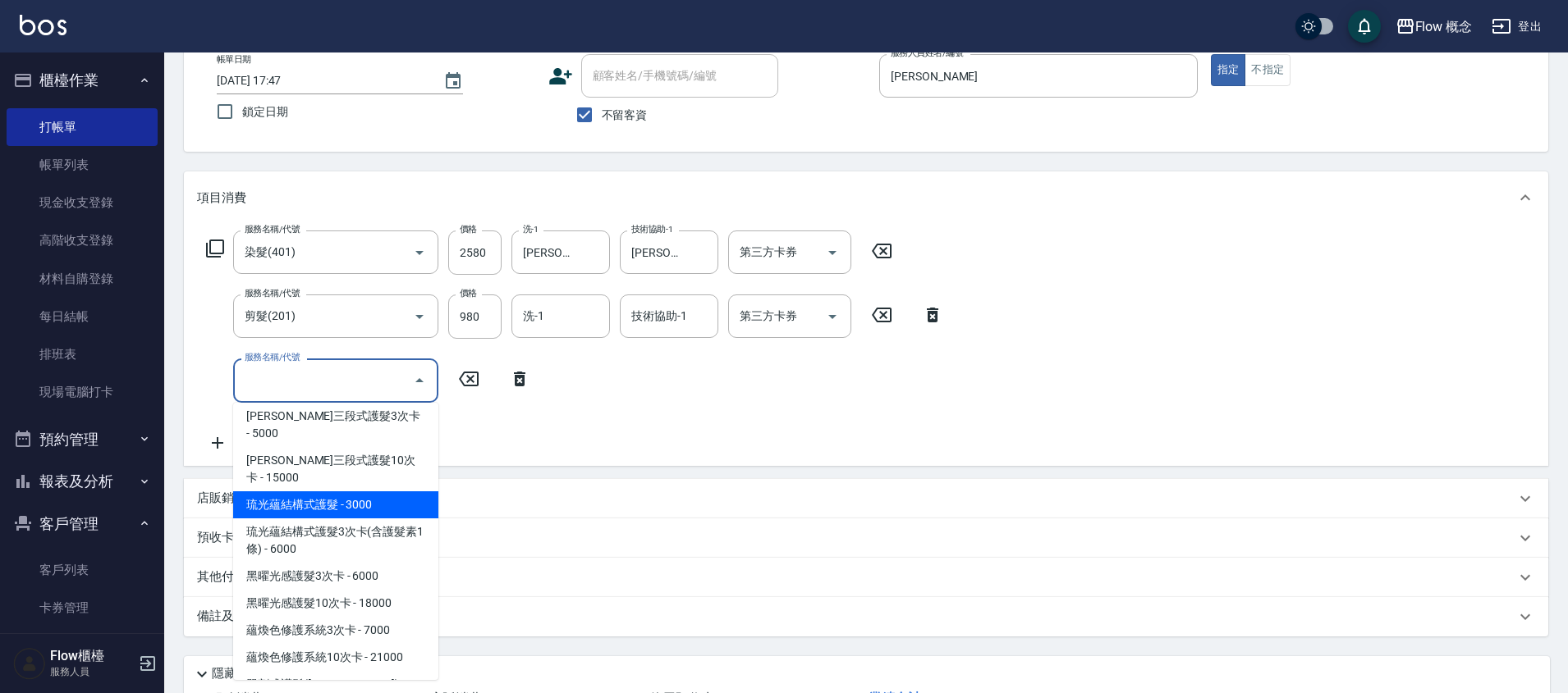
scroll to position [493, 0]
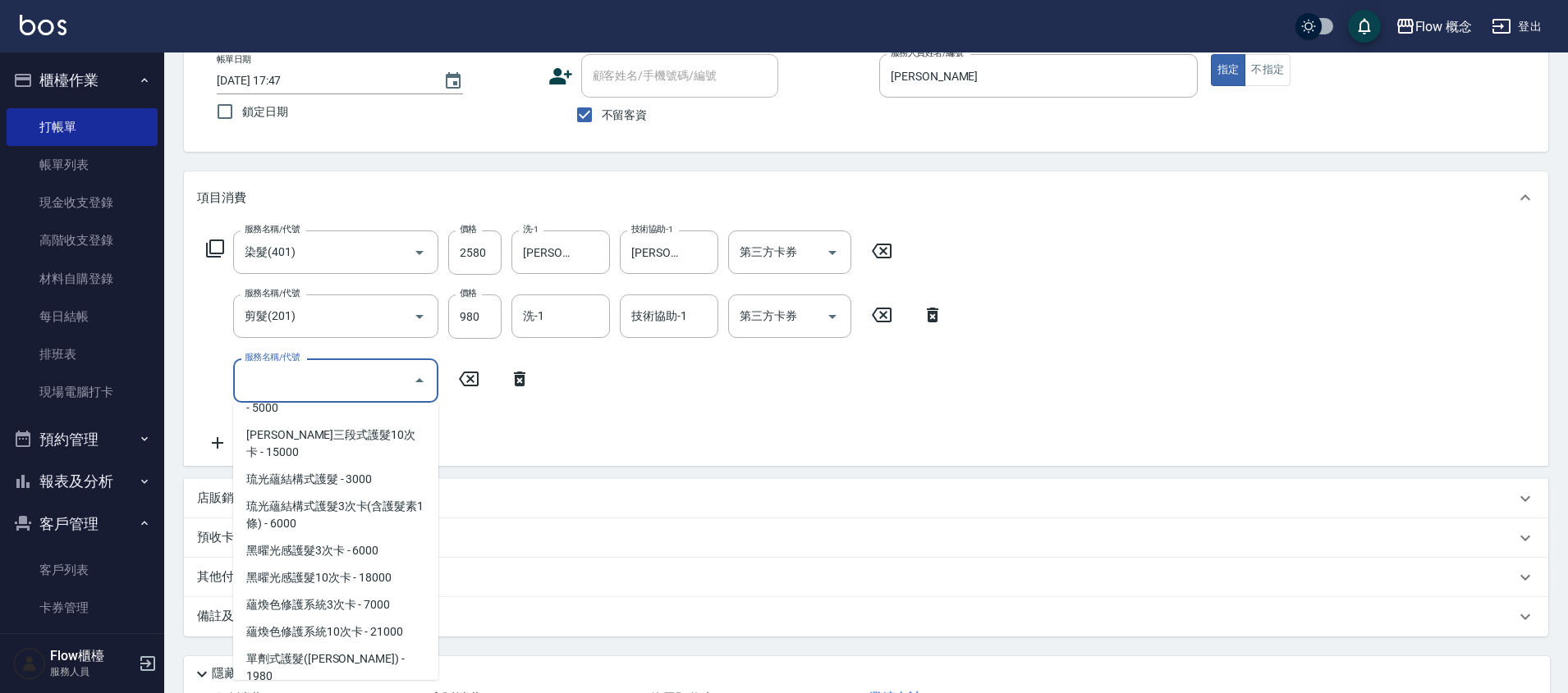
type input "京喚羽（Irene）(521)"
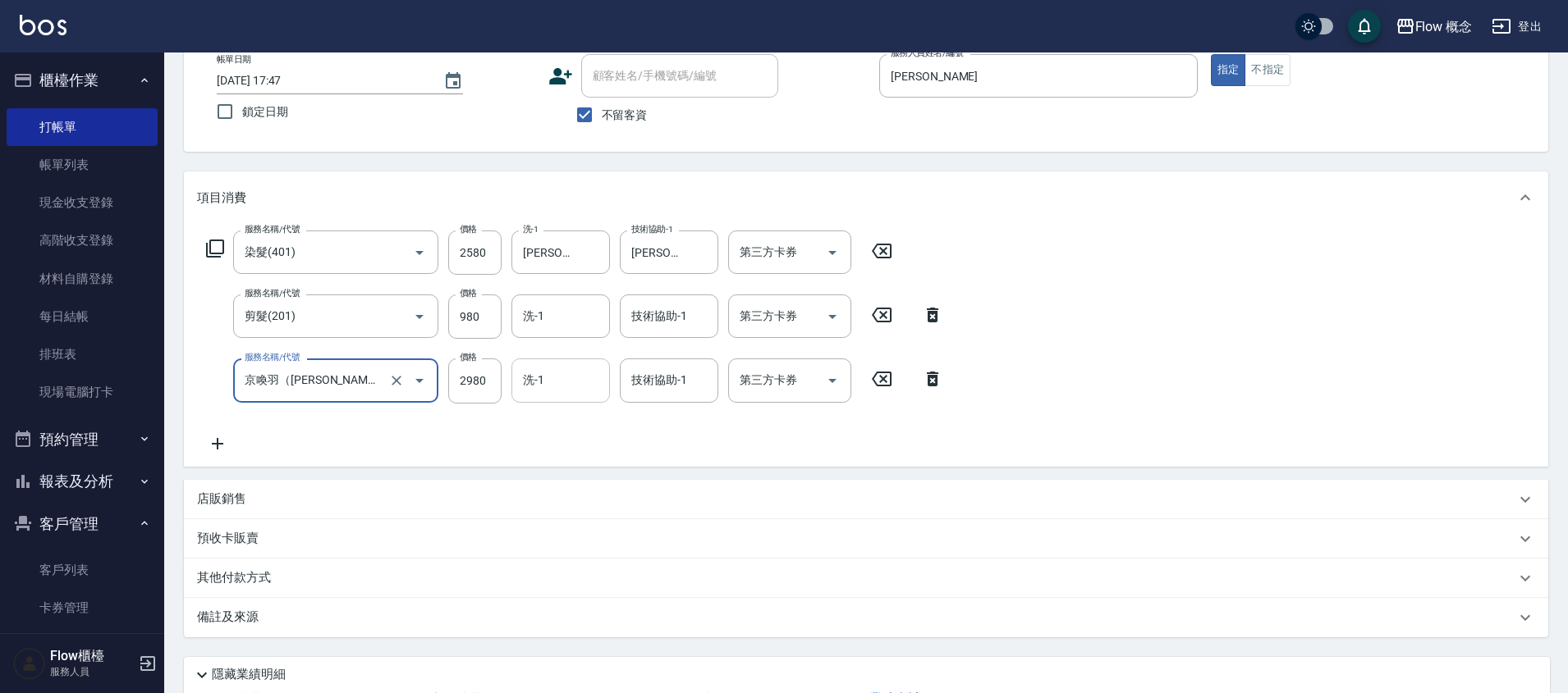
click at [548, 375] on input "洗-1" at bounding box center [560, 380] width 84 height 28
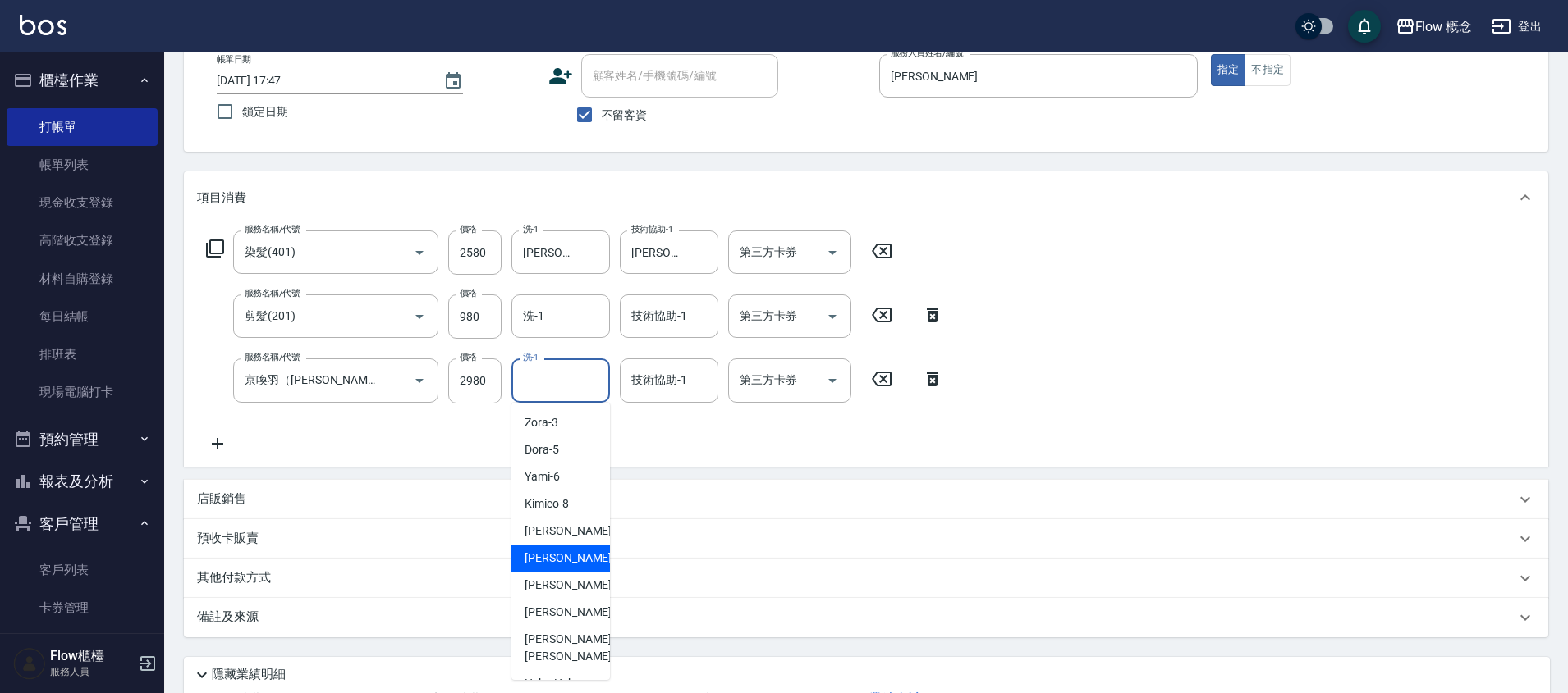
click at [566, 556] on div "恬恬 -11" at bounding box center [560, 558] width 98 height 27
type input "恬恬-11"
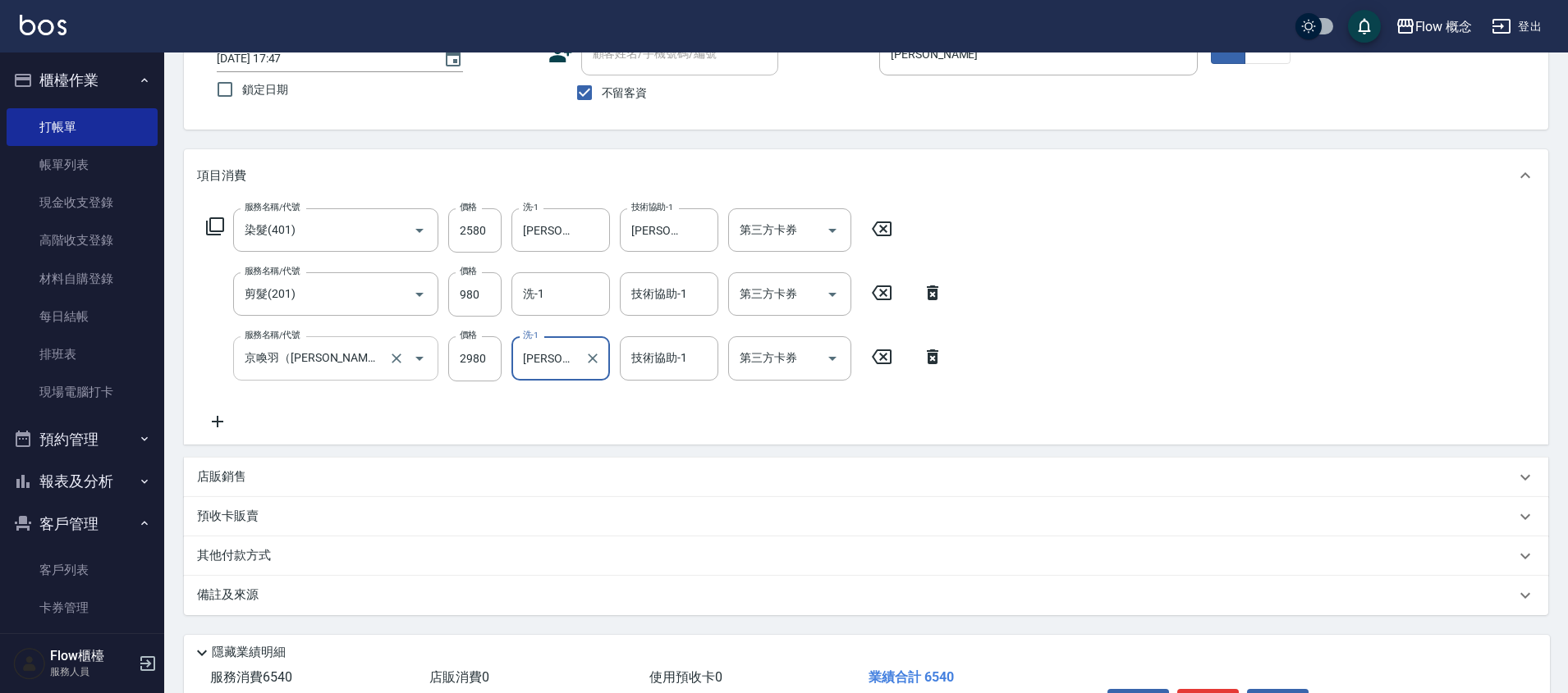
scroll to position [131, 0]
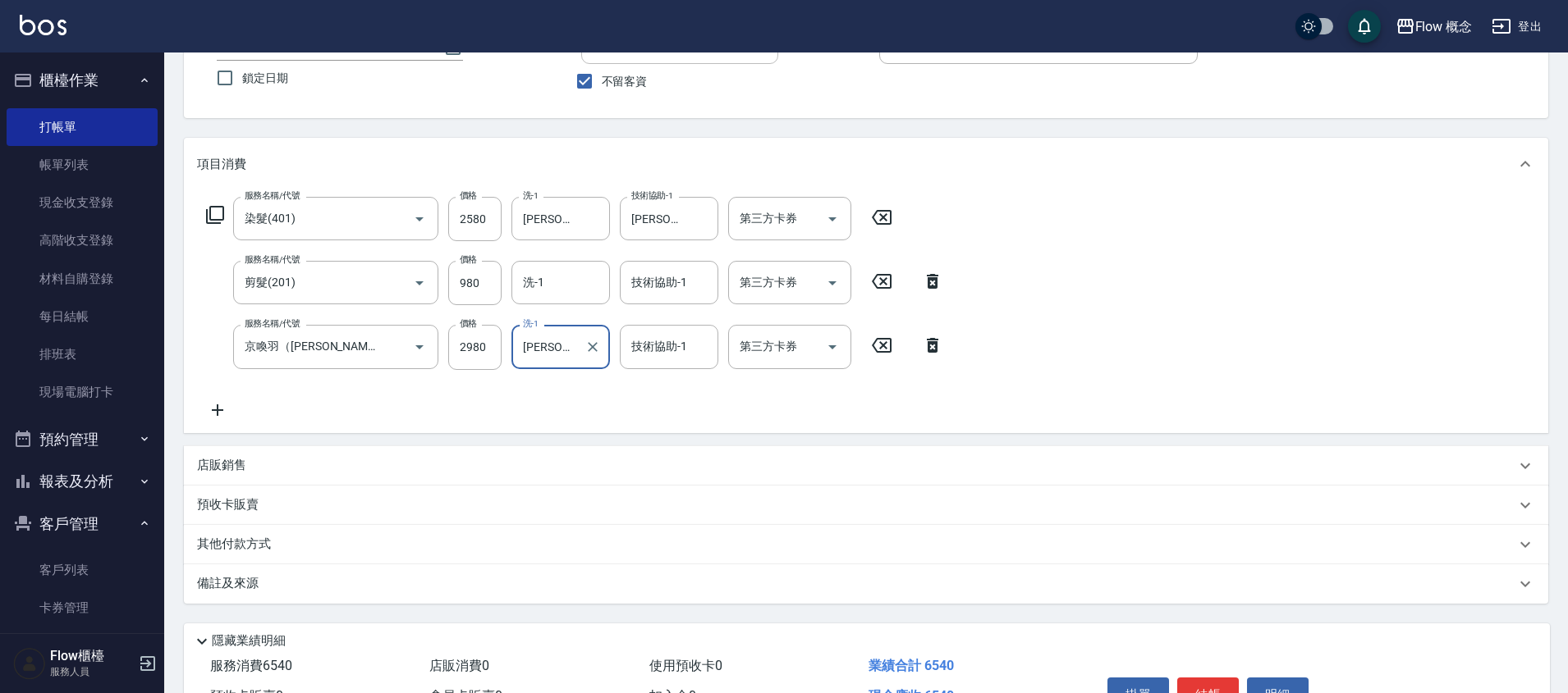
click at [227, 402] on icon at bounding box center [217, 410] width 41 height 19
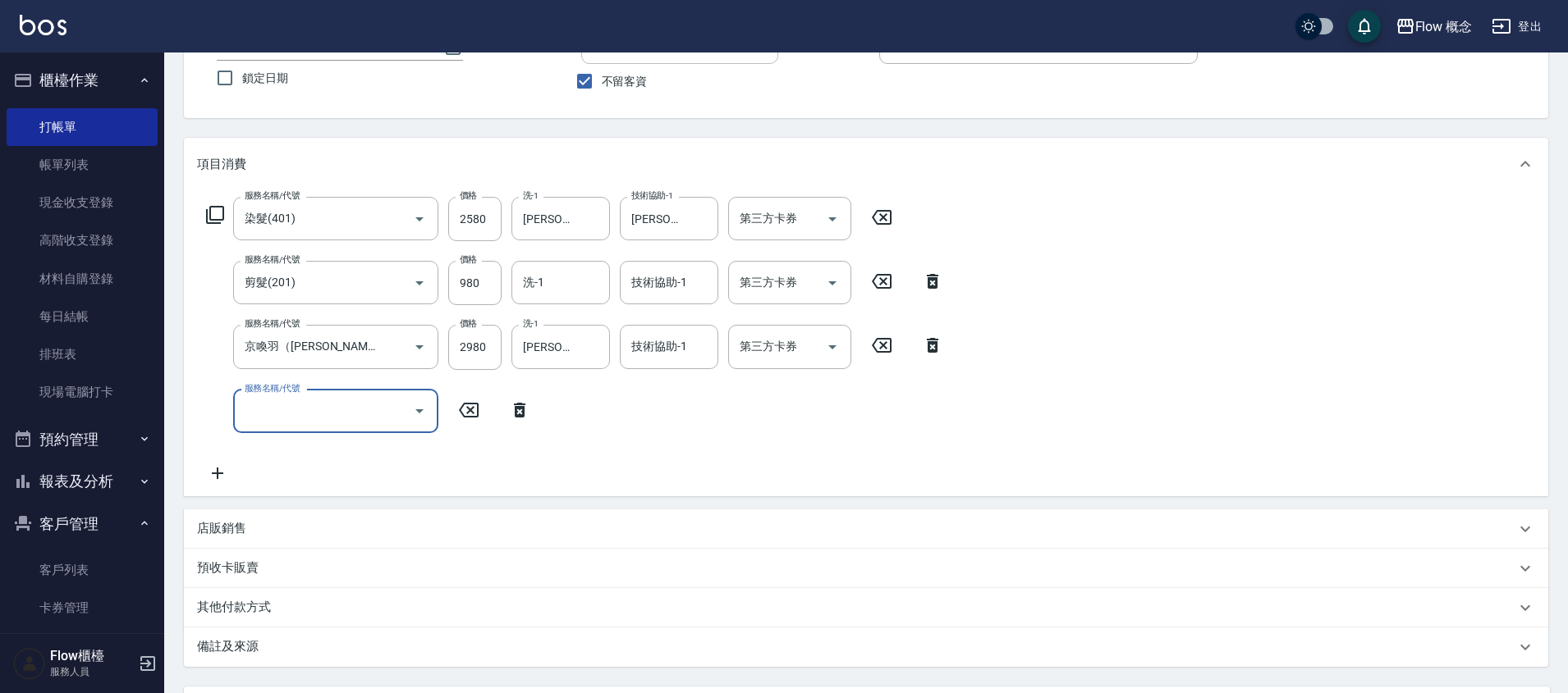
click at [252, 410] on input "服務名稱/代號" at bounding box center [324, 411] width 166 height 28
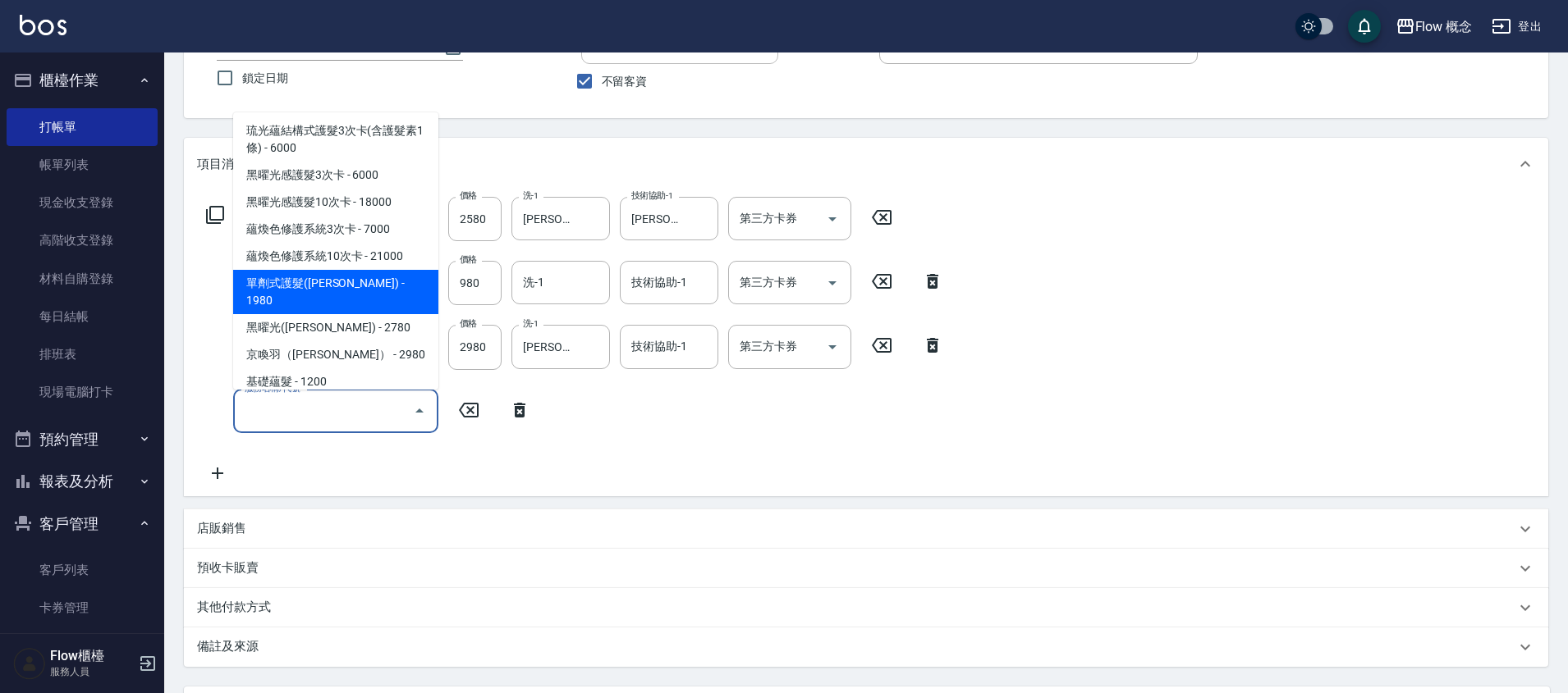
scroll to position [735, 0]
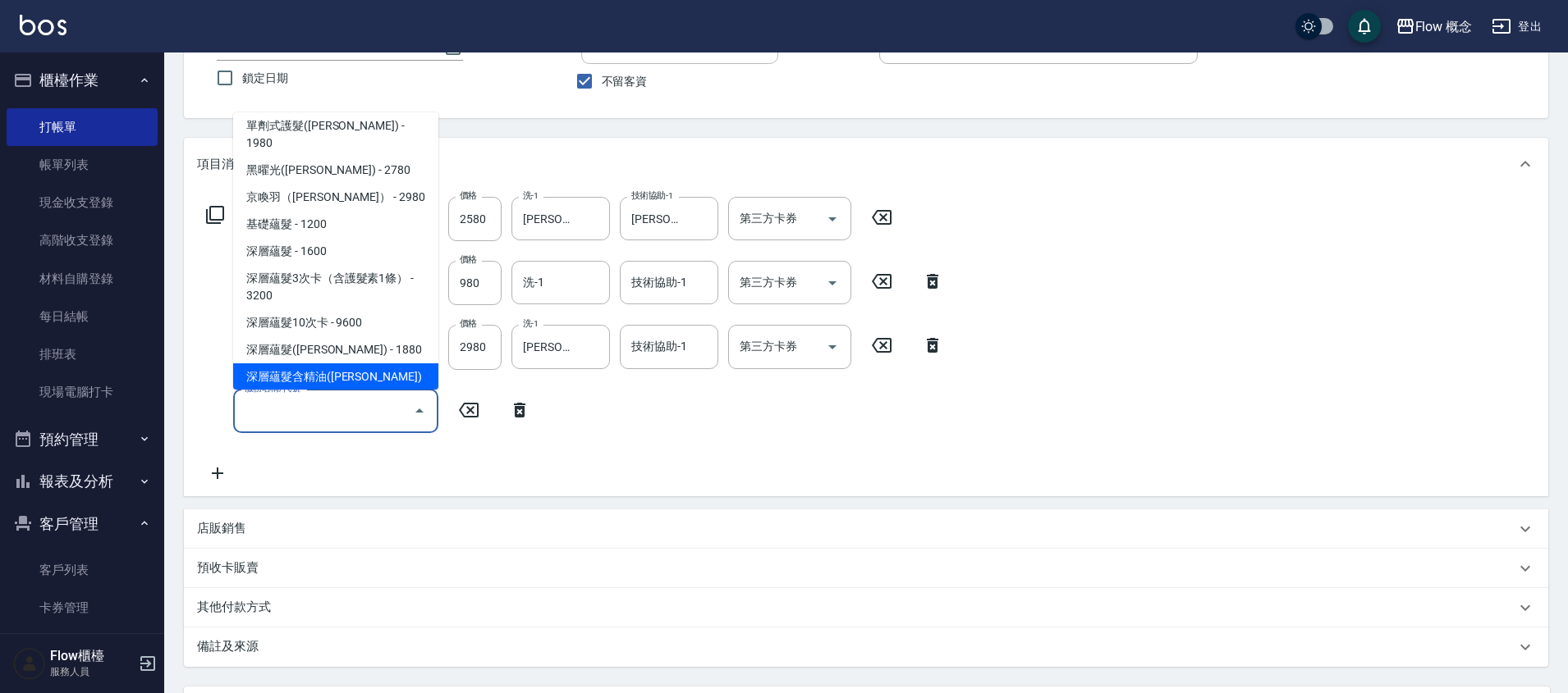
click at [366, 363] on span "深層蘊髮含精油([PERSON_NAME]) - 2560" at bounding box center [335, 385] width 205 height 44
type input "深層蘊髮含精油(Irene)(606)"
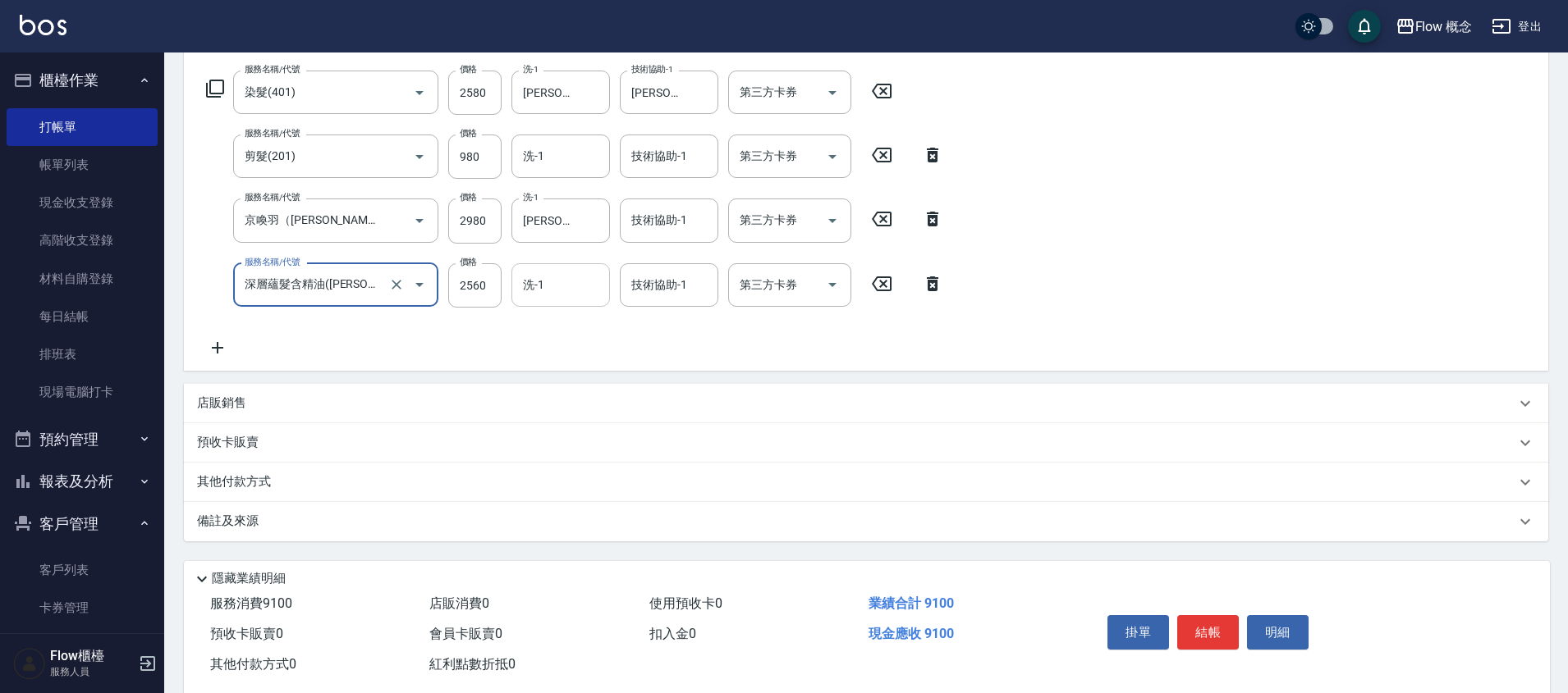
scroll to position [255, 0]
click at [571, 293] on input "洗-1" at bounding box center [560, 288] width 84 height 28
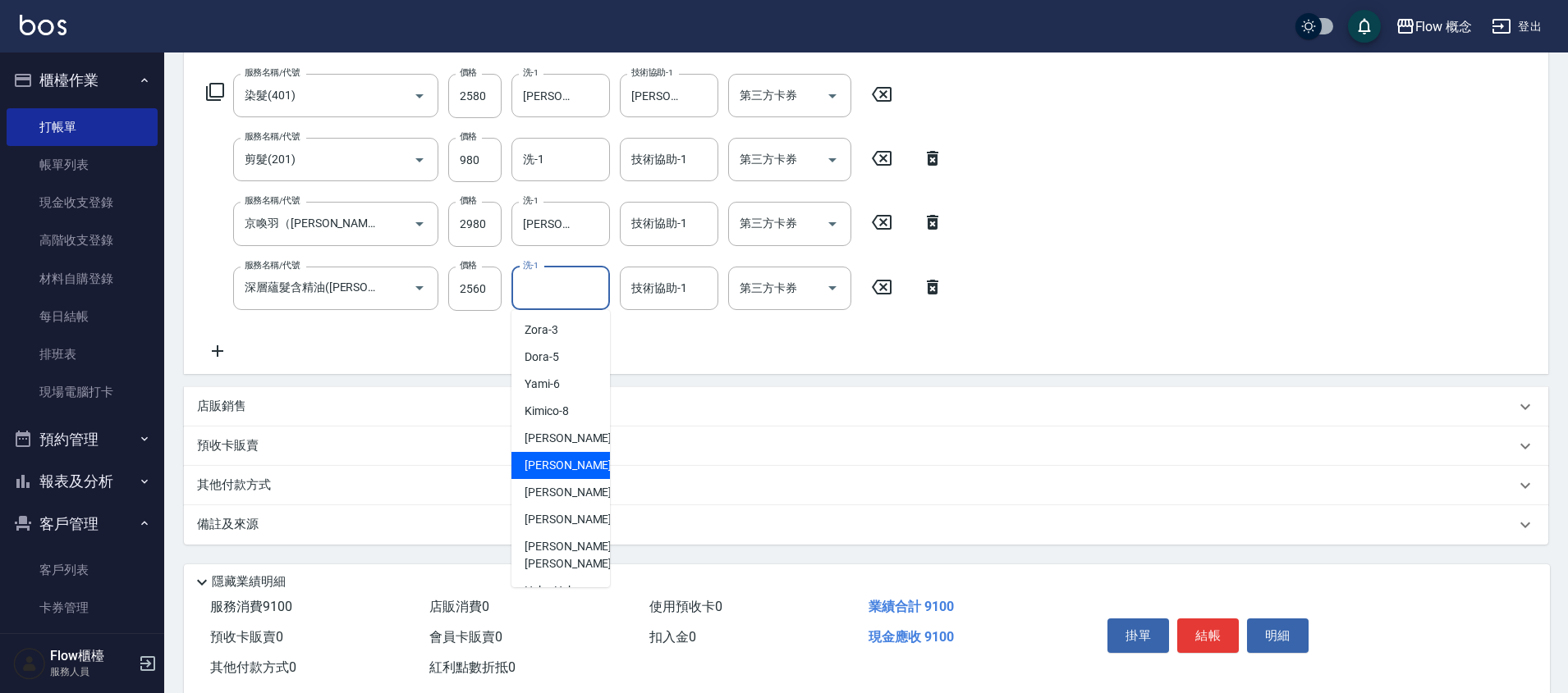
click at [565, 462] on div "恬恬 -11" at bounding box center [560, 465] width 98 height 27
type input "恬恬-11"
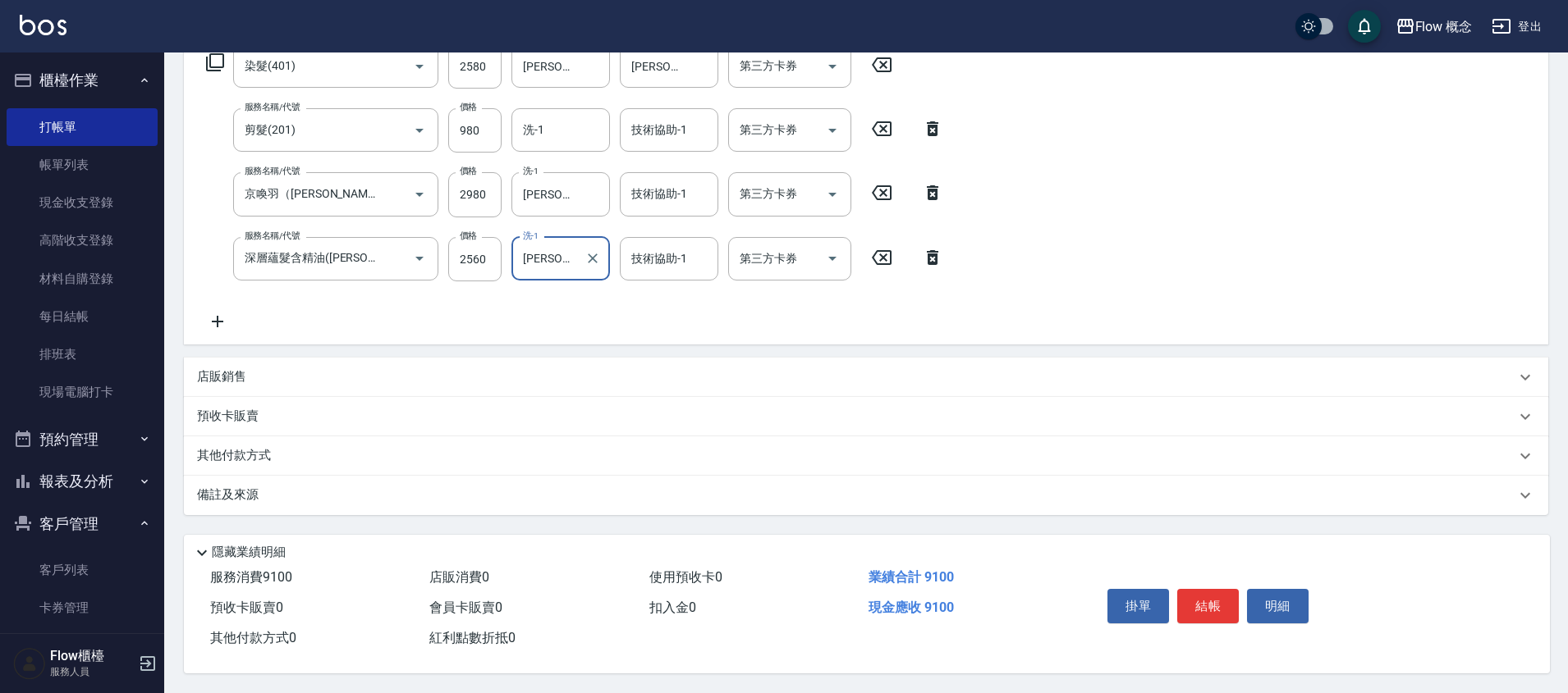
scroll to position [291, 0]
click at [243, 437] on div "其他付款方式" at bounding box center [865, 456] width 1364 height 40
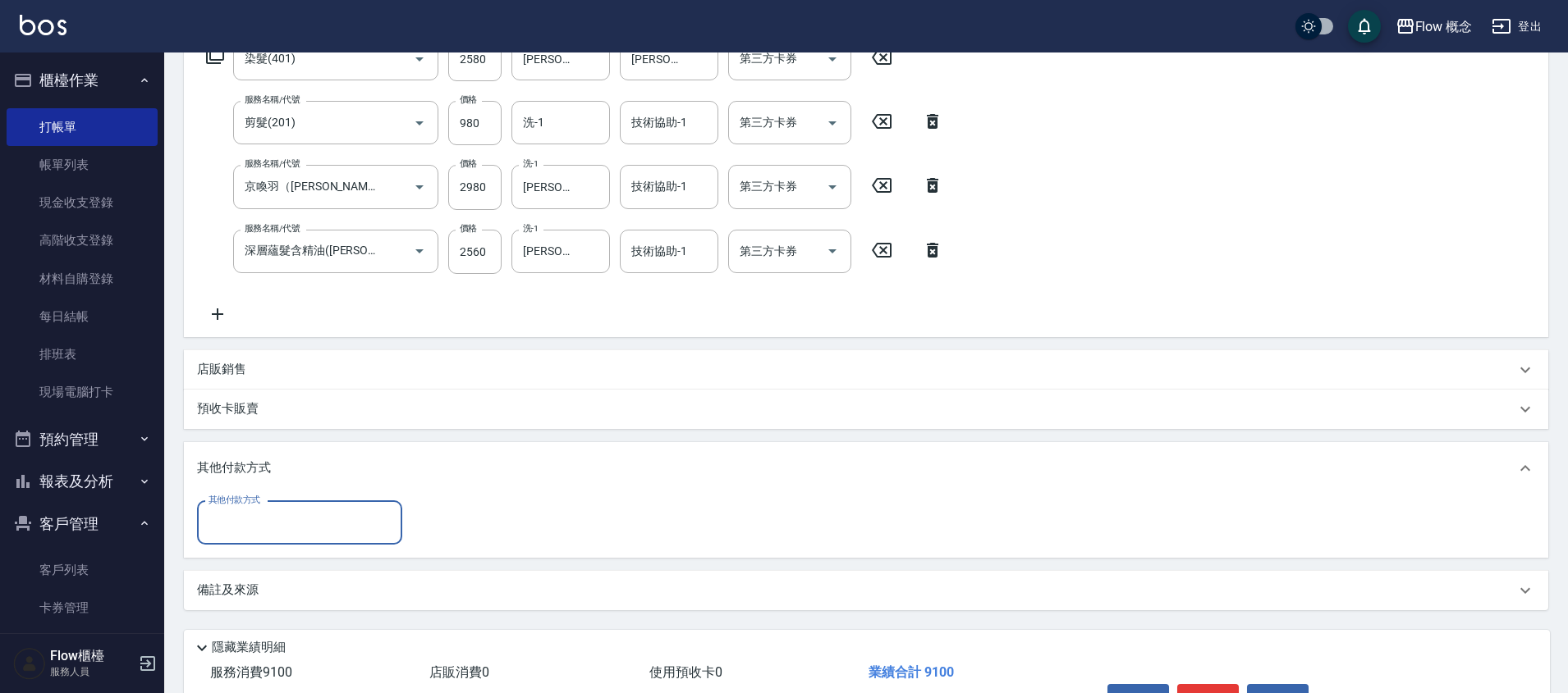
scroll to position [0, 0]
click at [264, 516] on input "其他付款方式" at bounding box center [299, 522] width 190 height 28
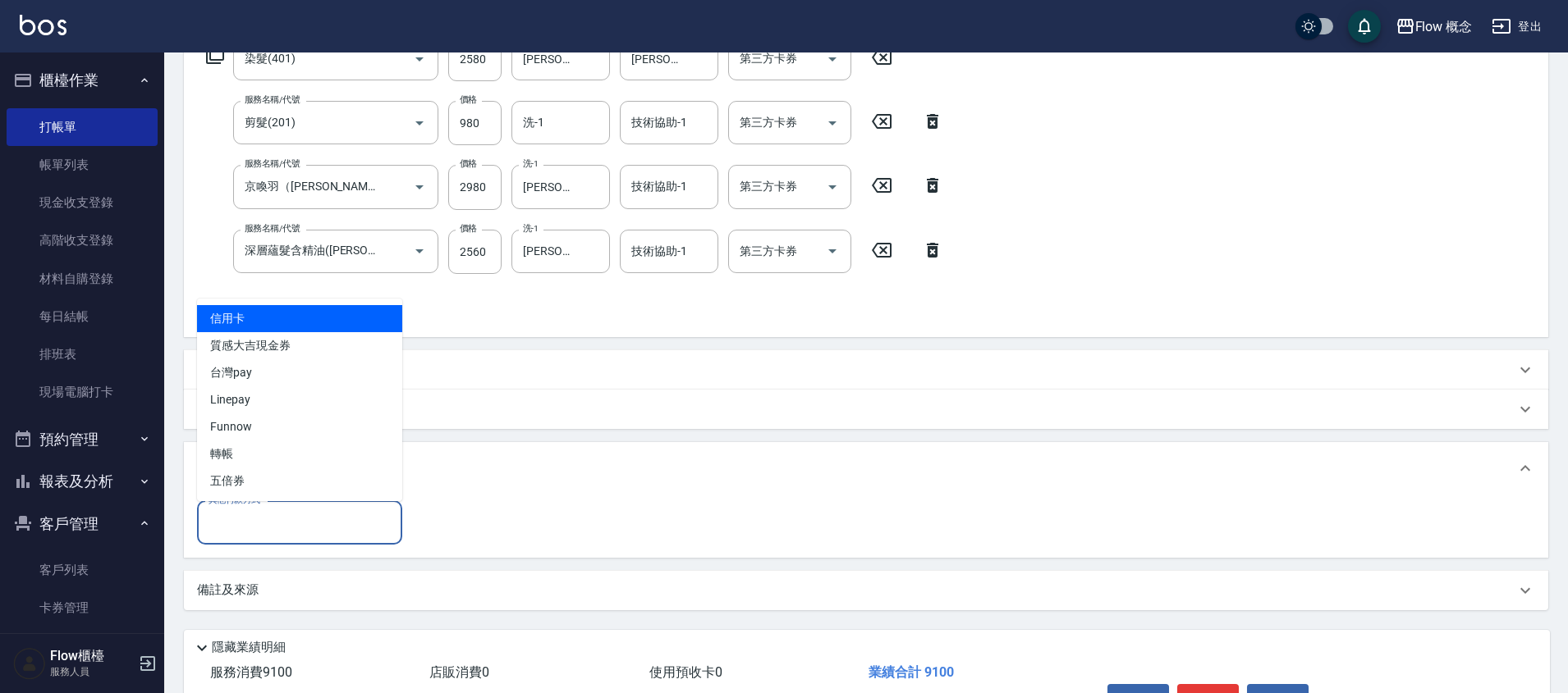
click at [272, 322] on span "信用卡" at bounding box center [299, 318] width 205 height 27
type input "信用卡"
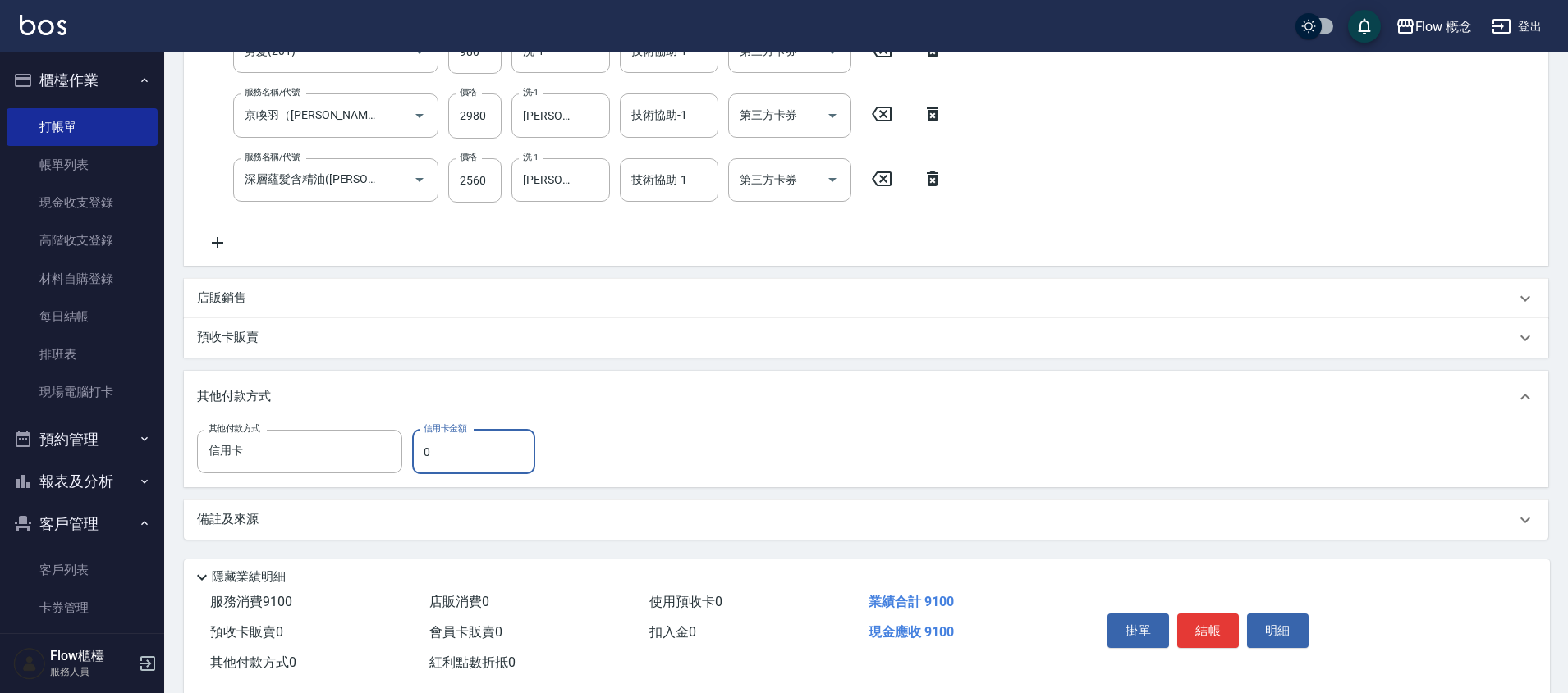
scroll to position [364, 0]
click at [462, 457] on input "0" at bounding box center [474, 450] width 123 height 44
type input "9000"
click at [1200, 617] on button "結帳" at bounding box center [1207, 629] width 62 height 34
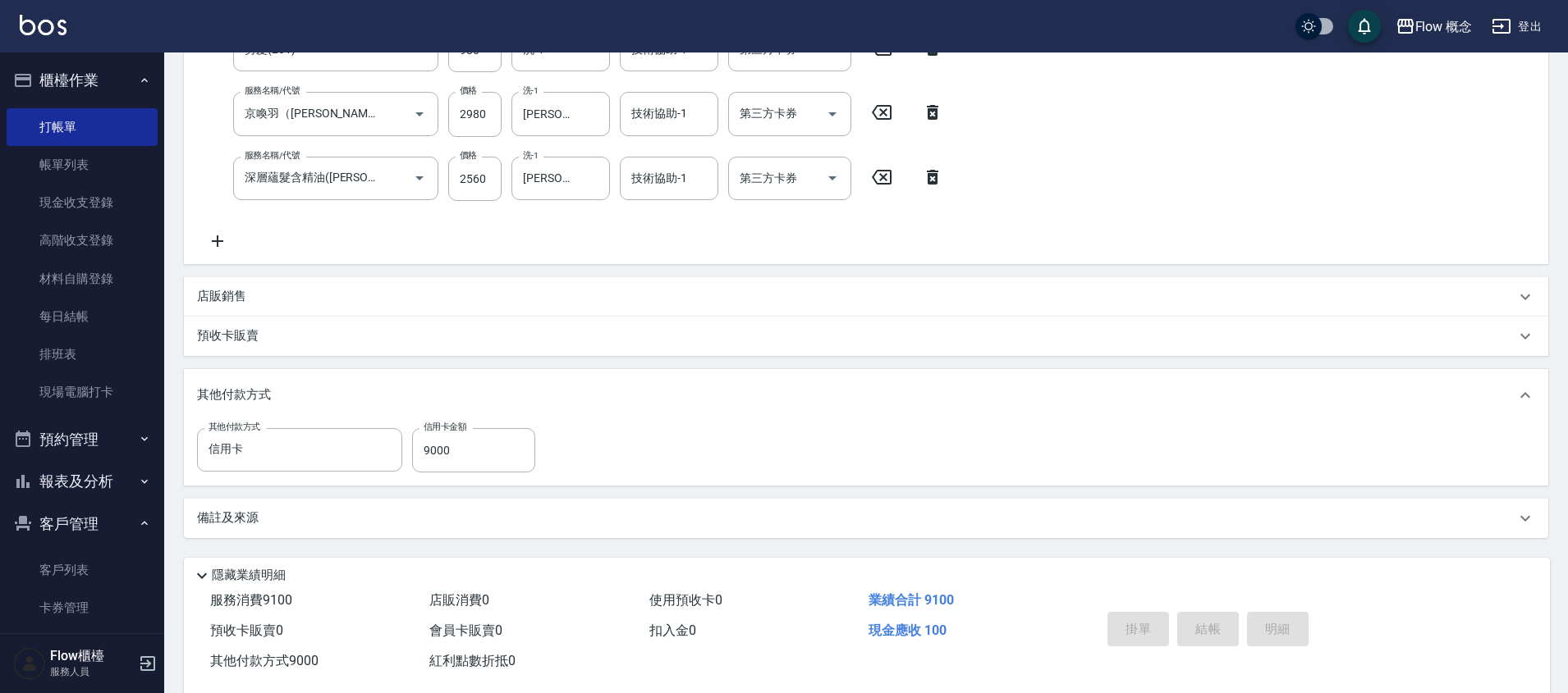
type input "2025/08/23 17:48"
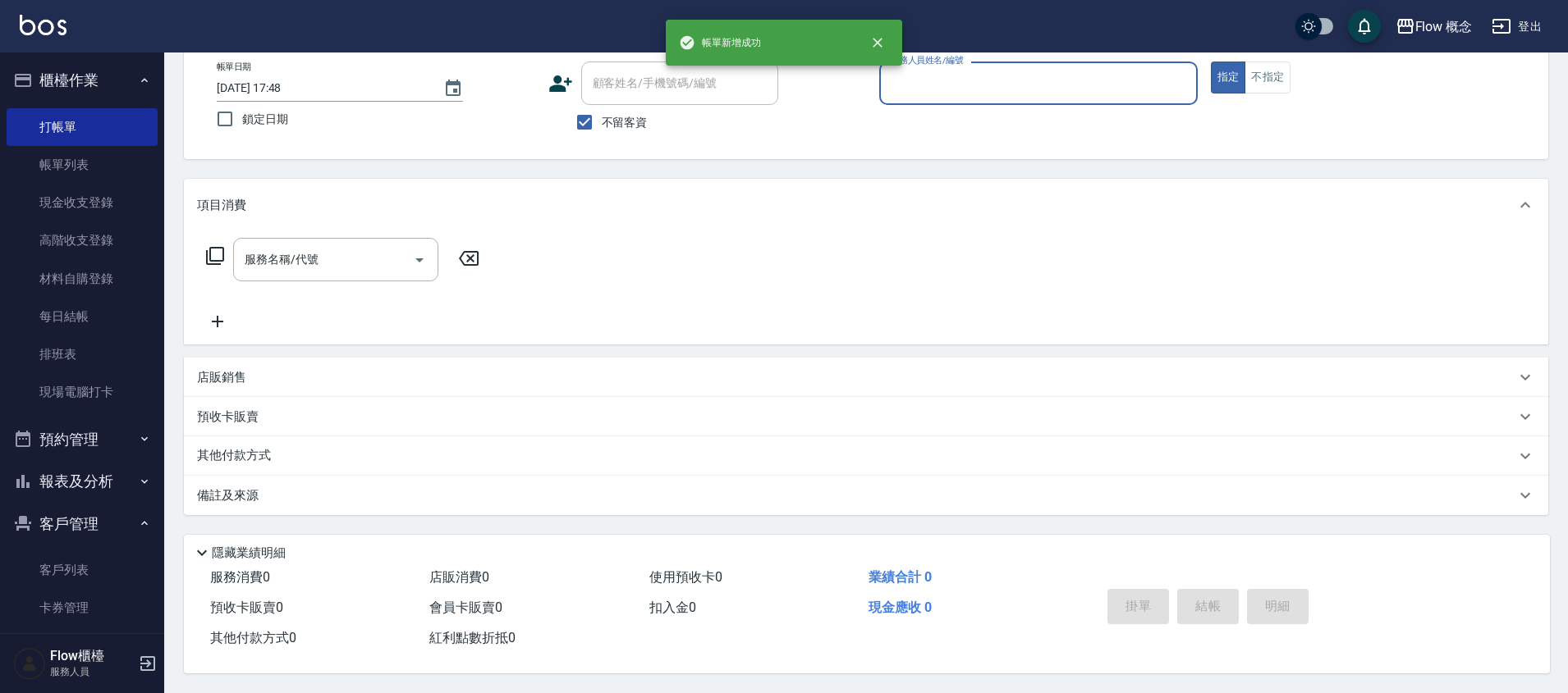
scroll to position [0, 0]
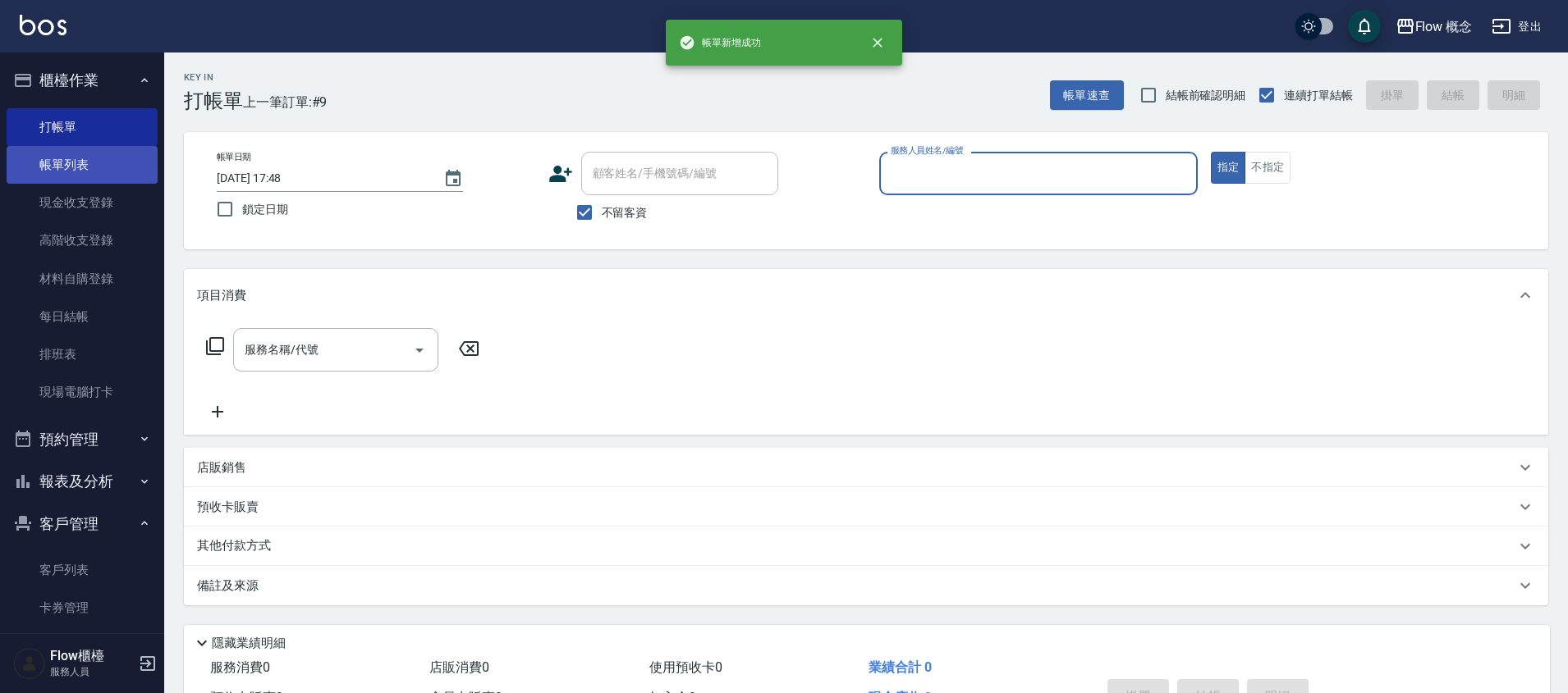
click at [96, 170] on link "帳單列表" at bounding box center [82, 165] width 151 height 38
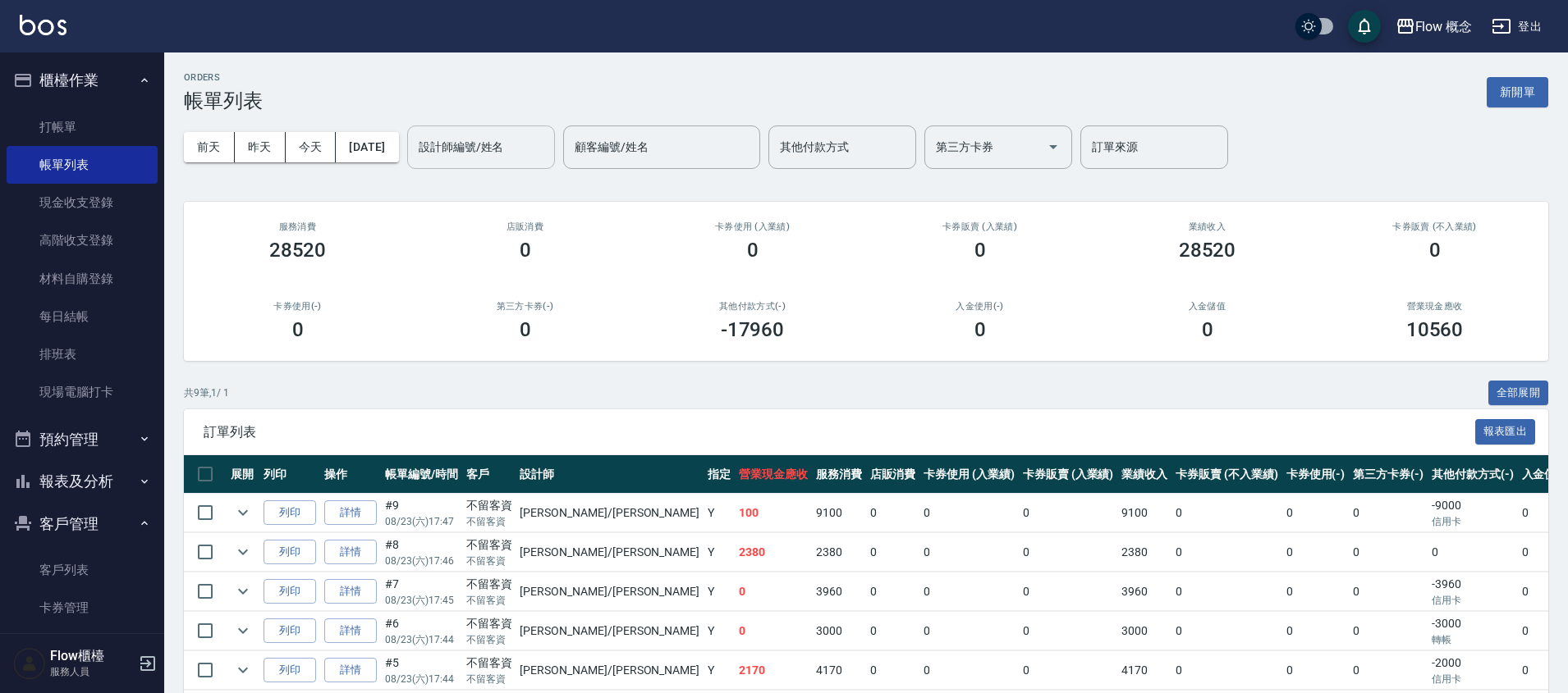
click at [493, 139] on input "設計師編號/姓名" at bounding box center [481, 147] width 133 height 28
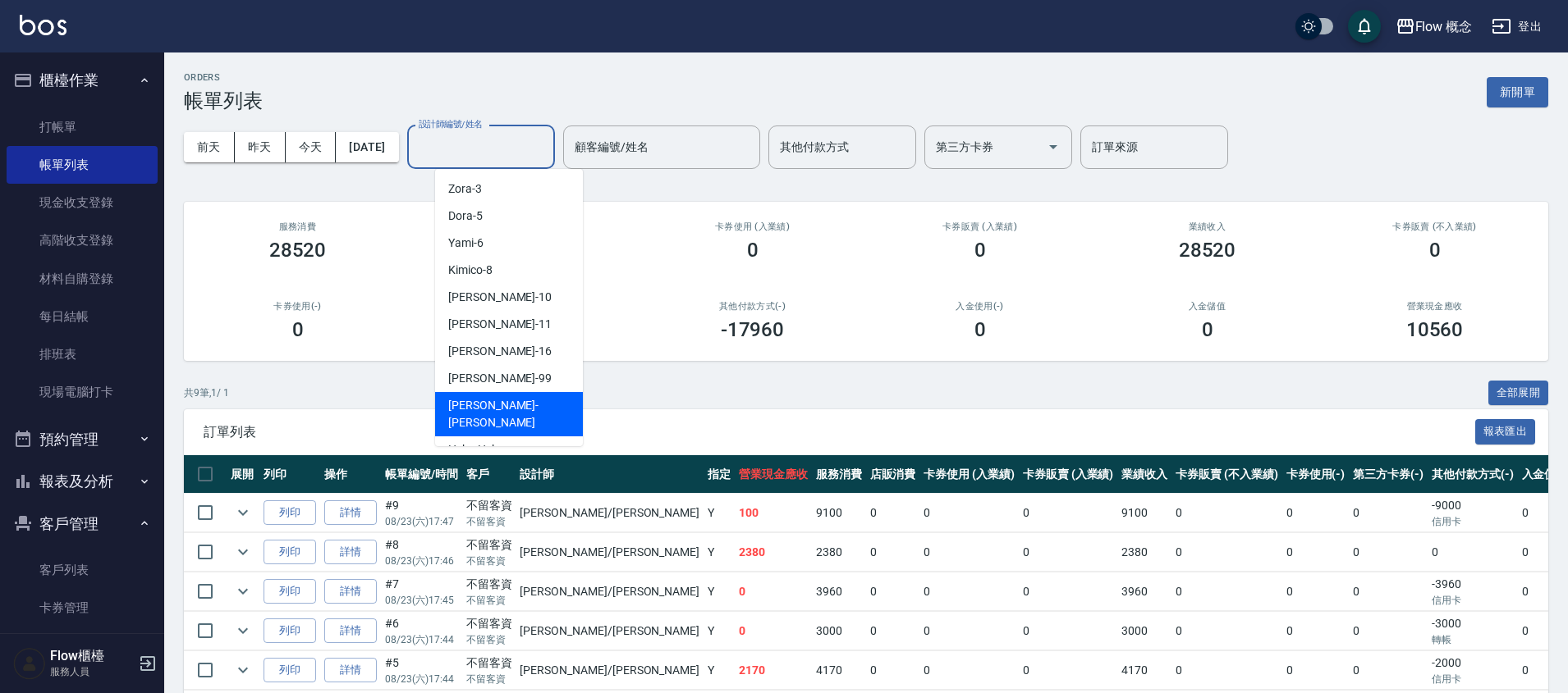
click at [477, 401] on span "Irene -Irene" at bounding box center [509, 414] width 121 height 34
type input "Irene-Irene"
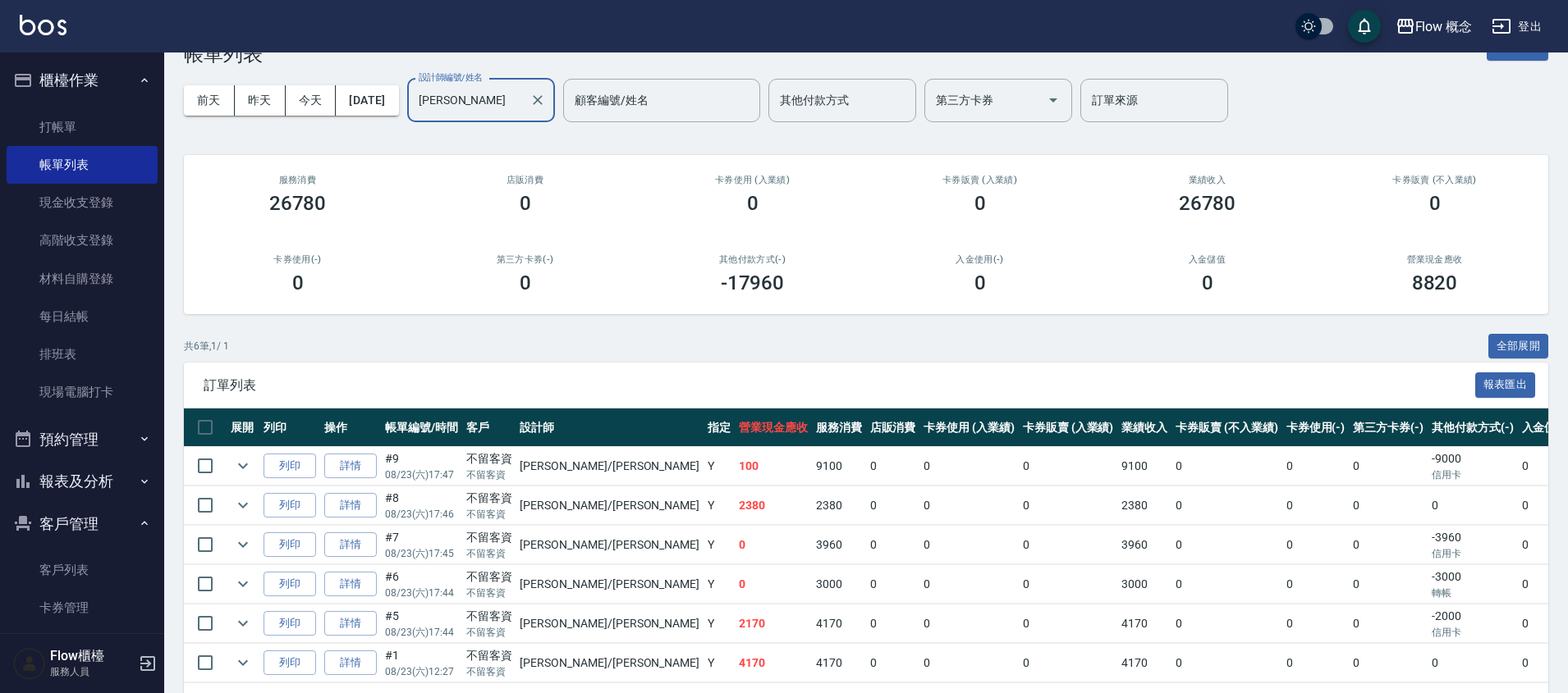
scroll to position [113, 0]
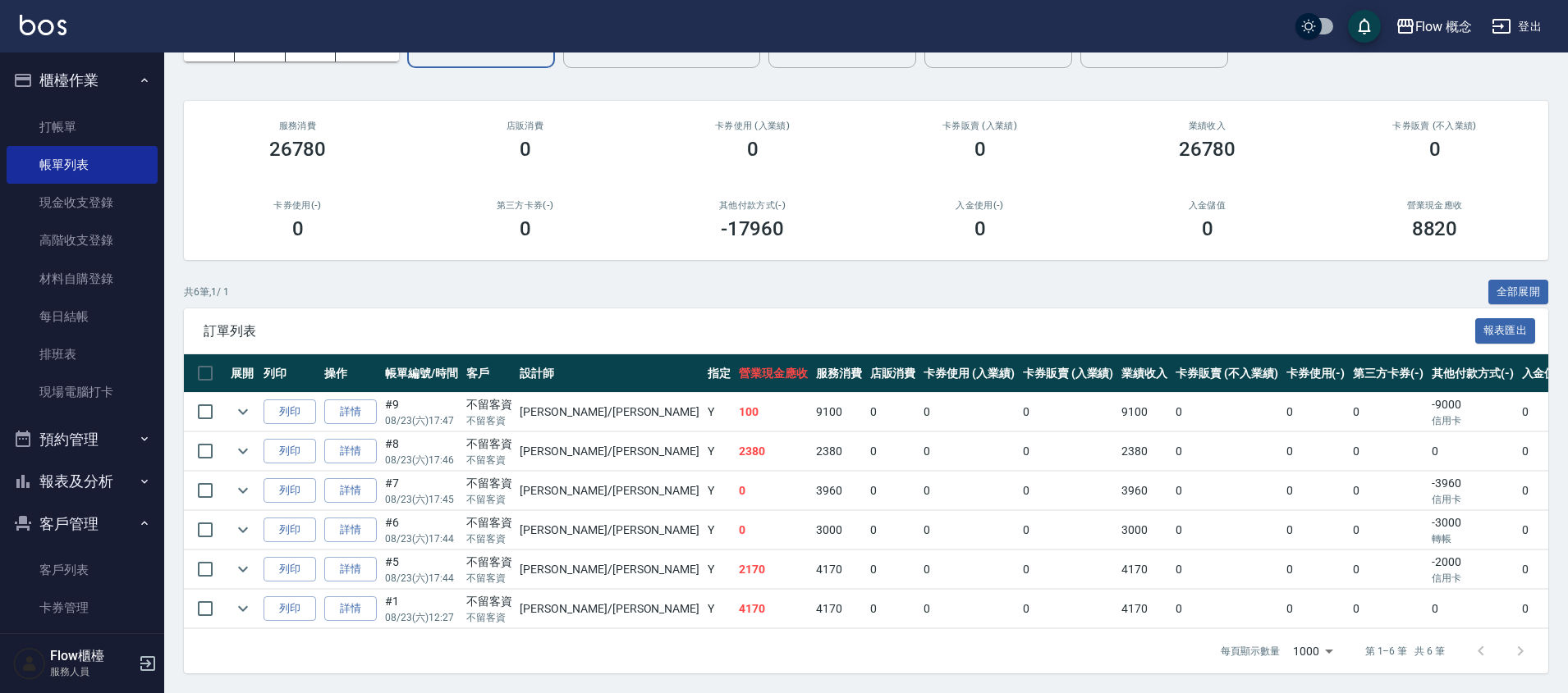
click at [42, 468] on button "報表及分析" at bounding box center [82, 482] width 151 height 42
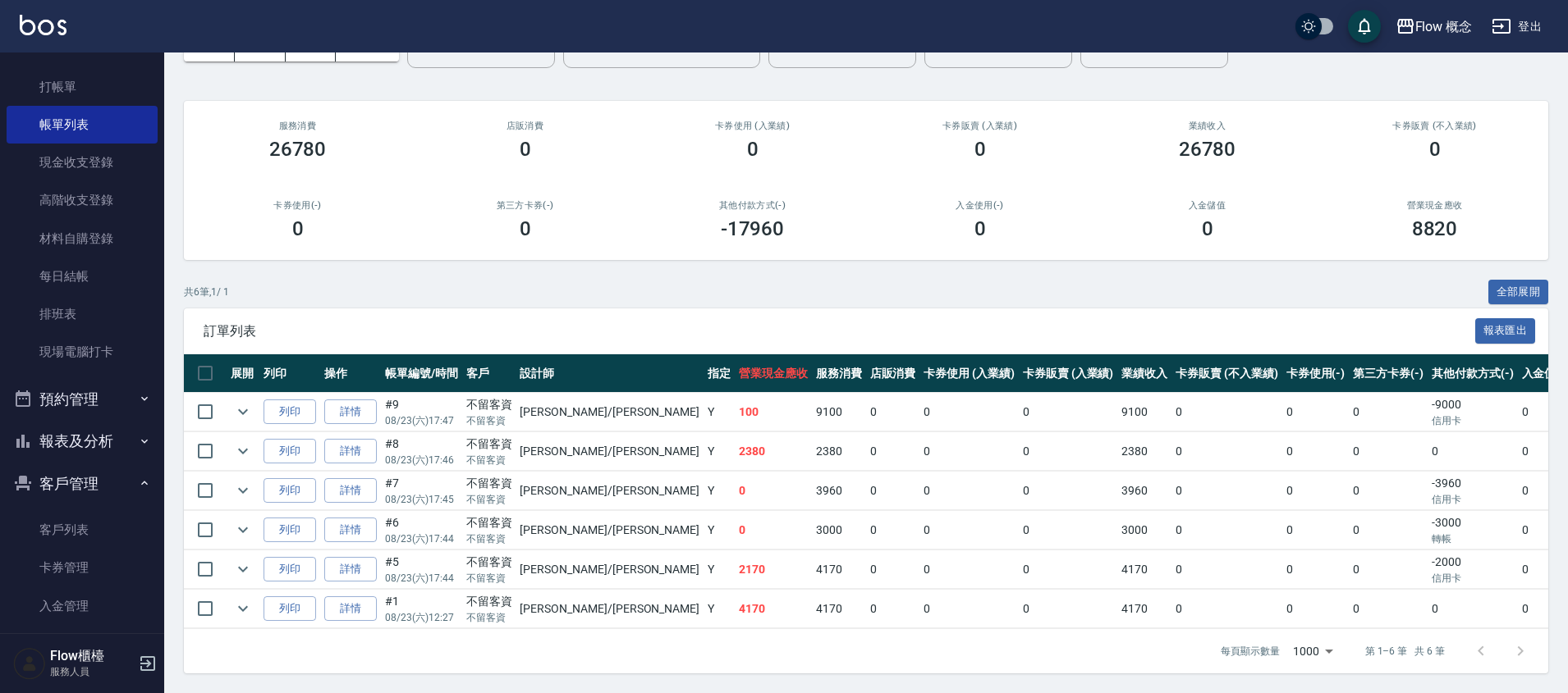
scroll to position [100, 0]
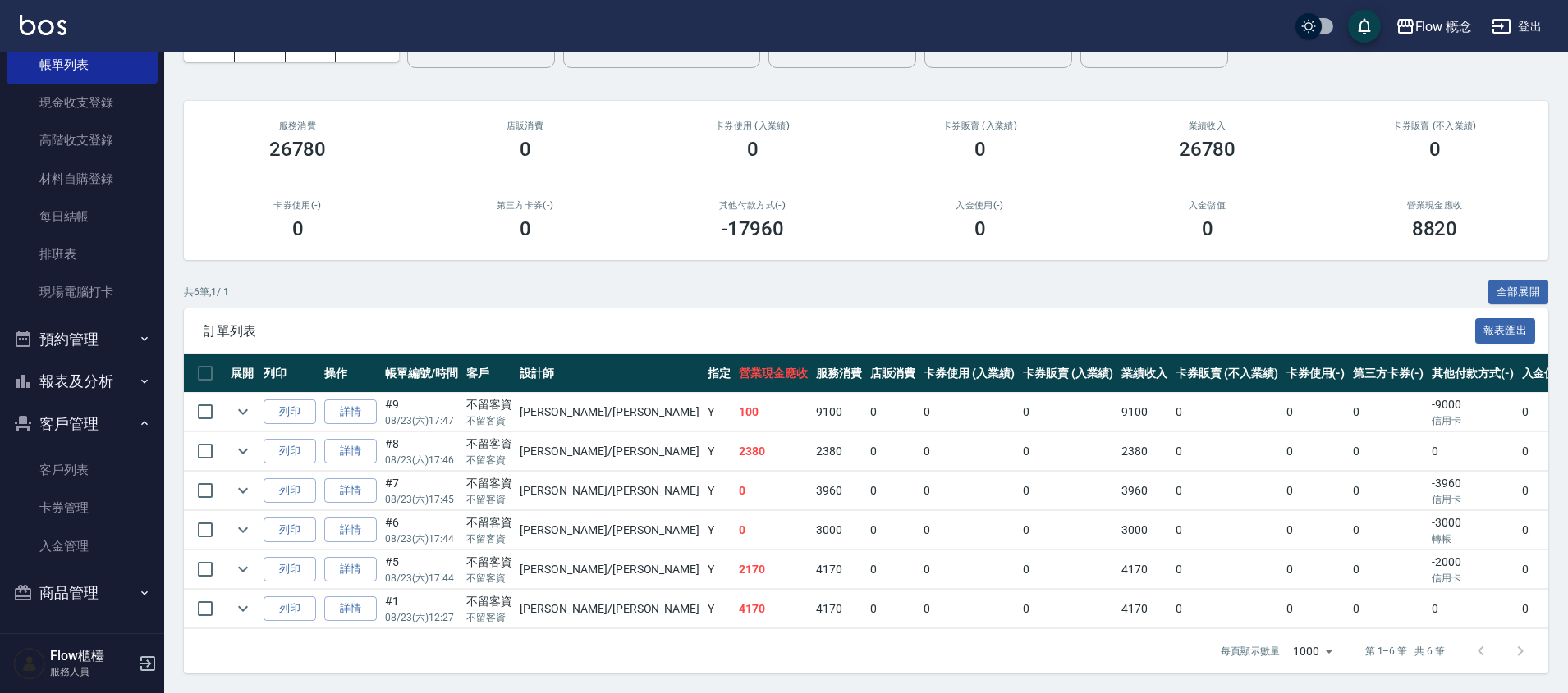
click at [97, 371] on button "報表及分析" at bounding box center [82, 381] width 151 height 42
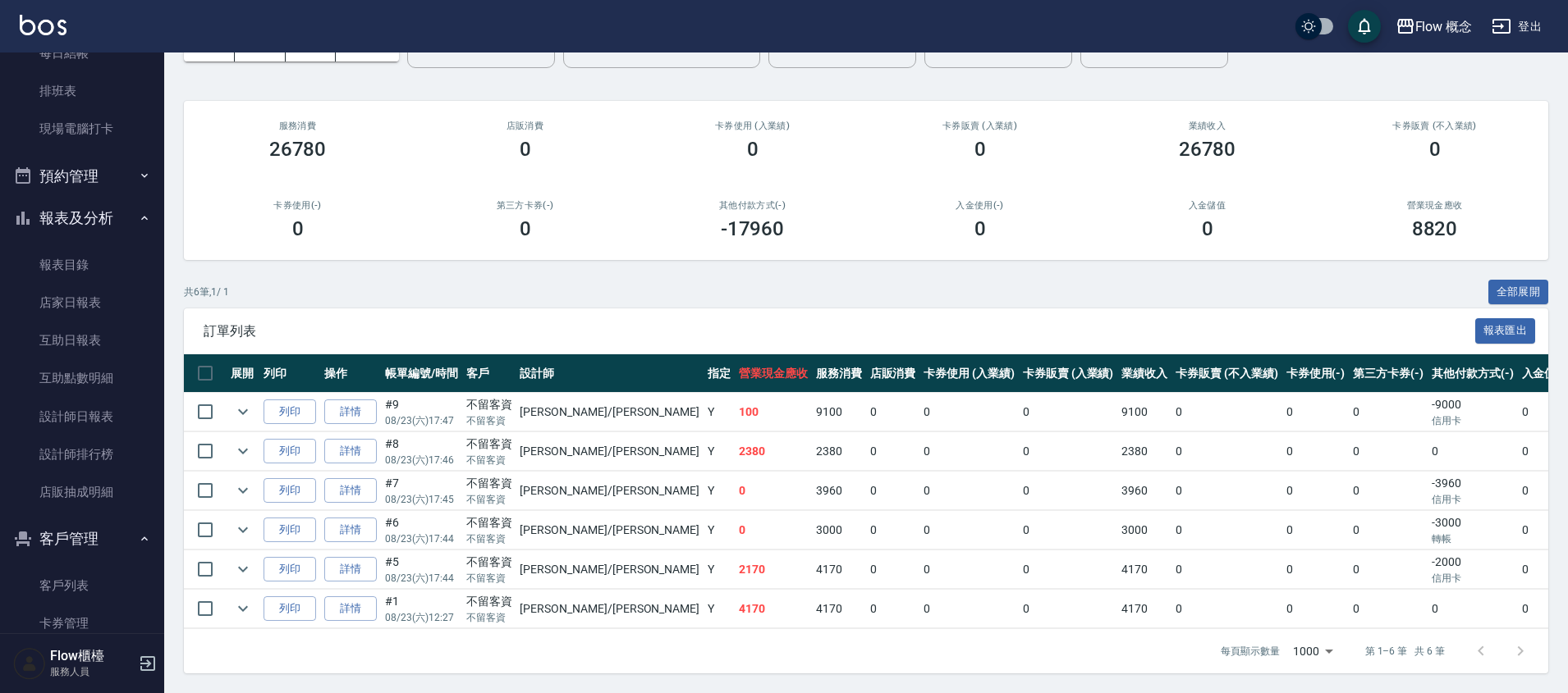
scroll to position [379, 0]
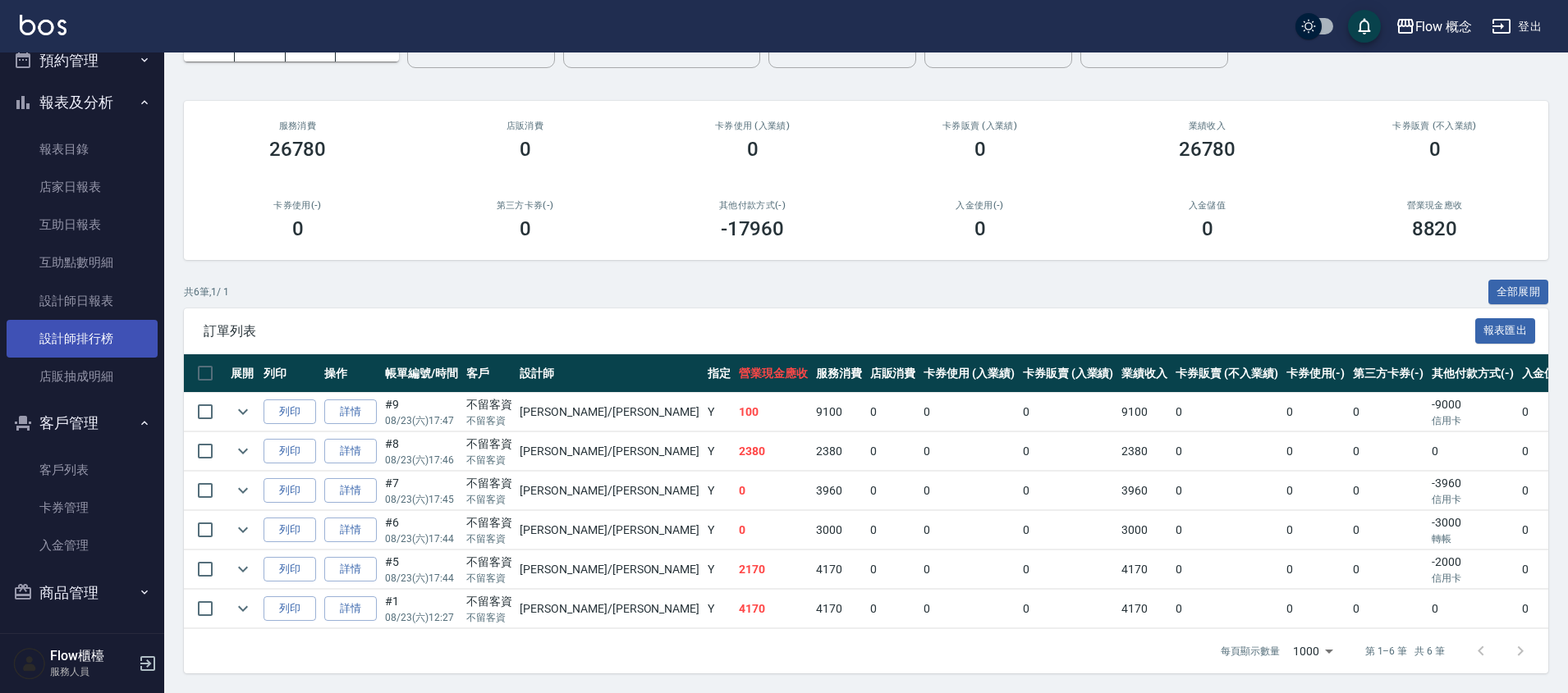
click at [82, 349] on link "設計師排行榜" at bounding box center [82, 338] width 151 height 38
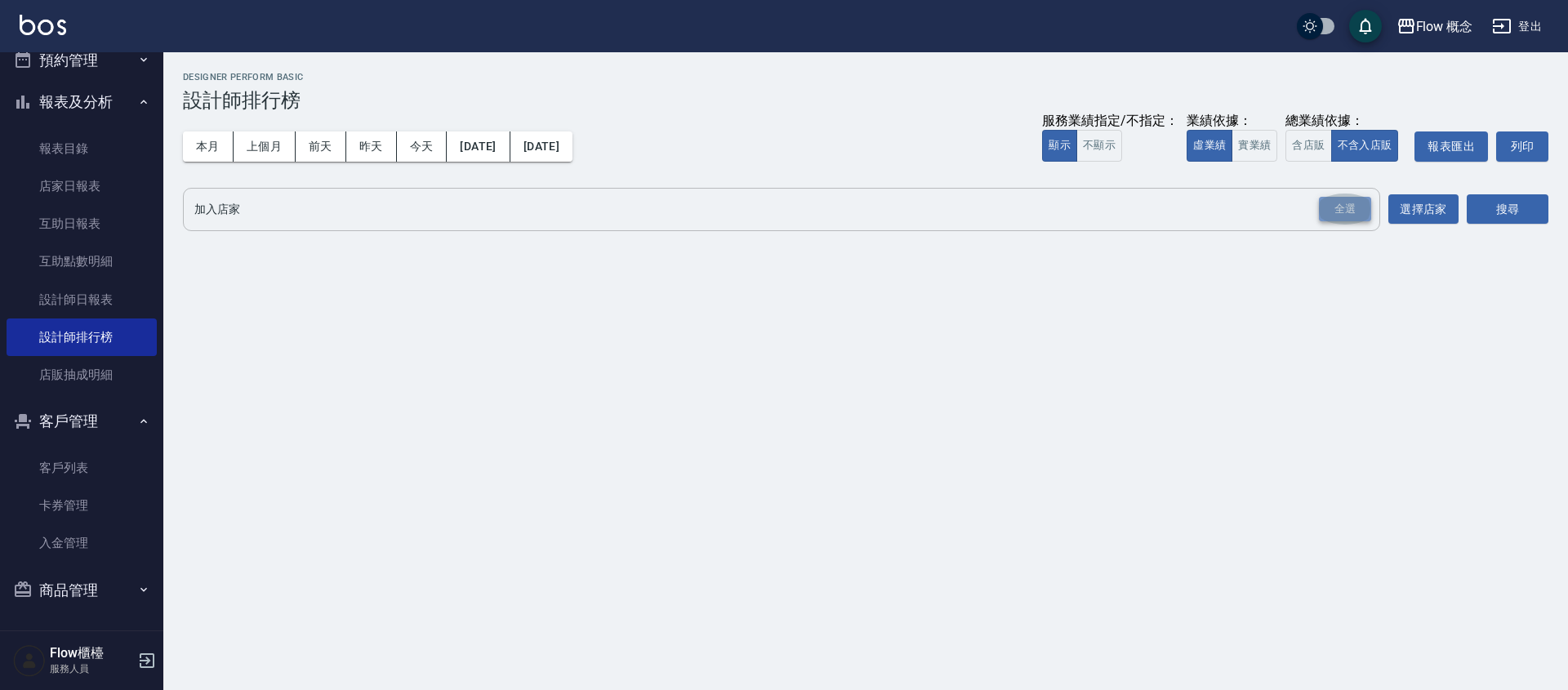
click at [1350, 202] on div "全選" at bounding box center [1344, 210] width 52 height 26
click at [1492, 206] on button "搜尋" at bounding box center [1507, 210] width 81 height 30
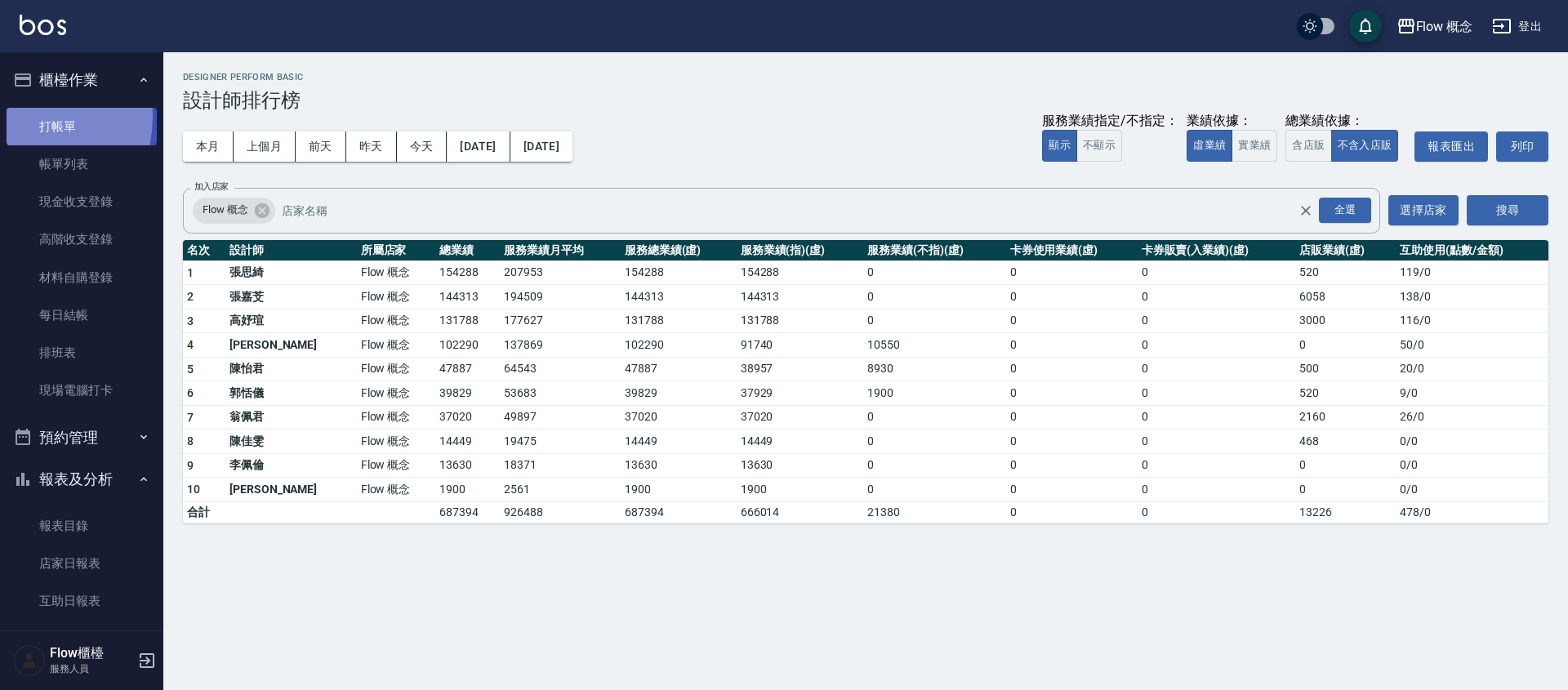
click at [11, 116] on link "打帳單" at bounding box center [81, 126] width 150 height 38
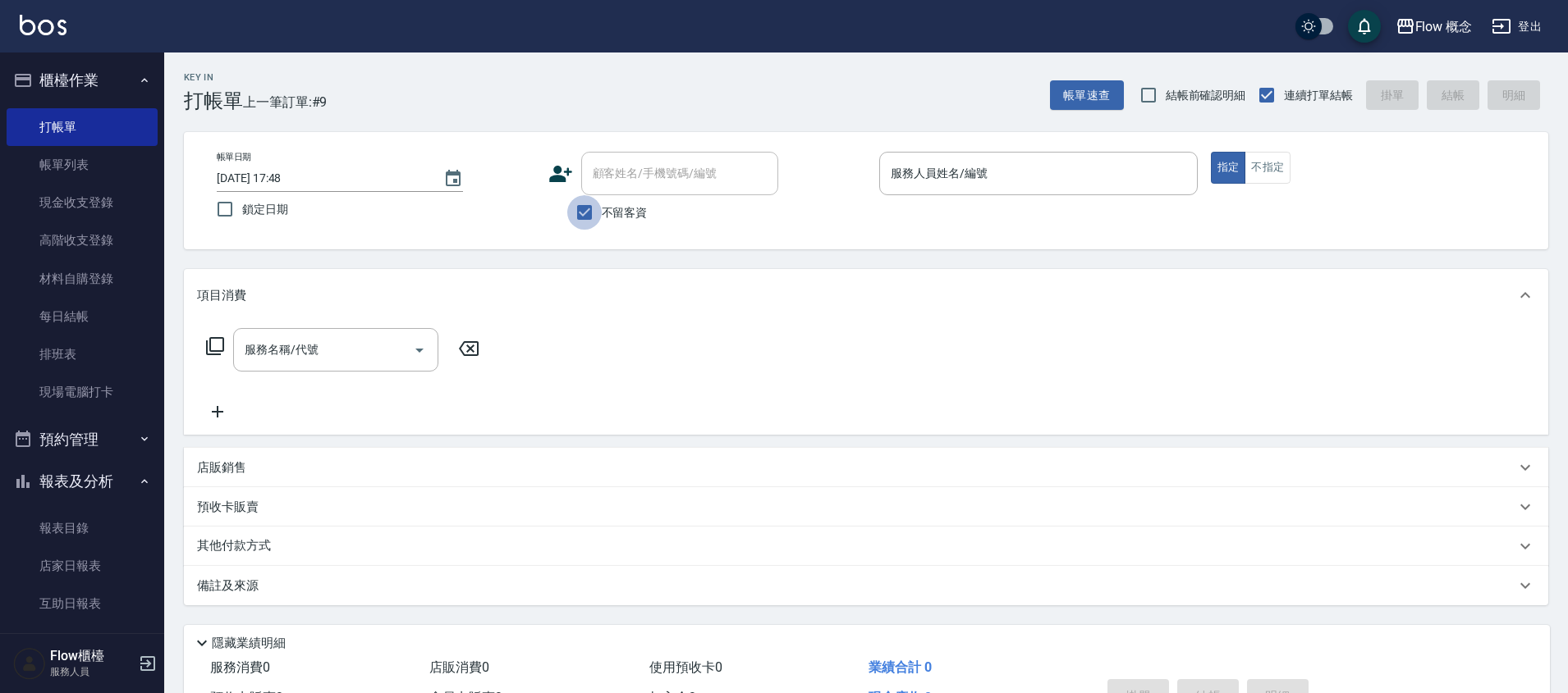
click at [600, 209] on input "不留客資" at bounding box center [584, 211] width 34 height 34
checkbox input "false"
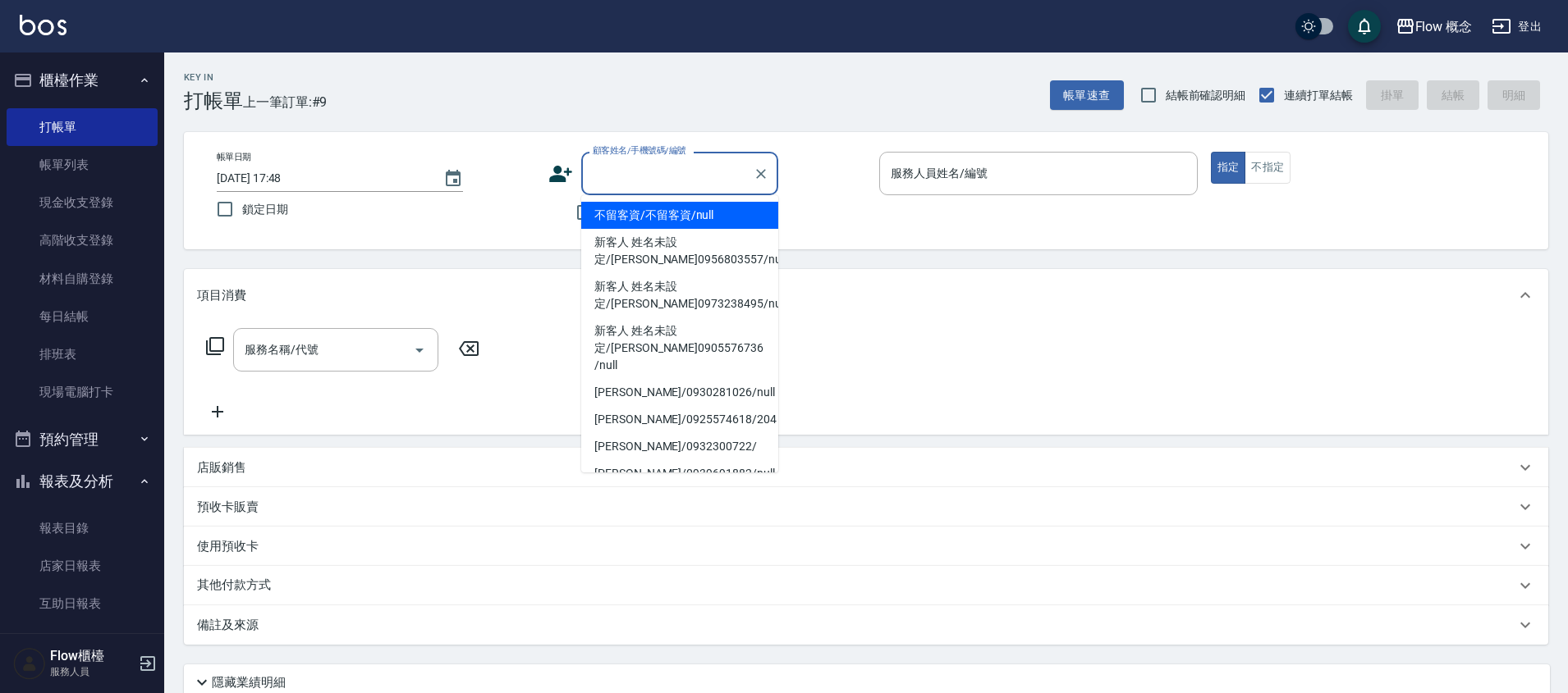
click at [630, 176] on input "顧客姓名/手機號碼/編號" at bounding box center [667, 173] width 157 height 28
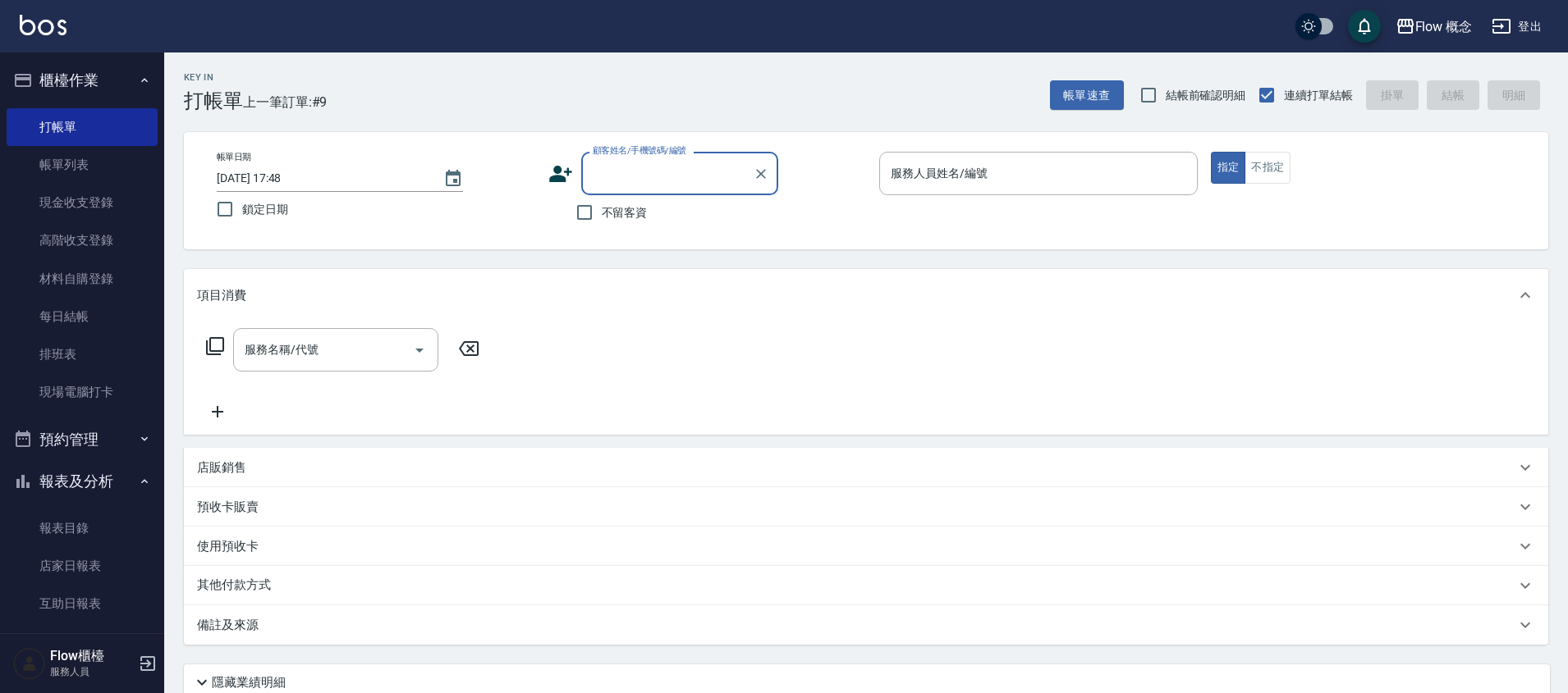
paste input "[PERSON_NAME]"
click at [647, 215] on li "[PERSON_NAME]/[PERSON_NAME]091827588/null" at bounding box center [680, 215] width 197 height 27
type input "[PERSON_NAME]/[PERSON_NAME]091827588/null"
click at [647, 215] on div "不留客資" at bounding box center [663, 211] width 230 height 34
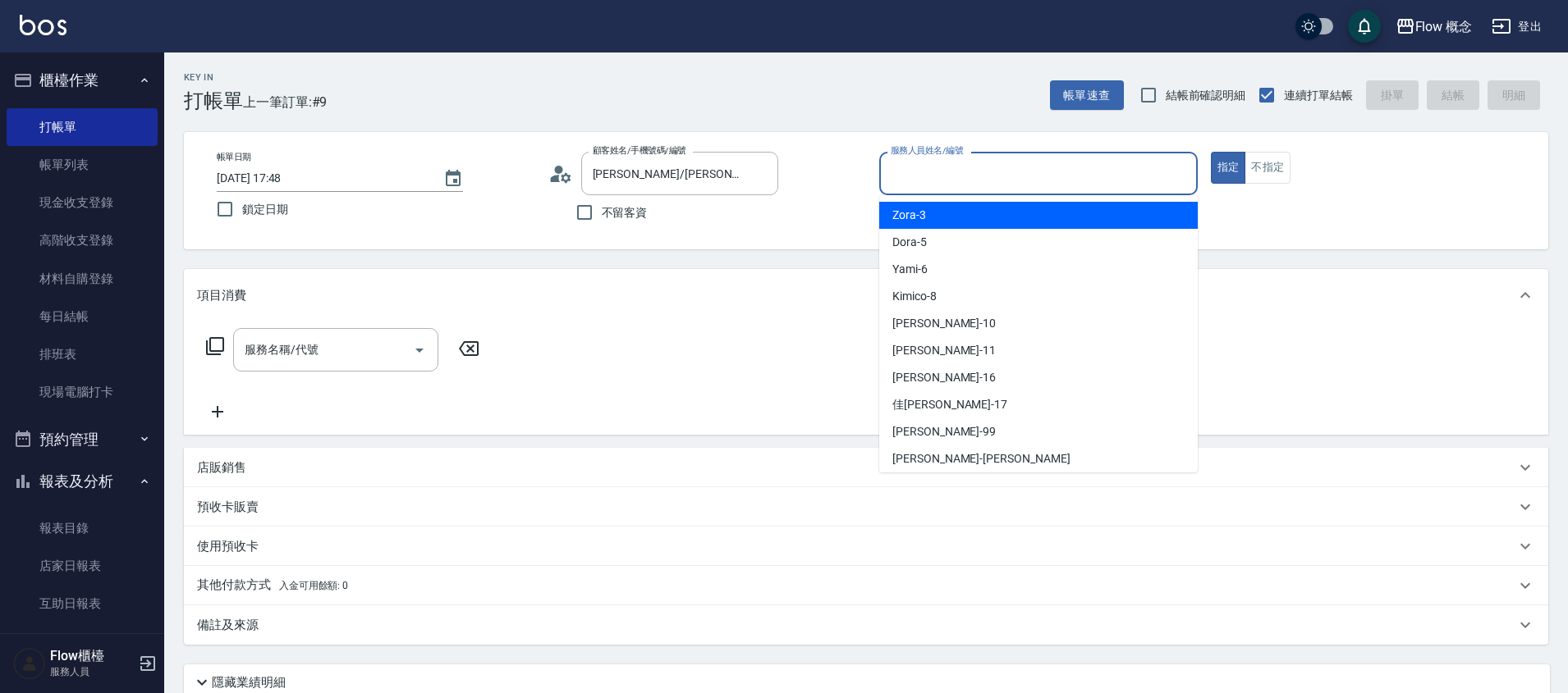
click at [953, 177] on input "服務人員姓名/編號" at bounding box center [1038, 173] width 303 height 28
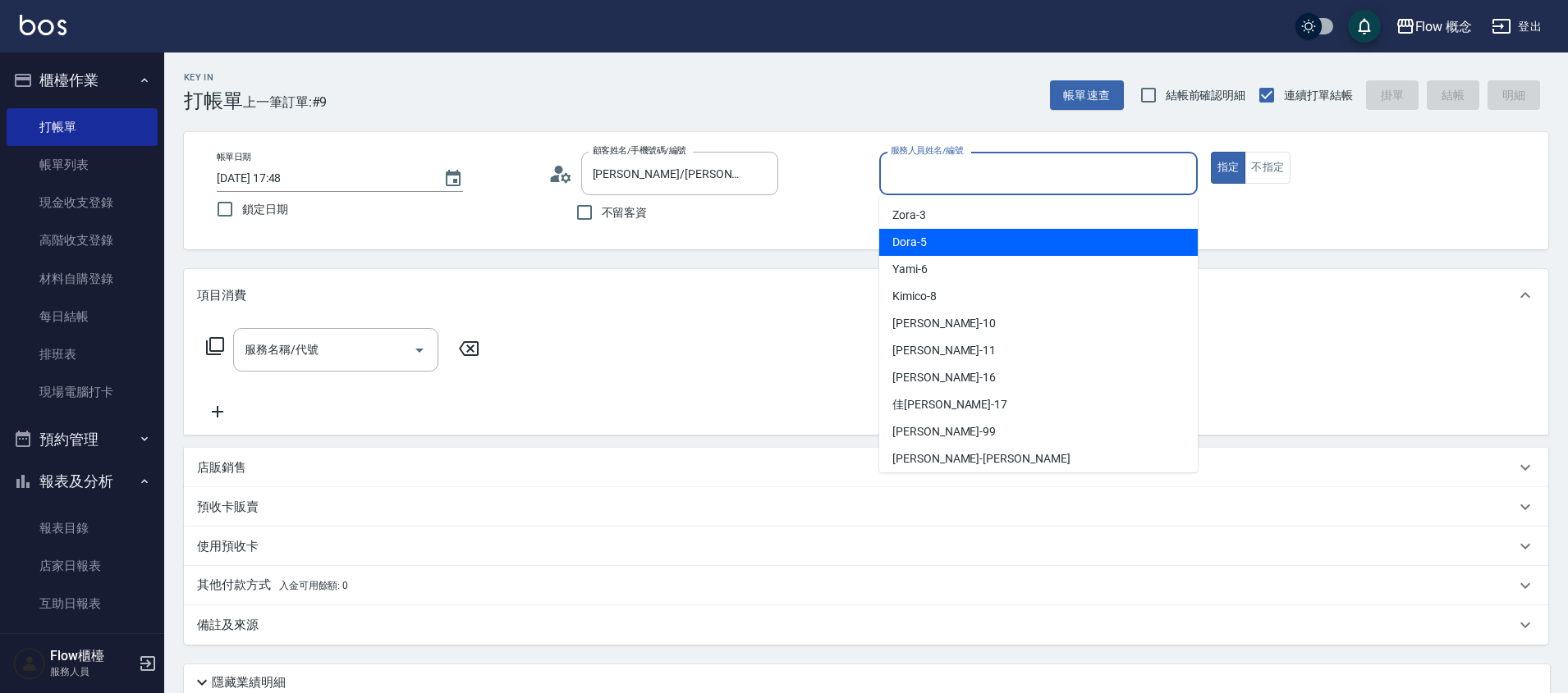
click at [951, 233] on div "Dora -5" at bounding box center [1038, 242] width 318 height 27
type input "Dora-5"
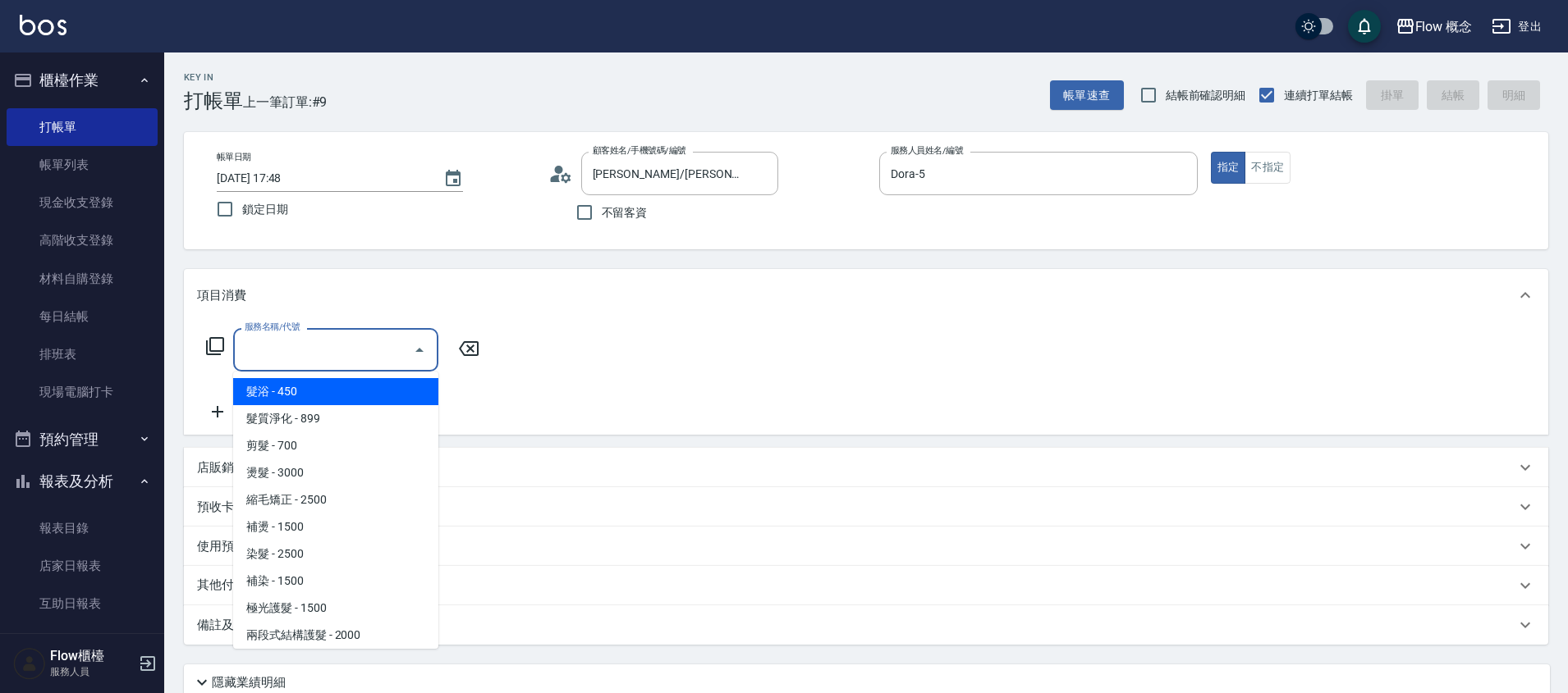
click at [334, 348] on input "服務名稱/代號" at bounding box center [324, 349] width 166 height 28
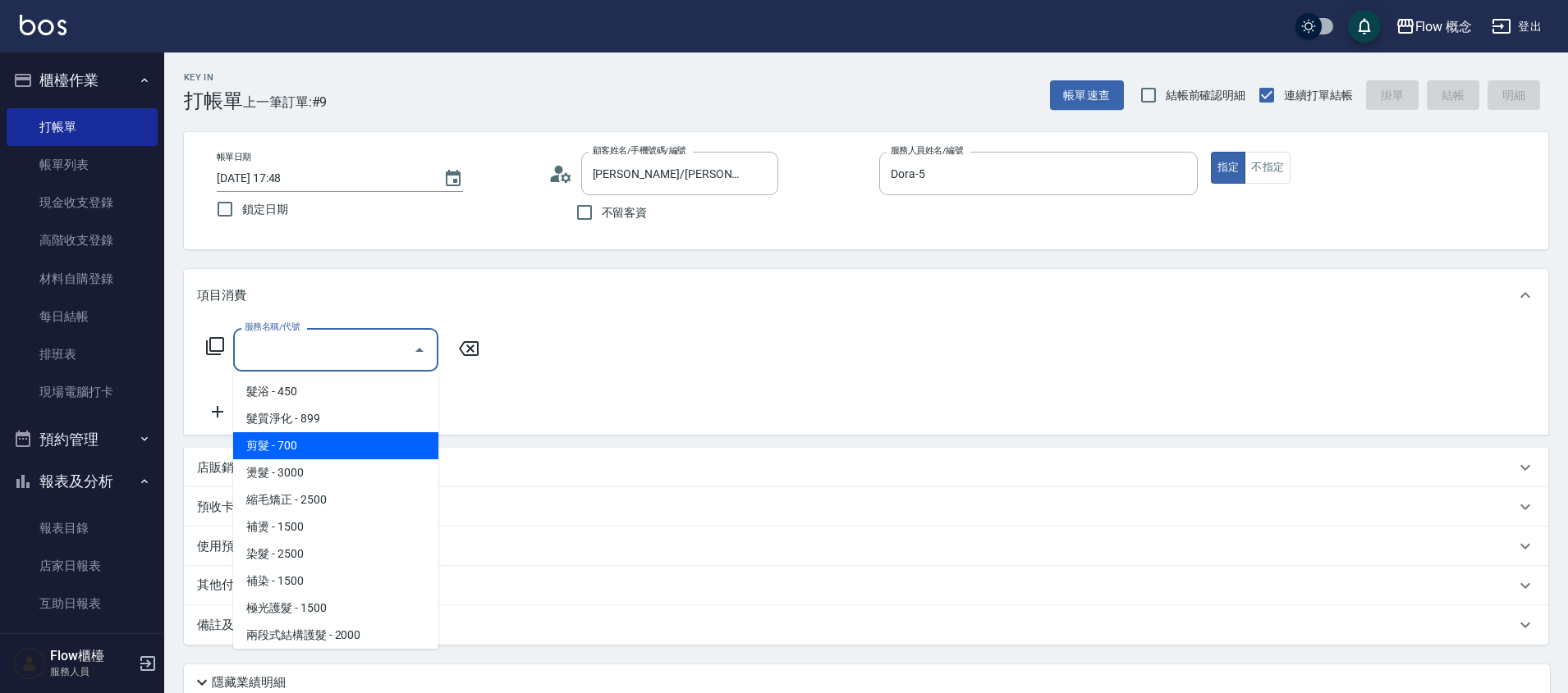
click at [338, 442] on span "剪髮 - 700" at bounding box center [335, 445] width 205 height 27
type input "剪髮(201)"
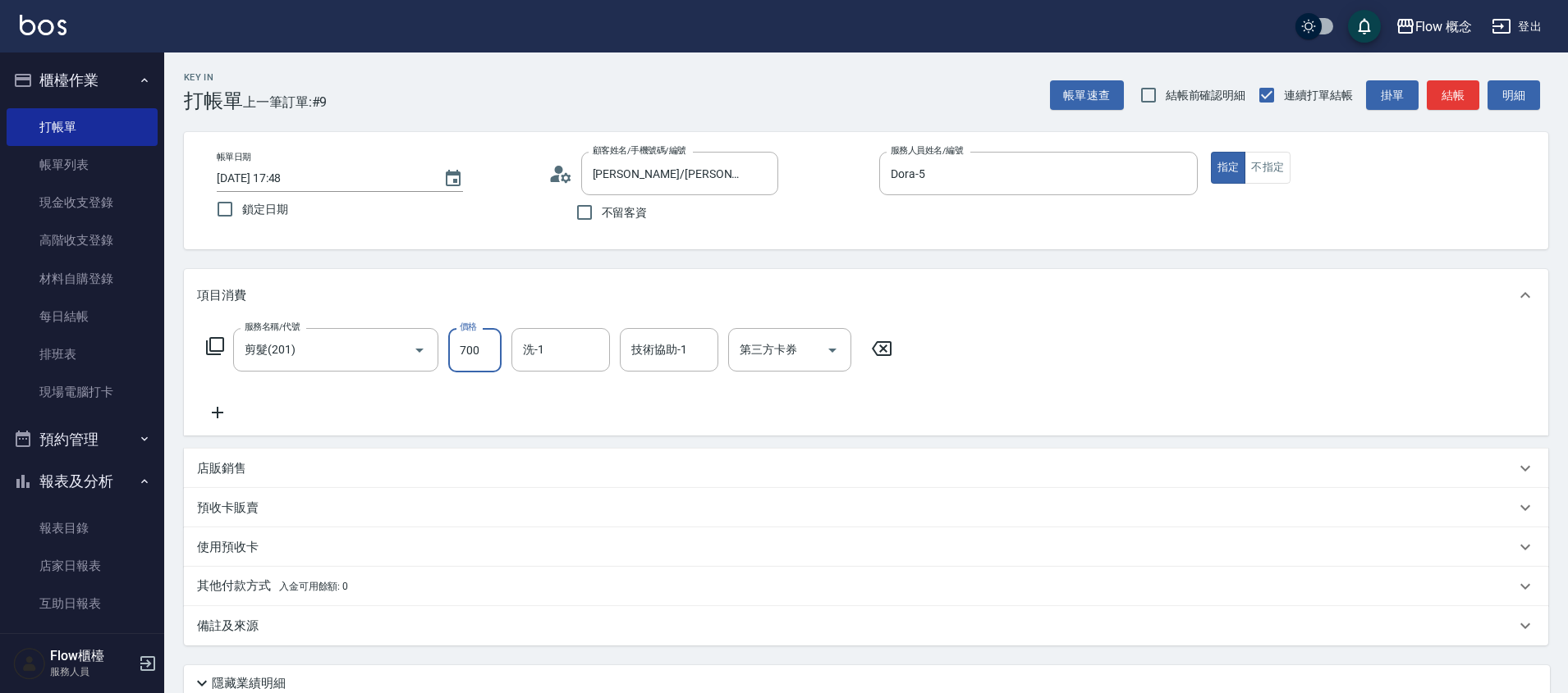
click at [498, 356] on input "700" at bounding box center [475, 350] width 53 height 44
type input "450"
click at [709, 435] on div "服務名稱/代號 剪髮(201) 服務名稱/代號 價格 450 價格 洗-1 洗-1 技術協助-1 技術協助-1 第三方卡券 第三方卡券" at bounding box center [865, 379] width 1364 height 114
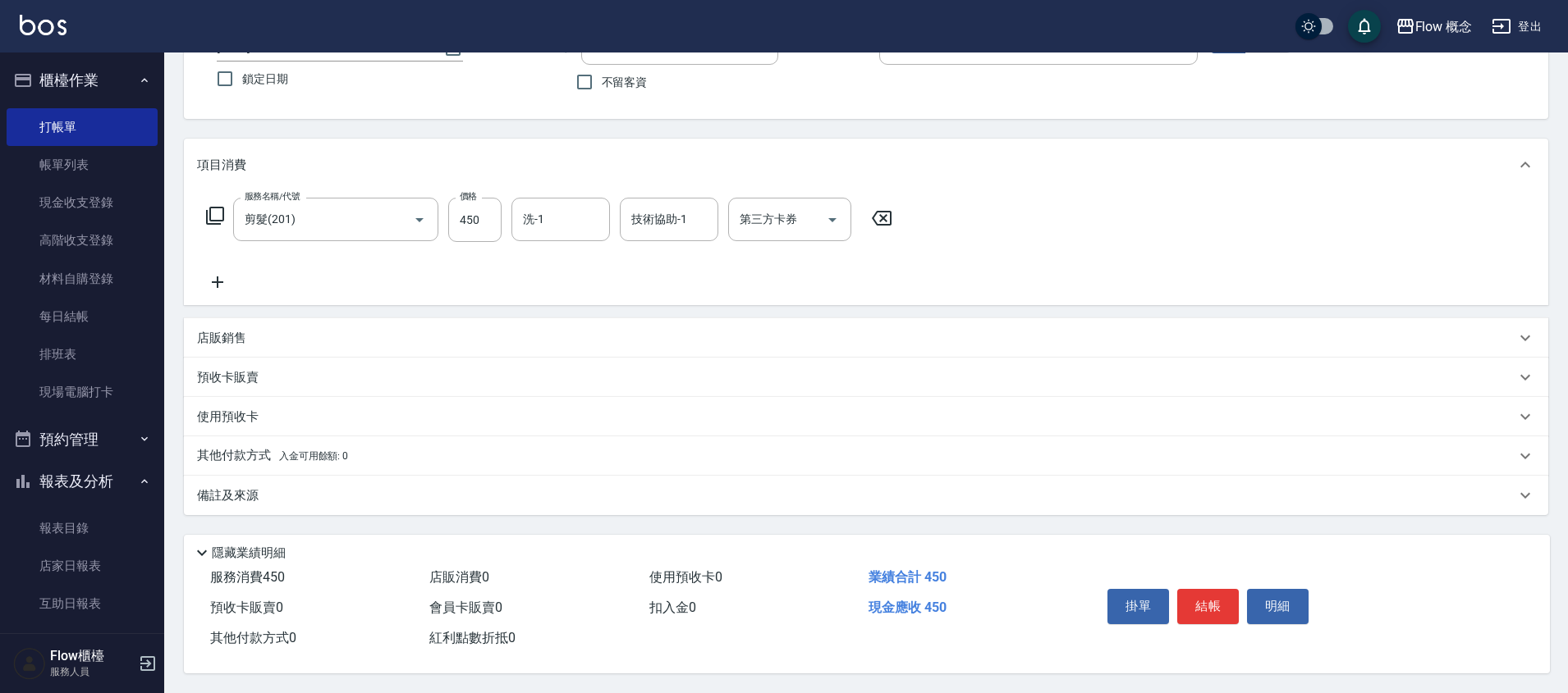
click at [326, 490] on div "備註及來源" at bounding box center [855, 495] width 1318 height 17
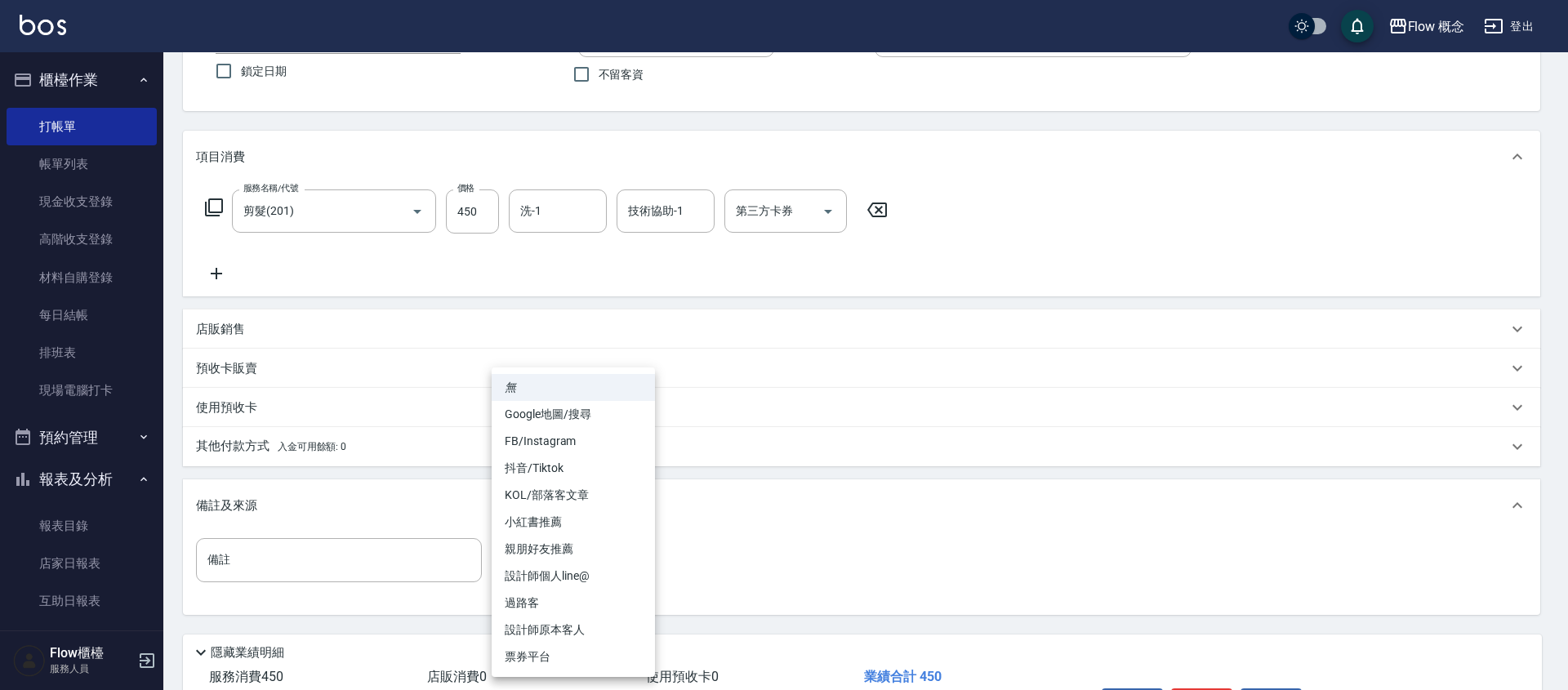
click at [547, 544] on body "Flow 概念 登出 櫃檯作業 打帳單 帳單列表 現金收支登錄 高階收支登錄 材料自購登錄 每日結帳 排班表 現場電腦打卡 預約管理 預約管理 單日預約紀錄 …" at bounding box center [784, 328] width 1568 height 930
click at [611, 628] on li "設計師原本客人" at bounding box center [573, 630] width 164 height 27
type input "設計師原本客人"
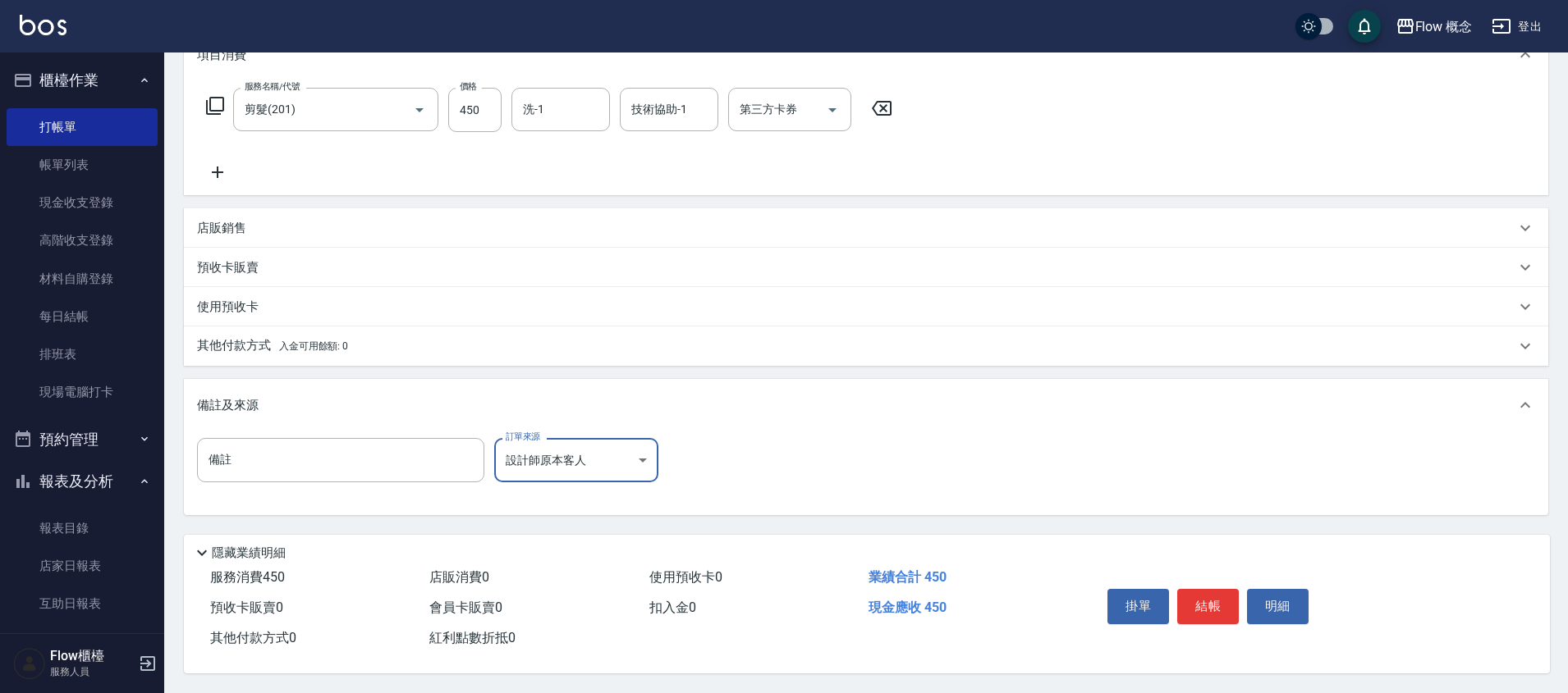
scroll to position [248, 0]
click at [1219, 608] on button "結帳" at bounding box center [1207, 606] width 62 height 34
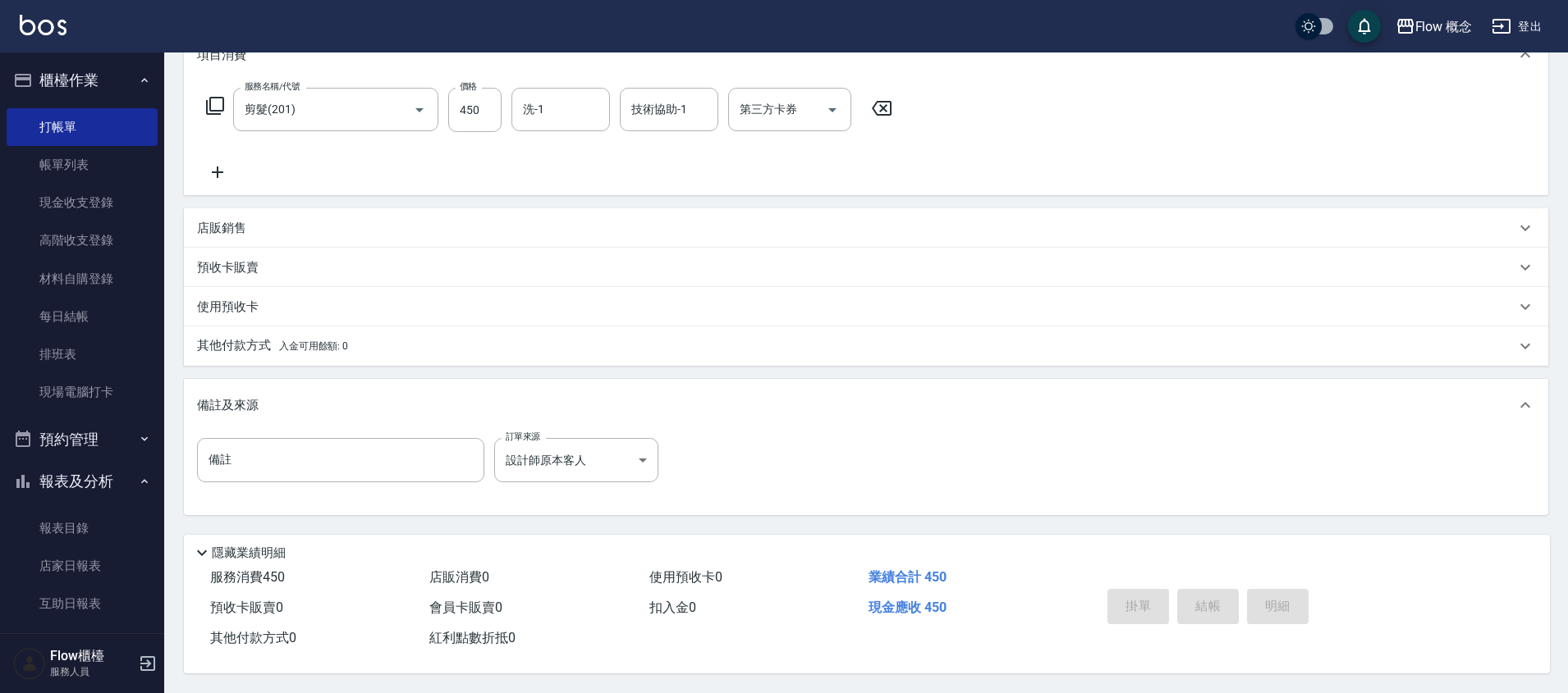
type input "2025/08/23 17:57"
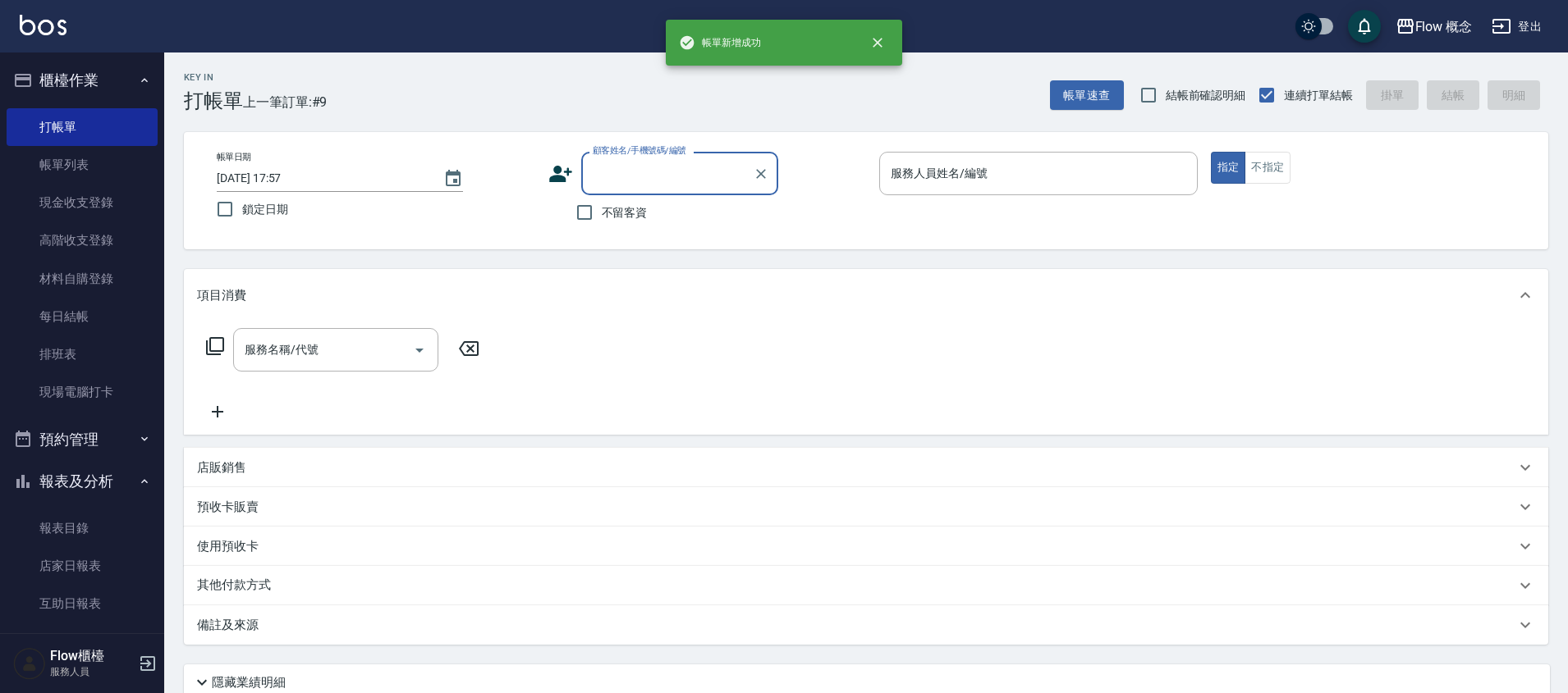
scroll to position [0, 0]
click at [662, 179] on input "顧客姓名/手機號碼/編號" at bounding box center [667, 173] width 157 height 28
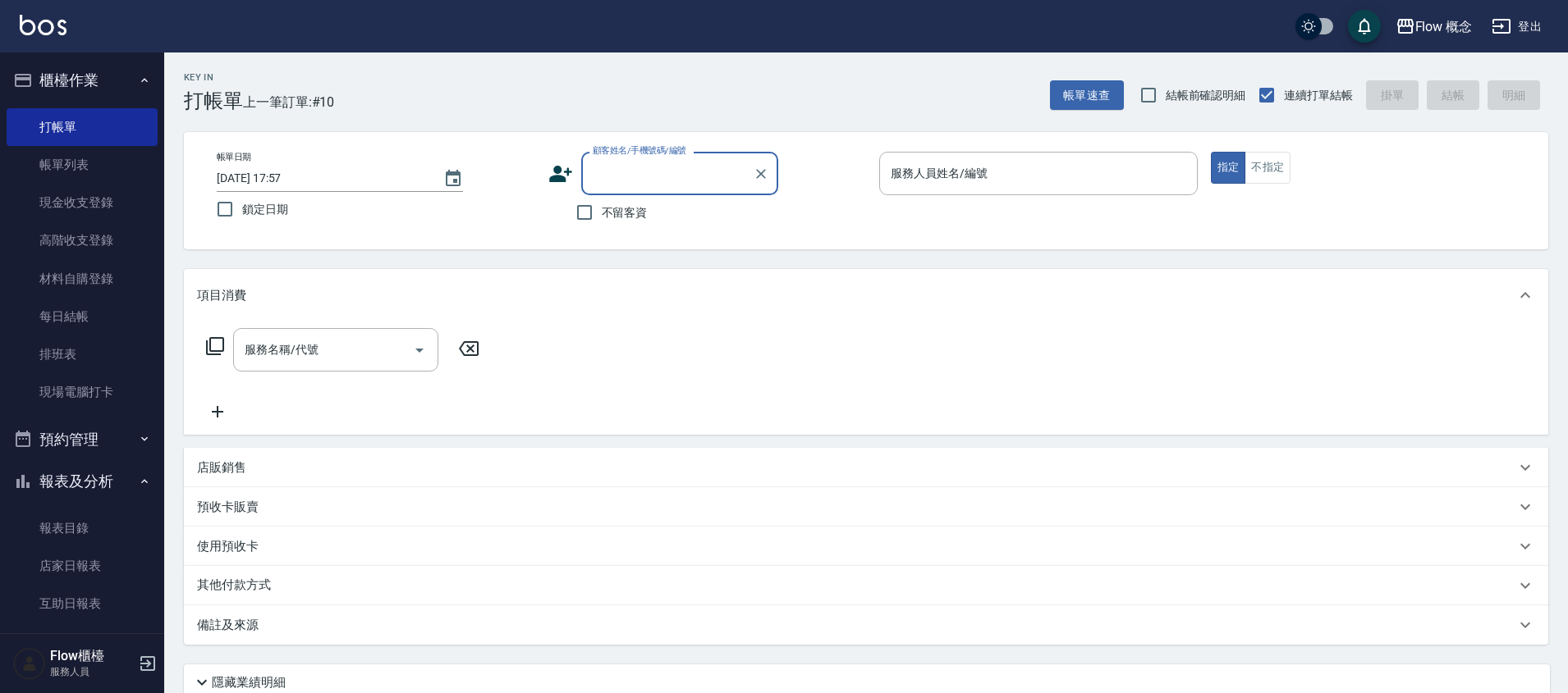
paste input "[PERSON_NAME]"
click at [678, 218] on li "無名字/[PERSON_NAME]/null" at bounding box center [680, 215] width 197 height 27
type input "無名字/[PERSON_NAME]/null"
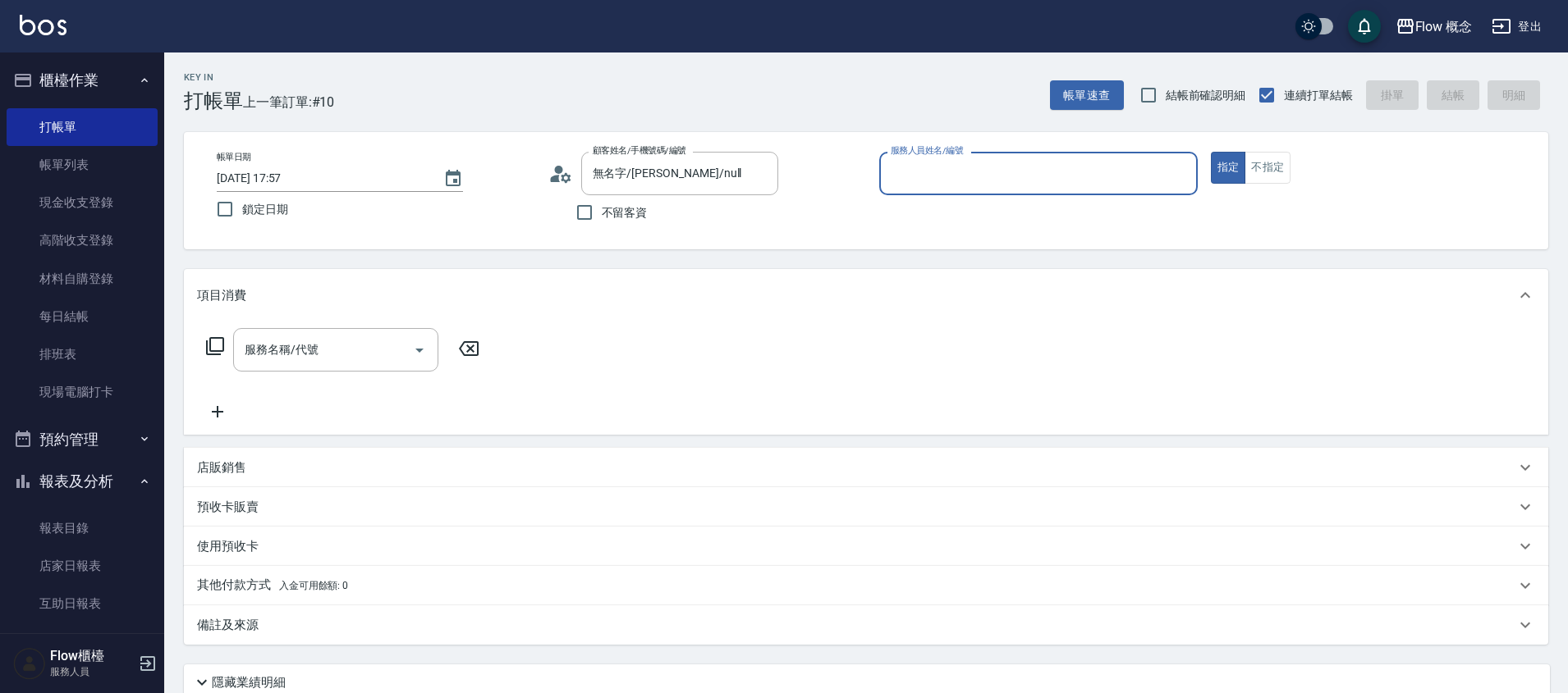
click at [1013, 166] on input "服務人員姓名/編號" at bounding box center [1038, 173] width 303 height 28
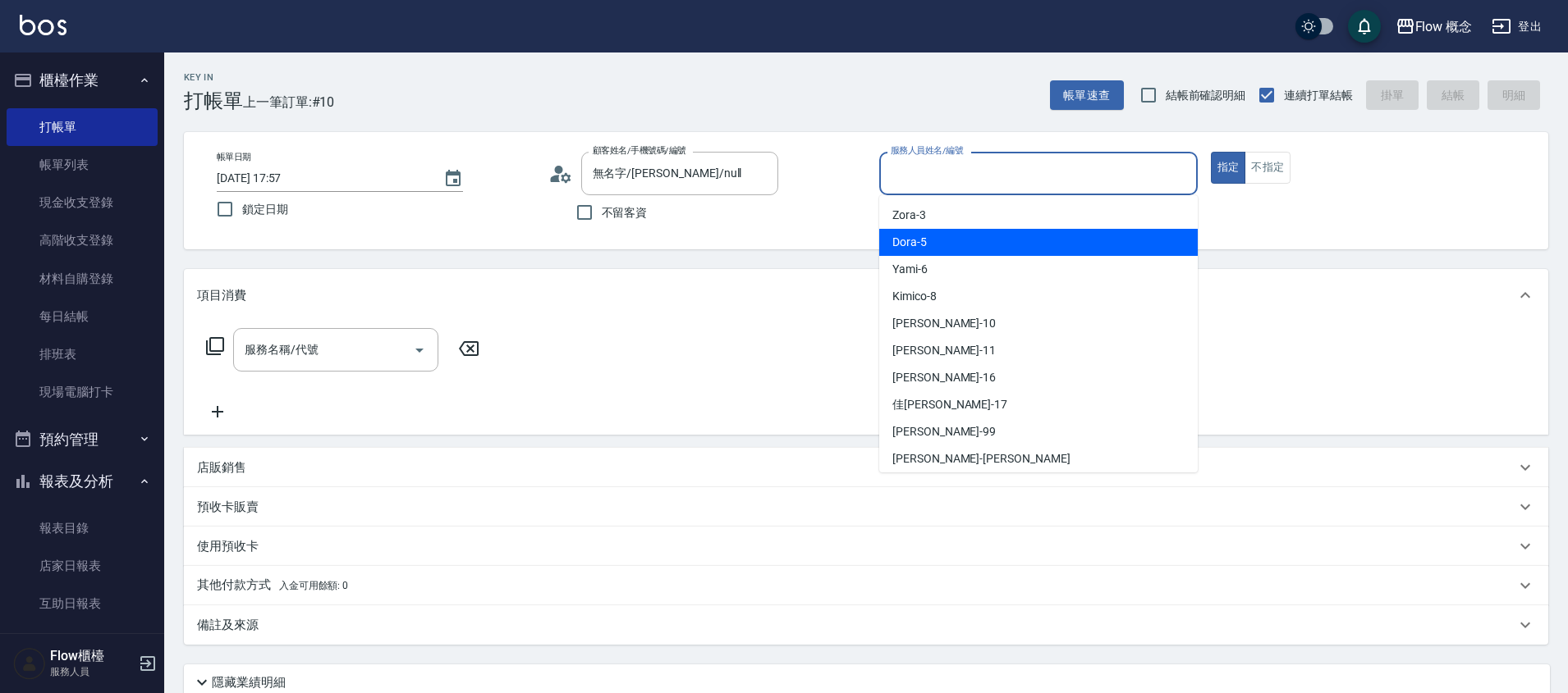
click at [965, 233] on div "Dora -5" at bounding box center [1038, 242] width 318 height 27
type input "Dora-5"
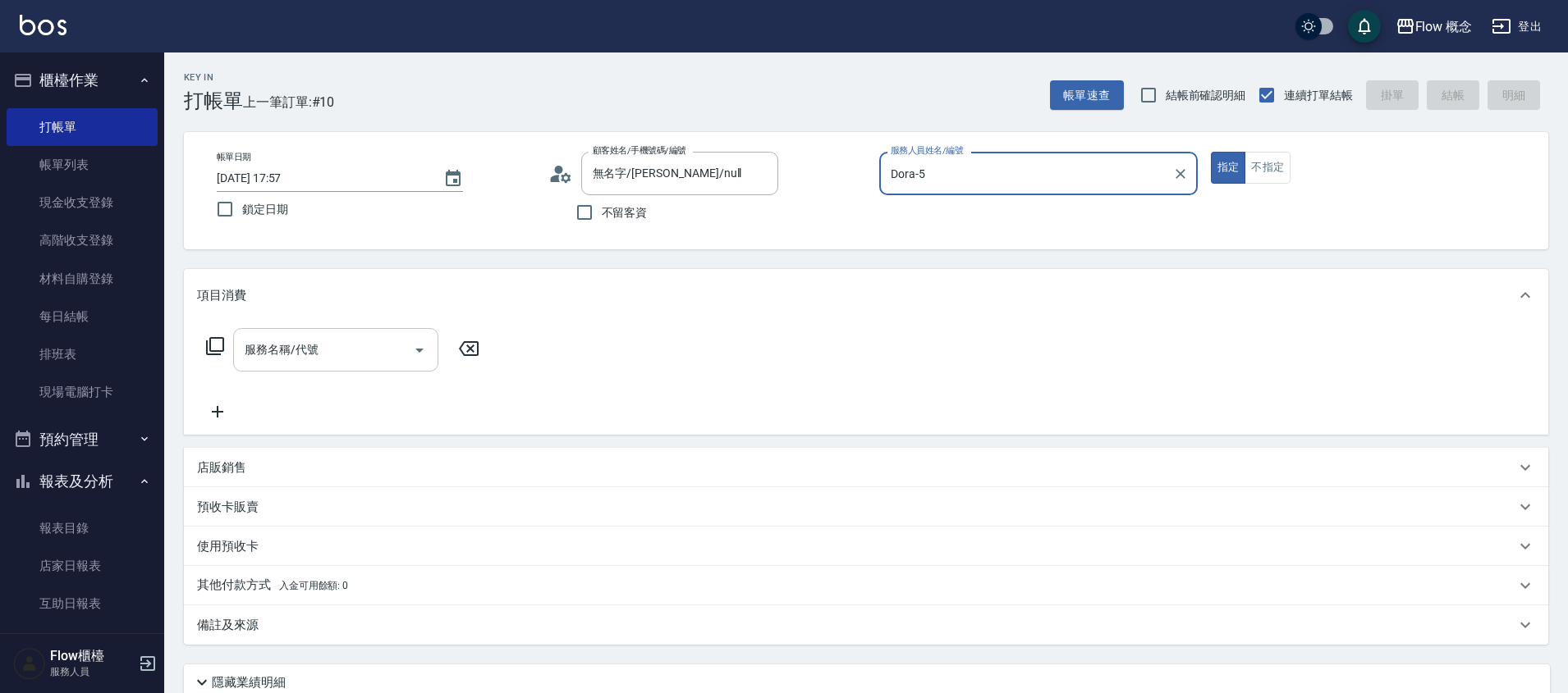
click at [331, 353] on input "服務名稱/代號" at bounding box center [324, 349] width 166 height 28
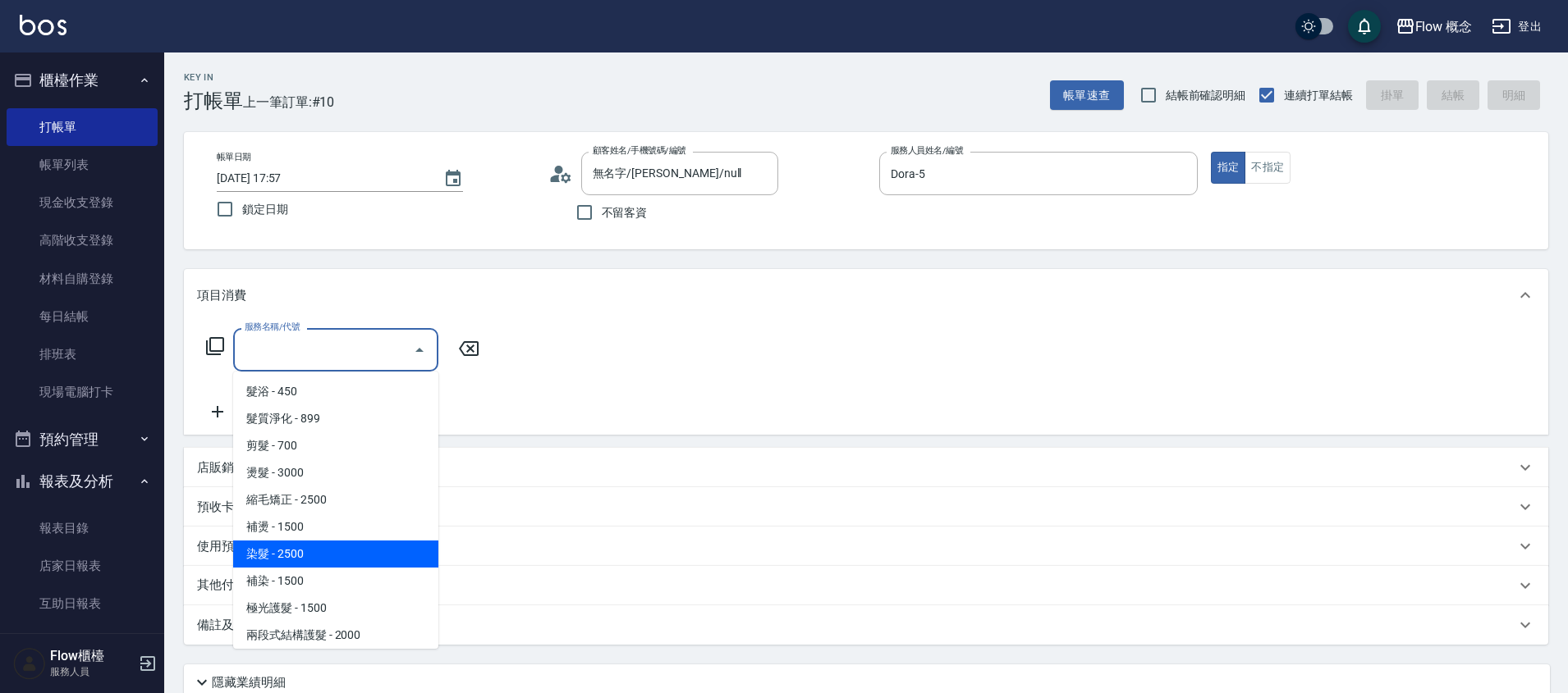
click at [321, 540] on span "染髮 - 2500" at bounding box center [335, 553] width 205 height 27
type input "染髮(401)"
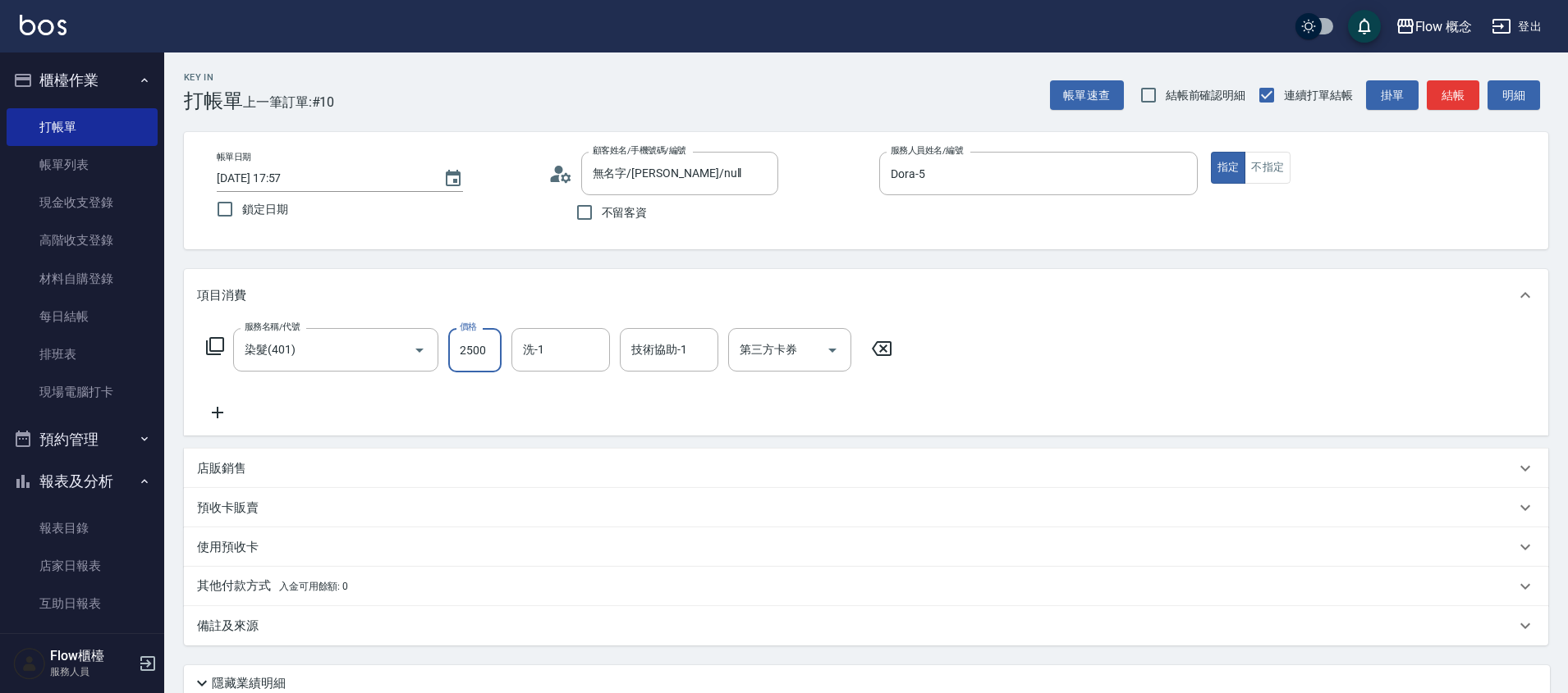
click at [488, 337] on input "2500" at bounding box center [475, 350] width 53 height 44
type input "1800"
type input "[PERSON_NAME]-16"
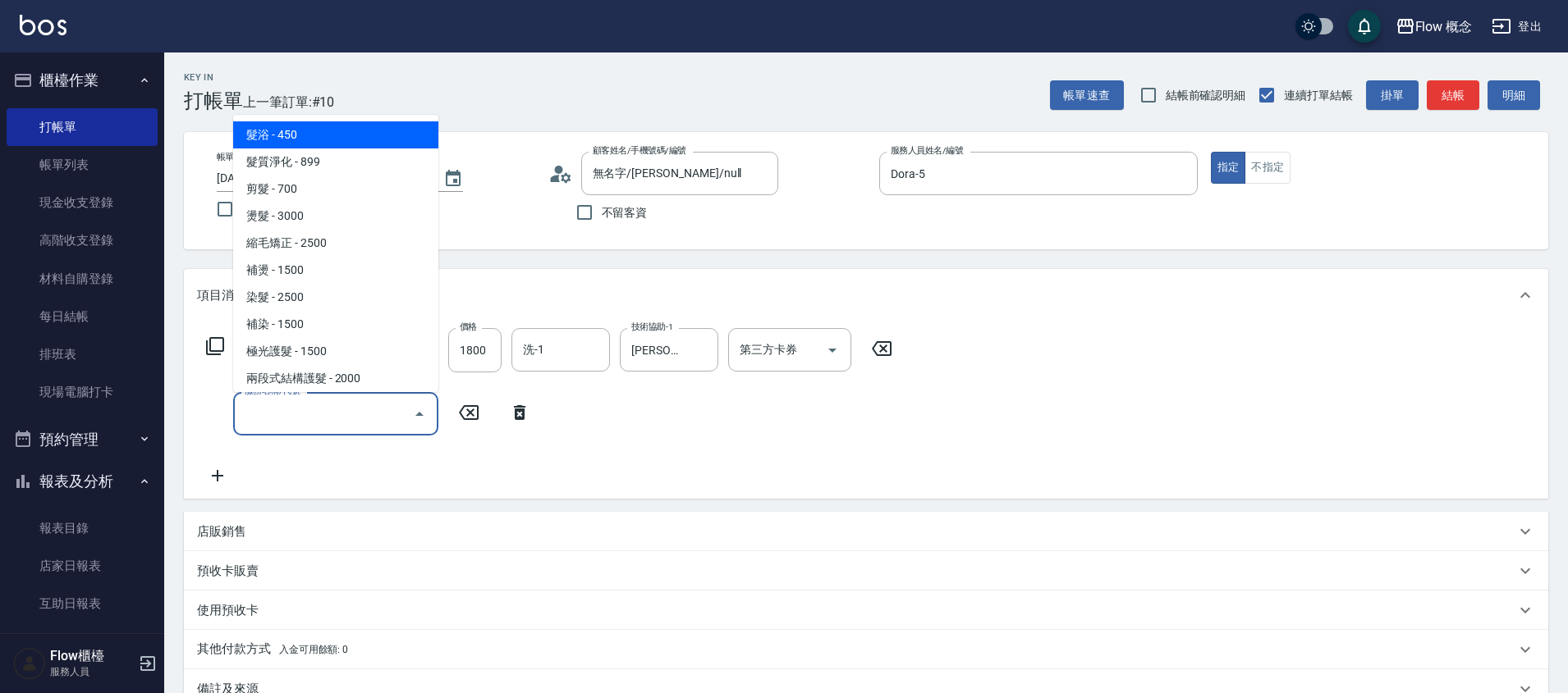
click at [288, 414] on input "服務名稱/代號" at bounding box center [324, 414] width 166 height 28
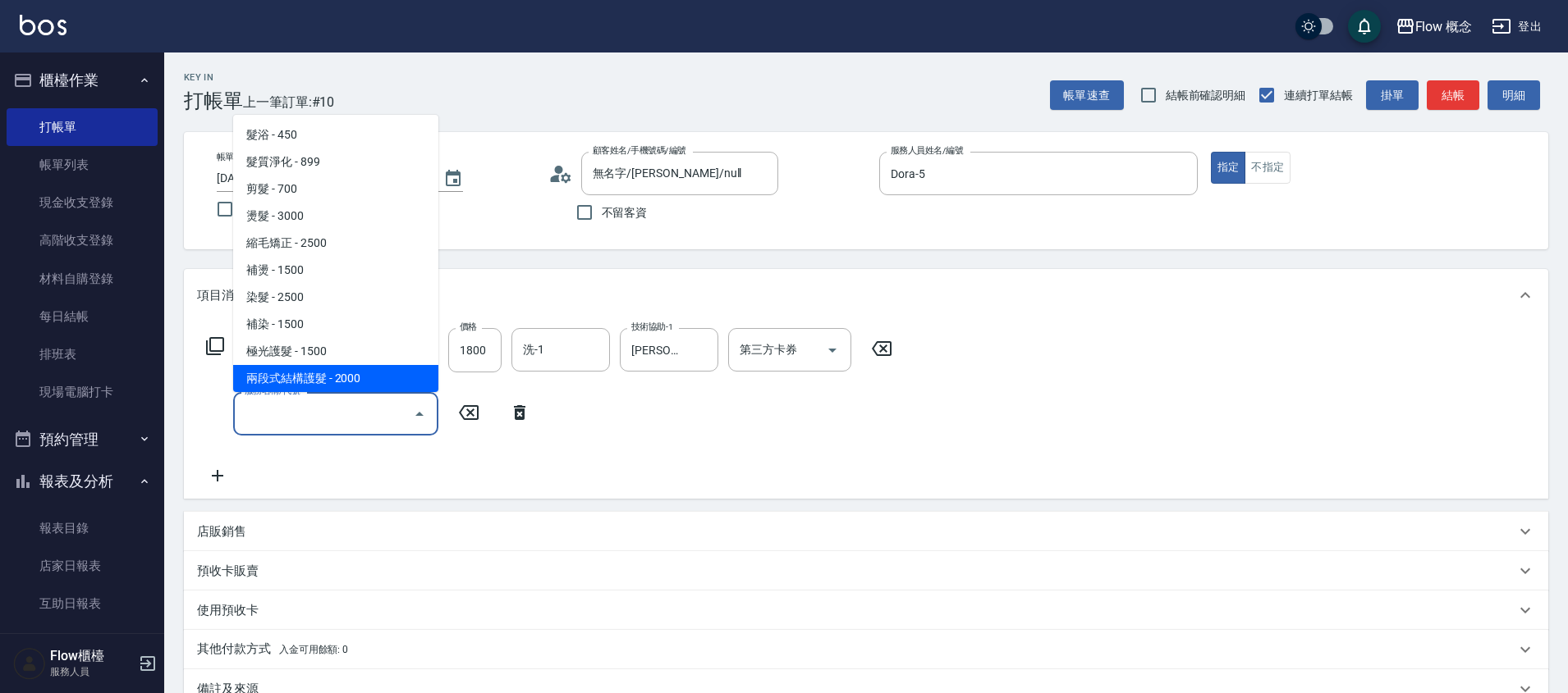
click at [295, 378] on span "兩段式結構護髮 - 2000" at bounding box center [335, 378] width 205 height 27
type input "兩段式結構護髮(502)"
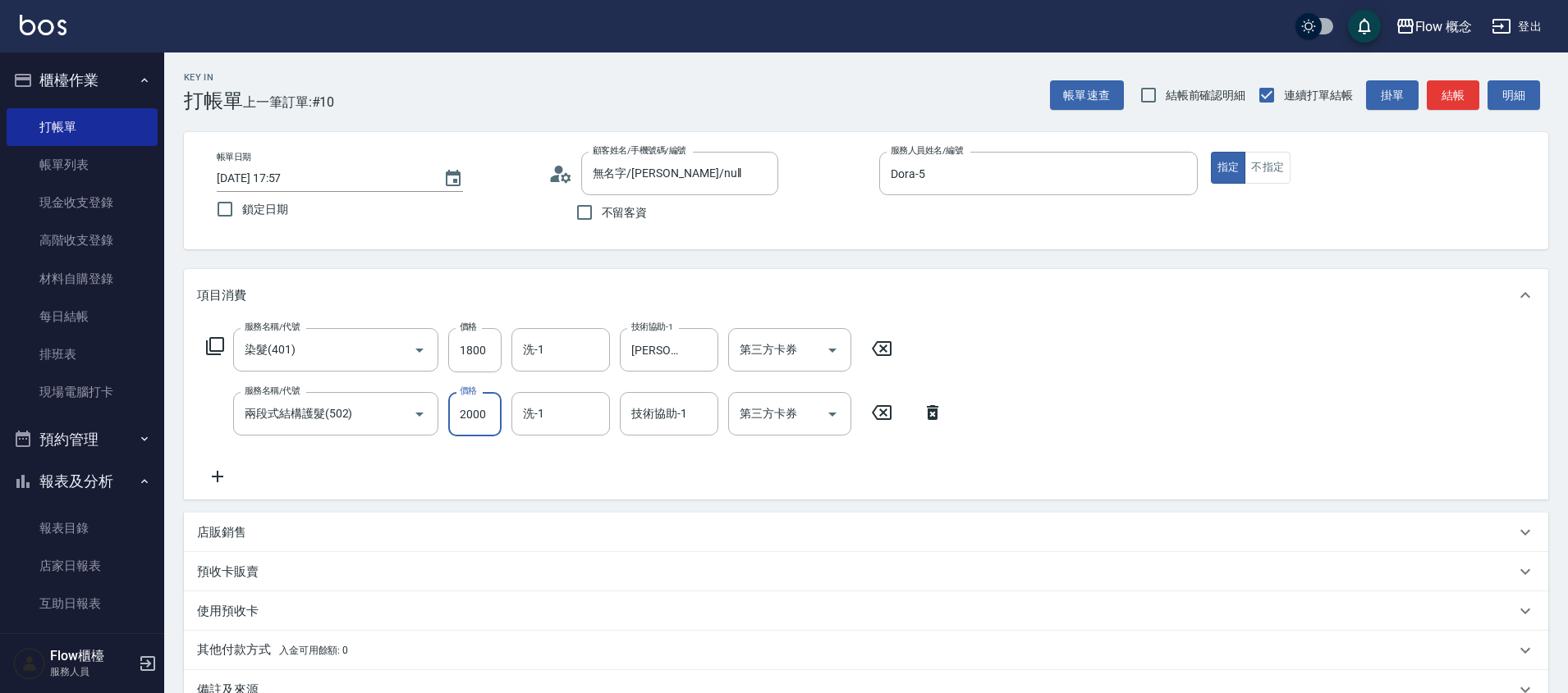
click at [463, 420] on input "2000" at bounding box center [475, 415] width 53 height 44
type input "1500"
type input "[PERSON_NAME]-16"
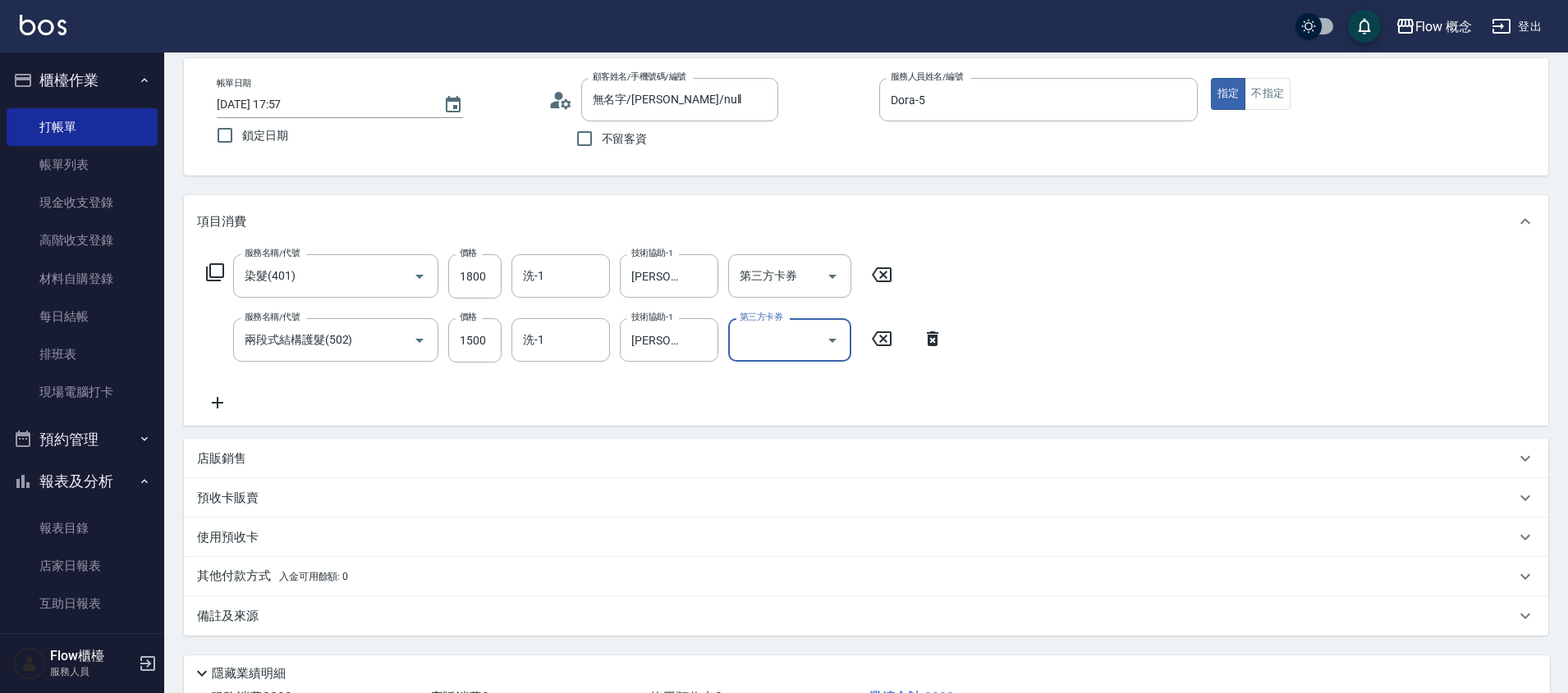
scroll to position [202, 0]
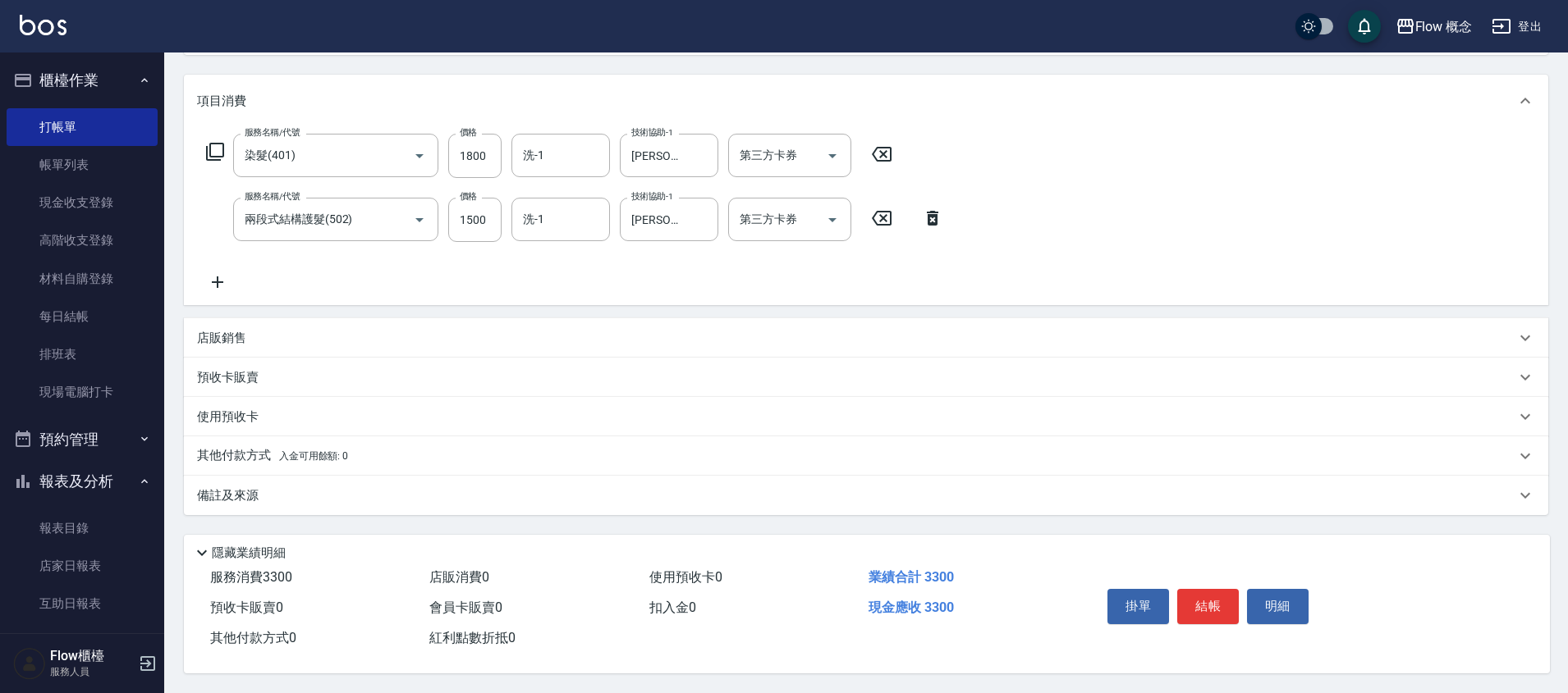
click at [422, 476] on div "備註及來源" at bounding box center [865, 495] width 1364 height 40
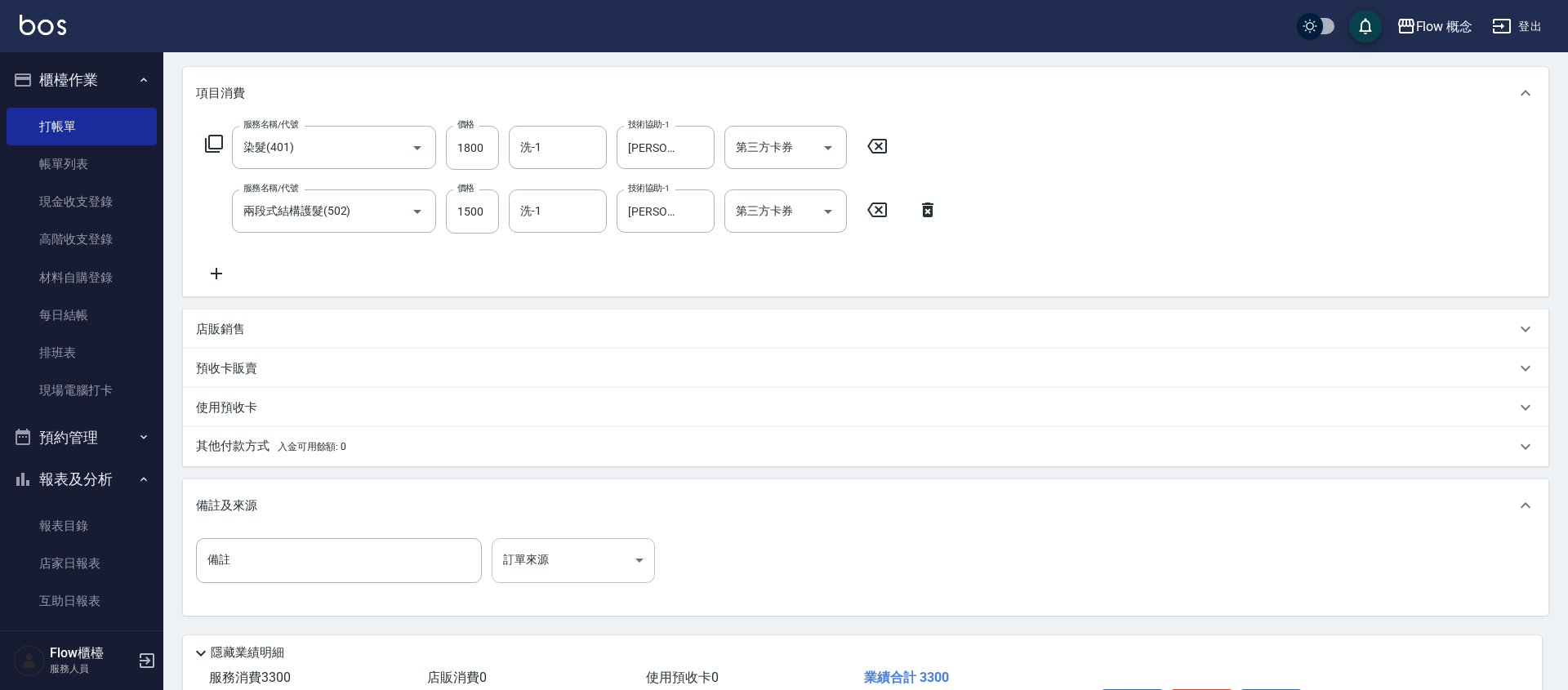
click at [552, 550] on body "Flow 概念 登出 櫃檯作業 打帳單 帳單列表 現金收支登錄 高階收支登錄 材料自購登錄 每日結帳 排班表 現場電腦打卡 預約管理 預約管理 單日預約紀錄 …" at bounding box center [784, 296] width 1568 height 994
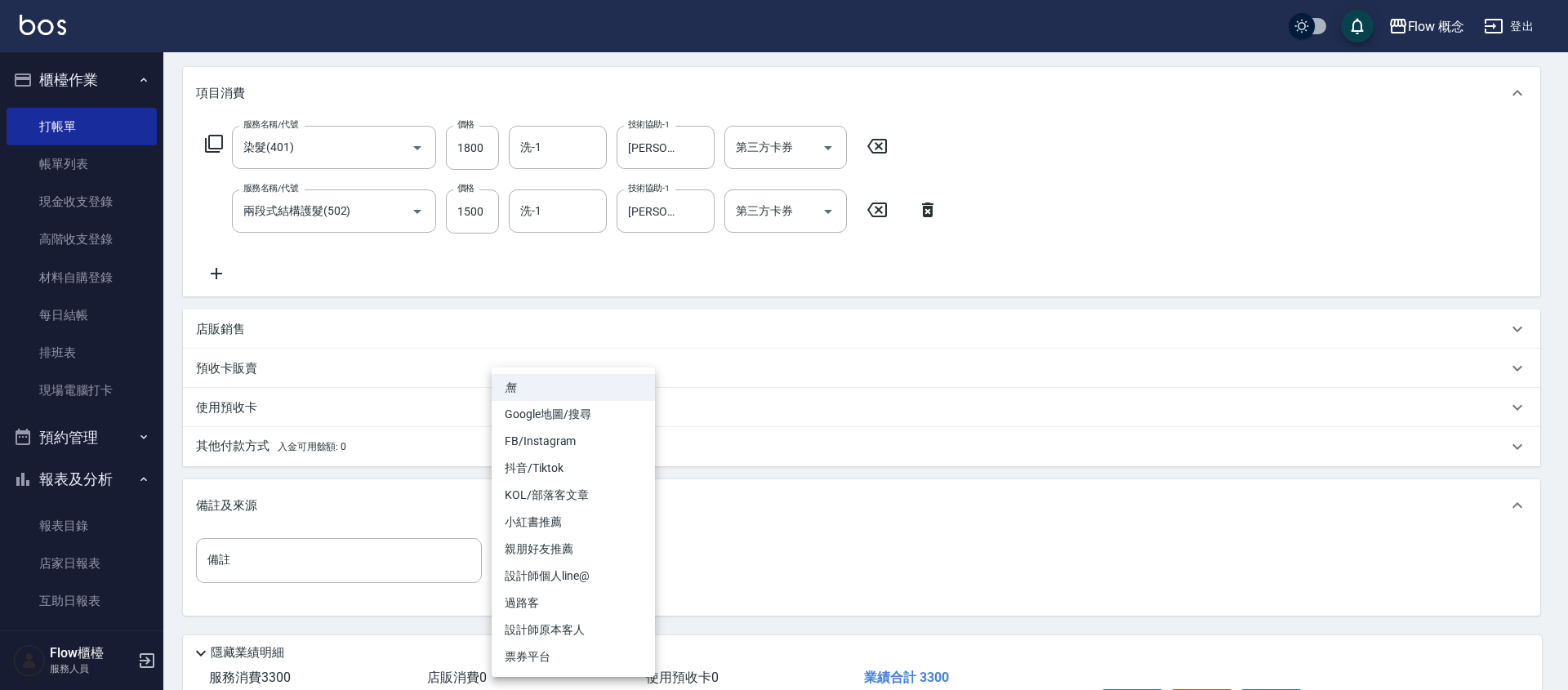
click at [575, 621] on li "設計師原本客人" at bounding box center [573, 630] width 164 height 27
type input "設計師原本客人"
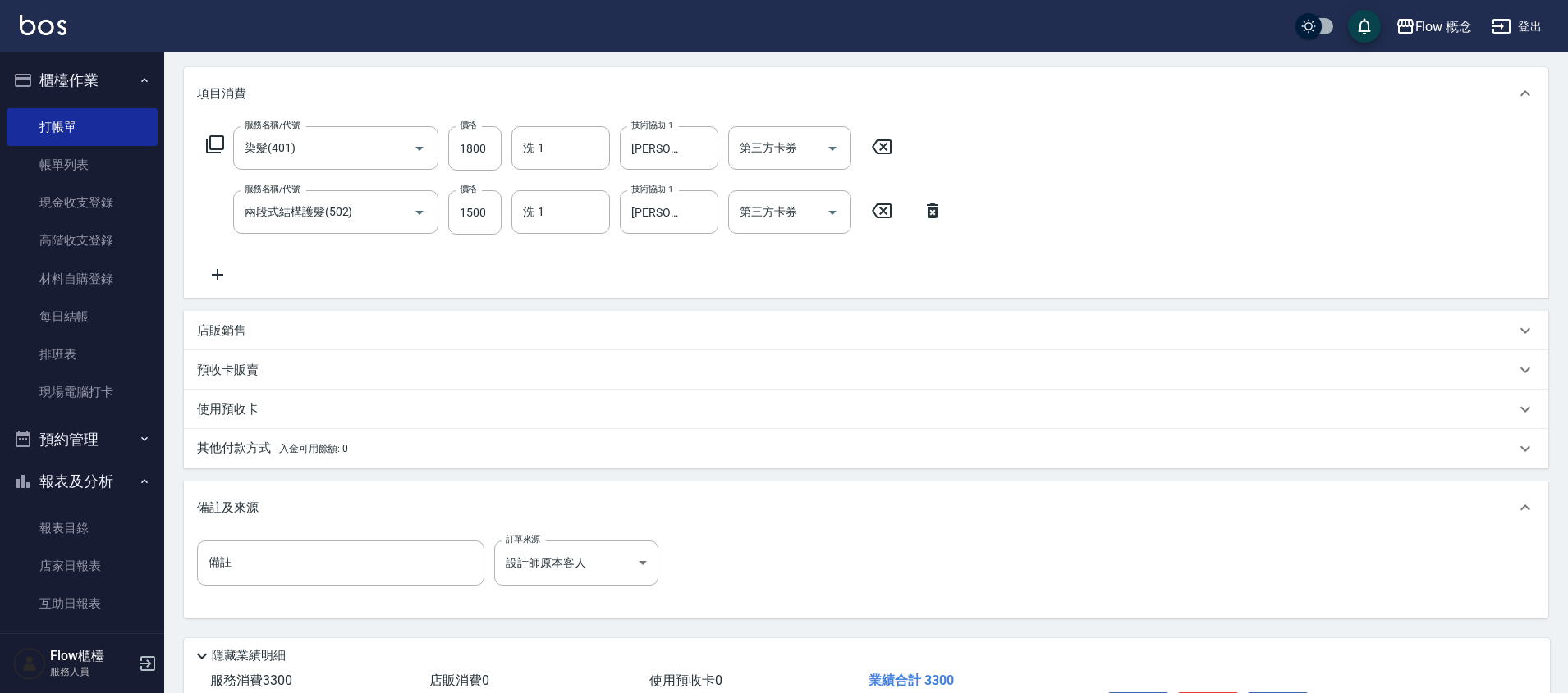
click at [395, 436] on div "其他付款方式 入金可用餘額: 0" at bounding box center [865, 449] width 1364 height 40
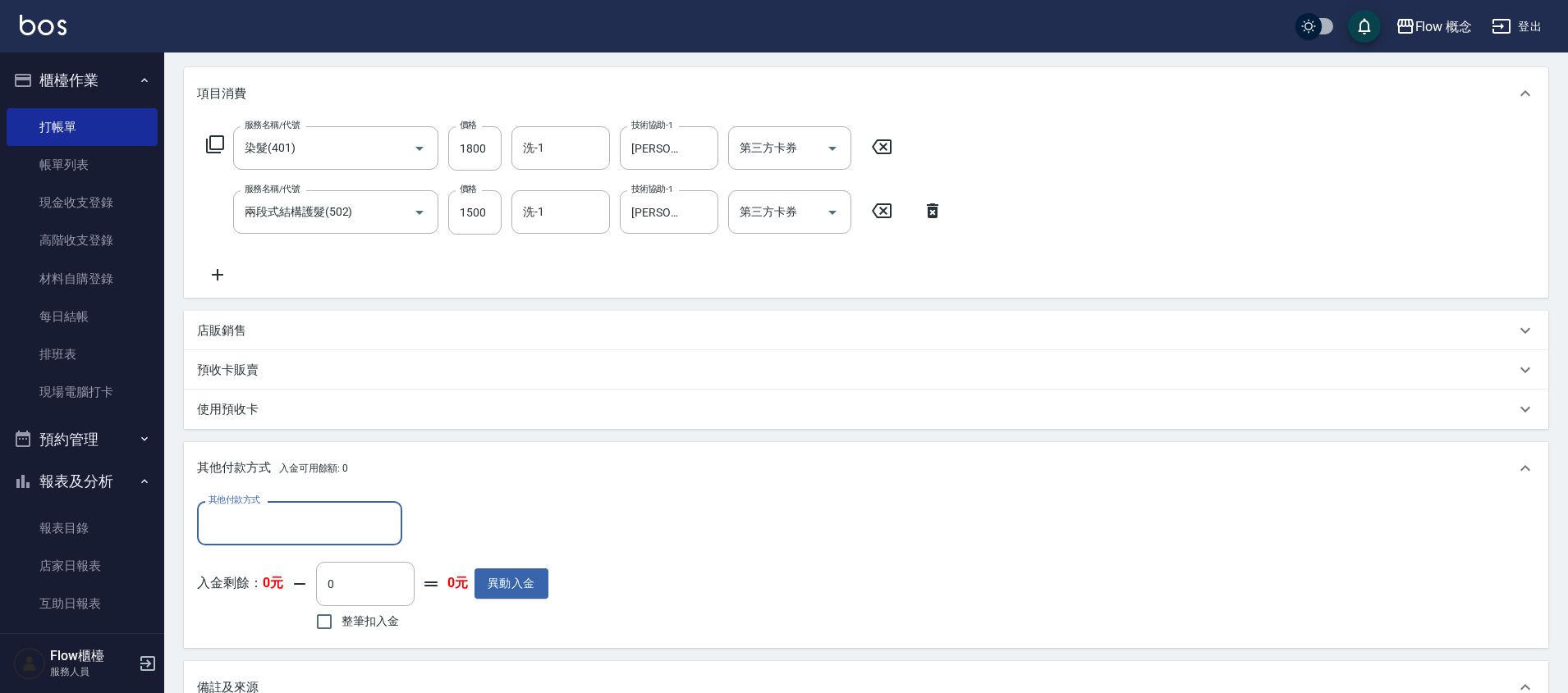
scroll to position [0, 0]
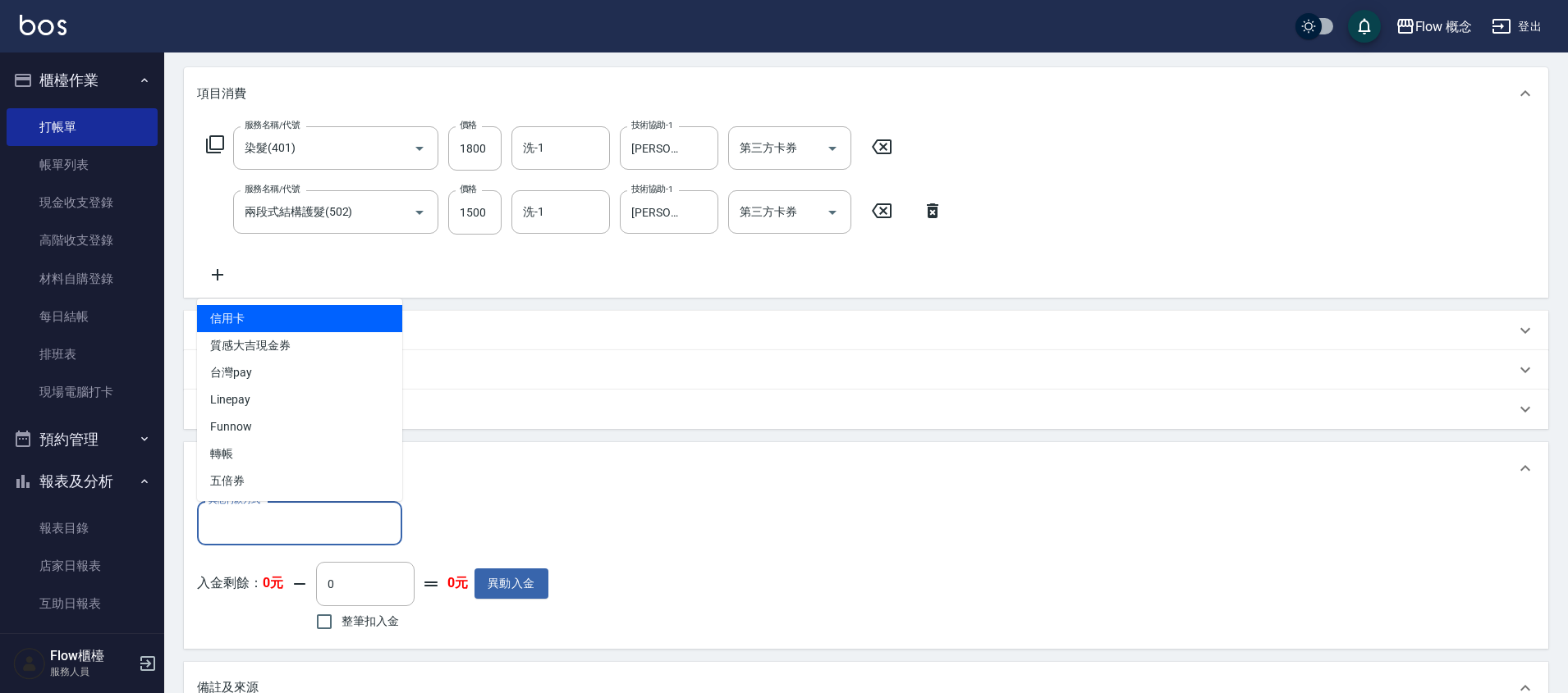
click at [326, 519] on input "其他付款方式" at bounding box center [299, 522] width 190 height 28
click at [274, 307] on span "信用卡" at bounding box center [299, 318] width 205 height 27
type input "信用卡"
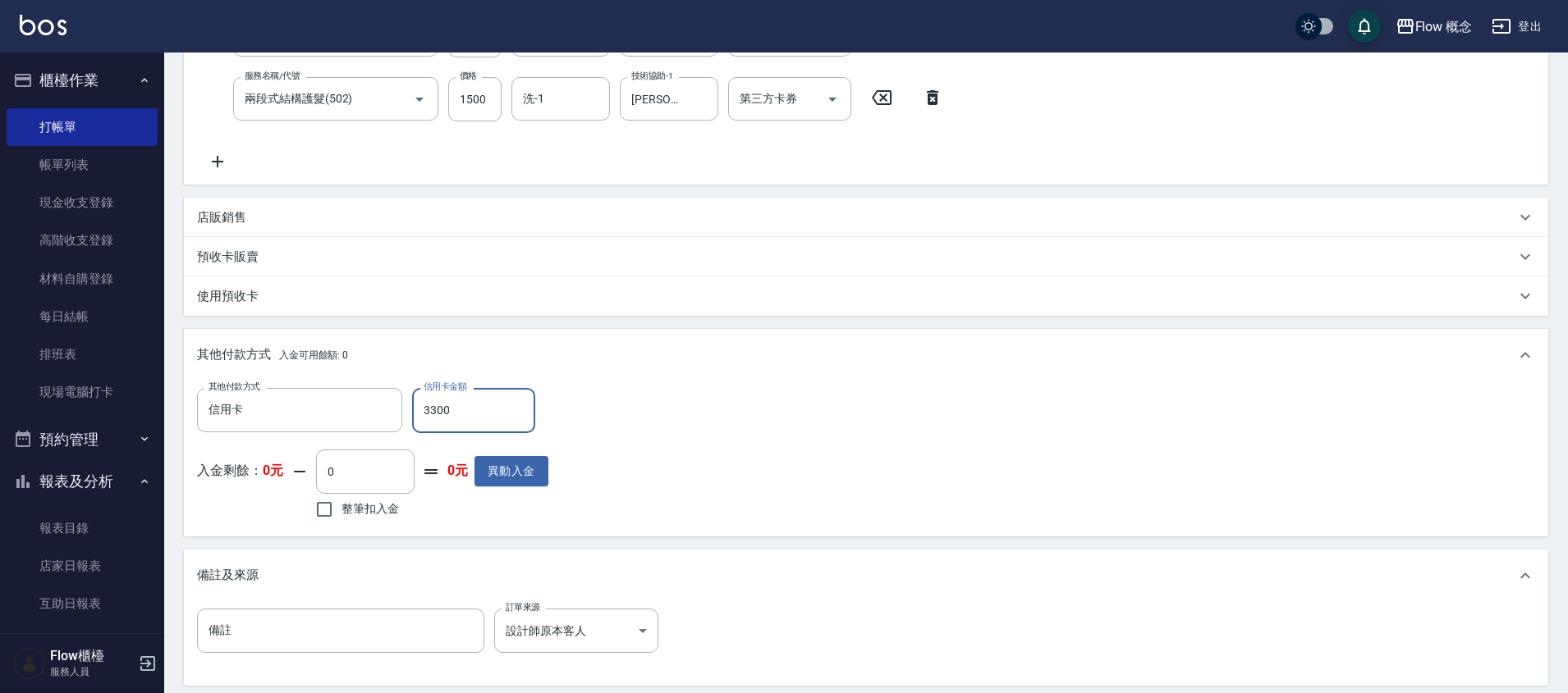
scroll to position [493, 0]
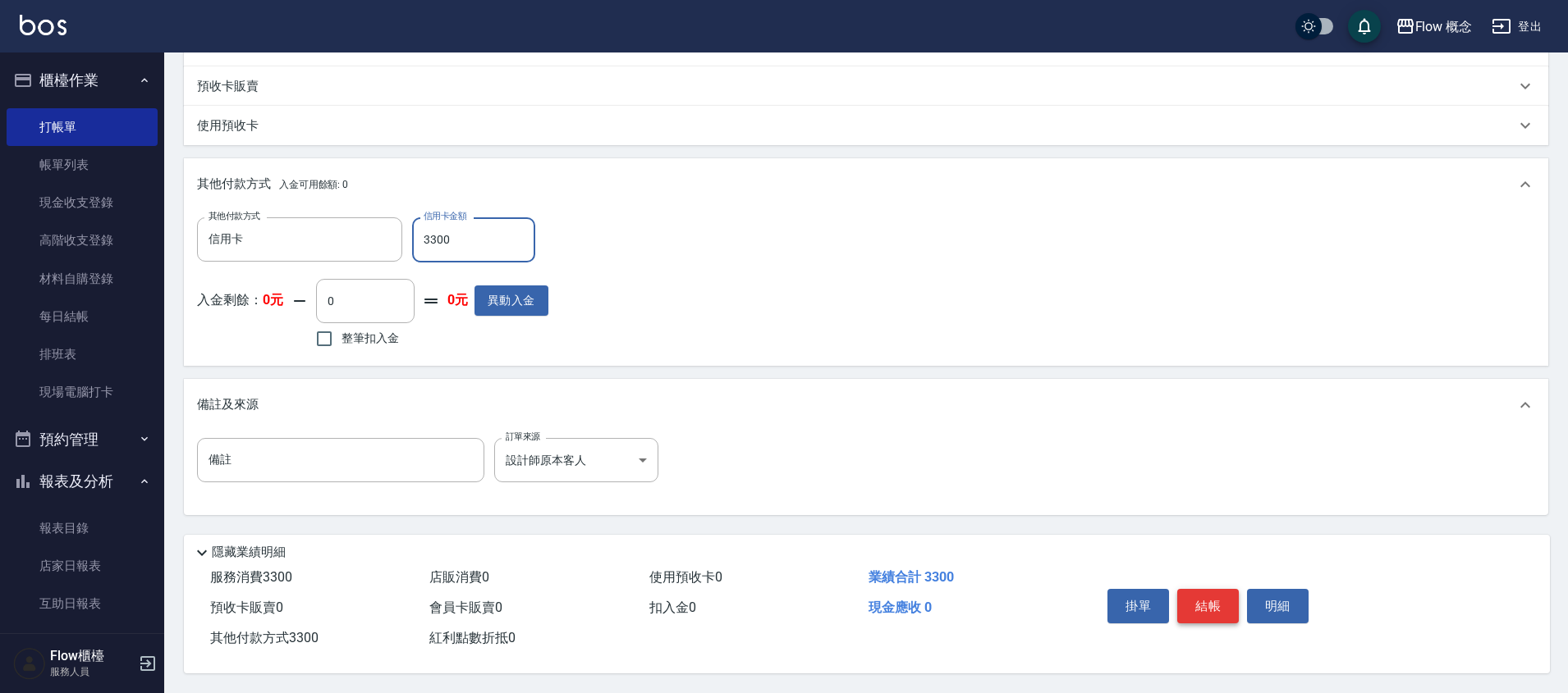
type input "3300"
click at [1188, 602] on button "結帳" at bounding box center [1207, 606] width 62 height 34
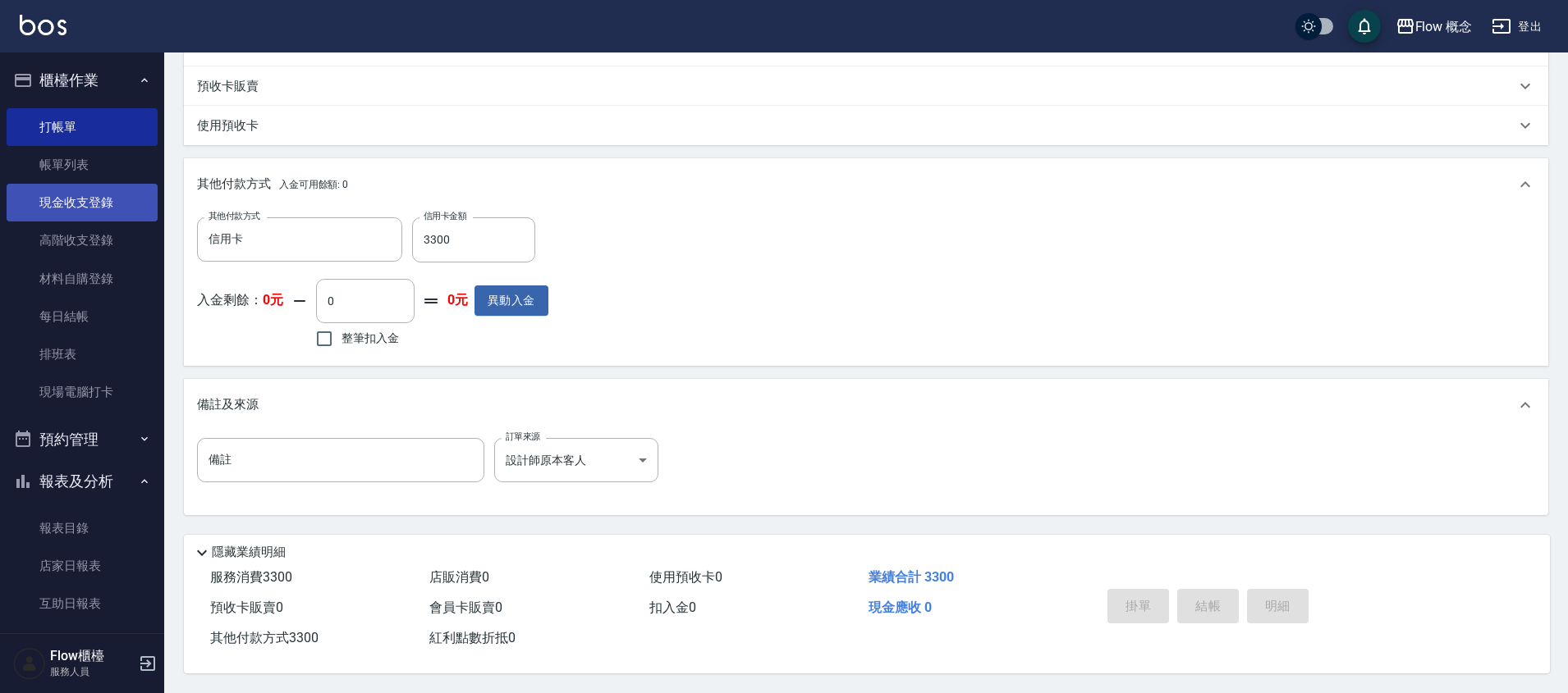
type input "2025/08/23 17:58"
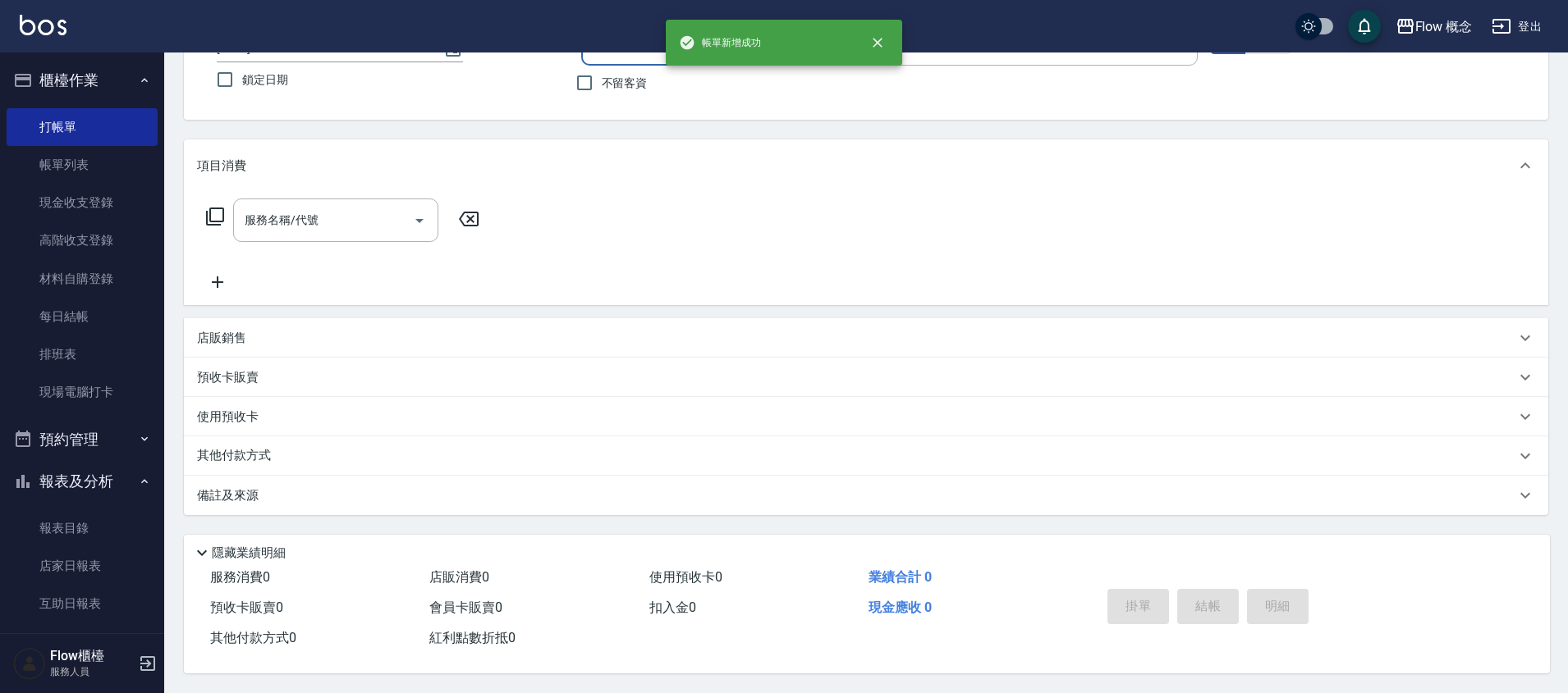
scroll to position [0, 0]
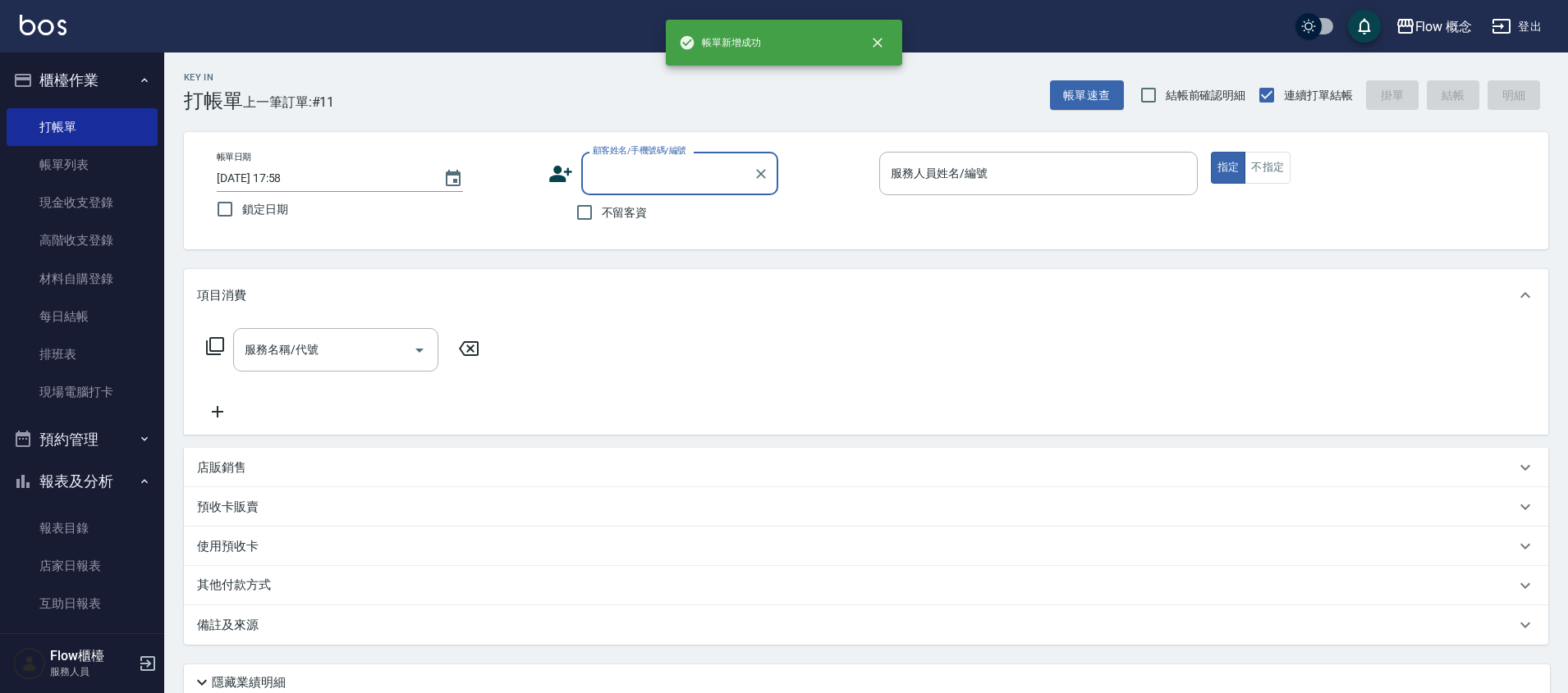
click at [649, 165] on input "顧客姓名/手機號碼/編號" at bounding box center [667, 173] width 157 height 28
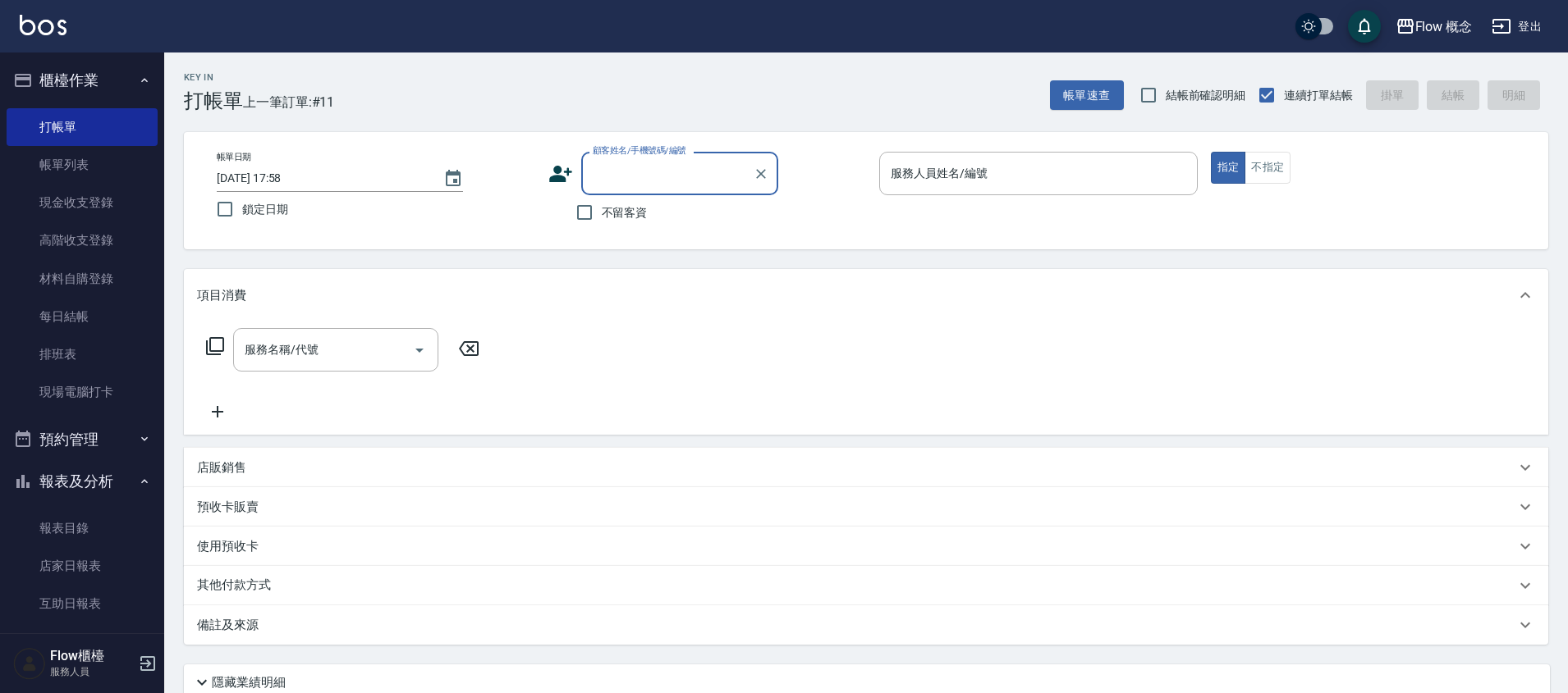
paste input "染林若喬0972830221"
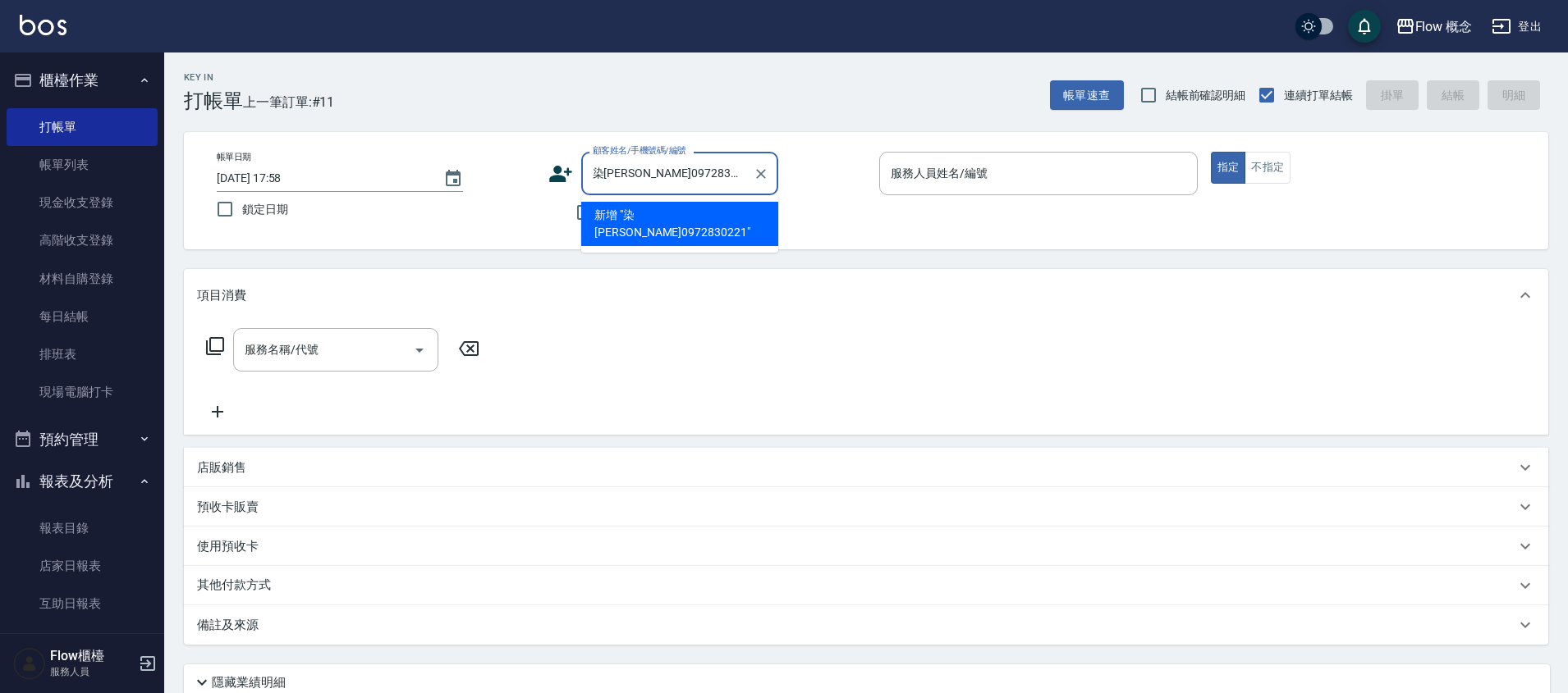
click at [600, 174] on input "染林若喬0972830221" at bounding box center [667, 173] width 157 height 28
type input "[PERSON_NAME]0972830221"
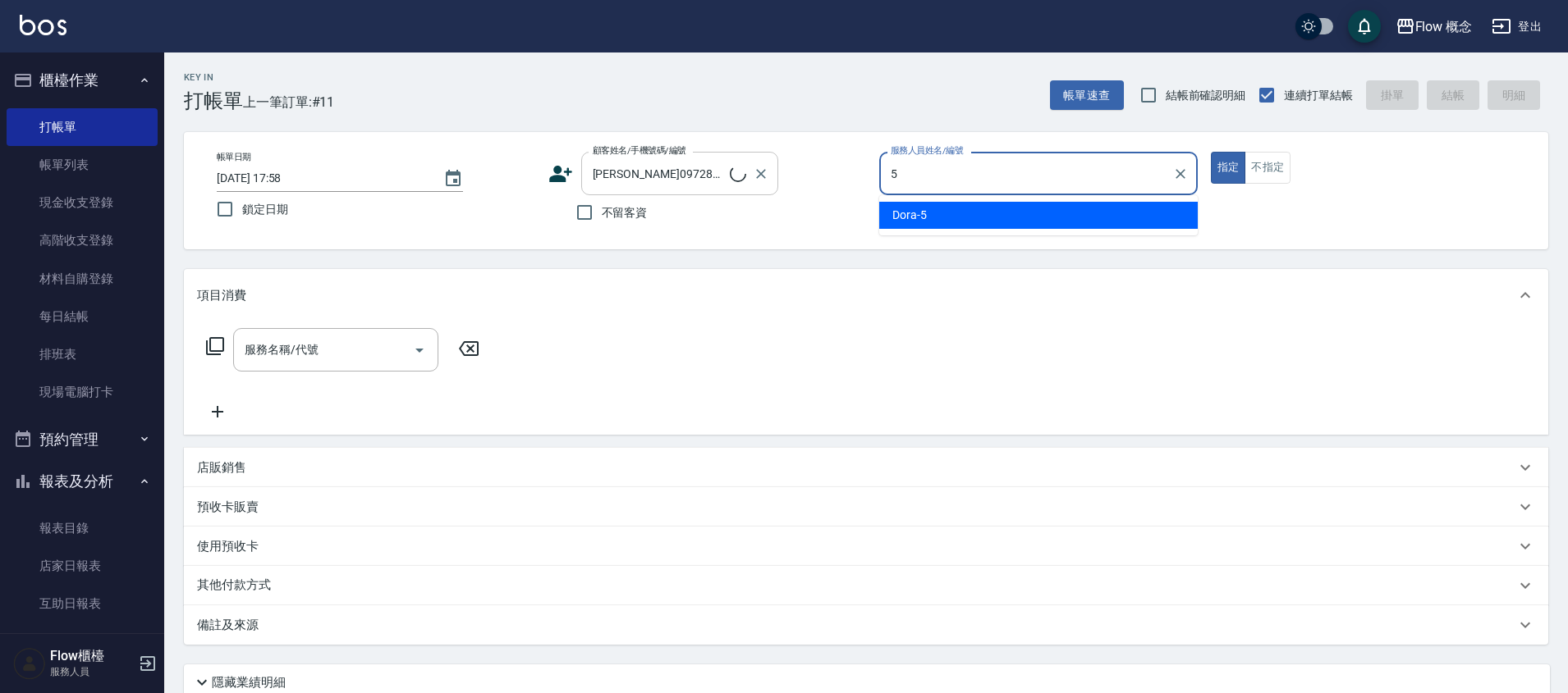
type input "Dora-5"
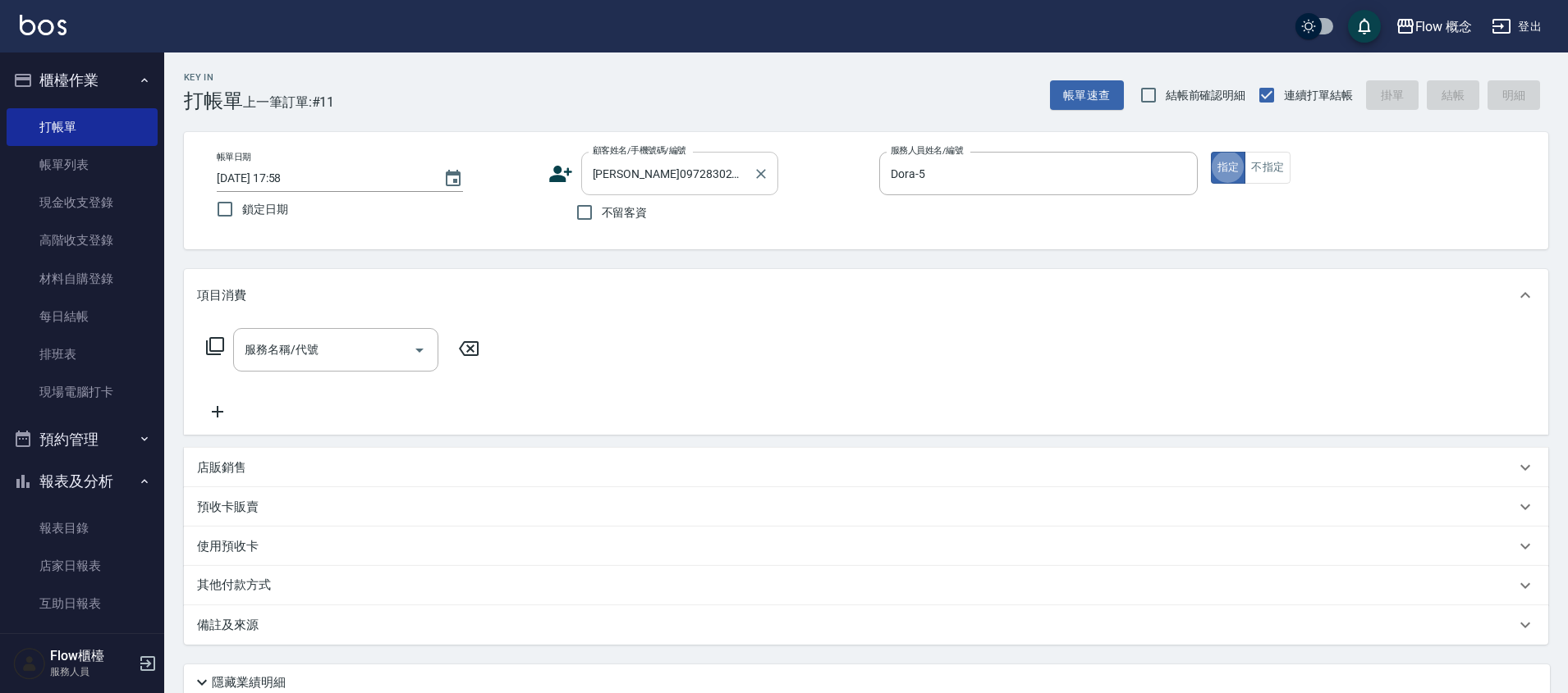
type button "true"
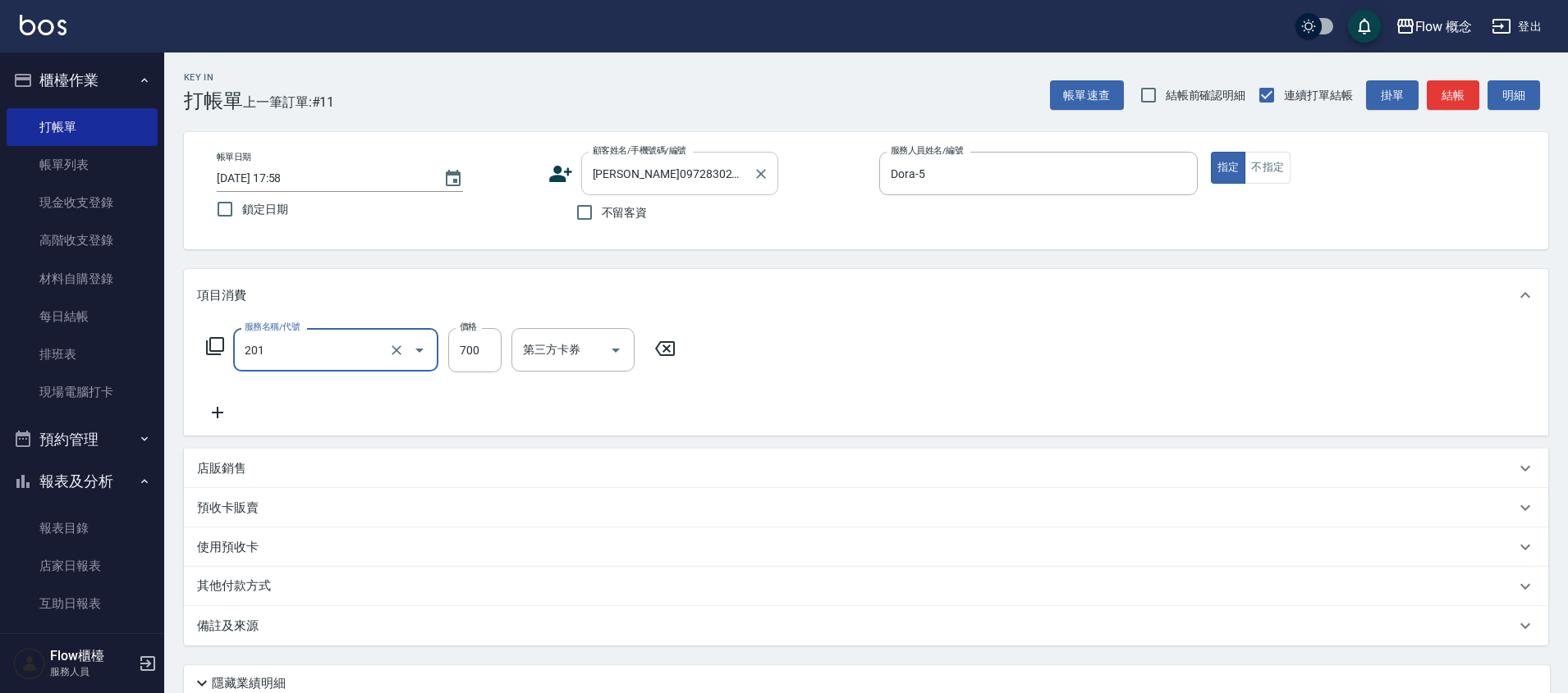
type input "剪髮(201)"
click at [395, 346] on icon "Clear" at bounding box center [396, 350] width 17 height 17
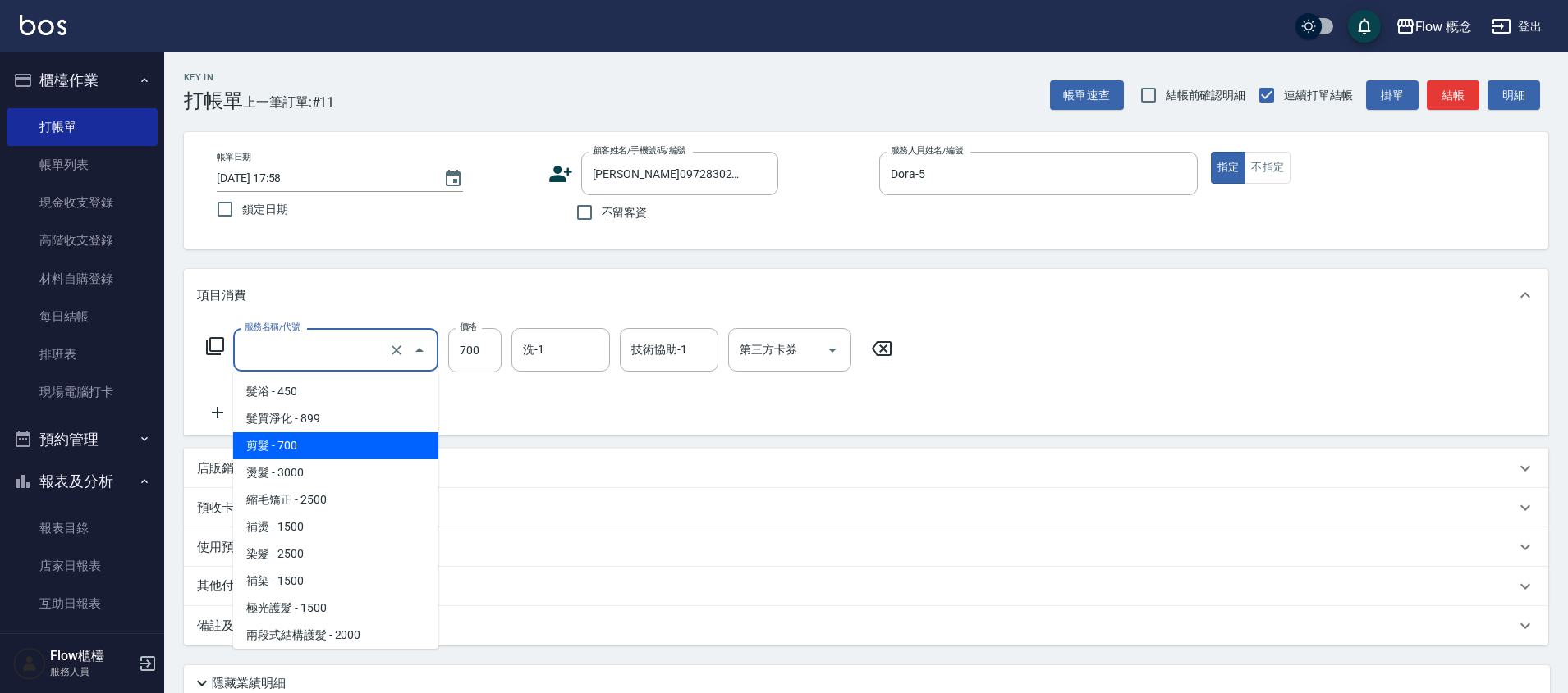
click at [283, 353] on input "服務名稱/代號" at bounding box center [313, 349] width 144 height 28
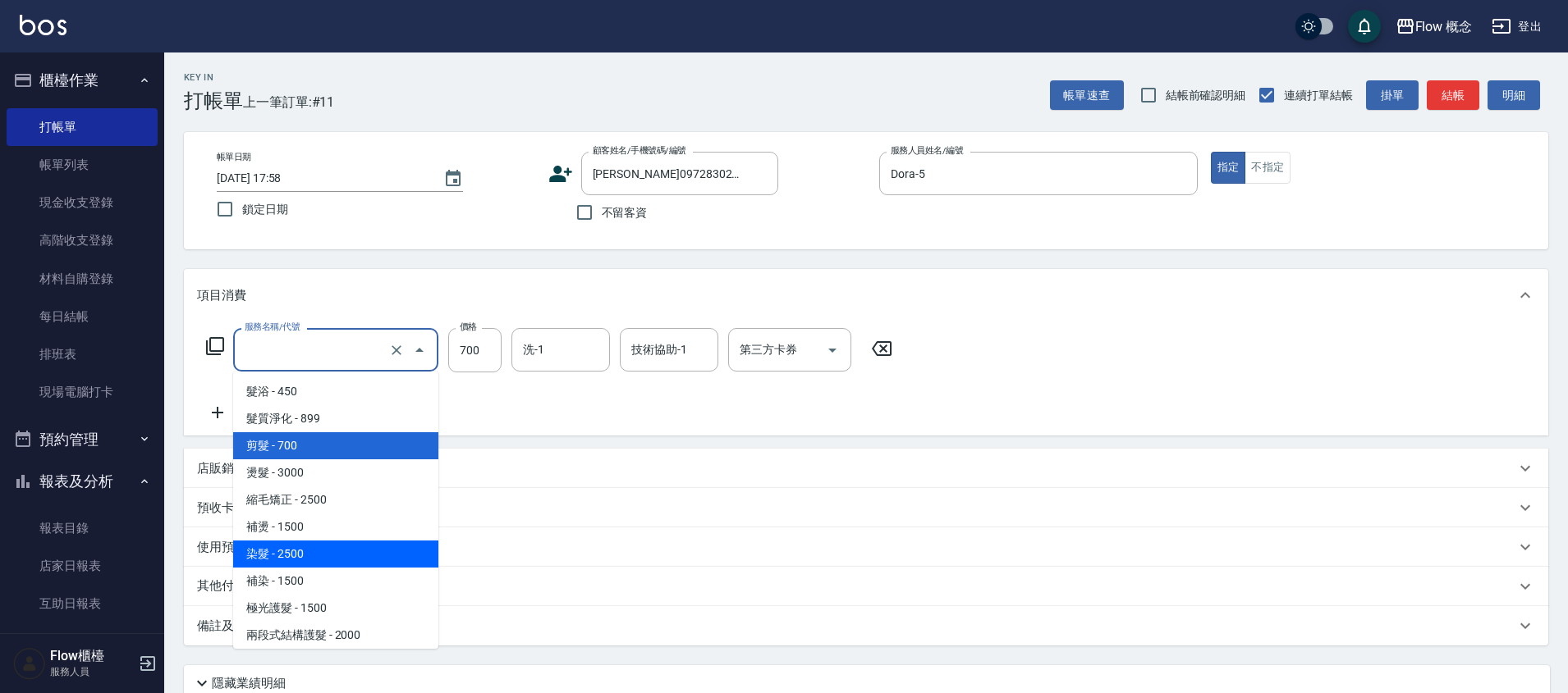
click at [302, 561] on span "染髮 - 2500" at bounding box center [335, 553] width 205 height 27
type input "染髮(401)"
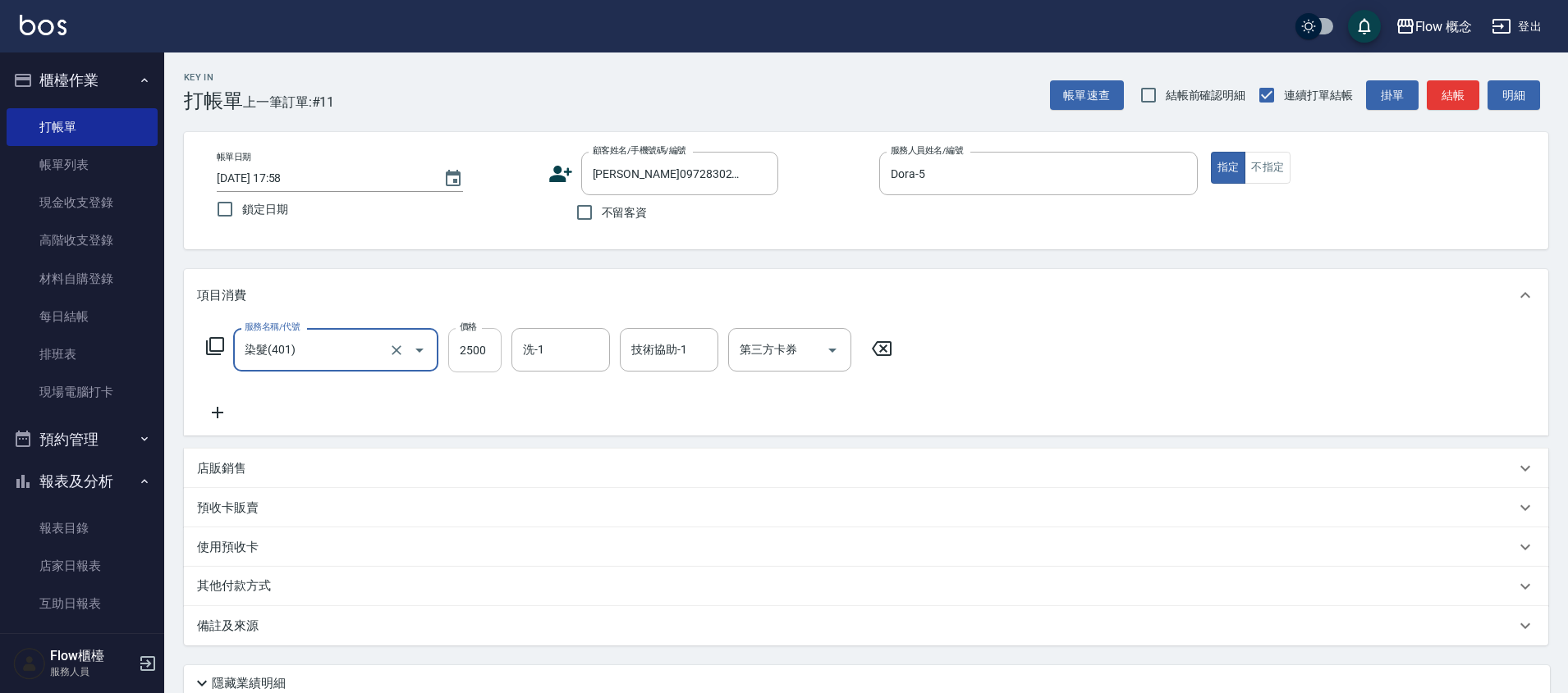
click at [474, 343] on input "2500" at bounding box center [475, 350] width 53 height 44
type input "1300"
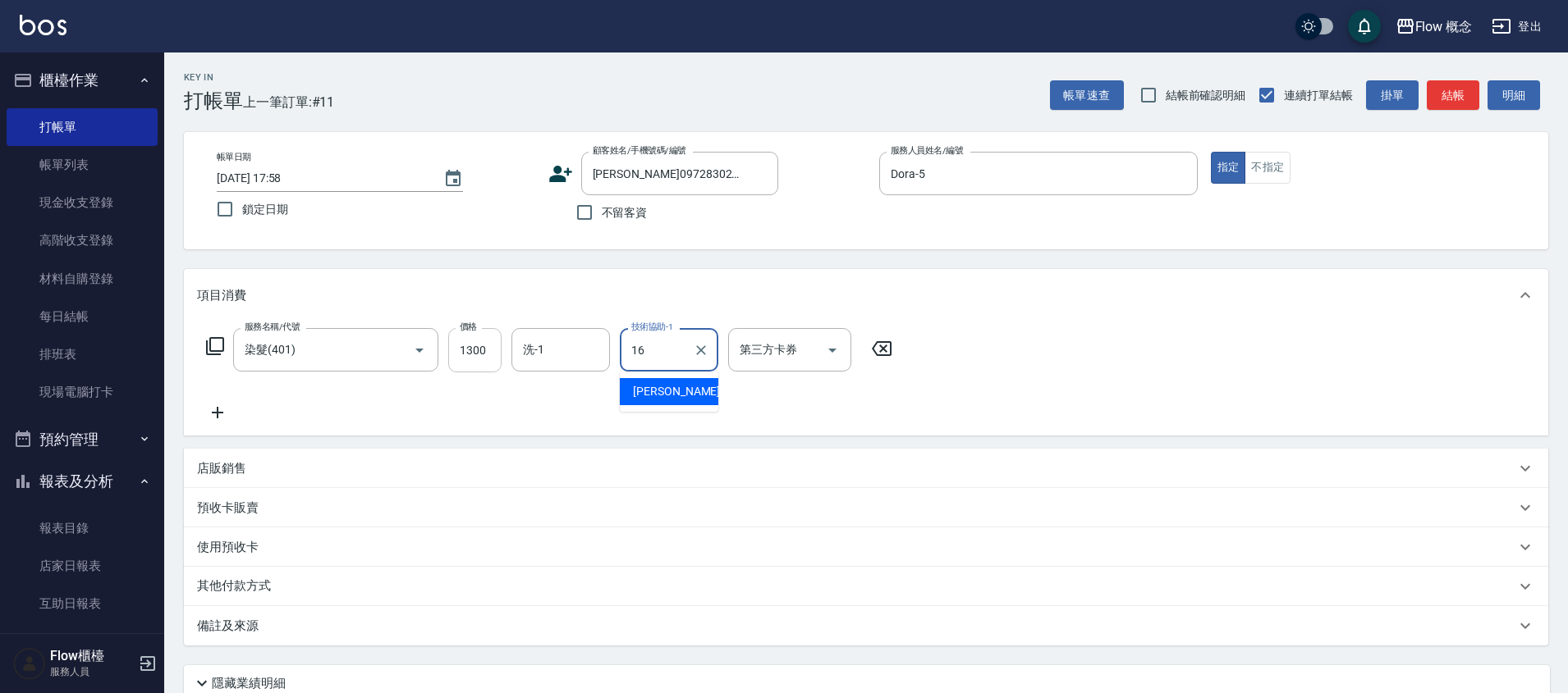
type input "[PERSON_NAME]-16"
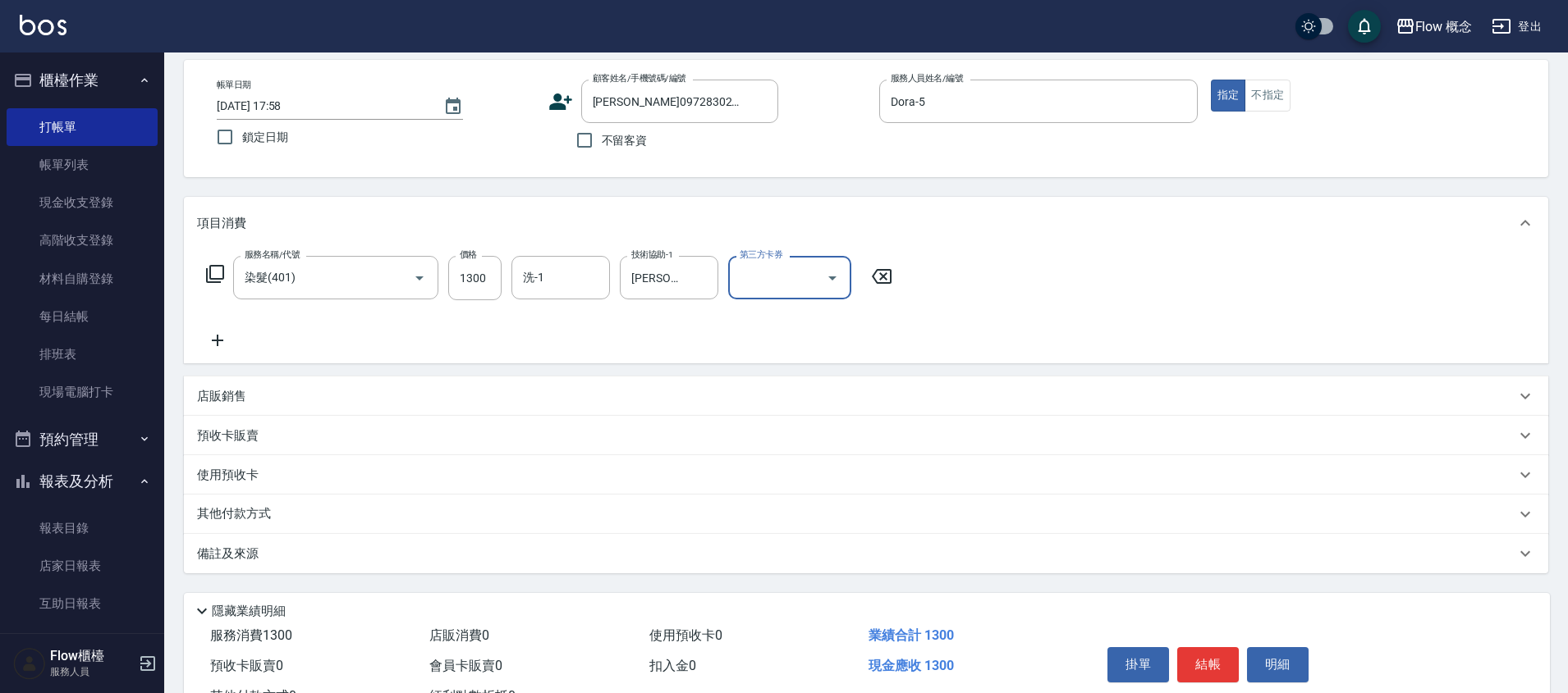
scroll to position [138, 0]
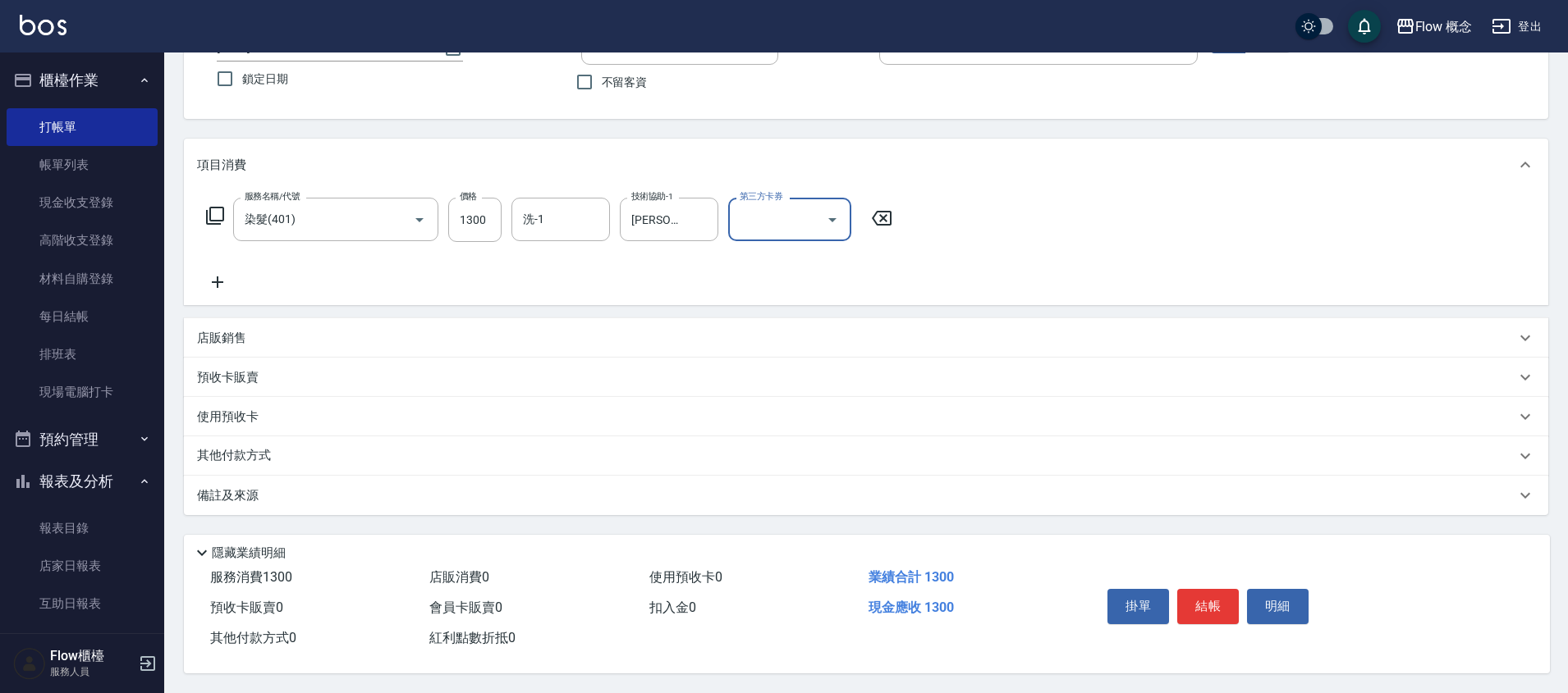
click at [355, 487] on div "備註及來源" at bounding box center [855, 495] width 1318 height 17
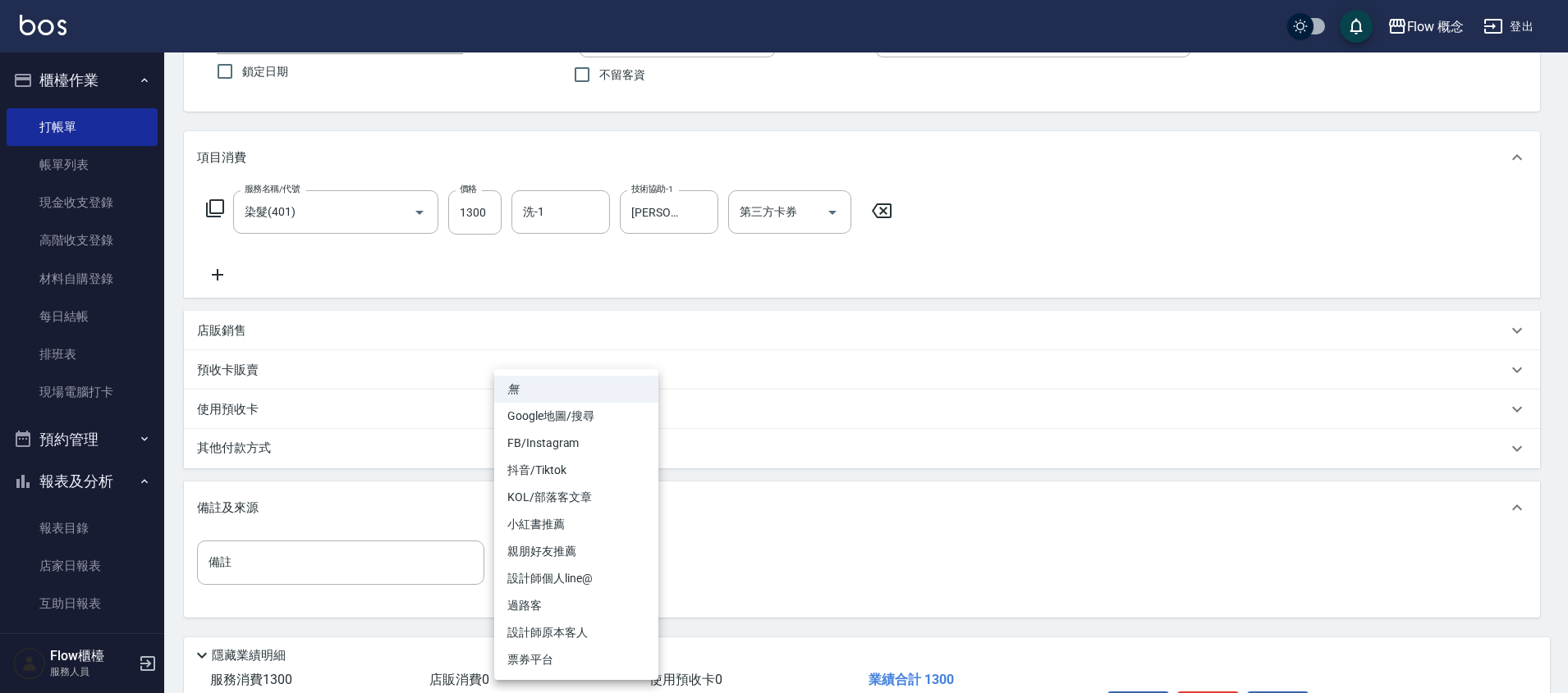
click at [602, 545] on body "Flow 概念 登出 櫃檯作業 打帳單 帳單列表 現金收支登錄 高階收支登錄 材料自購登錄 每日結帳 排班表 現場電腦打卡 預約管理 預約管理 單日預約紀錄 …" at bounding box center [784, 329] width 1568 height 934
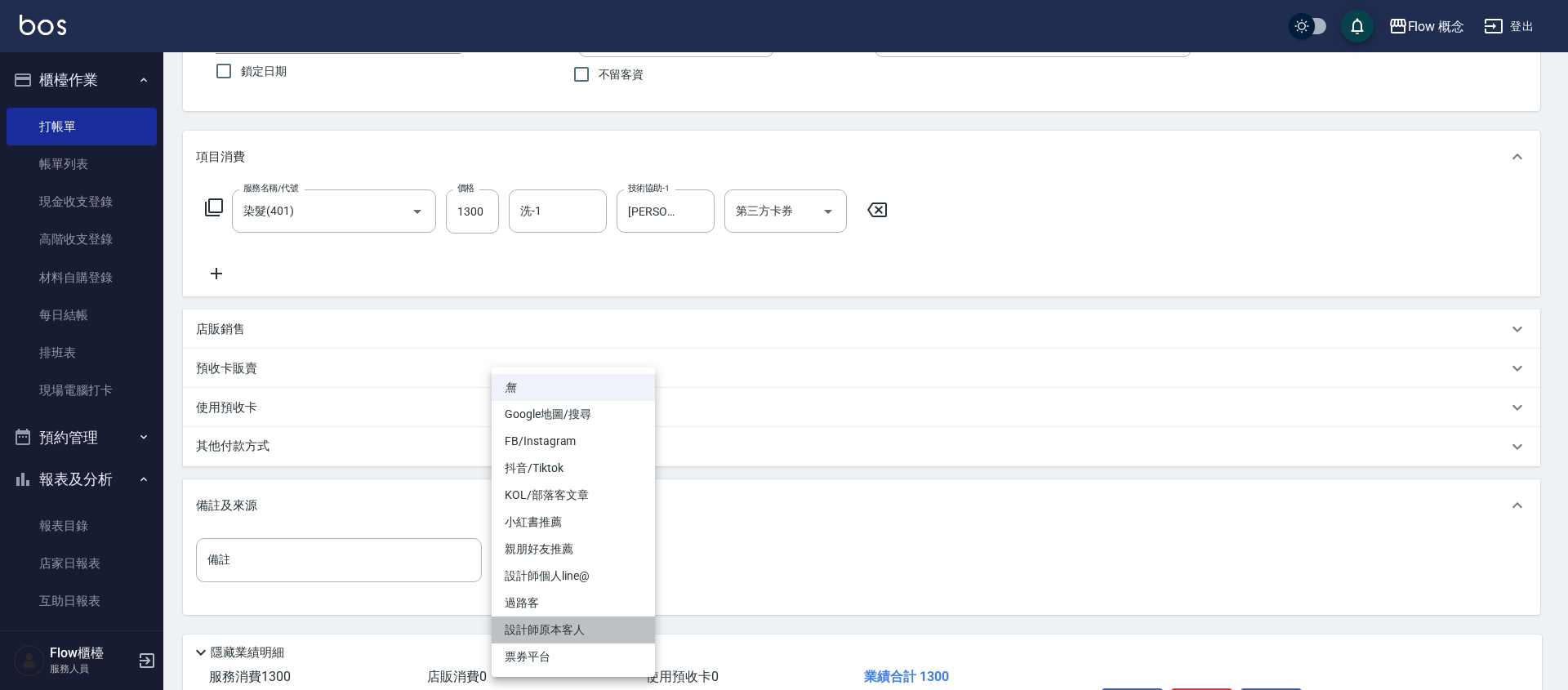
click at [574, 620] on li "設計師原本客人" at bounding box center [573, 630] width 164 height 27
type input "設計師原本客人"
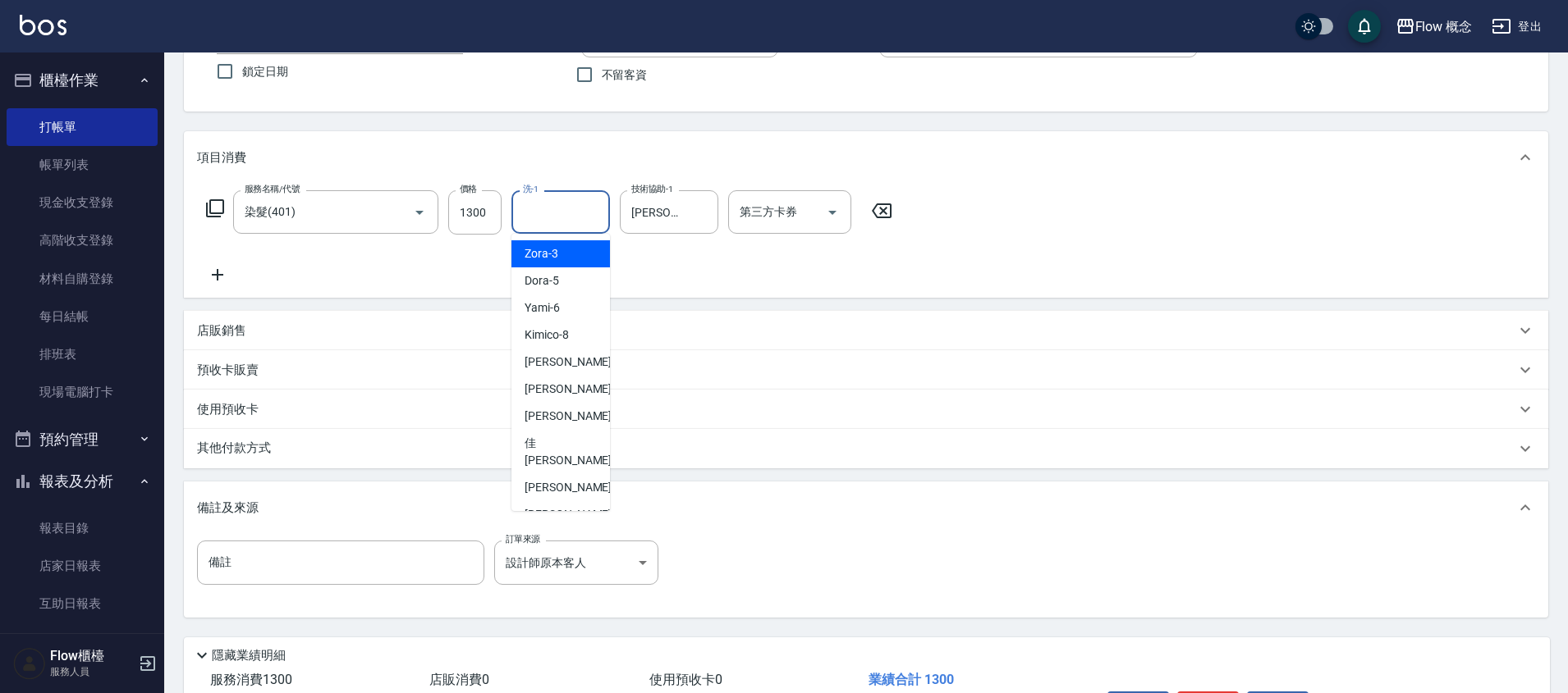
click at [565, 216] on input "洗-1" at bounding box center [560, 211] width 84 height 28
click at [573, 251] on div "Zora -3" at bounding box center [560, 254] width 98 height 27
type input "Zora-3"
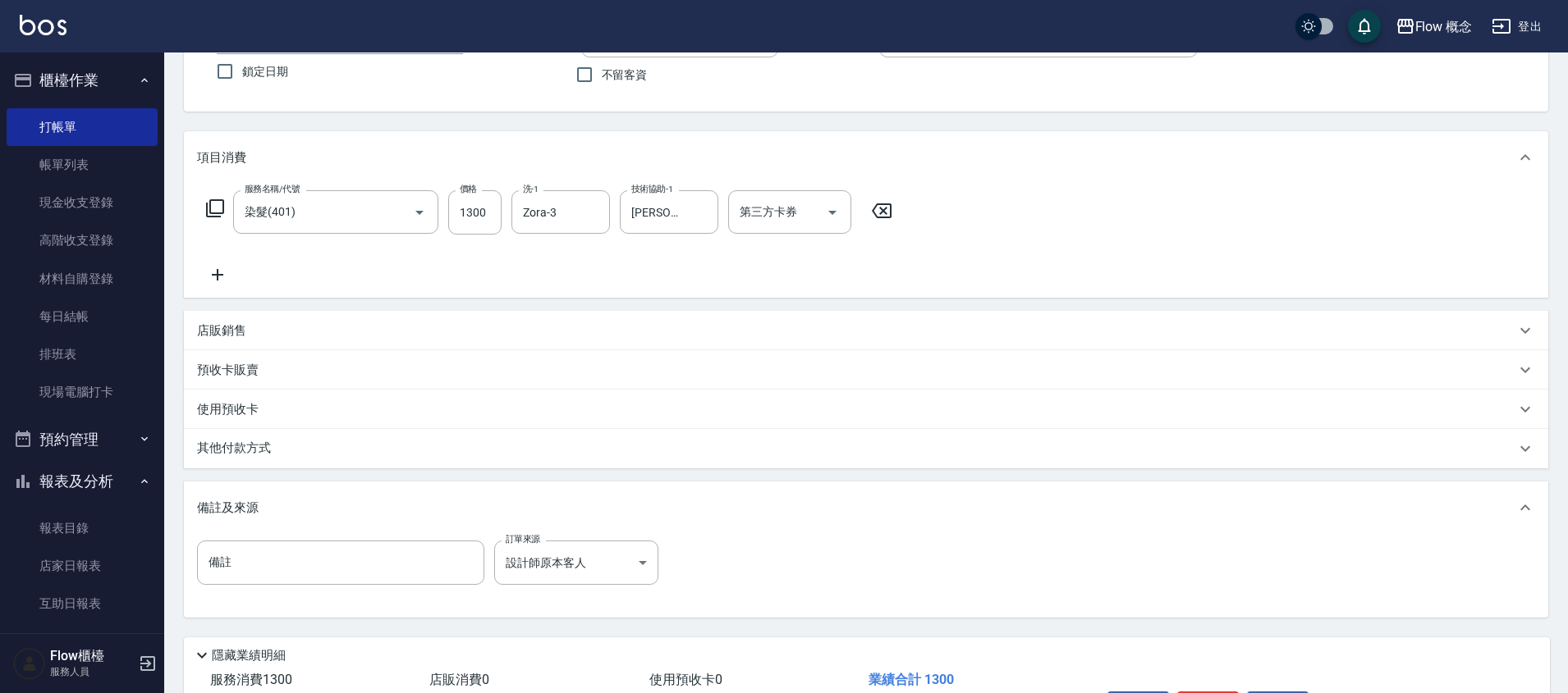
click at [847, 547] on div "備註 備註 訂單來源 設計師原本客人 設計師原本客人 訂單來源" at bounding box center [865, 573] width 1338 height 64
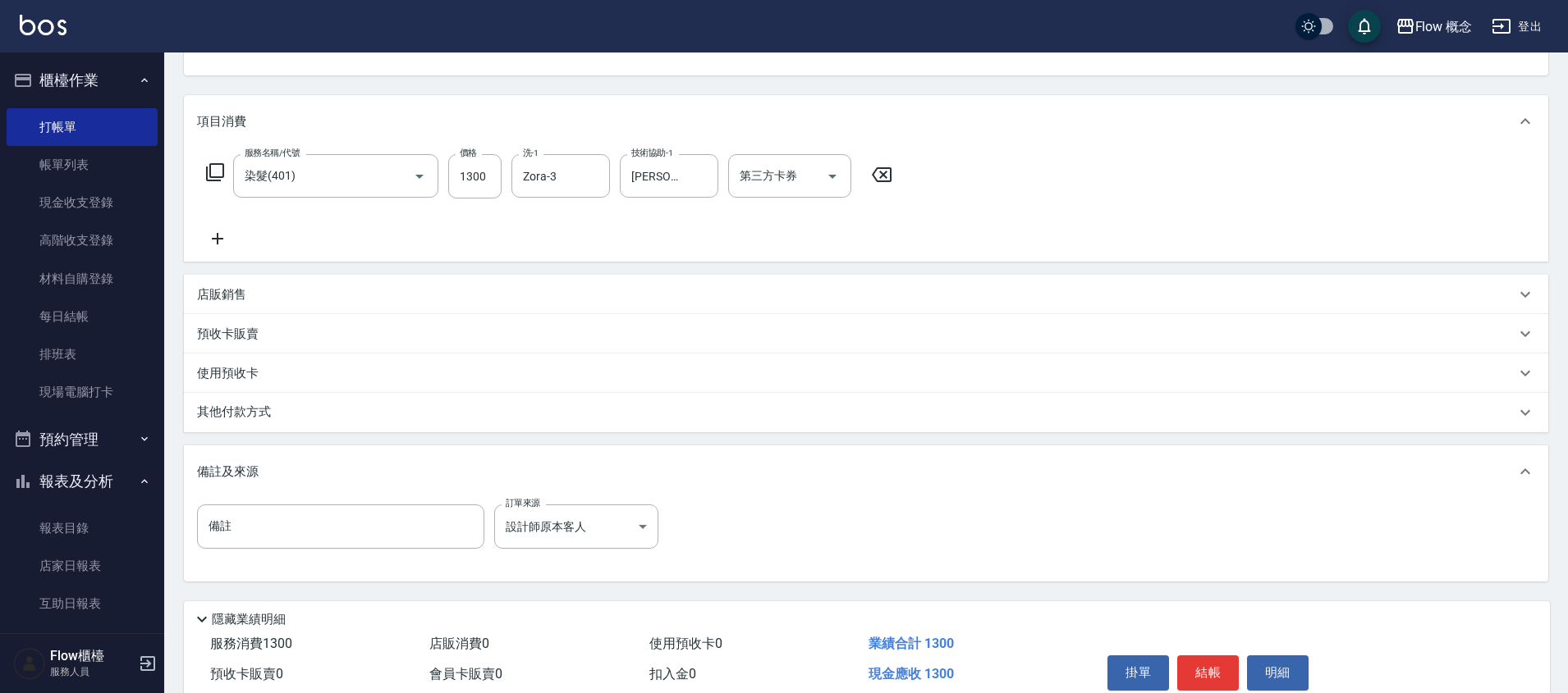
scroll to position [248, 0]
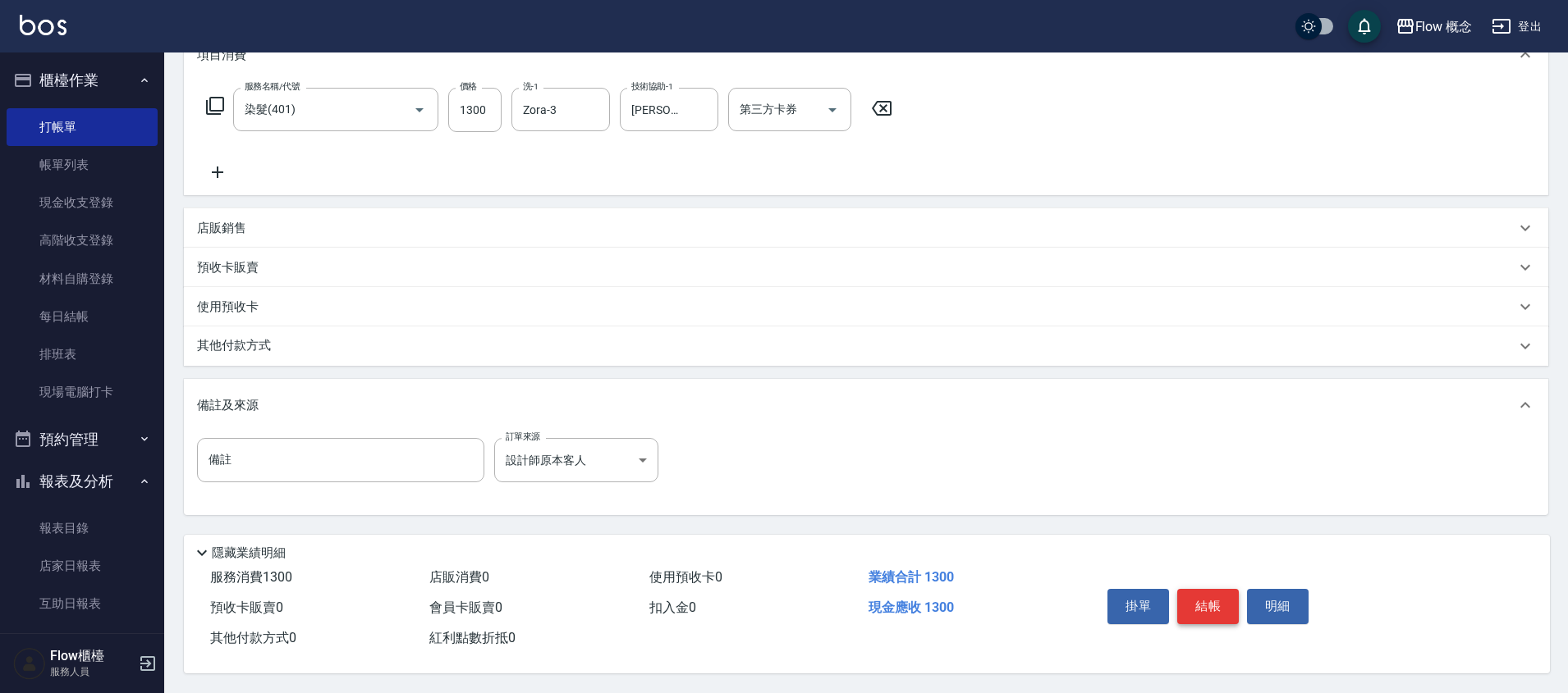
click at [1203, 600] on button "結帳" at bounding box center [1207, 606] width 62 height 34
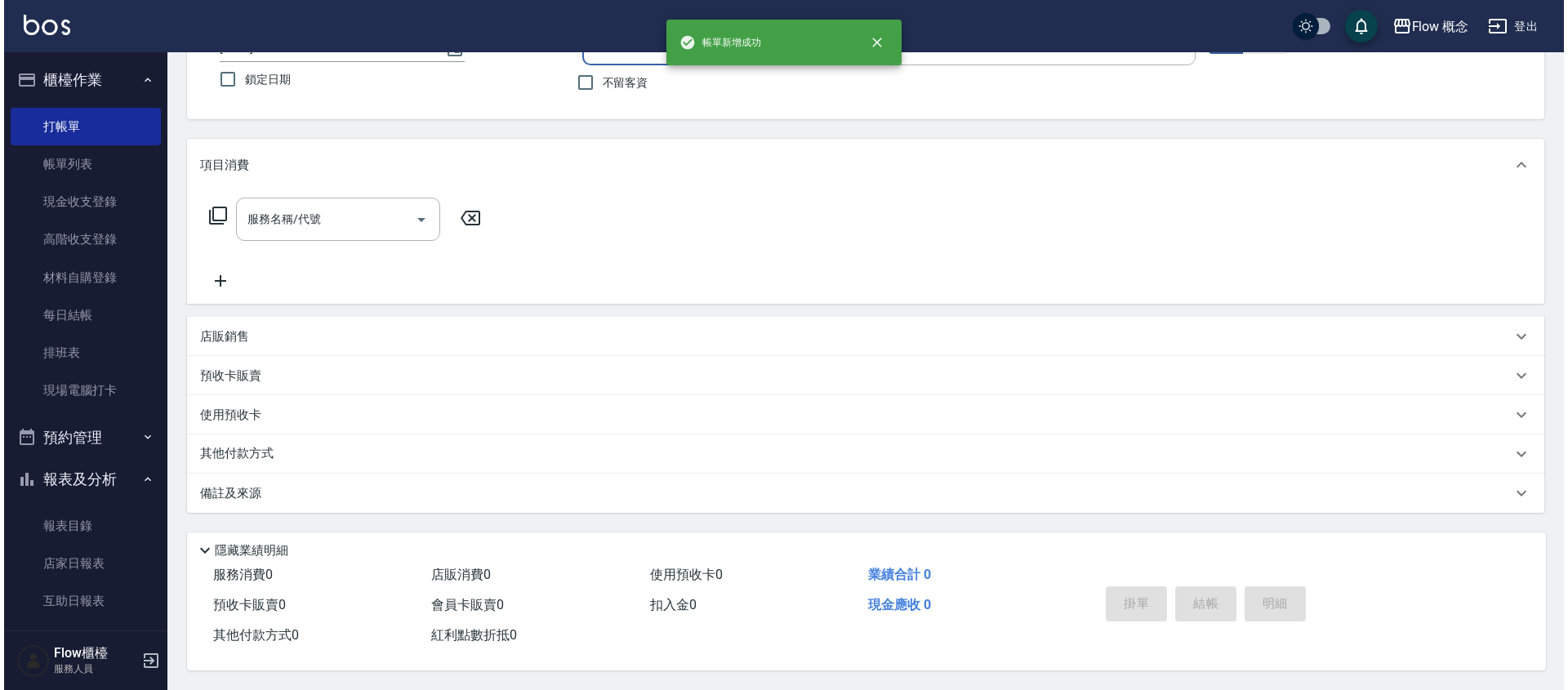
scroll to position [0, 0]
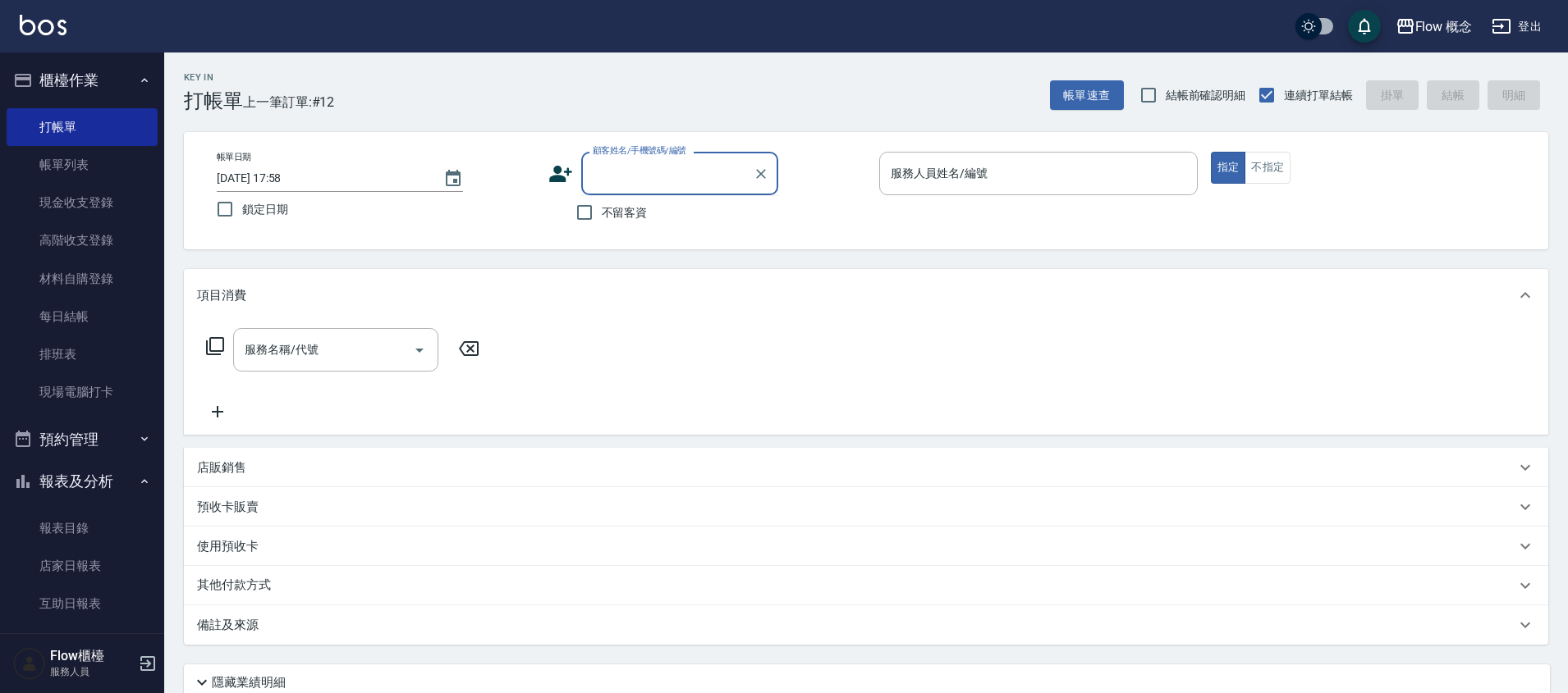
click at [645, 183] on input "顧客姓名/手機號碼/編號" at bounding box center [667, 173] width 157 height 28
click at [672, 180] on input "顧客姓名/手機號碼/編號" at bounding box center [667, 173] width 157 height 28
paste input "洗剪[PERSON_NAME] 0920133902"
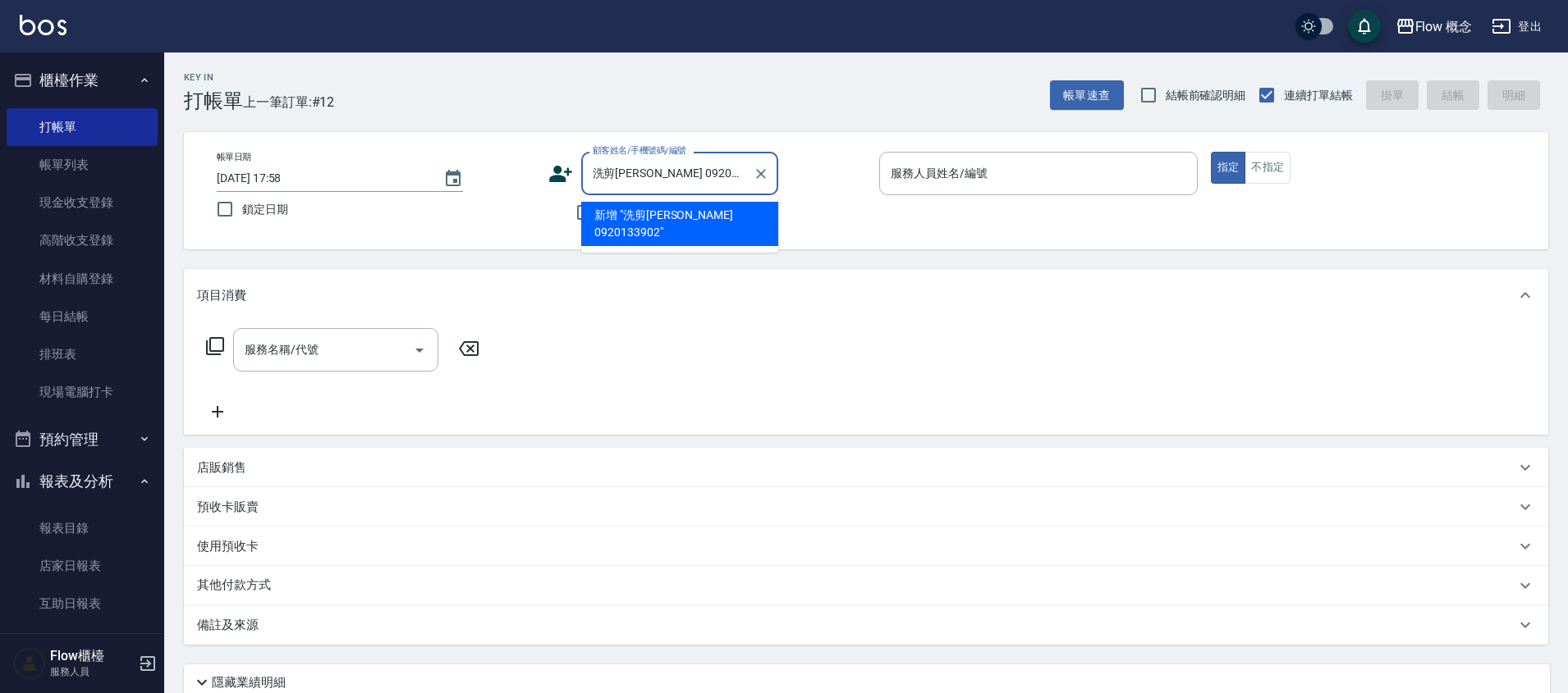
drag, startPoint x: 654, startPoint y: 176, endPoint x: 570, endPoint y: 171, distance: 84.1
click at [570, 171] on div "顧客姓名/手機號碼/編號 洗剪[PERSON_NAME] 0920133902 顧客姓名/手機號碼/編號" at bounding box center [707, 173] width 318 height 43
type input "0920133902"
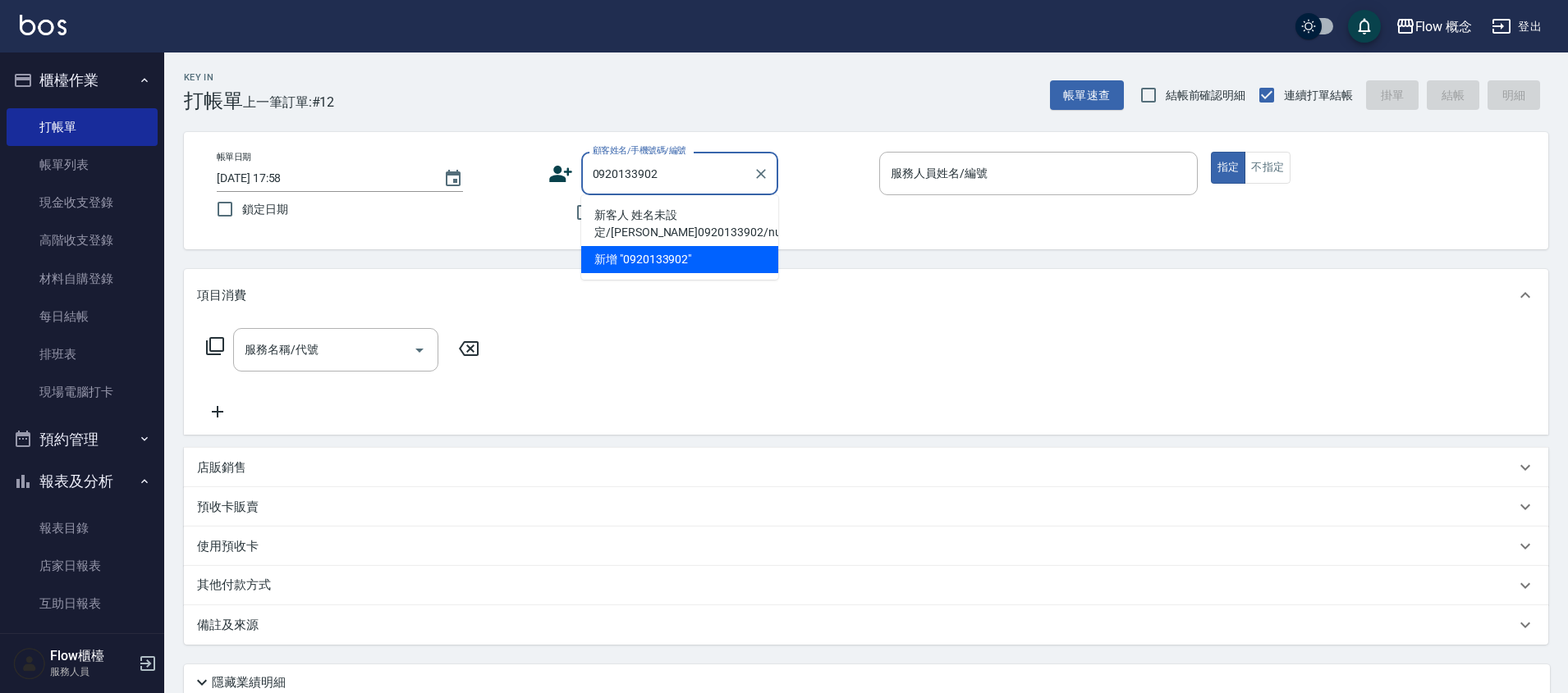
click at [676, 229] on li "新客人 姓名未設定/[PERSON_NAME]0920133902/null" at bounding box center [680, 224] width 197 height 44
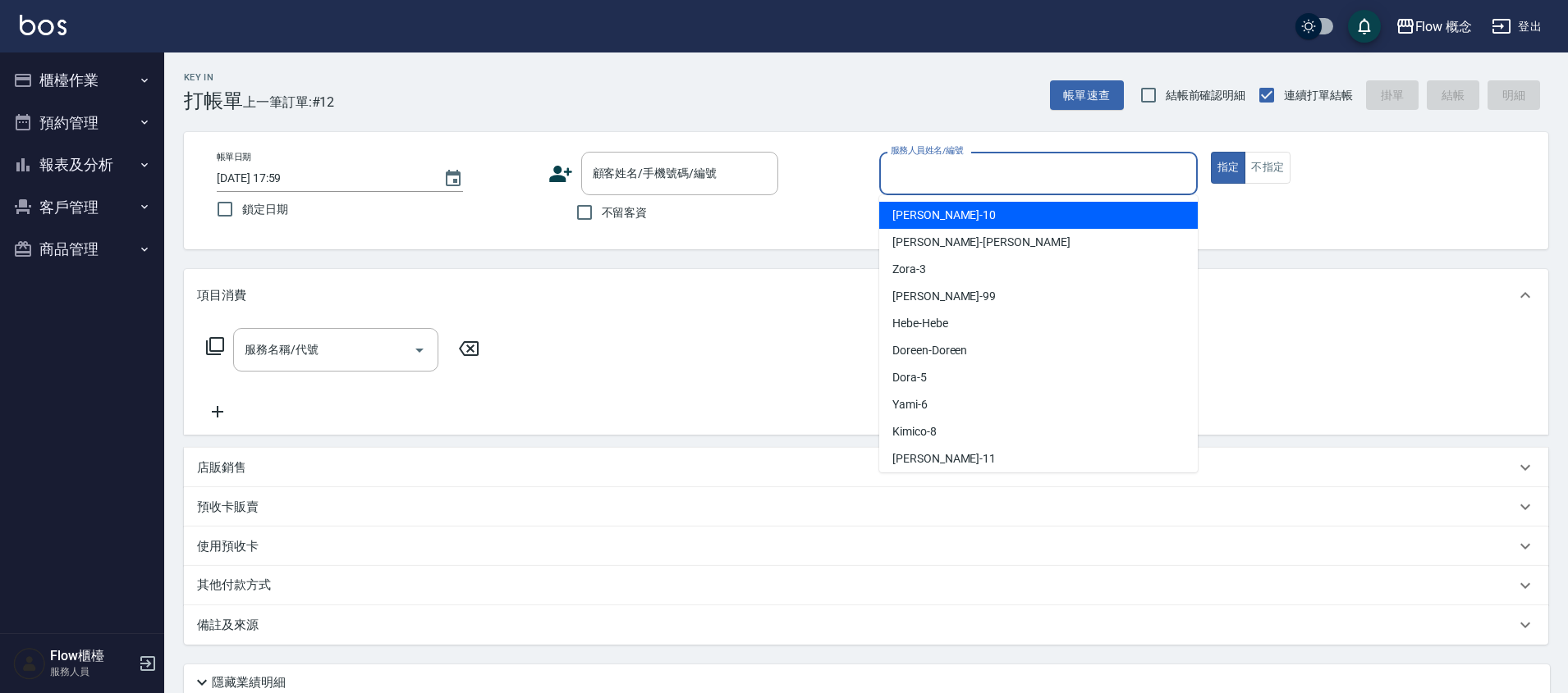
click at [1013, 174] on input "服務人員姓名/編號" at bounding box center [1038, 173] width 303 height 28
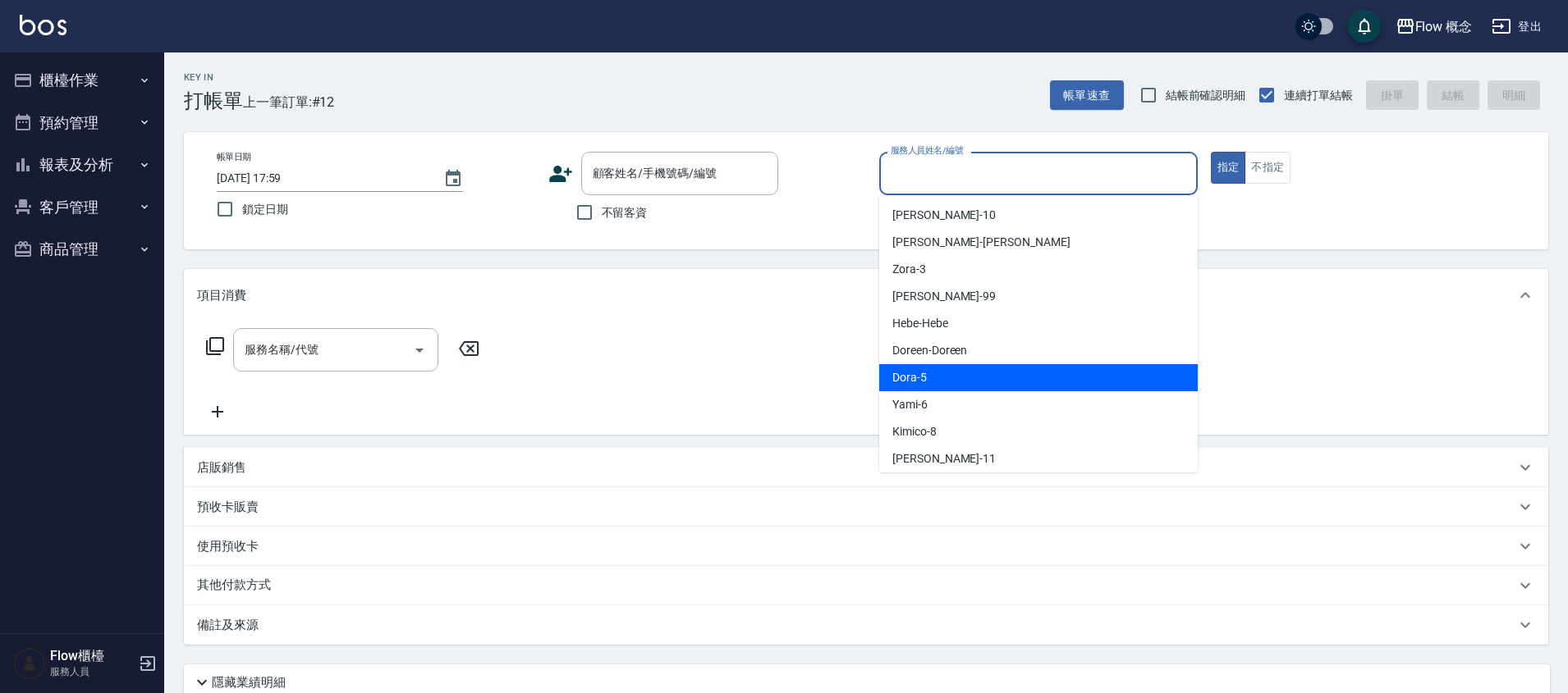
click at [933, 382] on div "Dora -5" at bounding box center [1038, 377] width 318 height 27
type input "Dora-5"
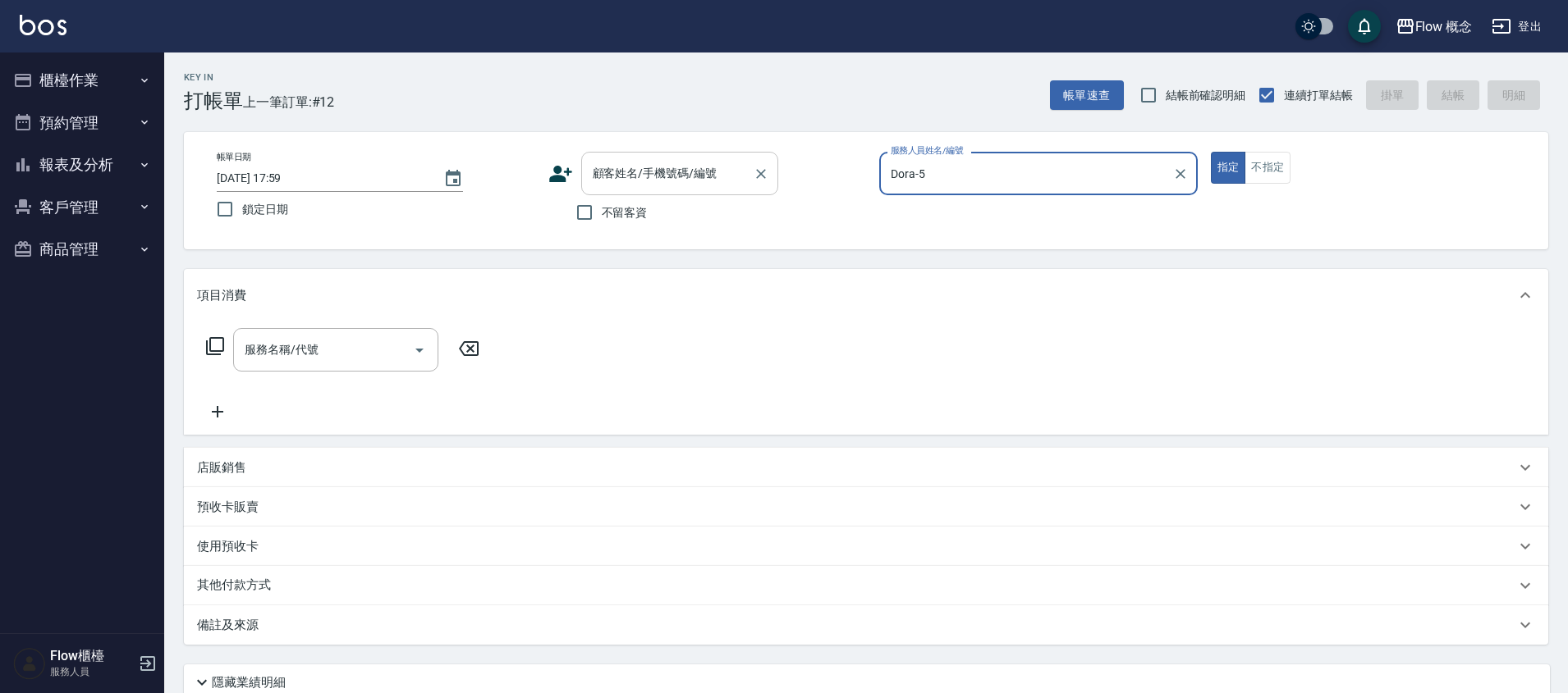
click at [608, 166] on div "顧客姓名/手機號碼/編號 顧客姓名/手機號碼/編號" at bounding box center [680, 173] width 197 height 43
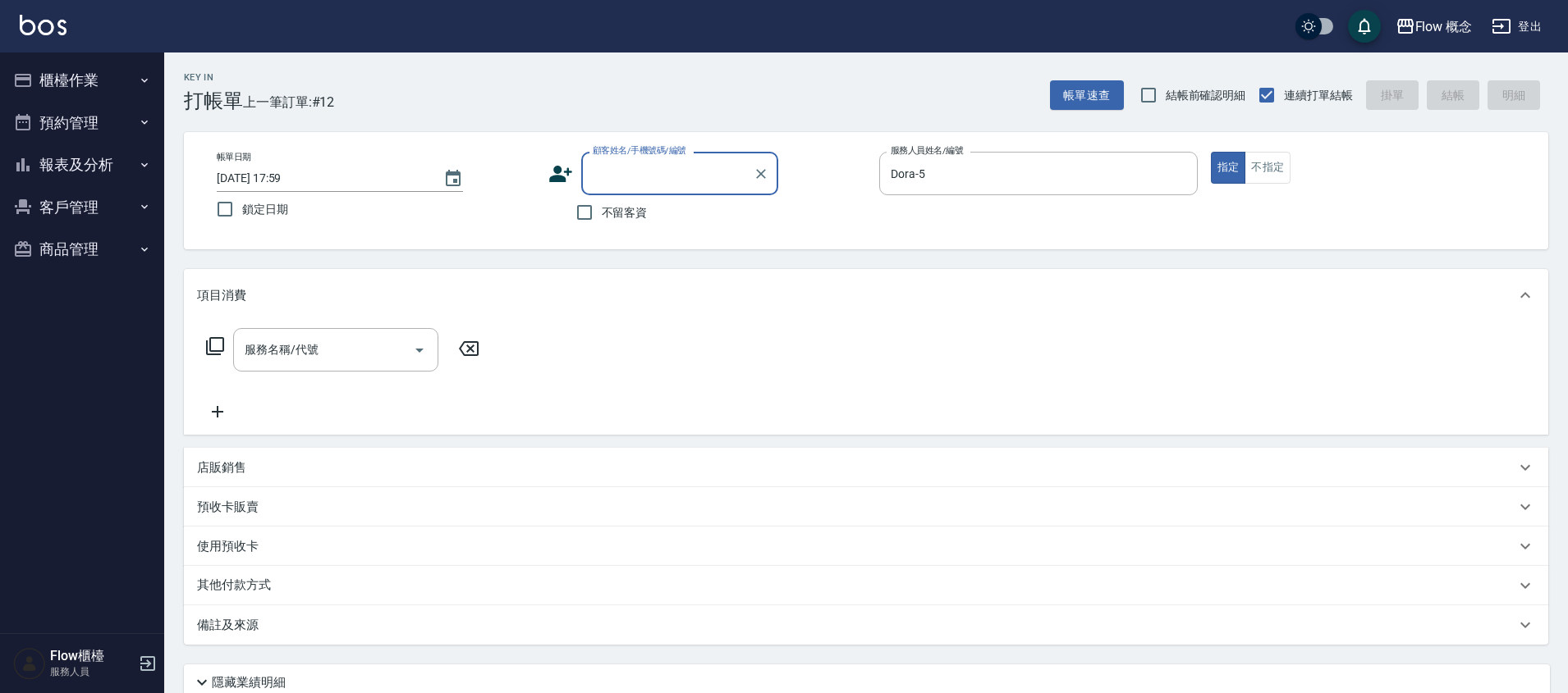
paste input "洗剪[PERSON_NAME] 0920133902"
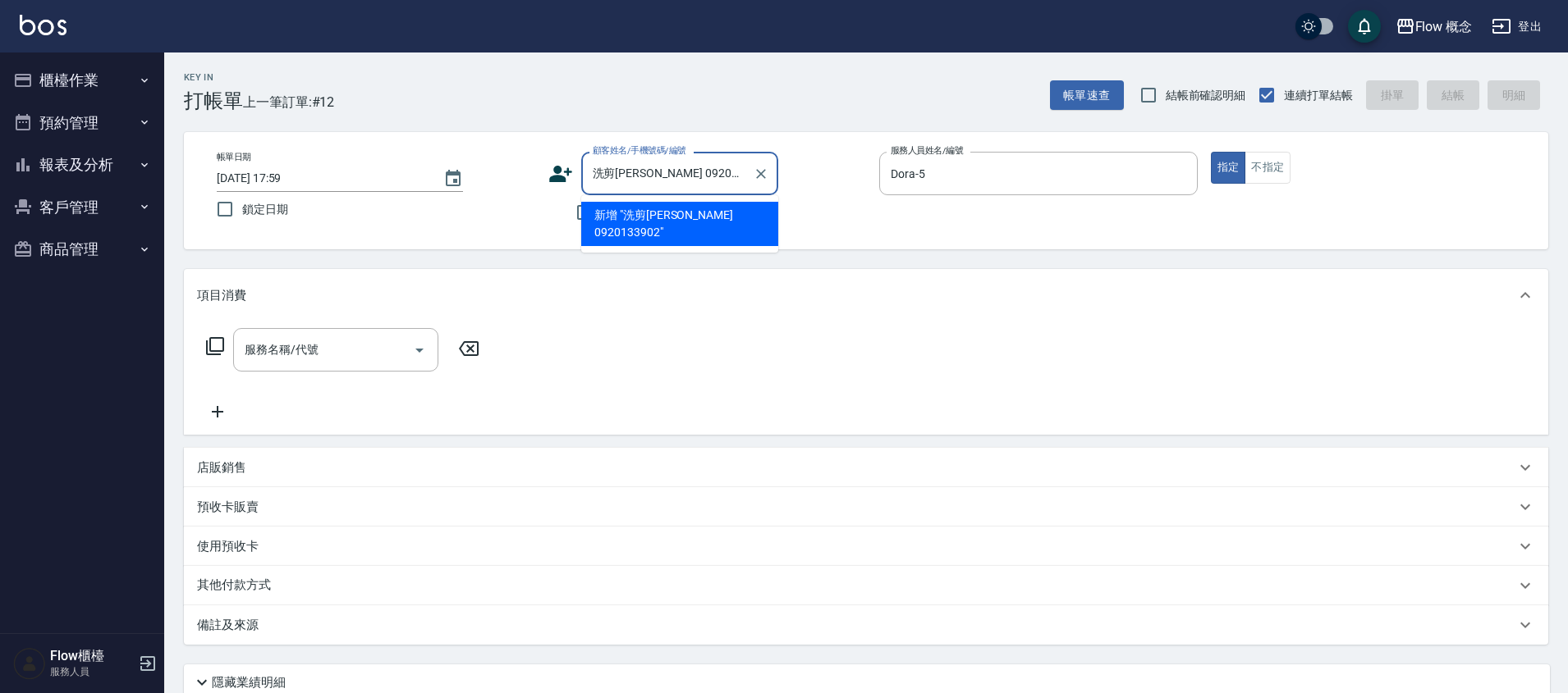
drag, startPoint x: 653, startPoint y: 172, endPoint x: 566, endPoint y: 178, distance: 87.2
click at [566, 178] on div "顧客姓名/手機號碼/編號 洗剪[PERSON_NAME] 0920133902 顧客姓名/手機號碼/編號" at bounding box center [707, 173] width 318 height 43
click at [675, 207] on li "新客人 姓名未設定/[PERSON_NAME]0920133902/null" at bounding box center [680, 224] width 197 height 44
type input "新客人 姓名未設定/[PERSON_NAME]0920133902/null"
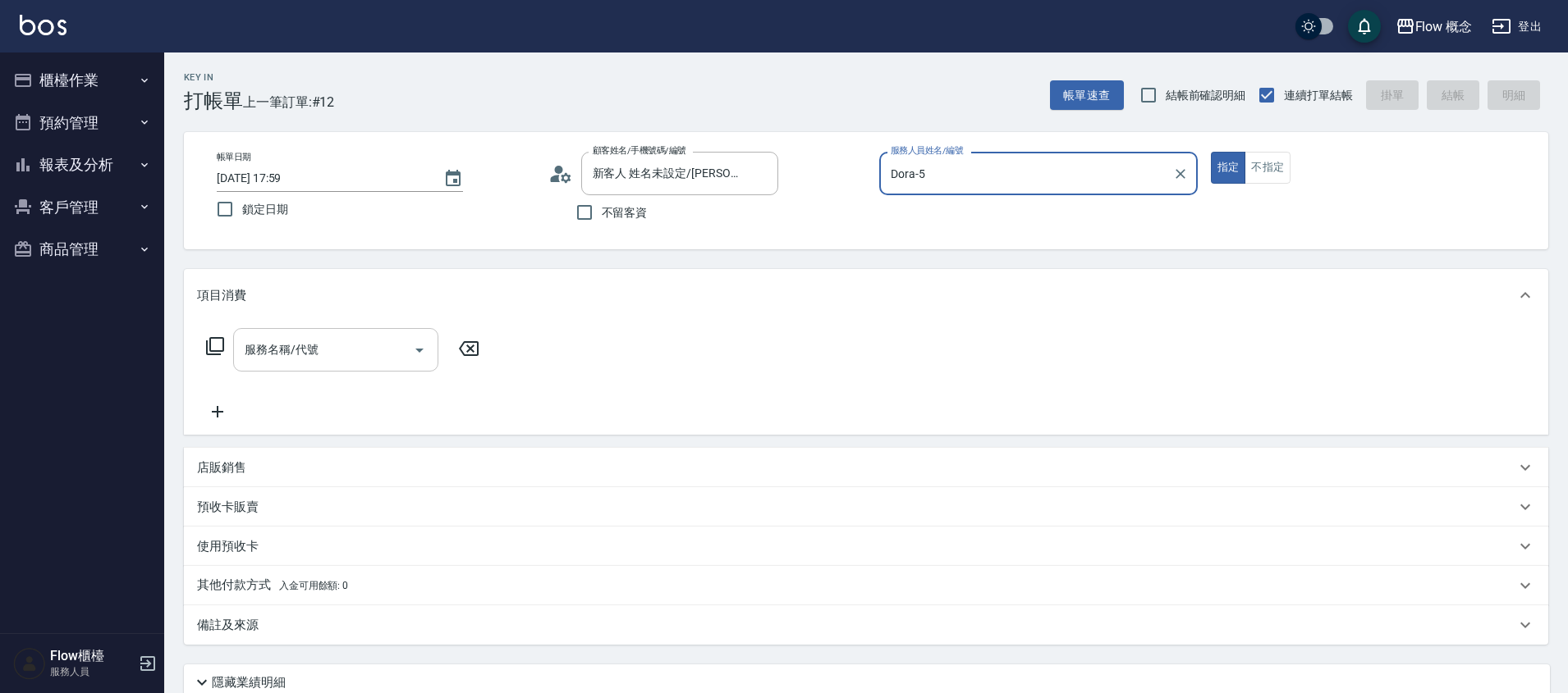
click at [296, 329] on div "服務名稱/代號" at bounding box center [335, 349] width 205 height 43
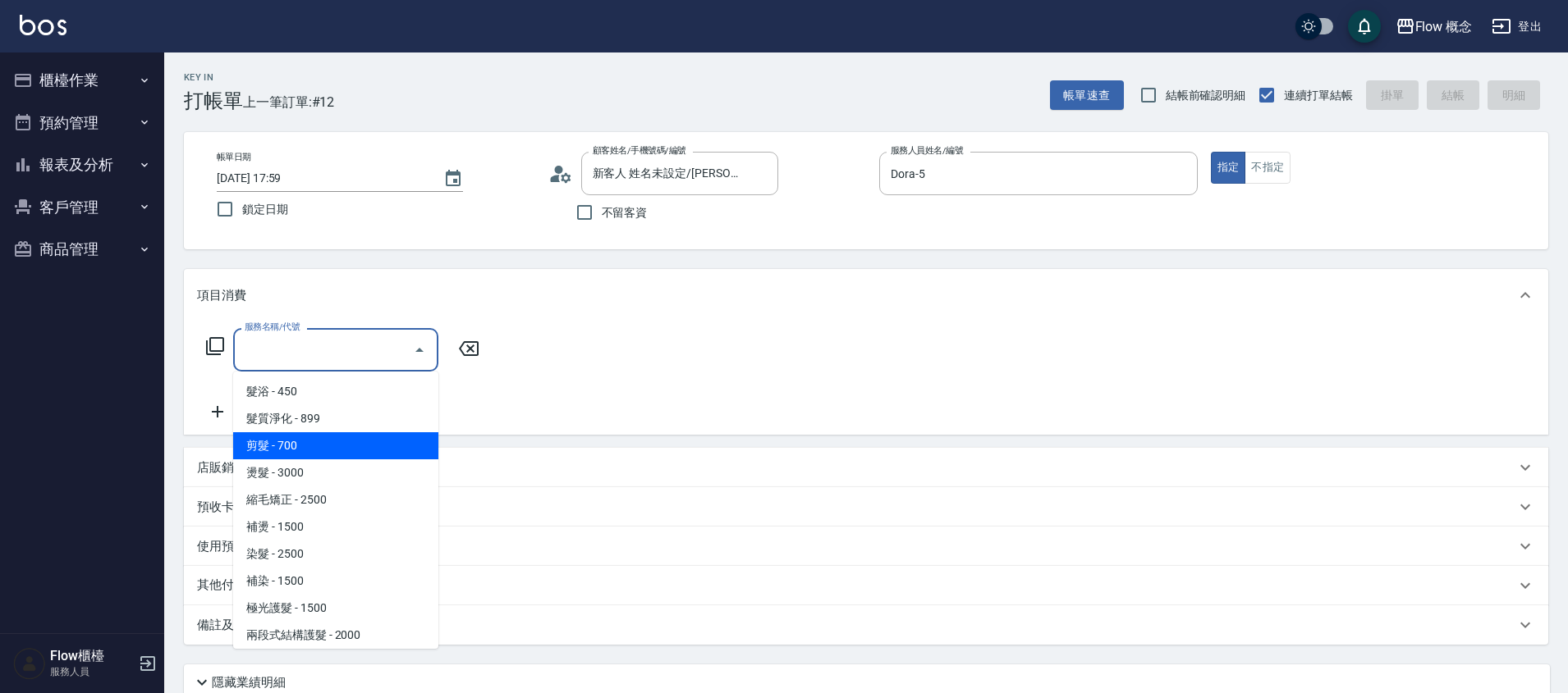
click at [271, 447] on span "剪髮 - 700" at bounding box center [335, 445] width 205 height 27
type input "剪髮(201)"
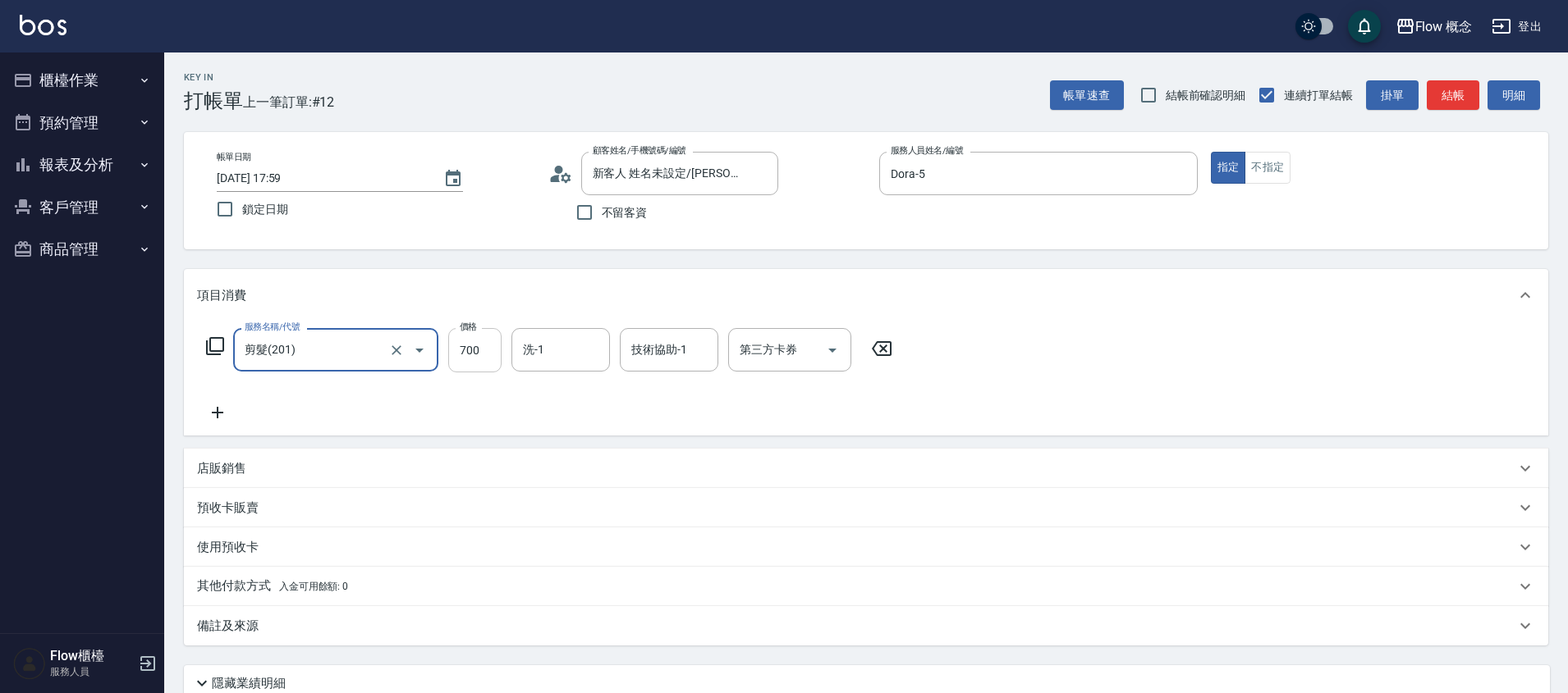
click at [458, 352] on input "700" at bounding box center [475, 350] width 53 height 44
type input "650"
click at [221, 420] on icon at bounding box center [217, 412] width 41 height 19
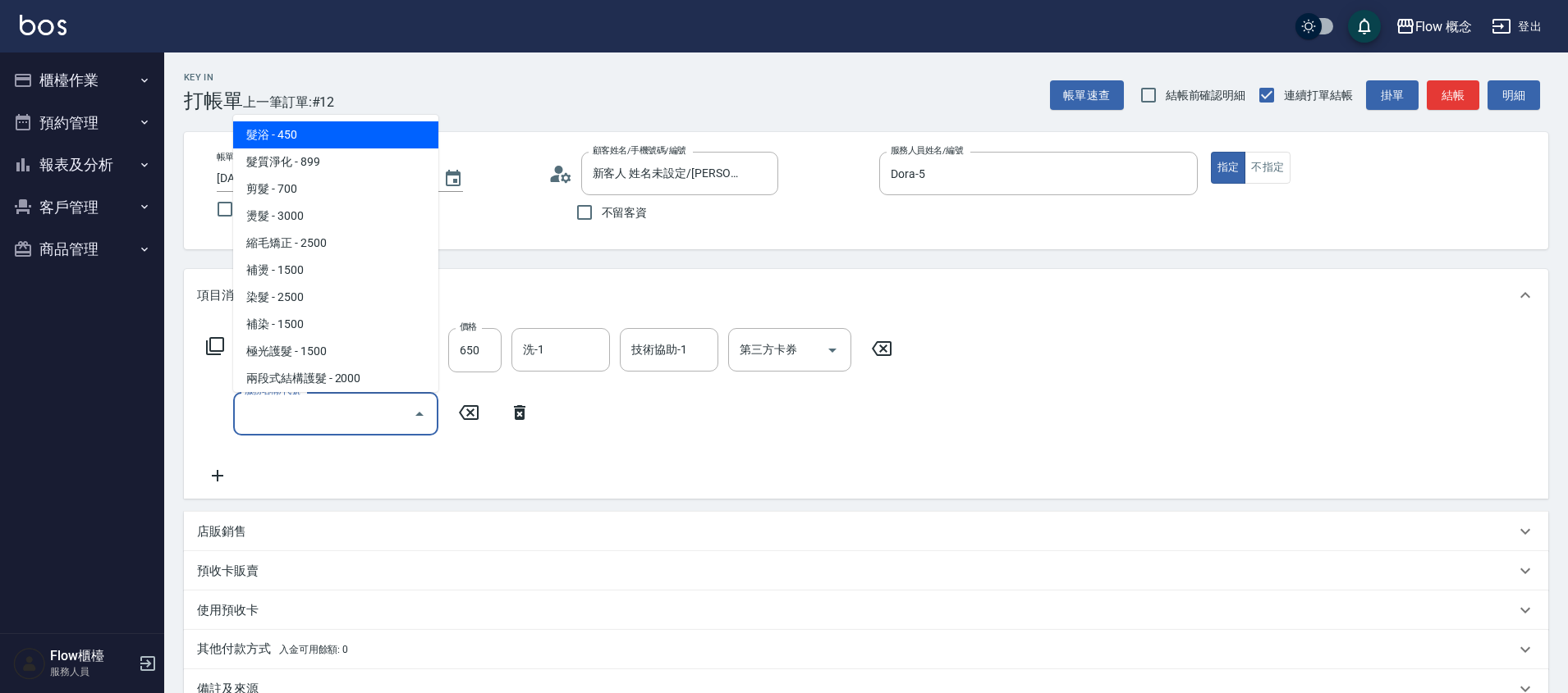
click at [275, 421] on input "服務名稱/代號" at bounding box center [324, 414] width 166 height 28
click at [306, 127] on span "髮浴 - 450" at bounding box center [335, 134] width 205 height 27
type input "髮浴 (101)"
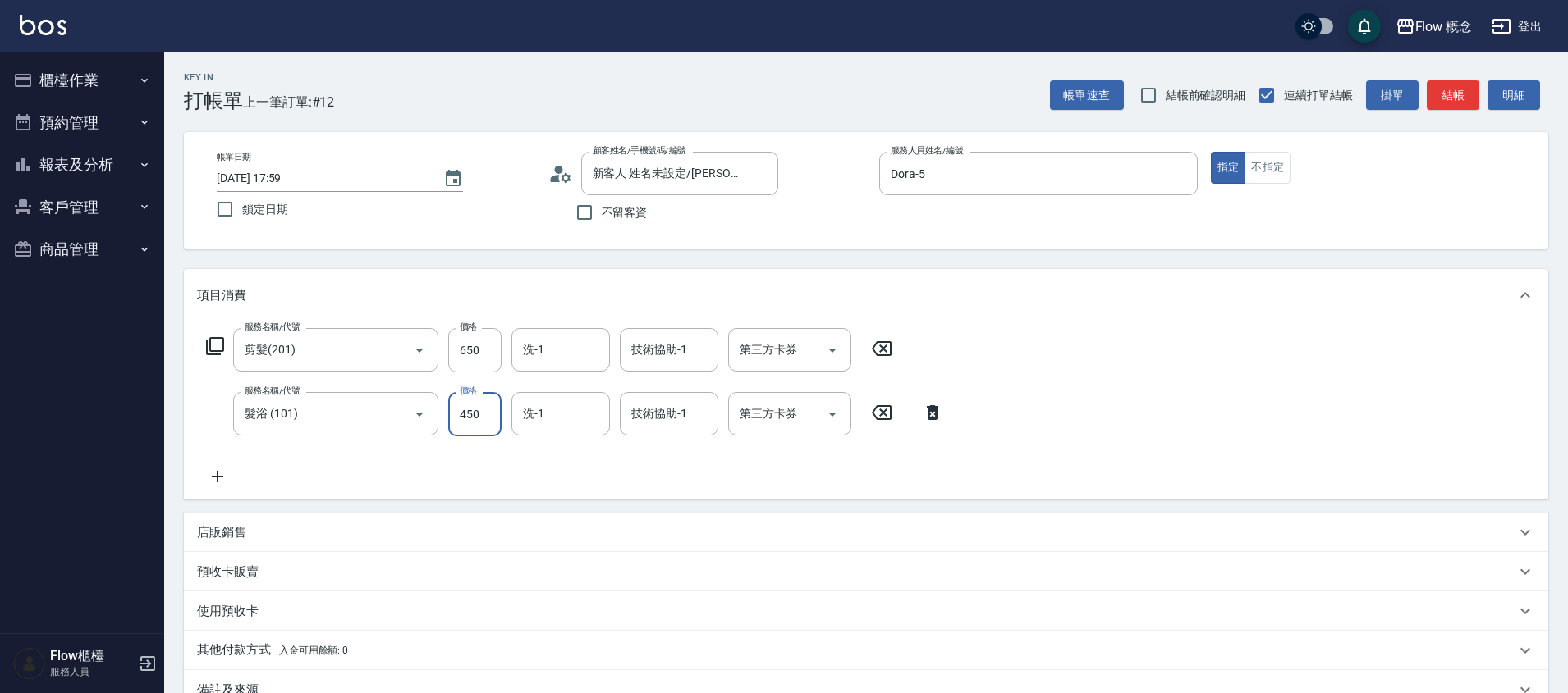
click at [491, 424] on input "450" at bounding box center [475, 415] width 53 height 44
type input "550"
click at [570, 424] on input "洗-1" at bounding box center [560, 414] width 84 height 28
type input "[PERSON_NAME]-16"
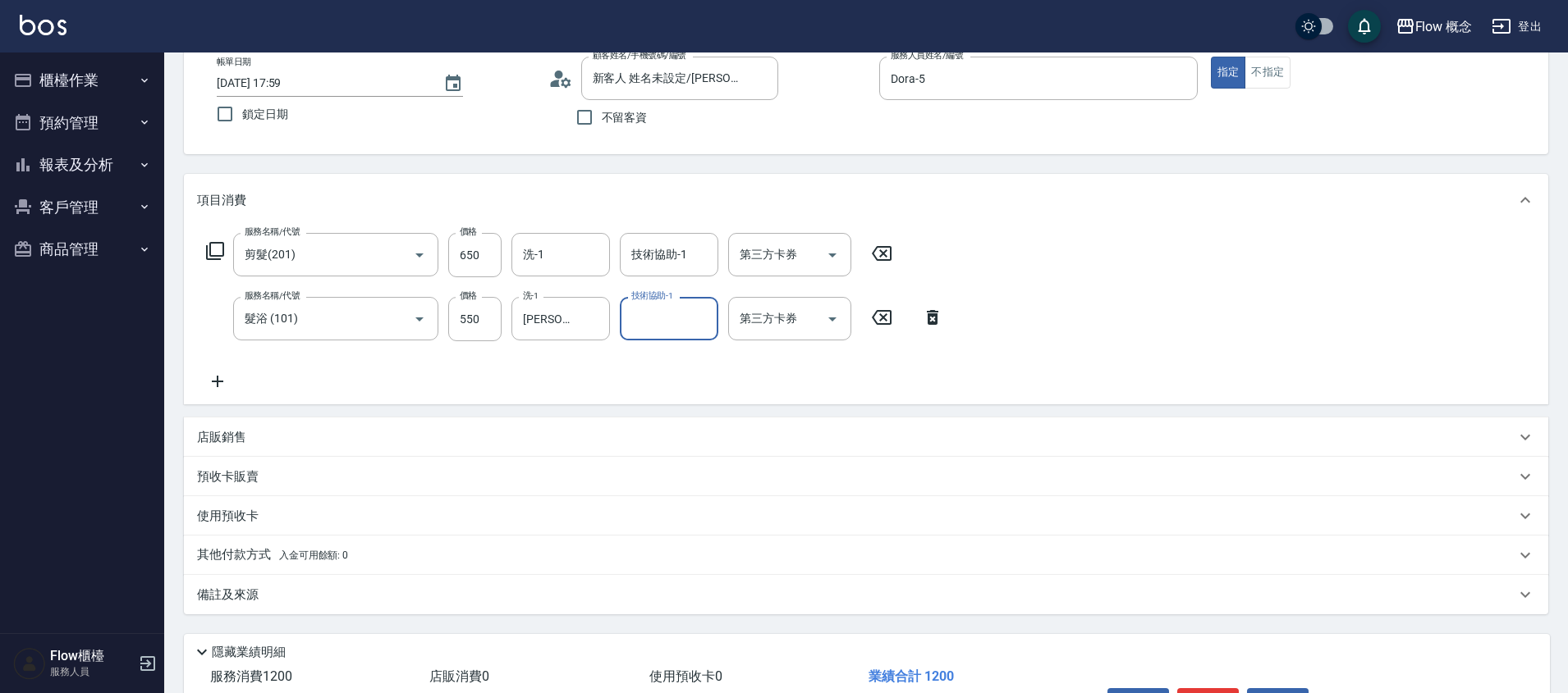
scroll to position [202, 0]
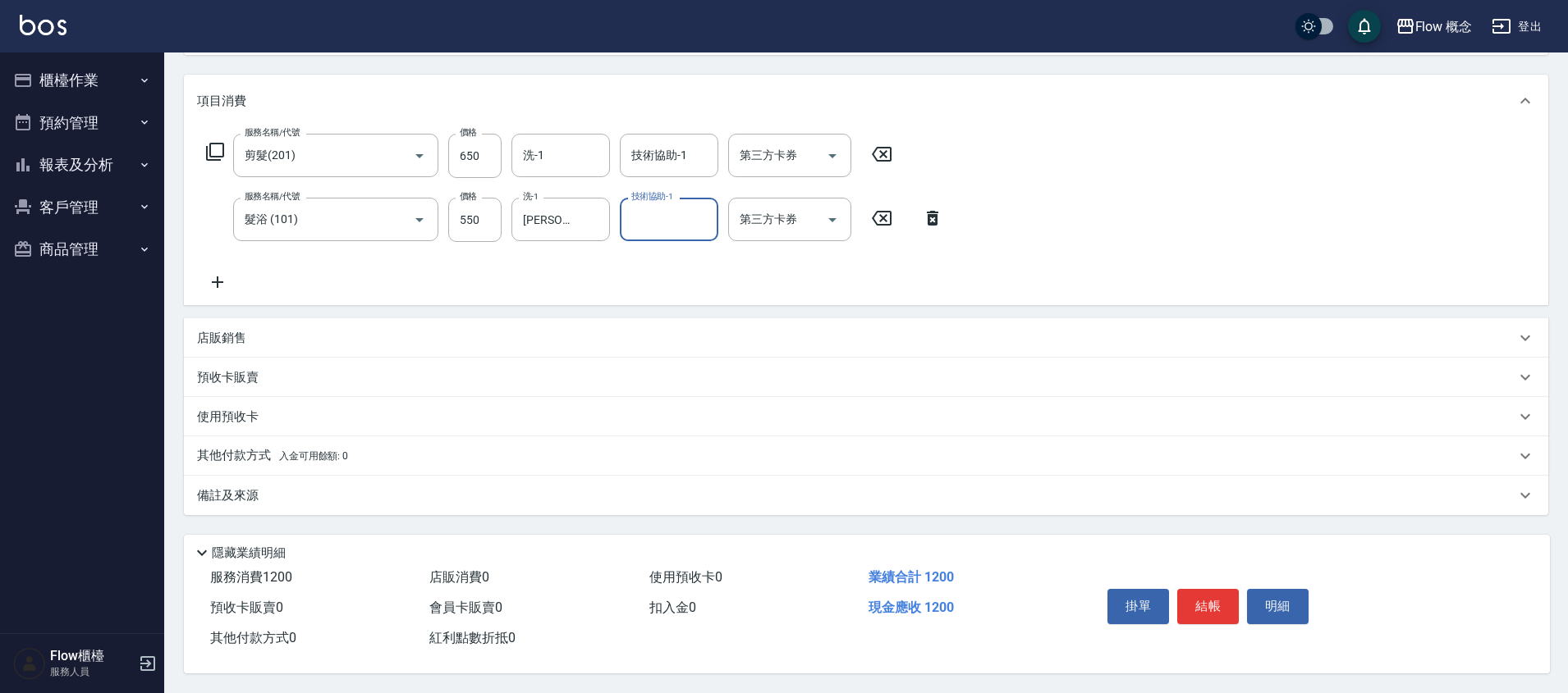
click at [206, 466] on div "其他付款方式 入金可用餘額: 0" at bounding box center [865, 456] width 1364 height 40
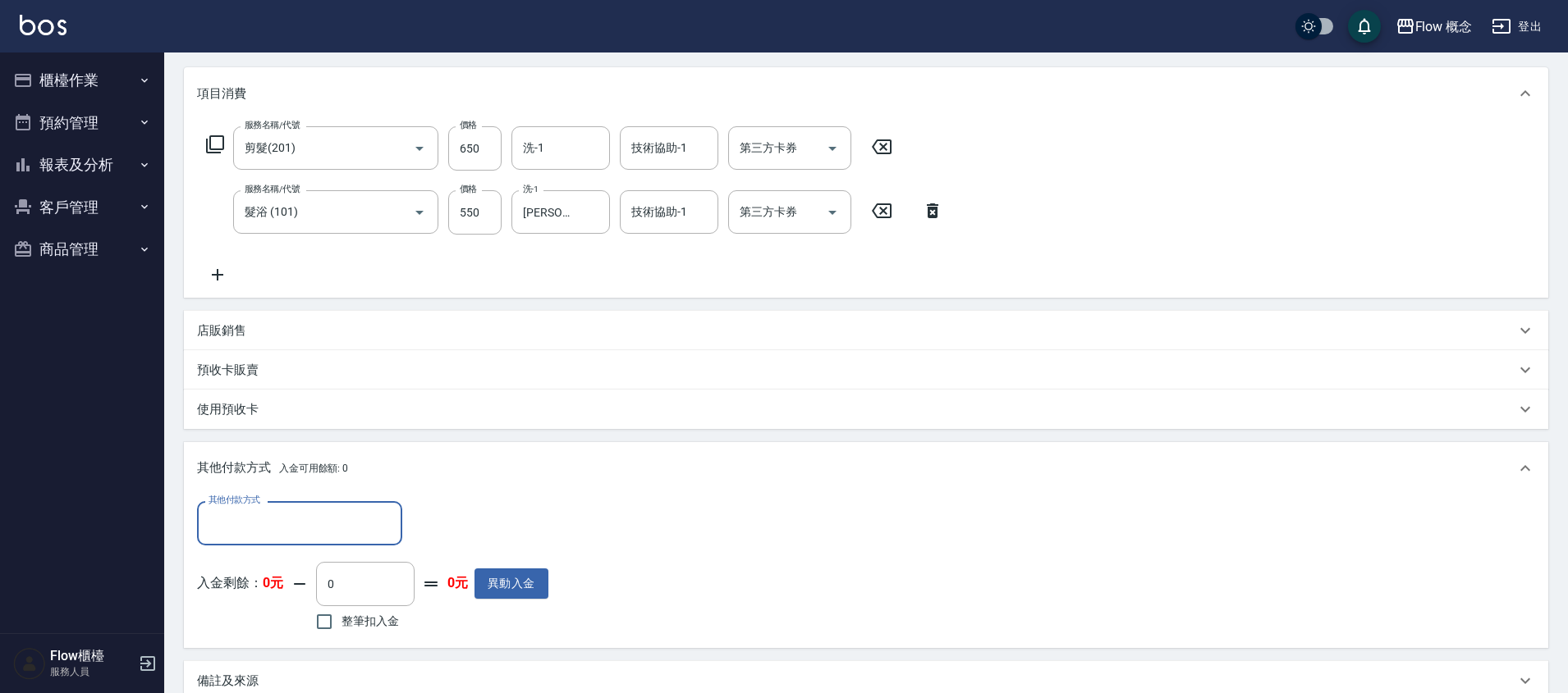
scroll to position [0, 0]
click at [338, 509] on input "其他付款方式" at bounding box center [299, 522] width 190 height 28
click at [619, 492] on div "其他付款方式 入金可用餘額: 0" at bounding box center [865, 468] width 1364 height 52
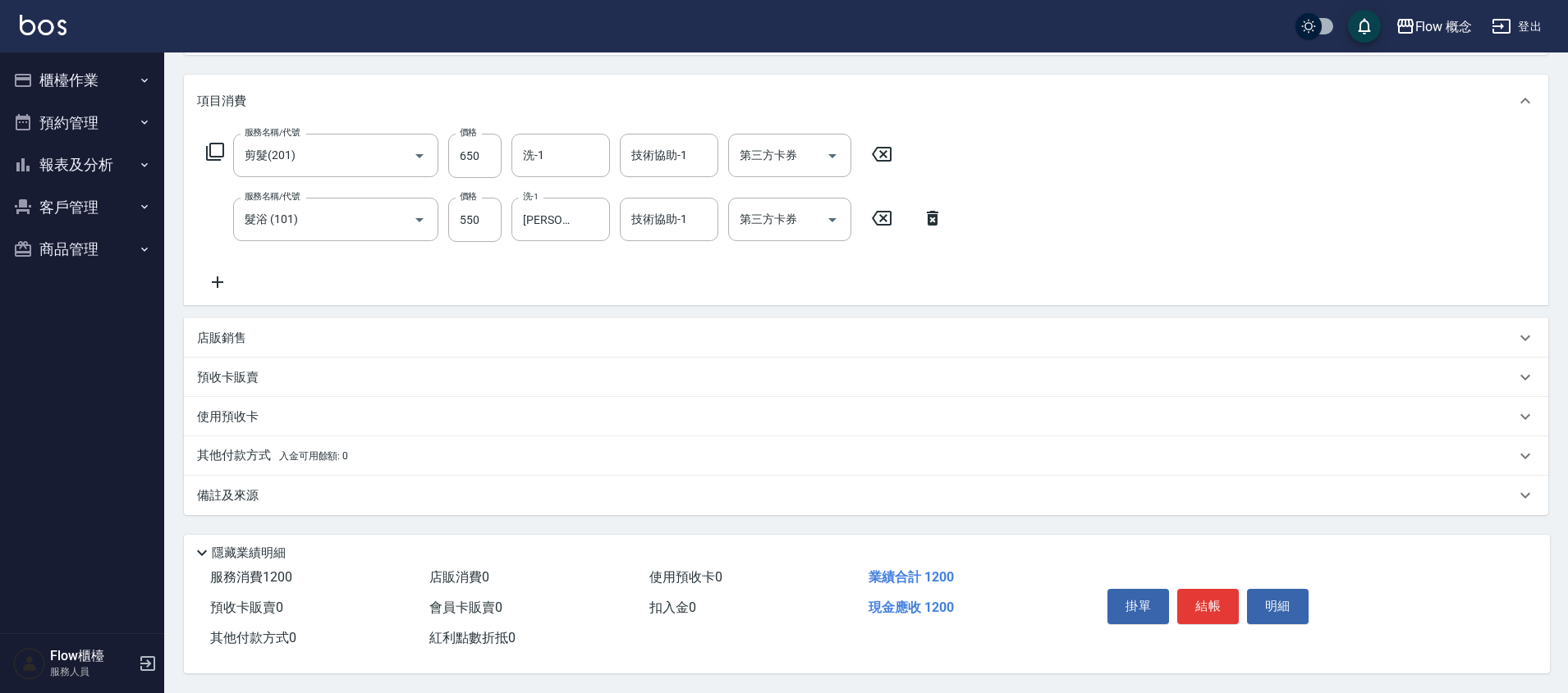
click at [344, 476] on div "備註及來源" at bounding box center [865, 495] width 1364 height 40
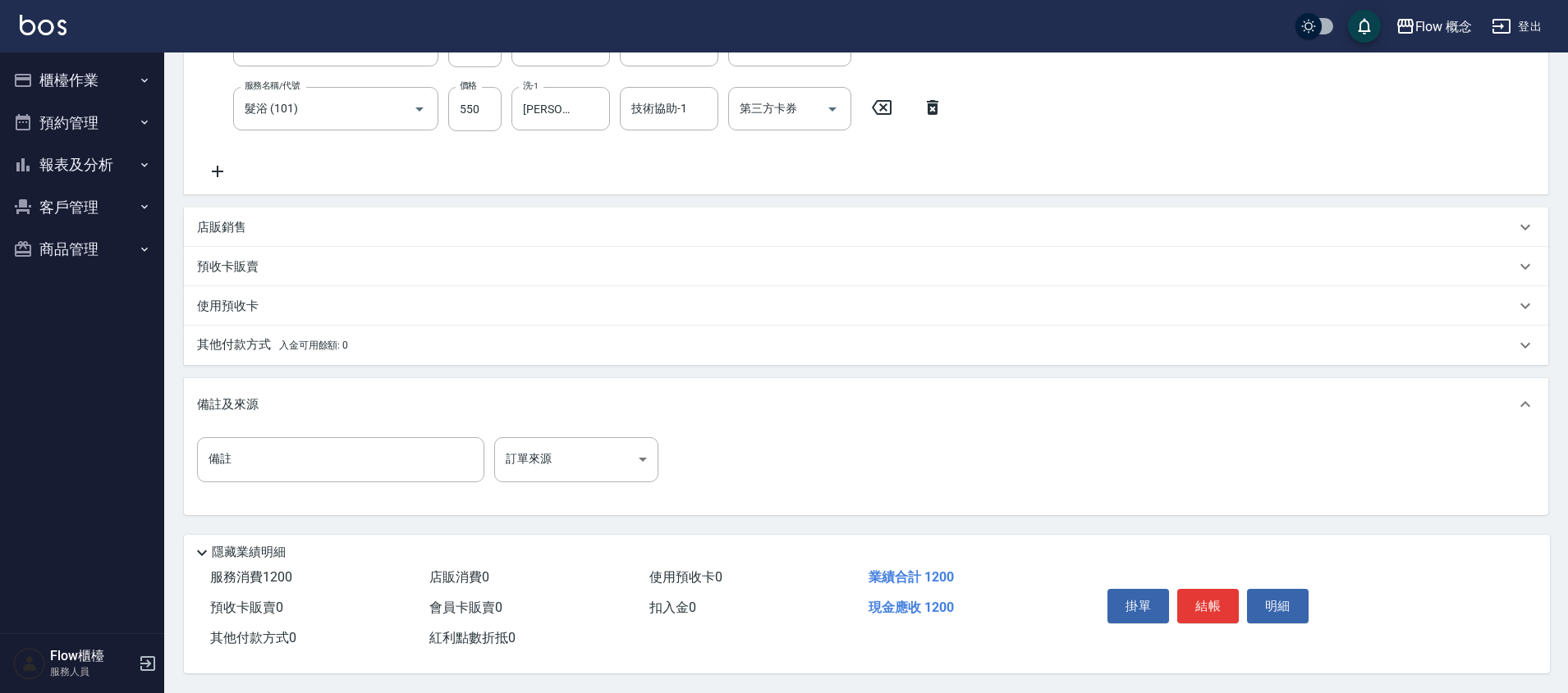
scroll to position [312, 0]
click at [538, 431] on div "備註 備註 訂單來源 ​ 訂單來源" at bounding box center [865, 472] width 1364 height 84
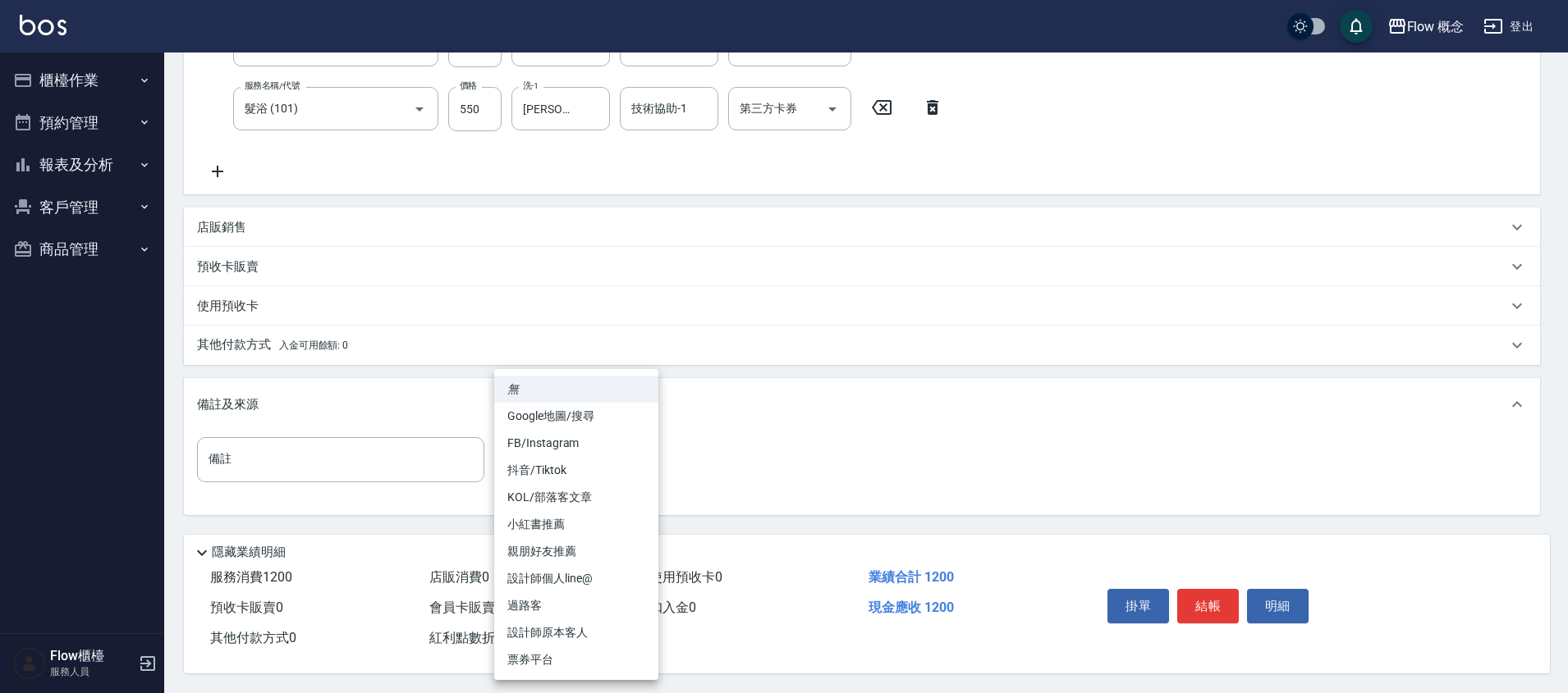
click at [548, 450] on body "Flow 概念 登出 櫃檯作業 打帳單 帳單列表 現金收支登錄 高階收支登錄 材料自購登錄 每日結帳 排班表 現場電腦打卡 預約管理 預約管理 單日預約紀錄 …" at bounding box center [784, 194] width 1568 height 998
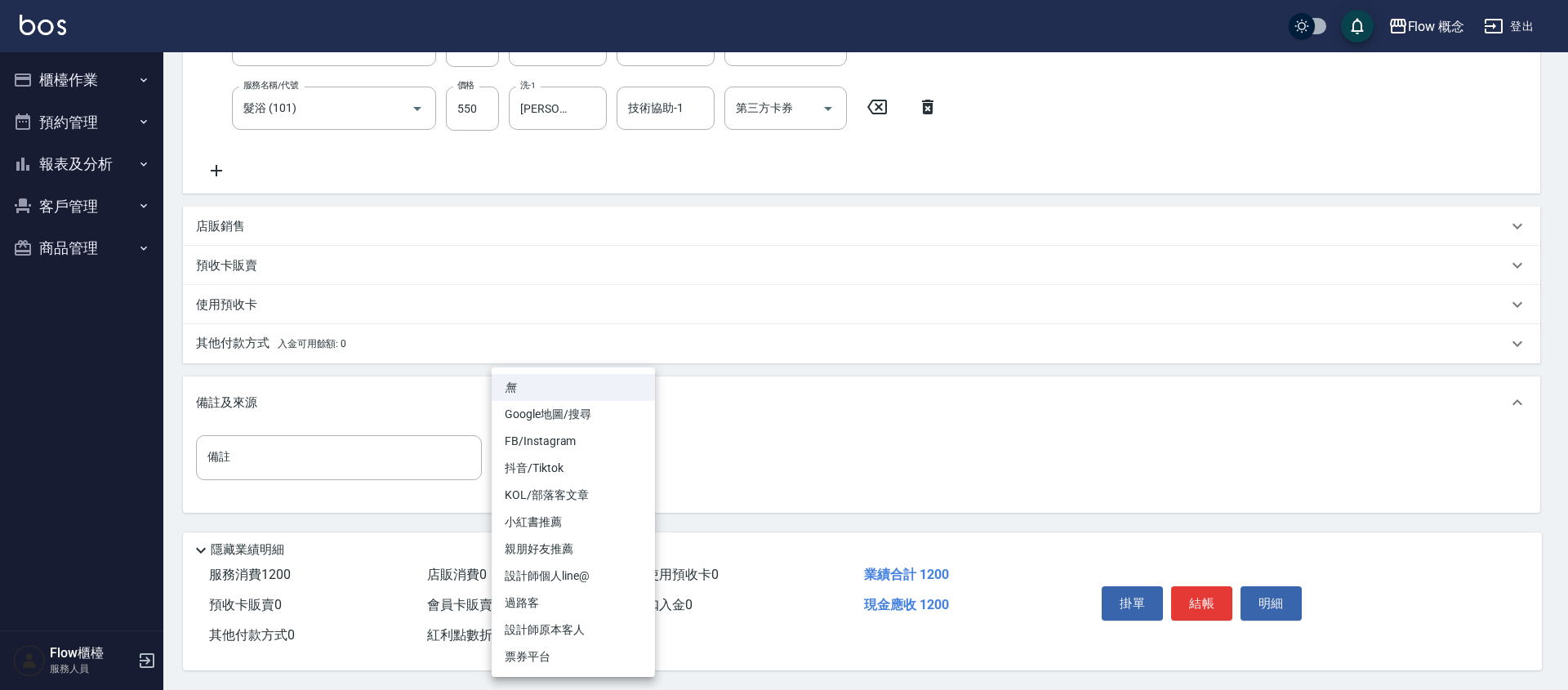
click at [572, 620] on li "設計師原本客人" at bounding box center [573, 630] width 164 height 27
type input "設計師原本客人"
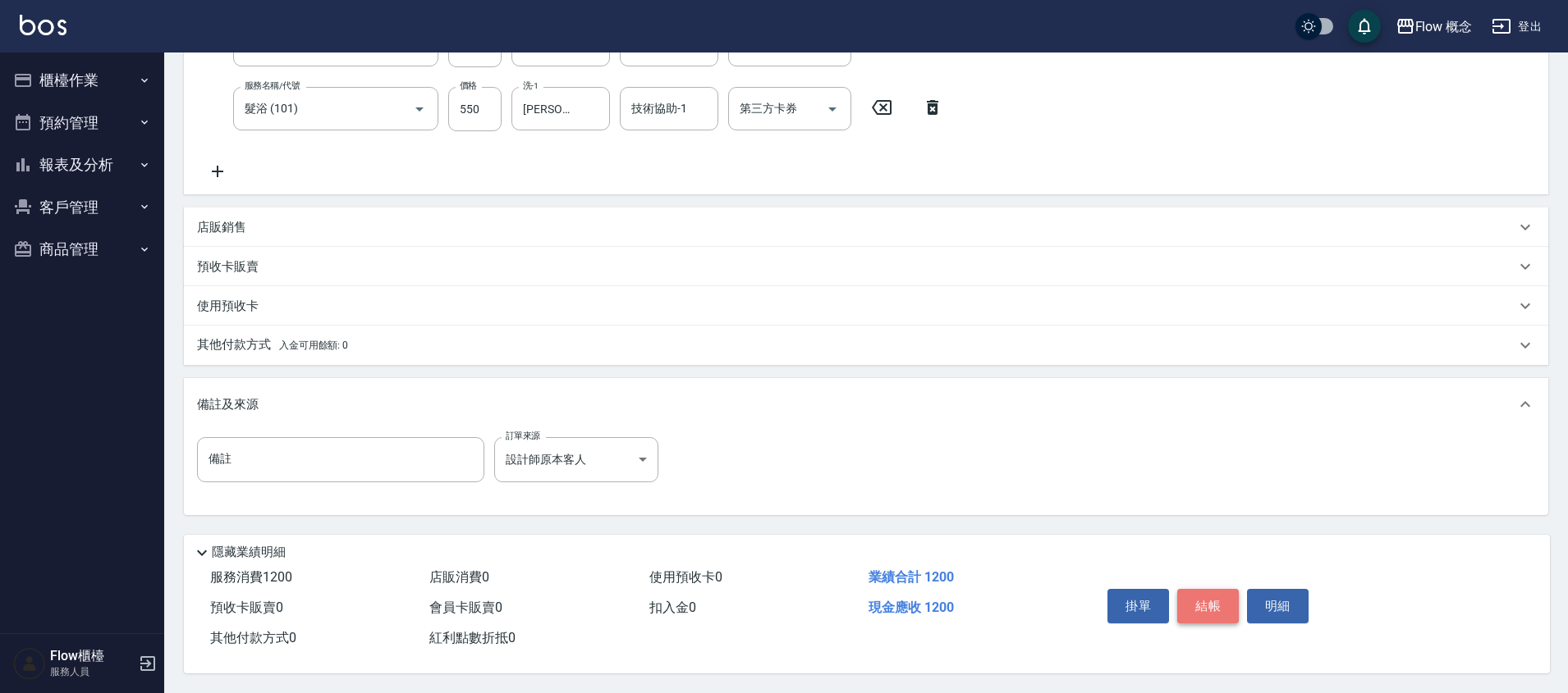
click at [1204, 601] on button "結帳" at bounding box center [1207, 606] width 62 height 34
type input "[DATE] 18:00"
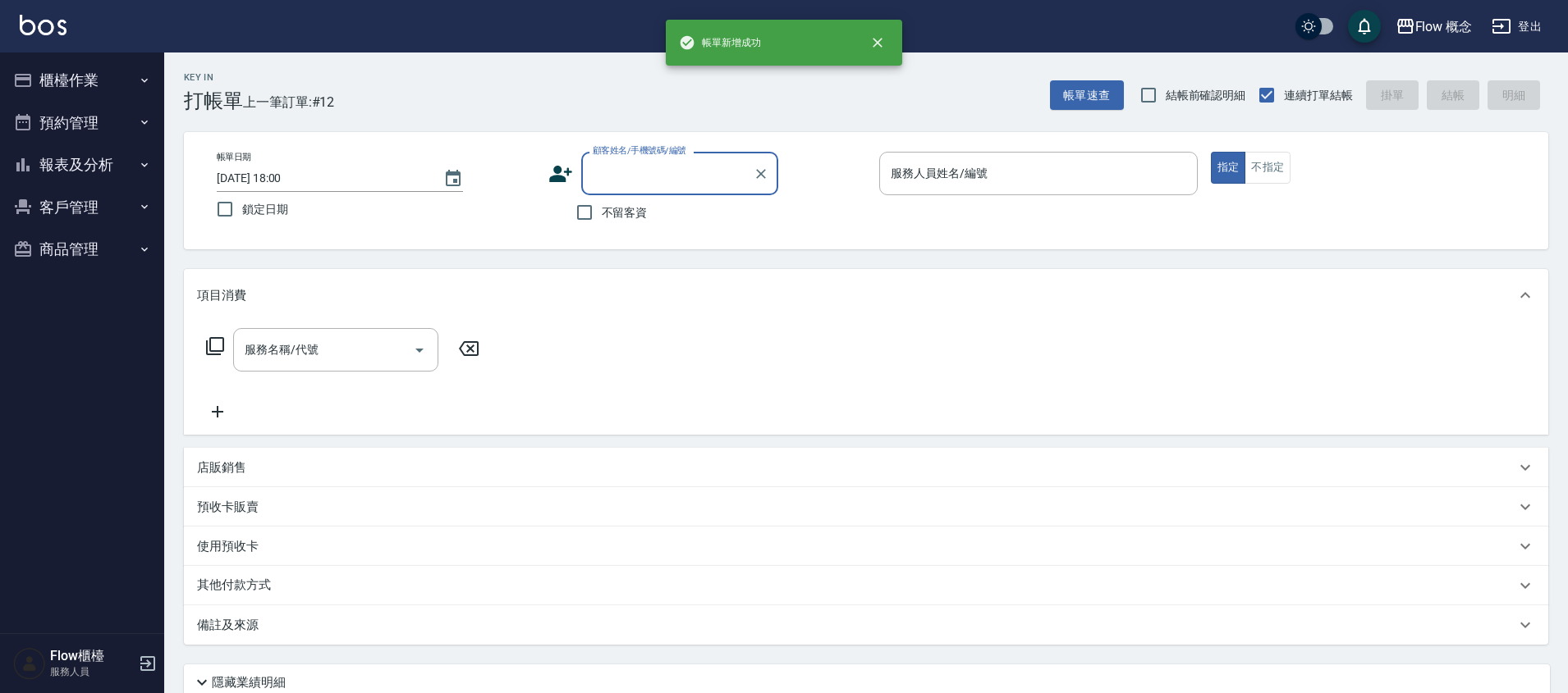
scroll to position [0, 0]
click at [65, 93] on button "櫃檯作業" at bounding box center [82, 80] width 151 height 42
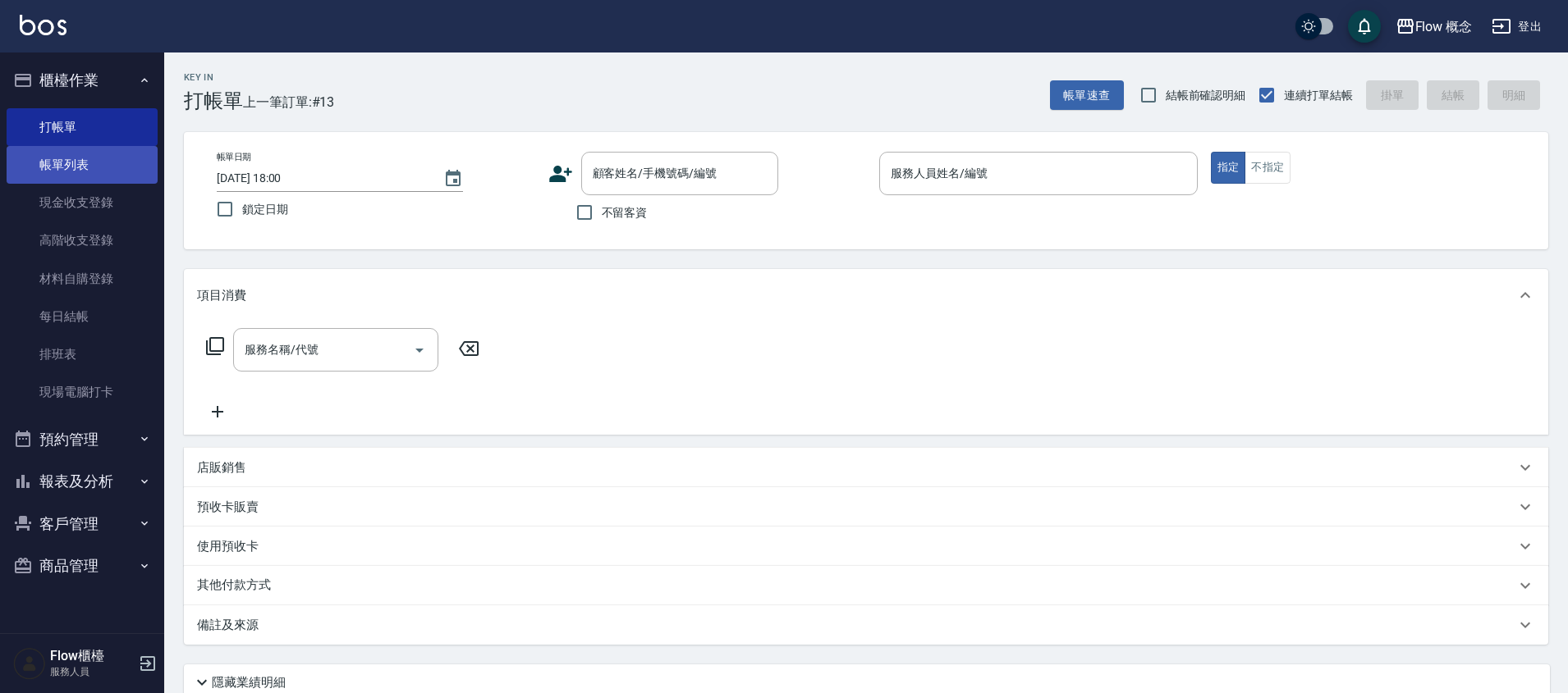
click at [85, 171] on link "帳單列表" at bounding box center [82, 165] width 151 height 38
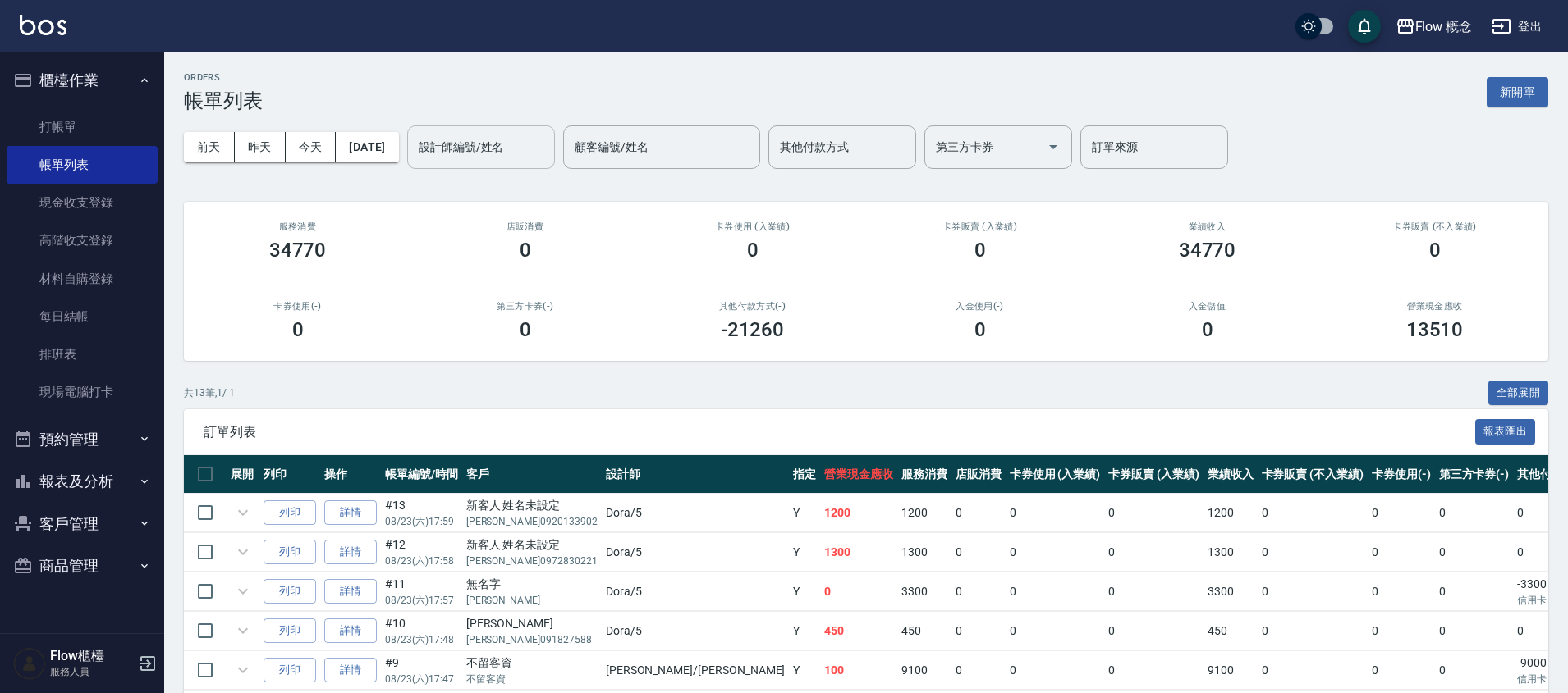
click at [516, 152] on div "設計師編號/姓名 設計師編號/姓名" at bounding box center [481, 147] width 148 height 43
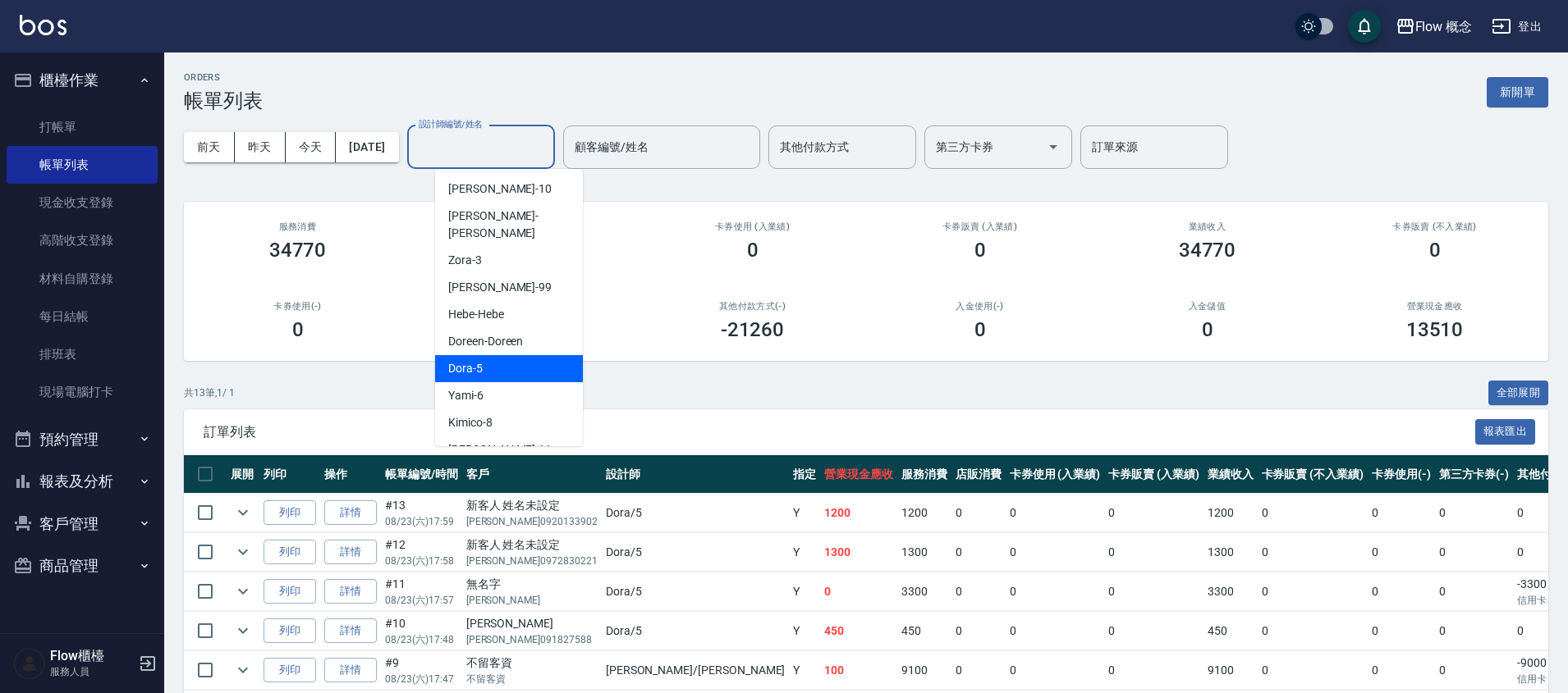
click at [500, 355] on div "Dora -5" at bounding box center [509, 368] width 148 height 27
type input "Dora-5"
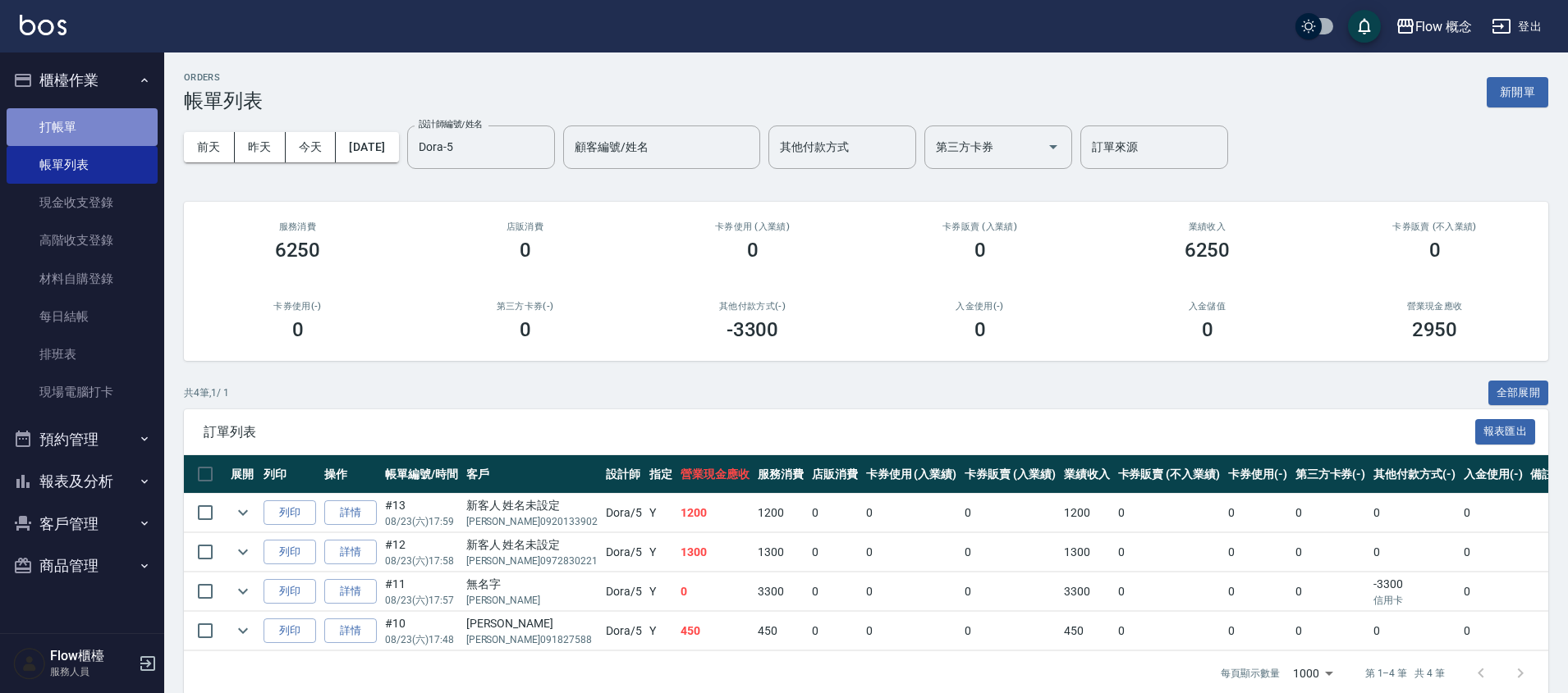
click at [87, 121] on link "打帳單" at bounding box center [82, 127] width 151 height 38
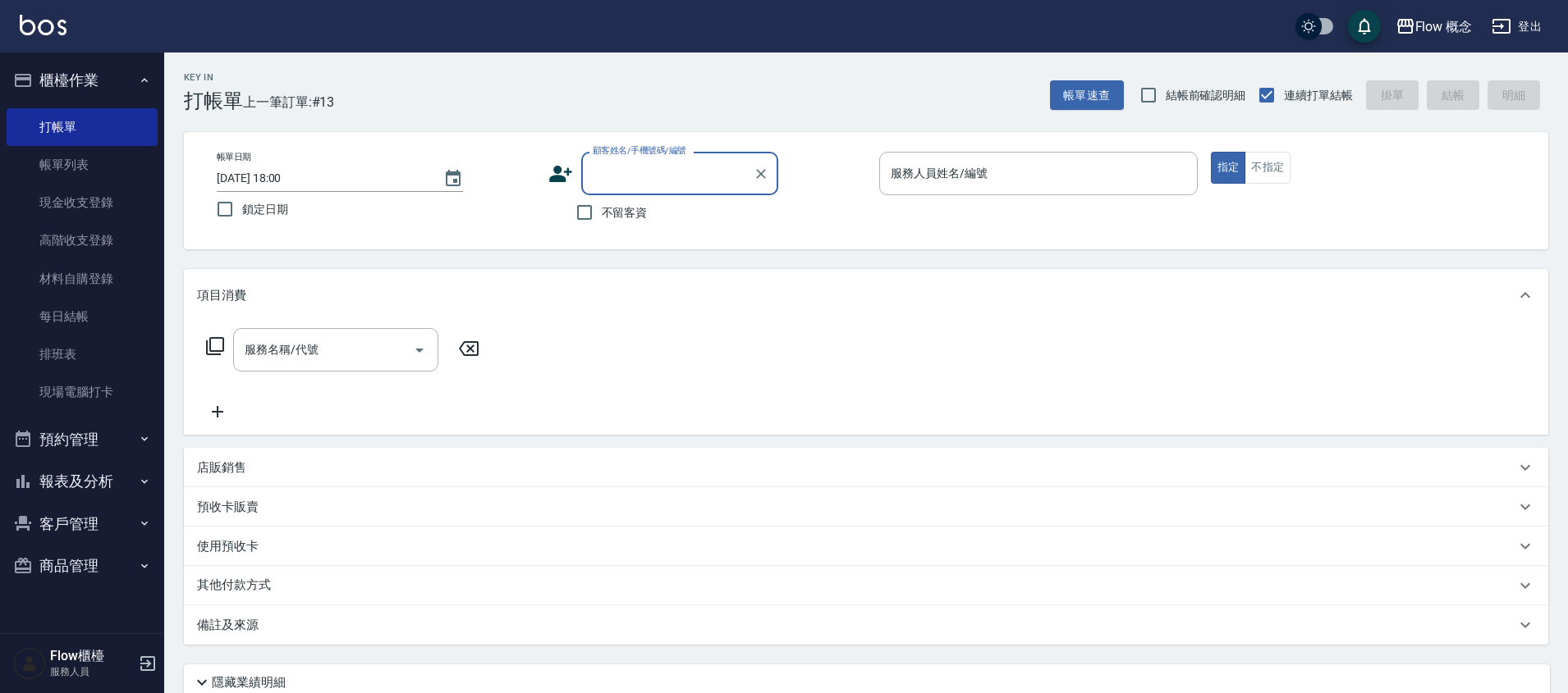
click at [675, 186] on input "顧客姓名/手機號碼/編號" at bounding box center [667, 173] width 157 height 28
paste input "[PERSON_NAME]"
click at [632, 222] on li "新客人 姓名未設定/[PERSON_NAME]0933538734/null" at bounding box center [680, 224] width 197 height 44
type input "新客人 姓名未設定/[PERSON_NAME]0933538734/null"
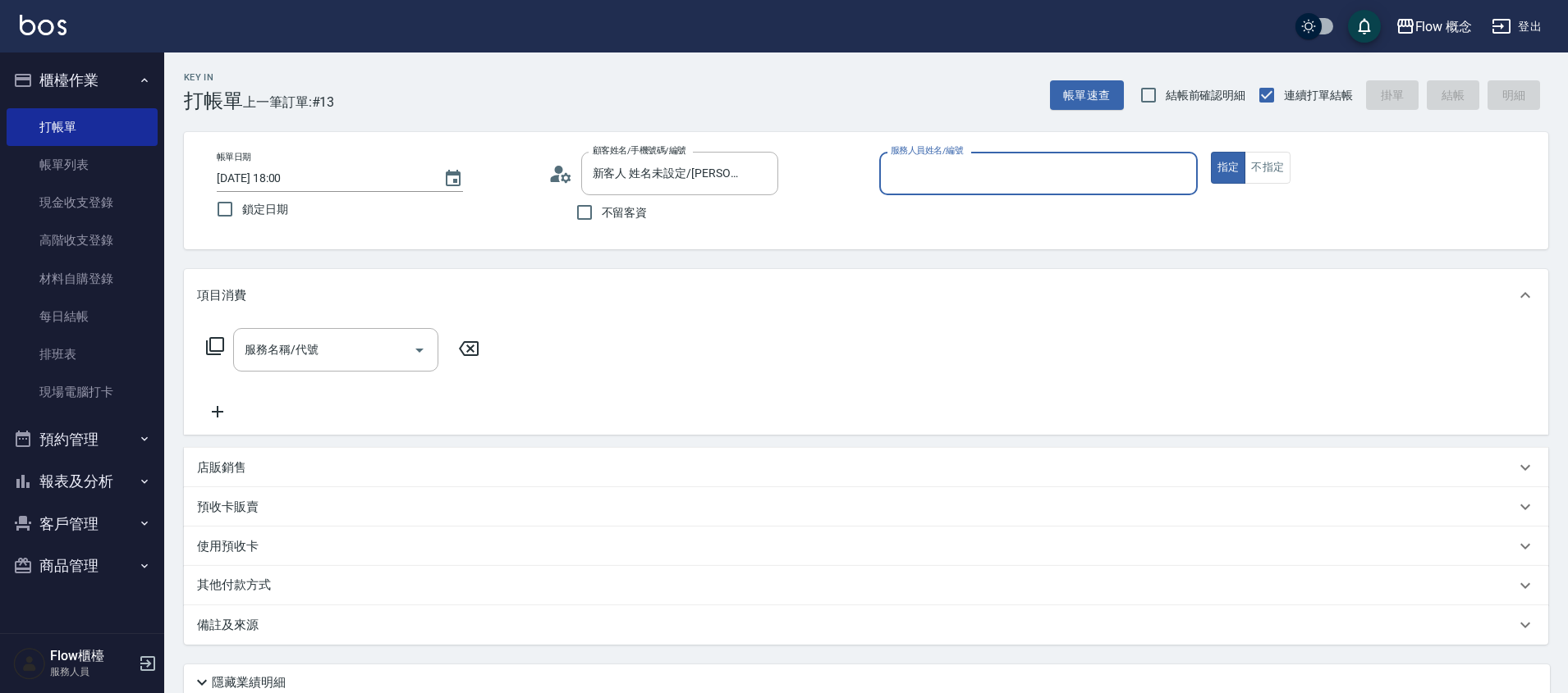
click at [921, 169] on input "服務人員姓名/編號" at bounding box center [1038, 173] width 303 height 28
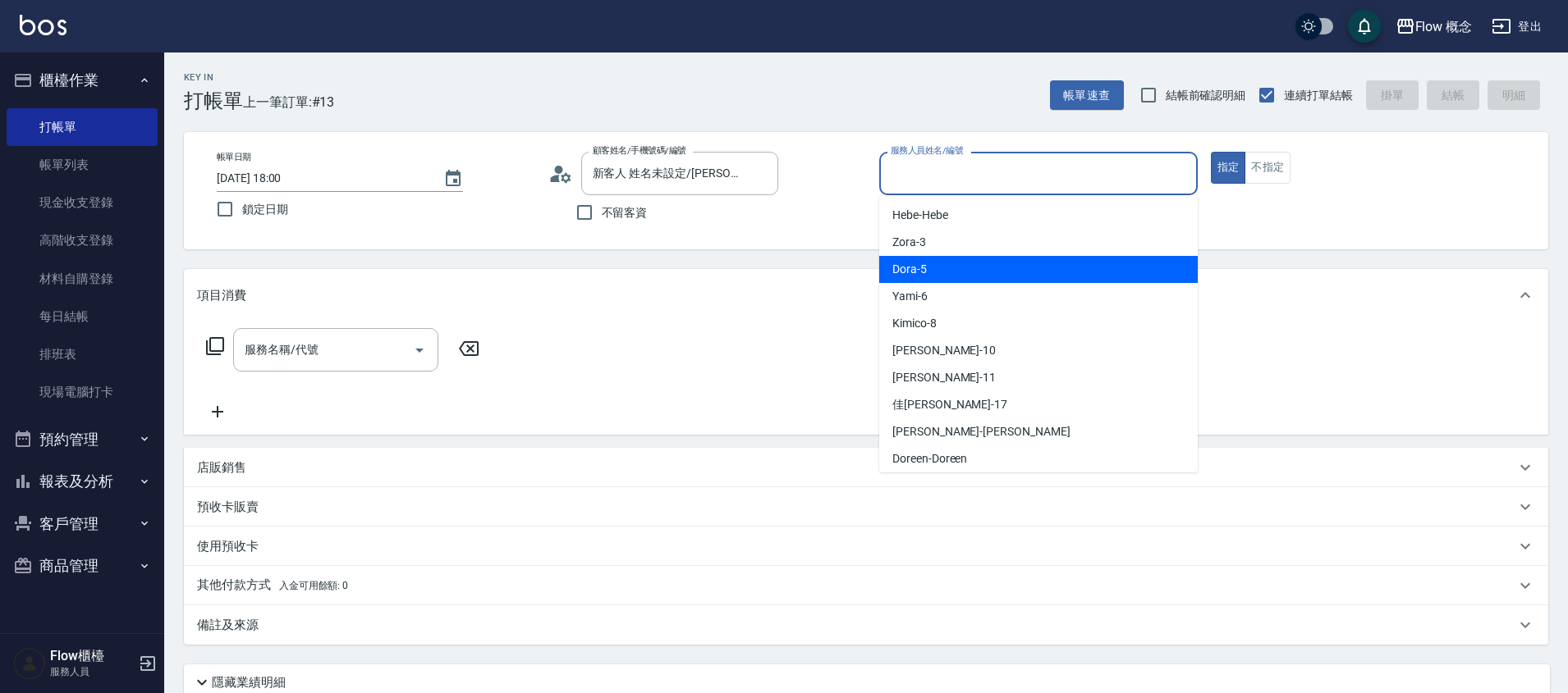
click at [914, 266] on span "Dora -5" at bounding box center [909, 269] width 34 height 17
type input "Dora-5"
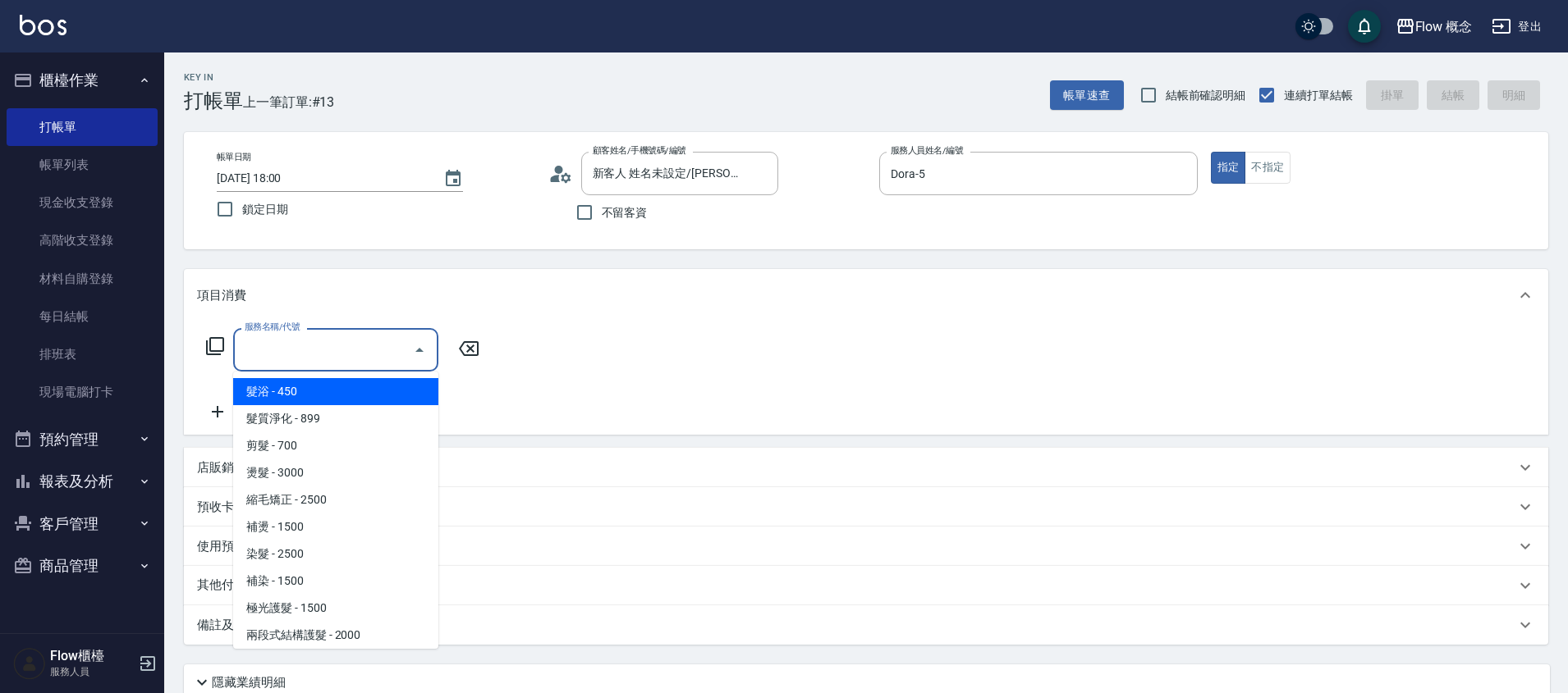
click at [340, 341] on input "服務名稱/代號" at bounding box center [324, 349] width 166 height 28
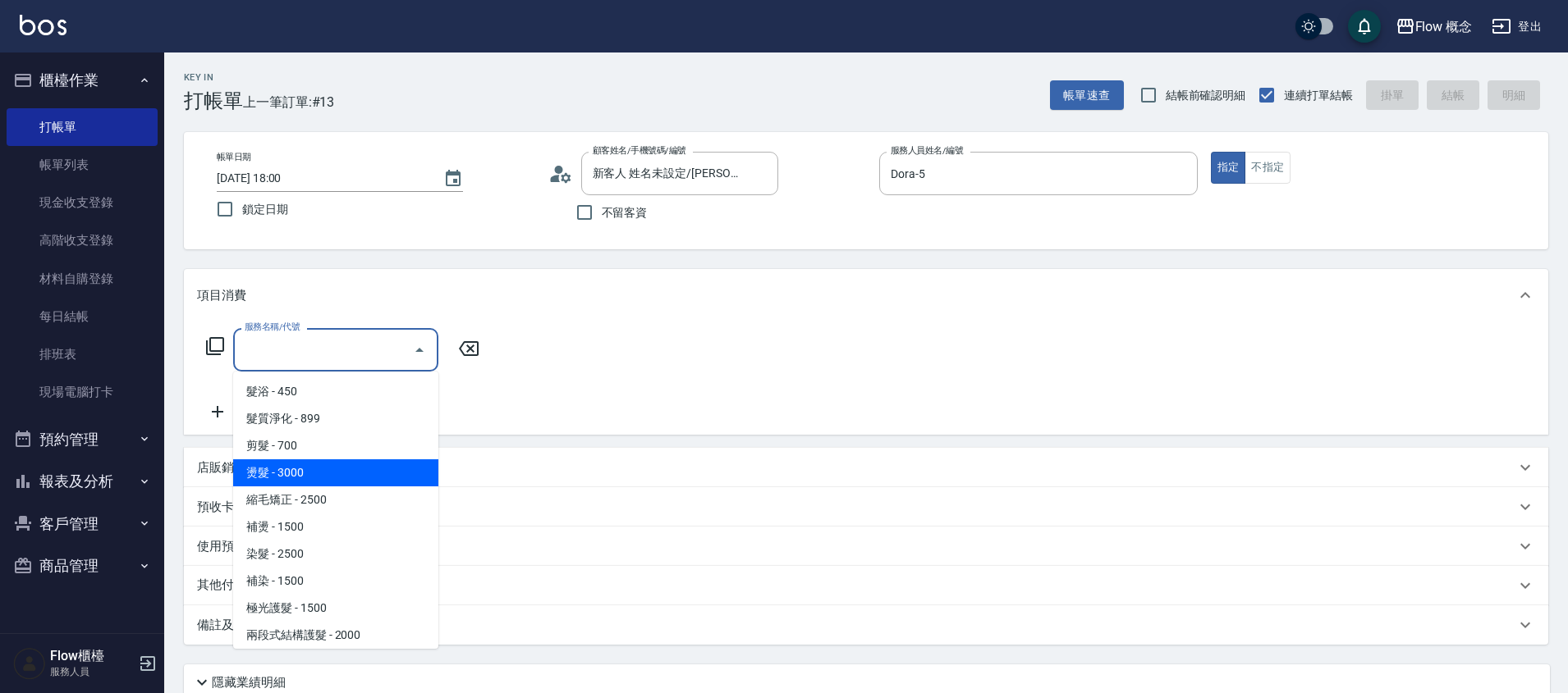
click at [296, 480] on span "燙髮 - 3000" at bounding box center [335, 472] width 205 height 27
type input "燙髮(301)"
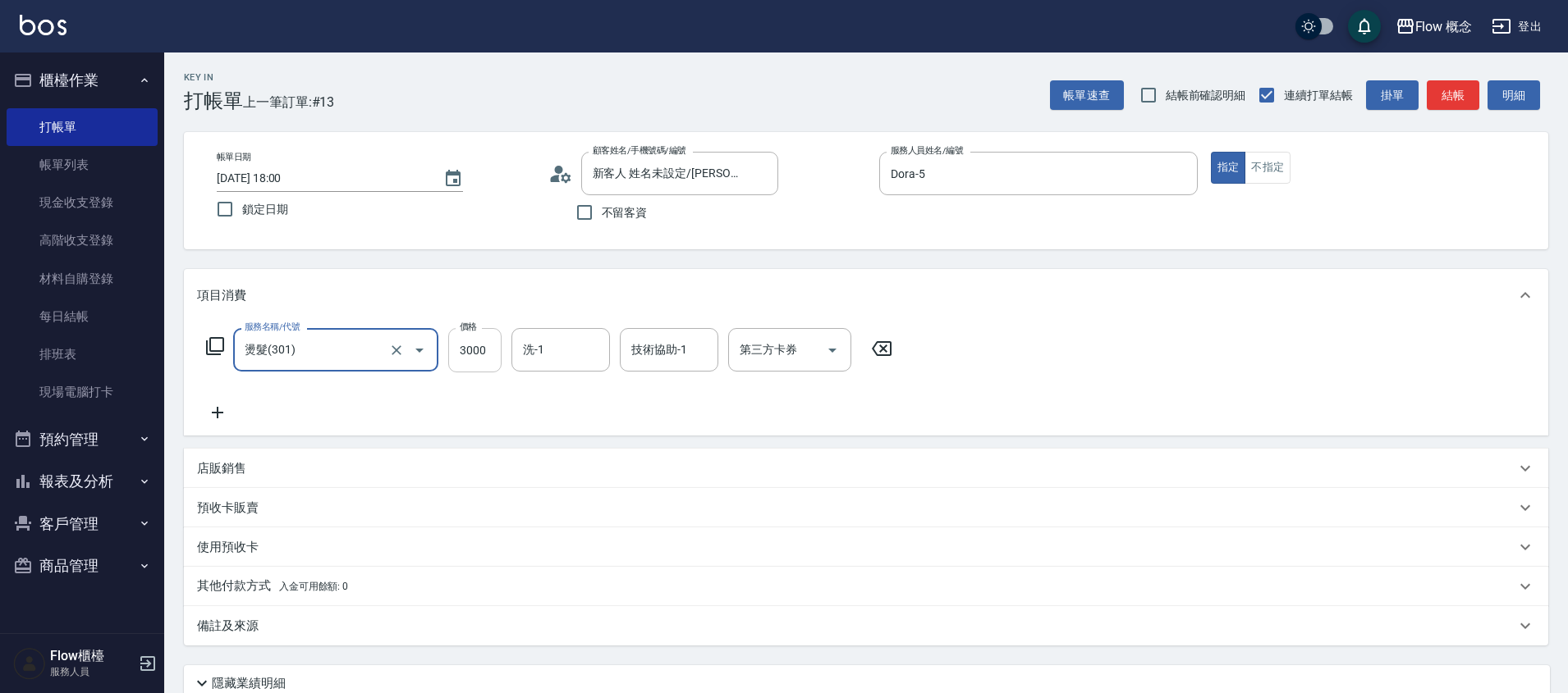
click at [477, 352] on input "3000" at bounding box center [475, 350] width 53 height 44
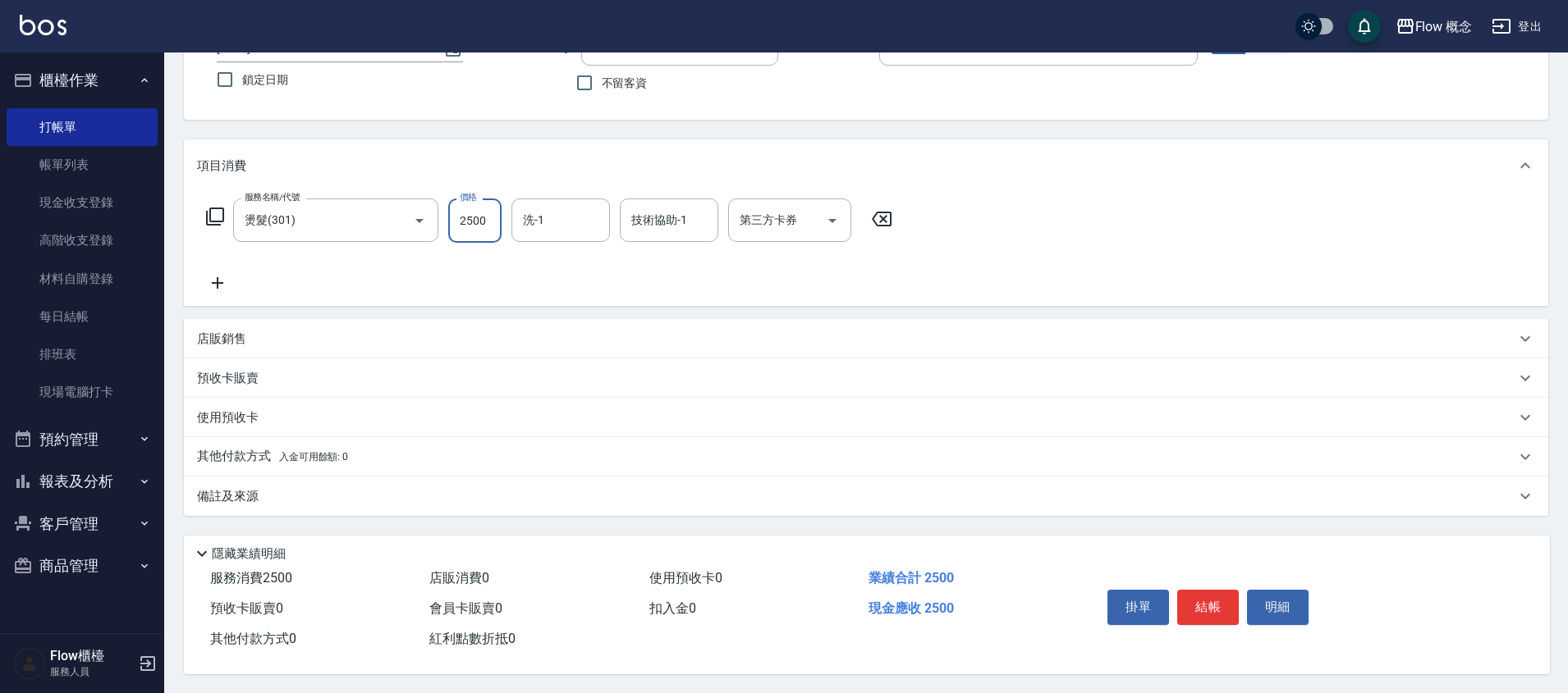
scroll to position [138, 0]
type input "2500"
click at [216, 487] on p "備註及來源" at bounding box center [227, 495] width 62 height 17
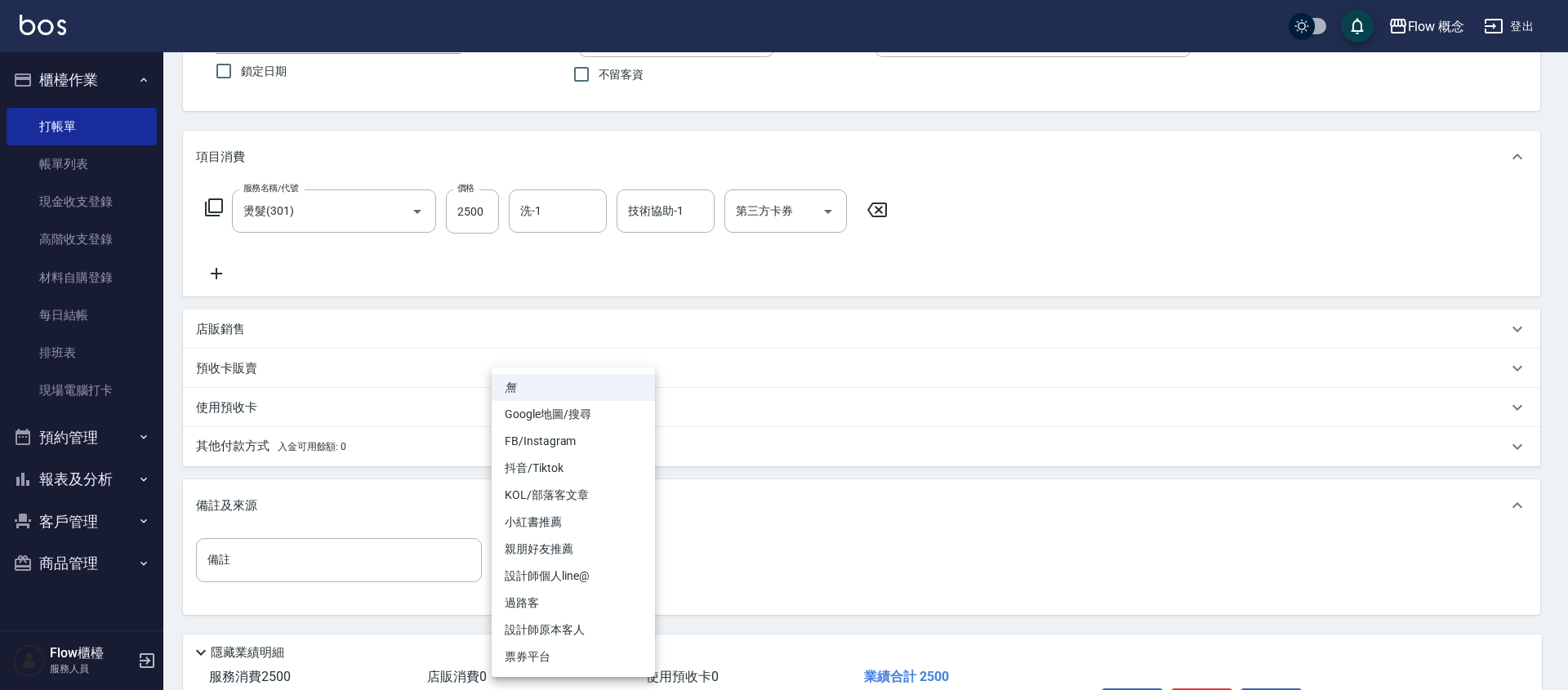
click at [628, 566] on body "Flow 概念 登出 櫃檯作業 打帳單 帳單列表 現金收支登錄 高階收支登錄 材料自購登錄 每日結帳 排班表 現場電腦打卡 預約管理 預約管理 單日預約紀錄 …" at bounding box center [784, 328] width 1568 height 930
click at [594, 641] on li "設計師原本客人" at bounding box center [573, 630] width 164 height 27
type input "設計師原本客人"
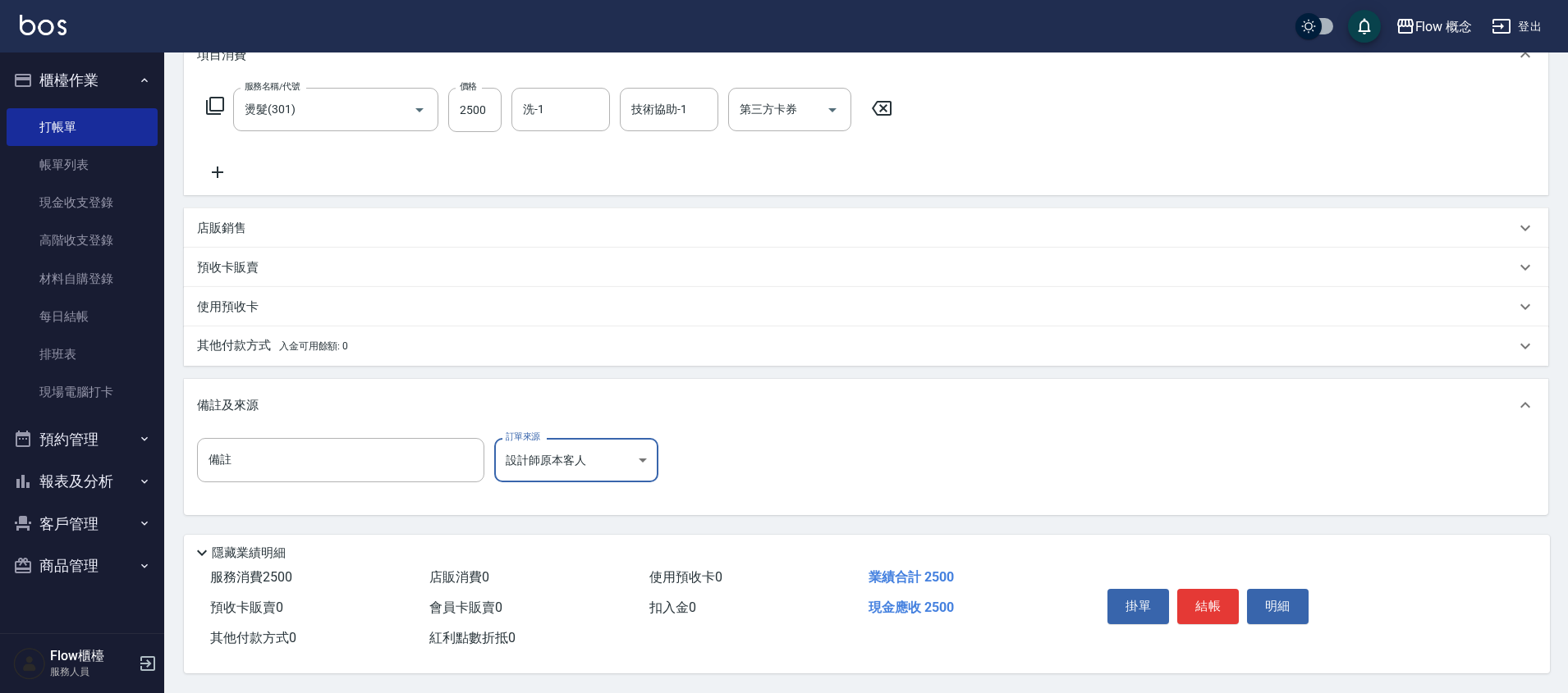
scroll to position [248, 0]
click at [1196, 596] on button "結帳" at bounding box center [1207, 606] width 62 height 34
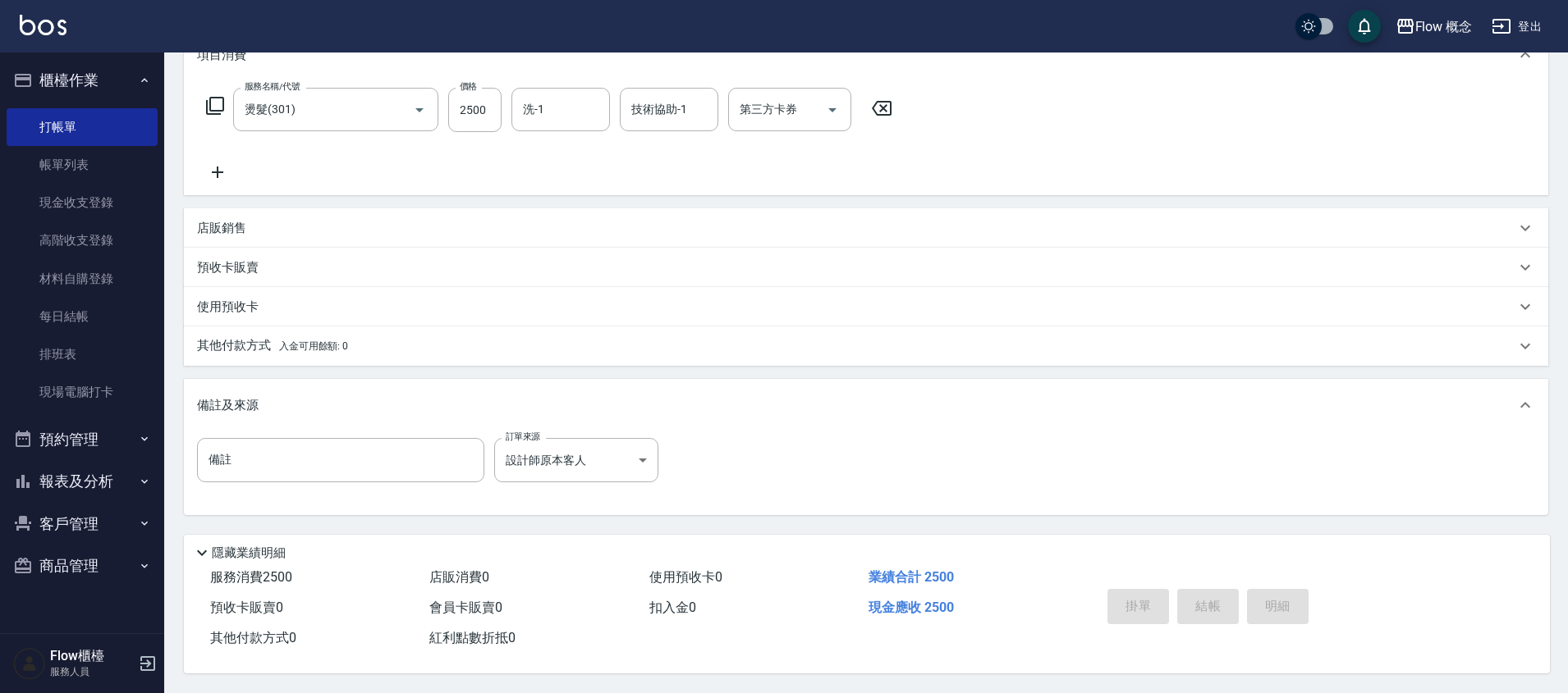
type input "[DATE] 18:01"
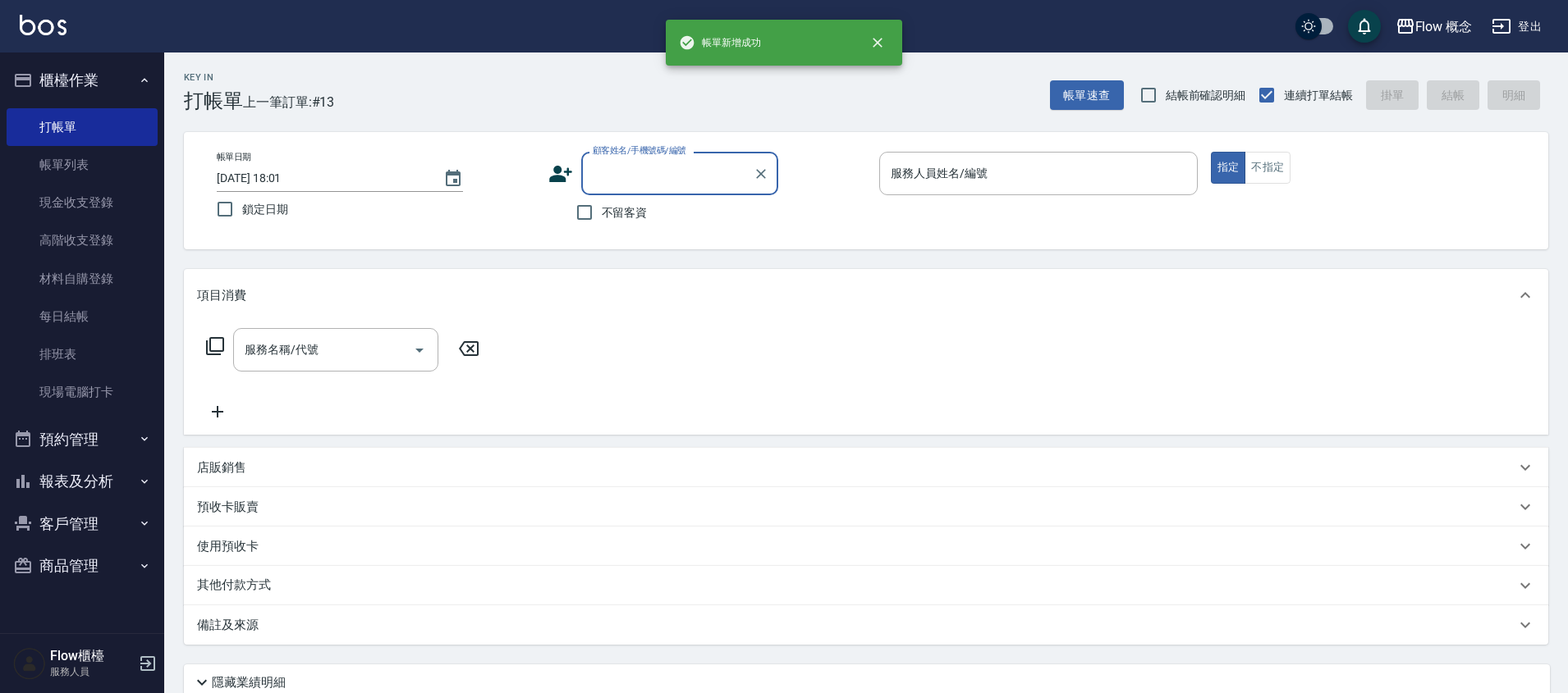
scroll to position [0, 0]
click at [84, 166] on link "帳單列表" at bounding box center [82, 165] width 151 height 38
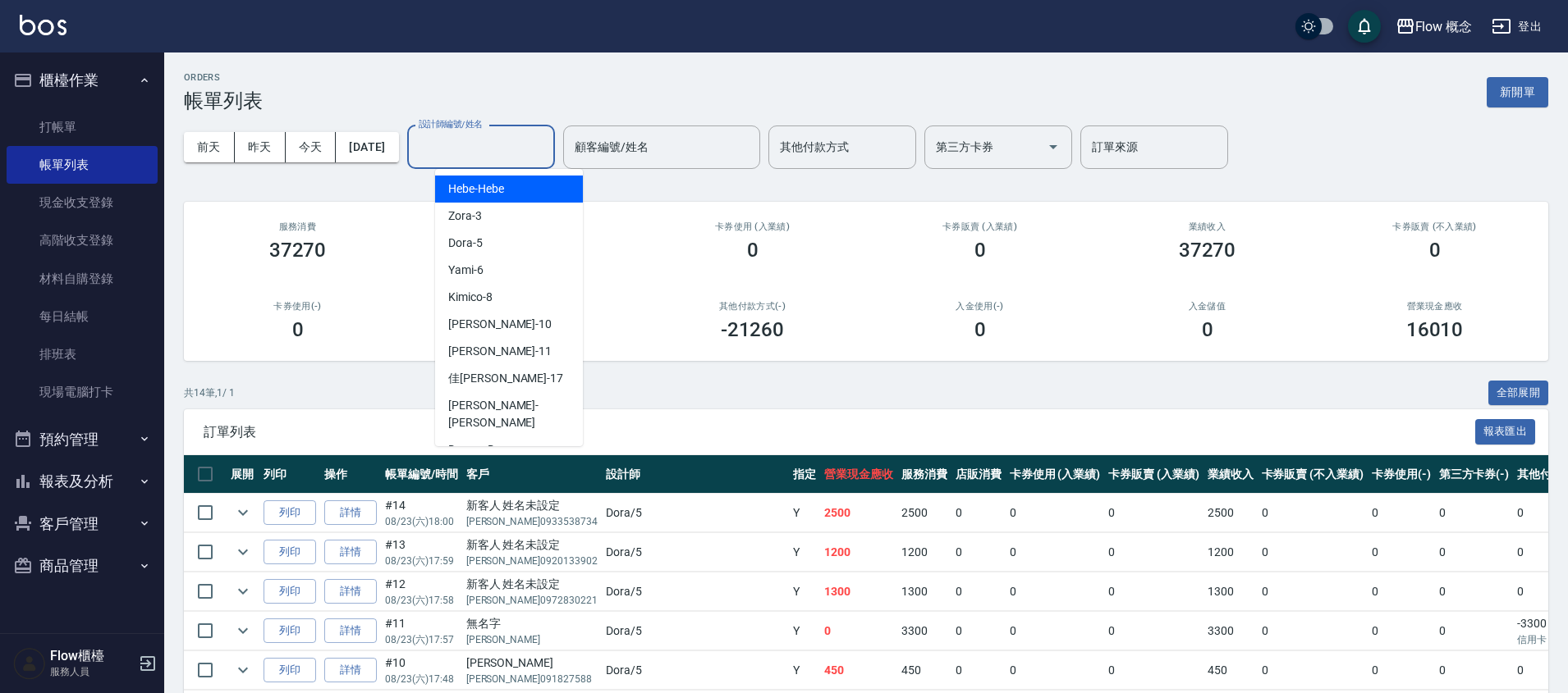
click at [500, 142] on input "設計師編號/姓名" at bounding box center [481, 147] width 133 height 28
click at [493, 235] on div "Dora -5" at bounding box center [509, 243] width 148 height 27
type input "Dora-5"
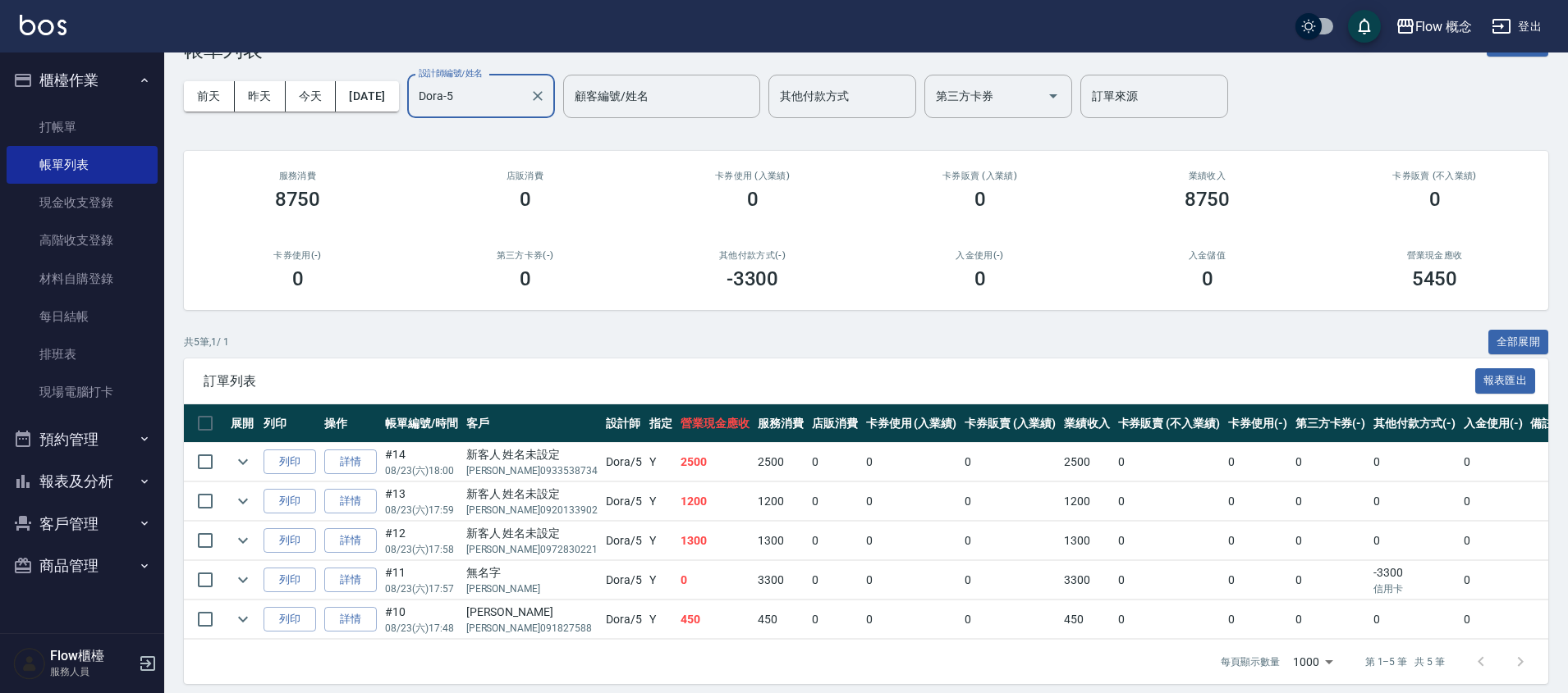
scroll to position [74, 0]
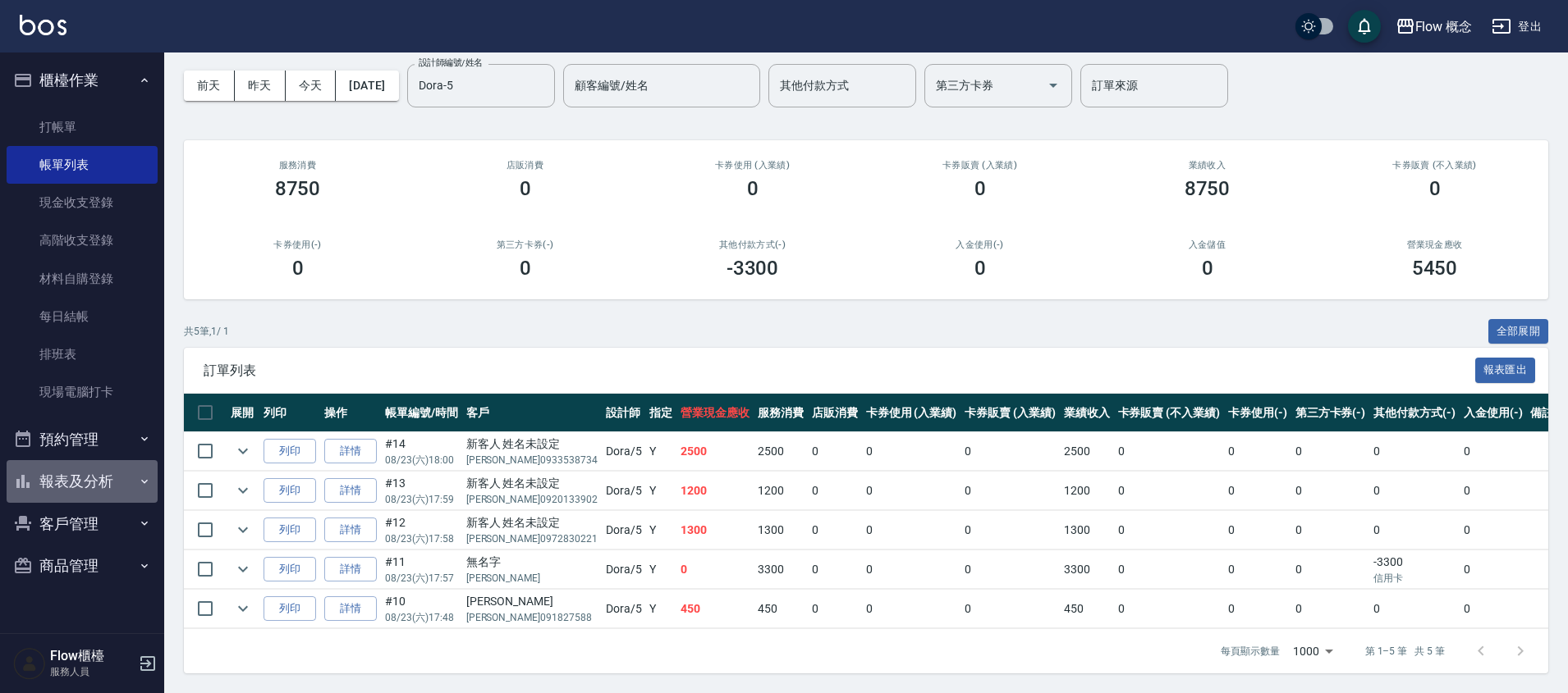
click at [126, 461] on button "報表及分析" at bounding box center [82, 482] width 151 height 42
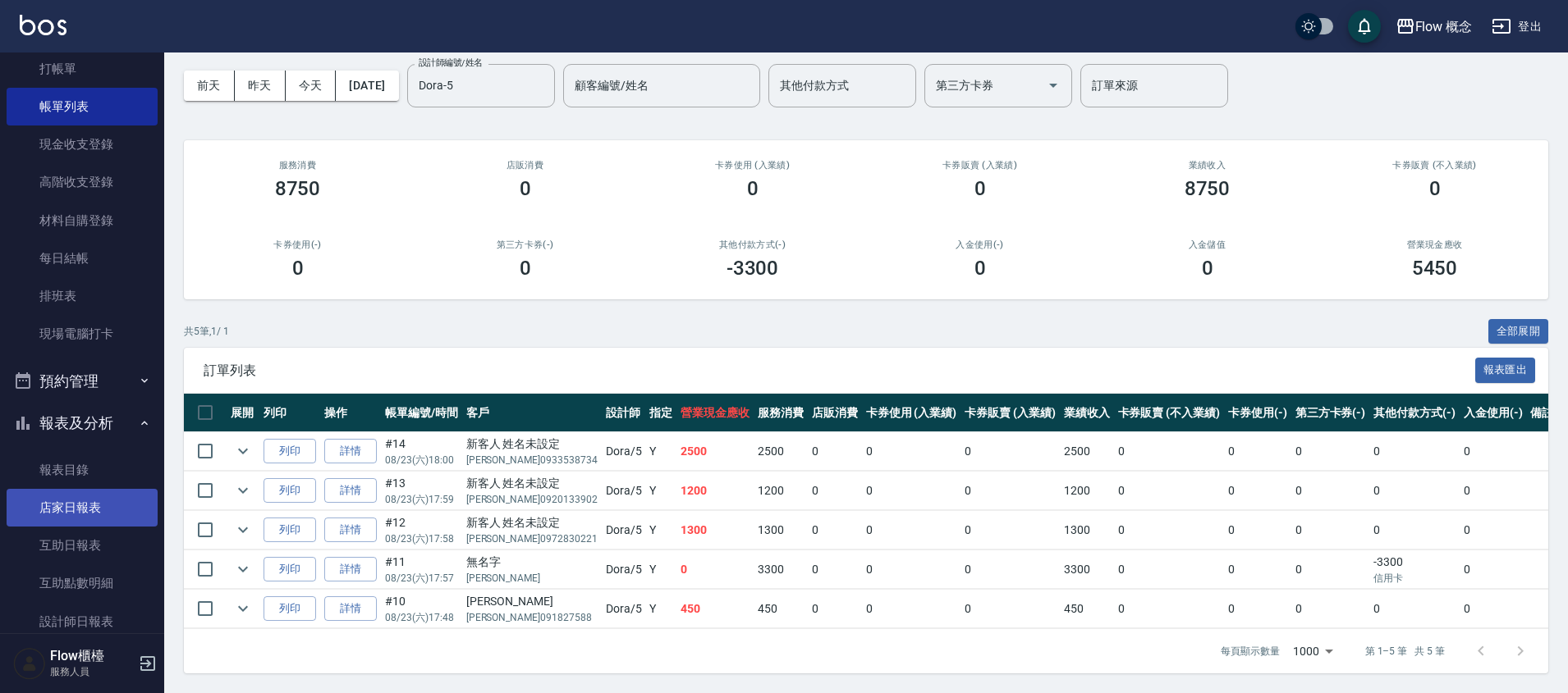
scroll to position [68, 0]
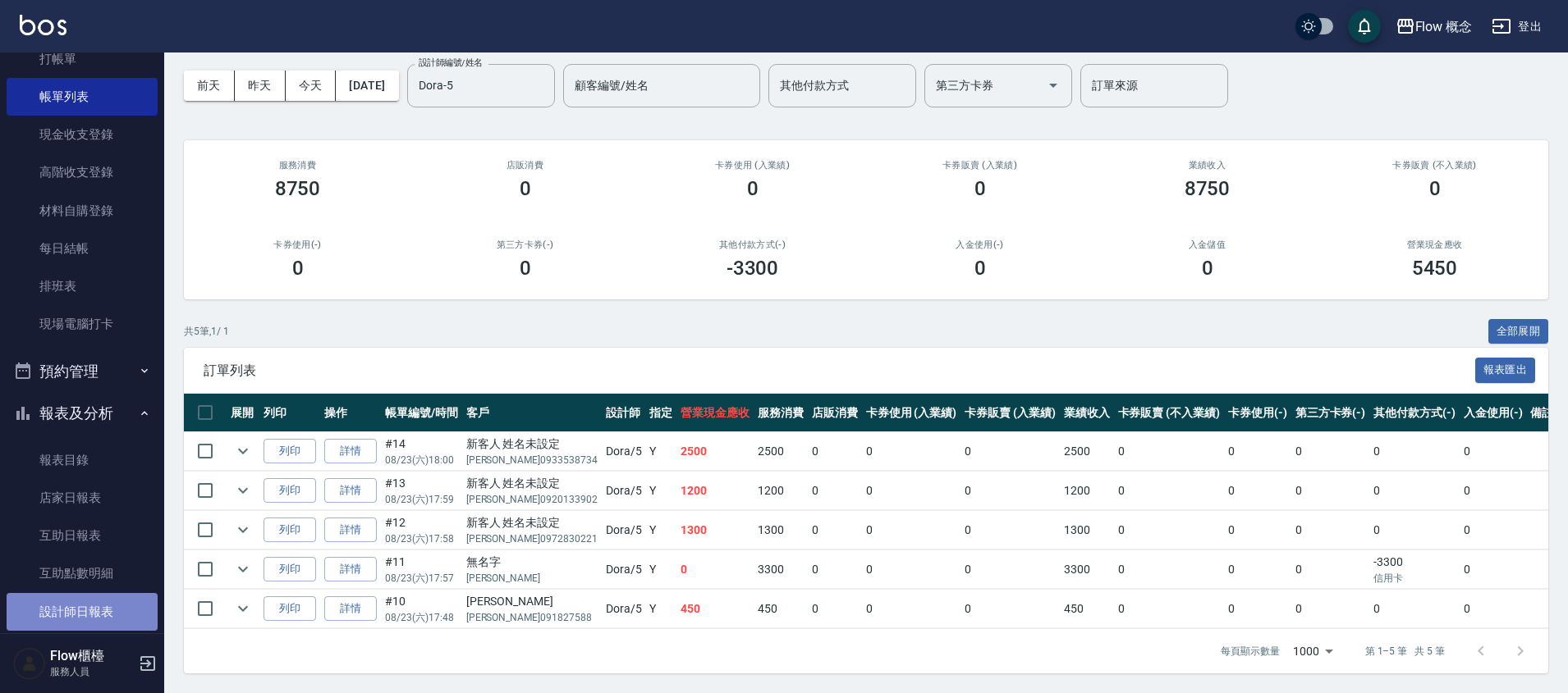
click at [111, 606] on link "設計師日報表" at bounding box center [82, 611] width 151 height 38
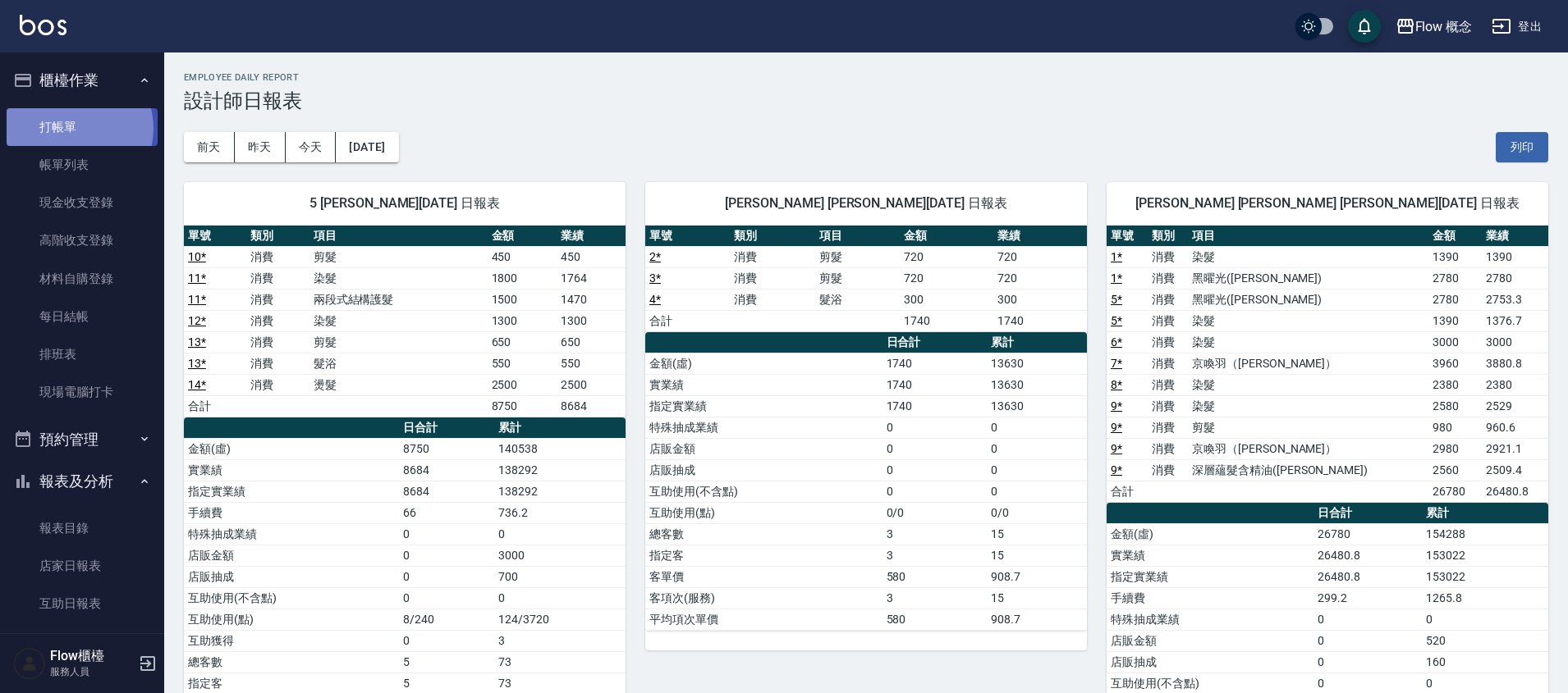
click at [74, 128] on link "打帳單" at bounding box center [82, 127] width 151 height 38
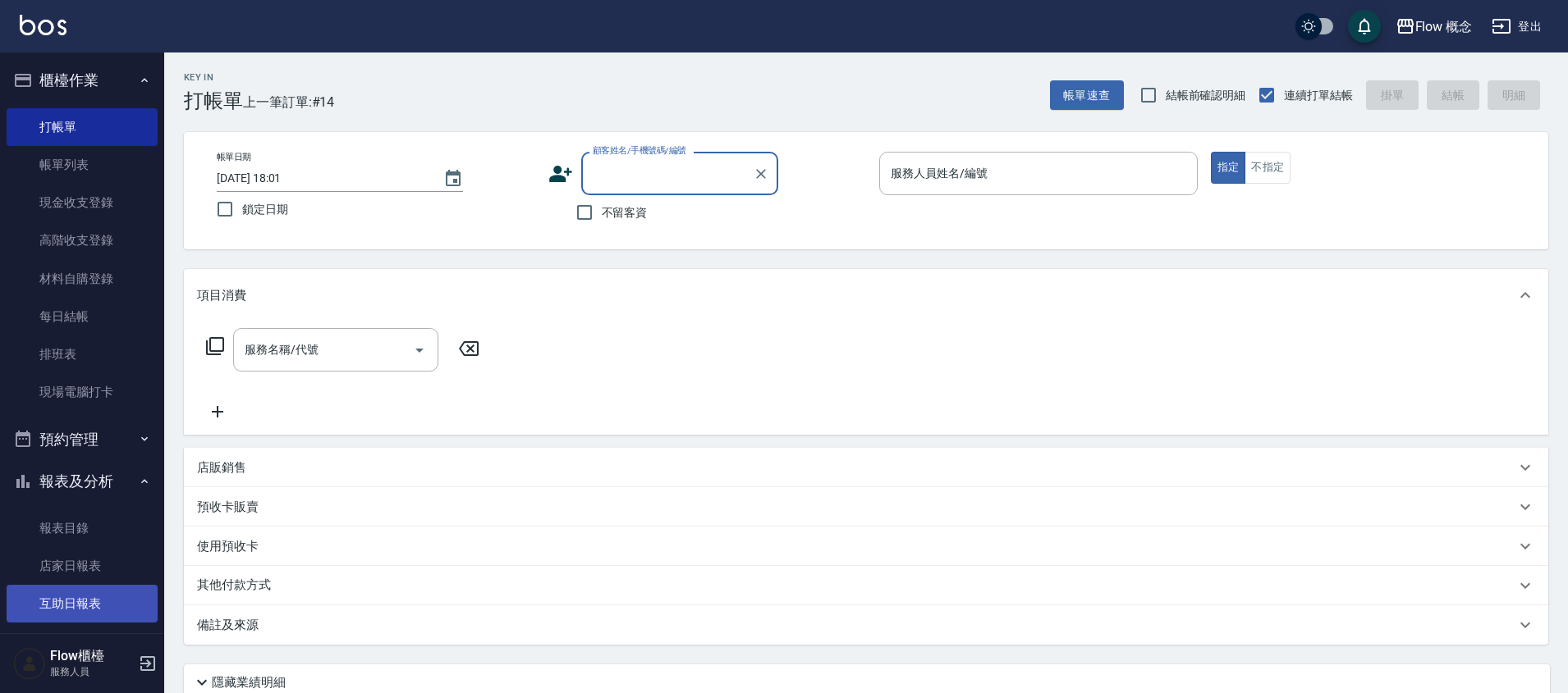
click at [95, 609] on link "互助日報表" at bounding box center [82, 603] width 151 height 38
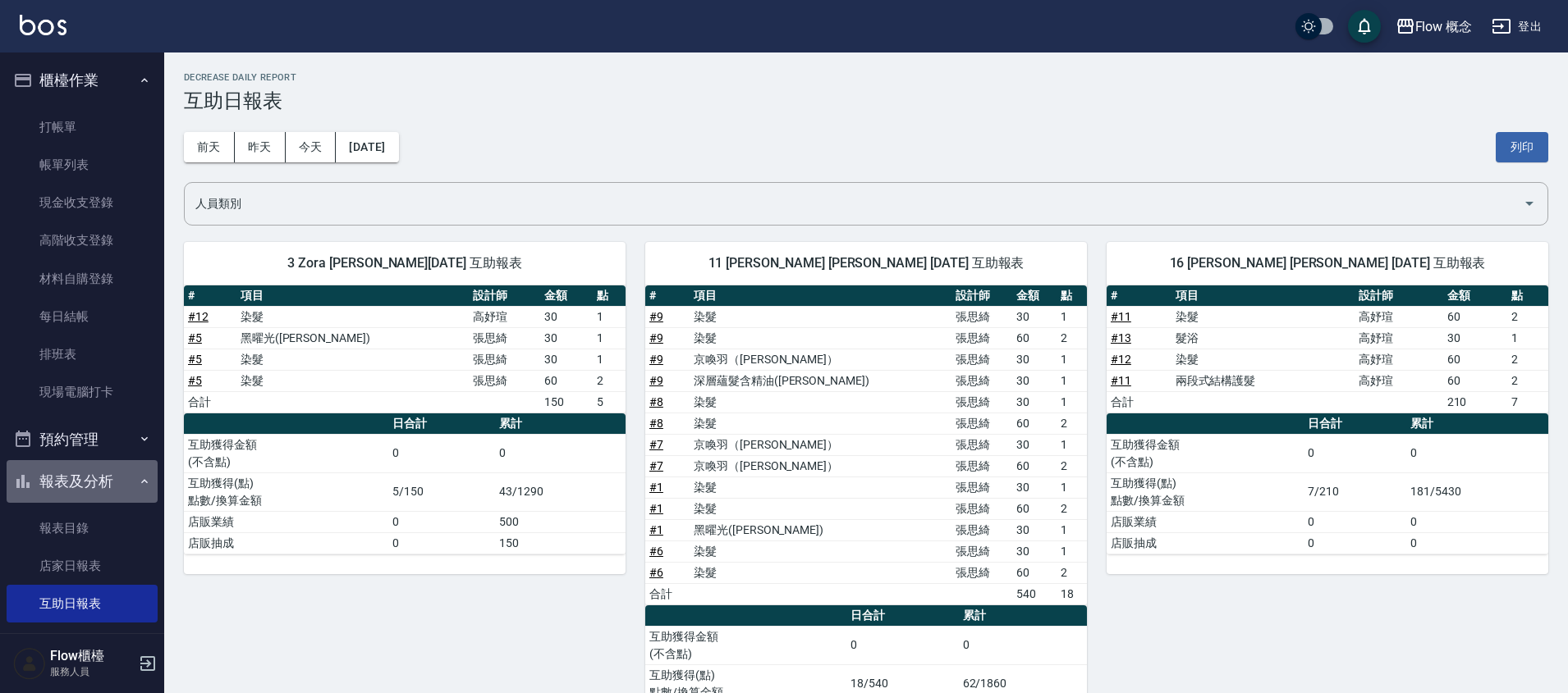
click at [105, 480] on button "報表及分析" at bounding box center [82, 482] width 151 height 42
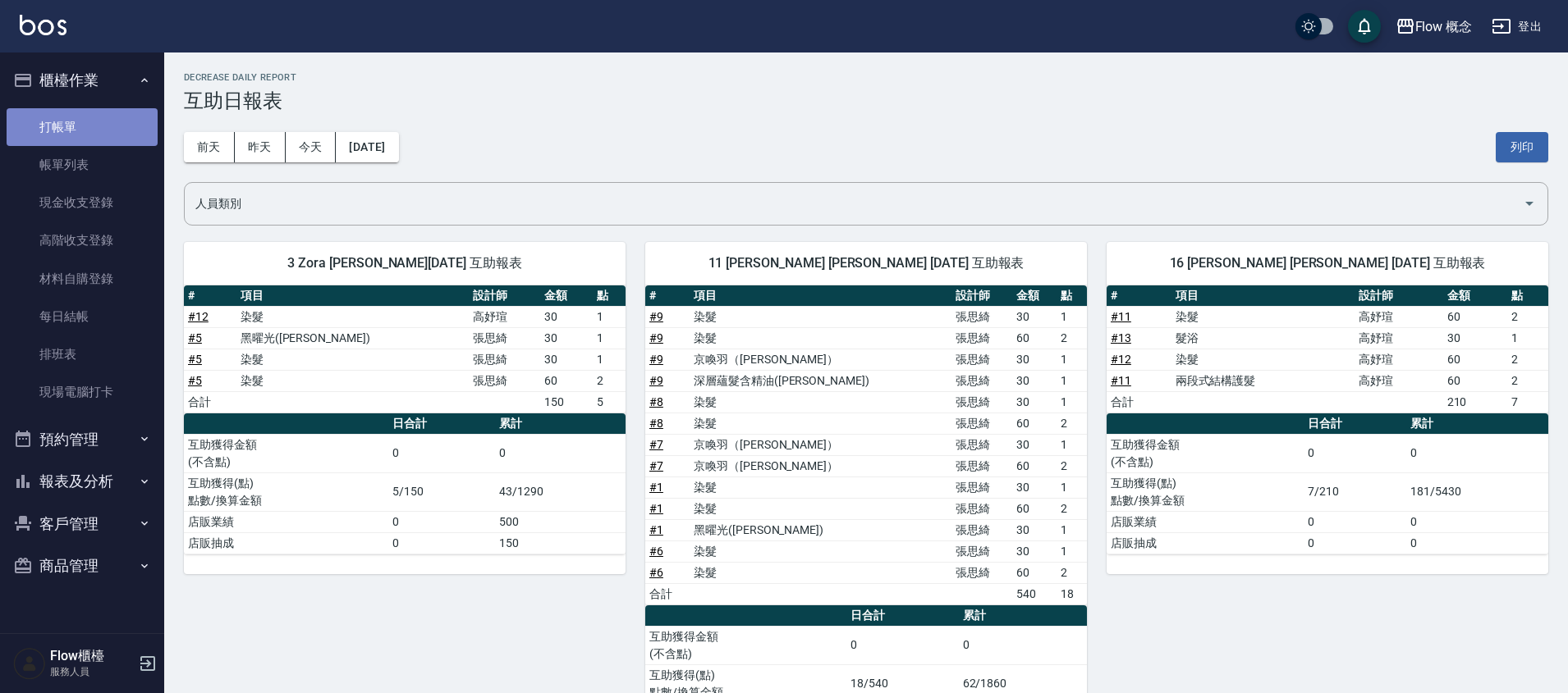
click at [113, 128] on link "打帳單" at bounding box center [82, 127] width 151 height 38
